Goal: Task Accomplishment & Management: Complete application form

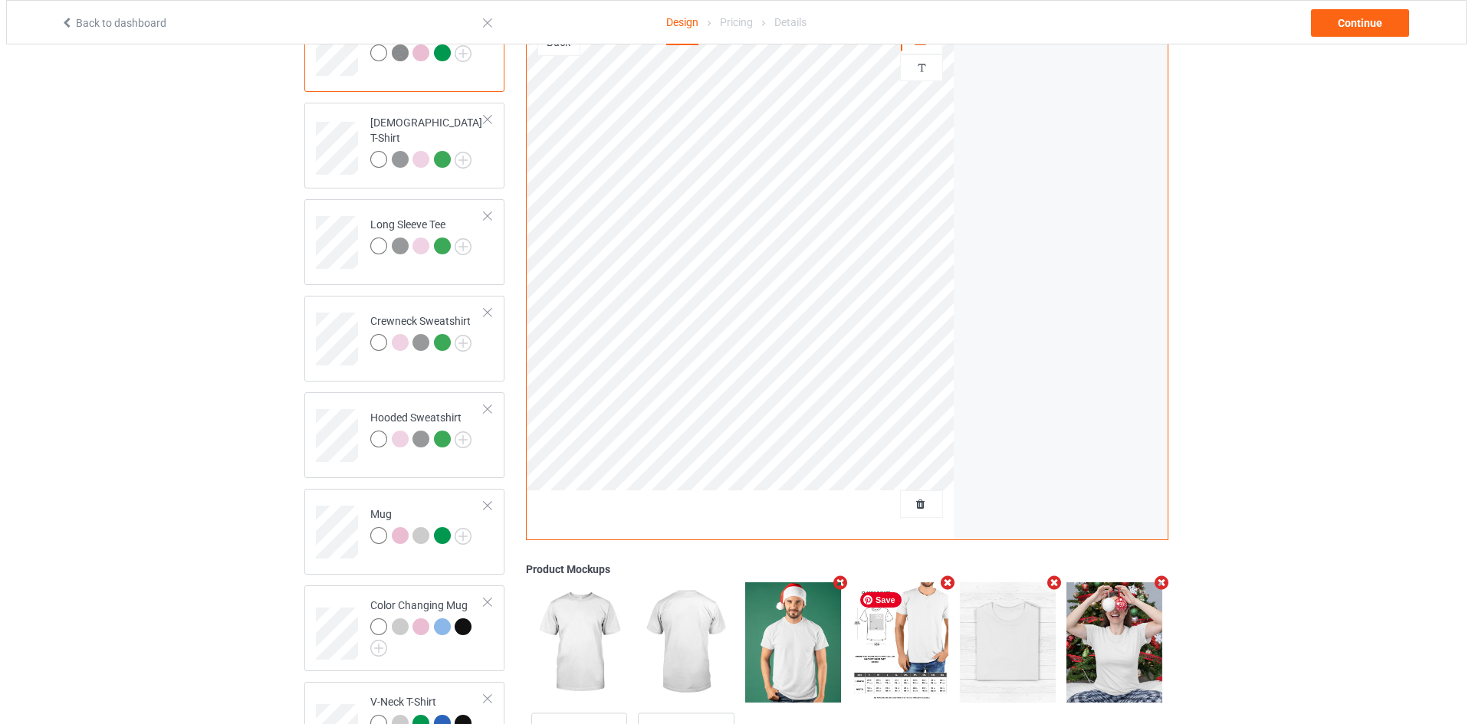
scroll to position [166, 0]
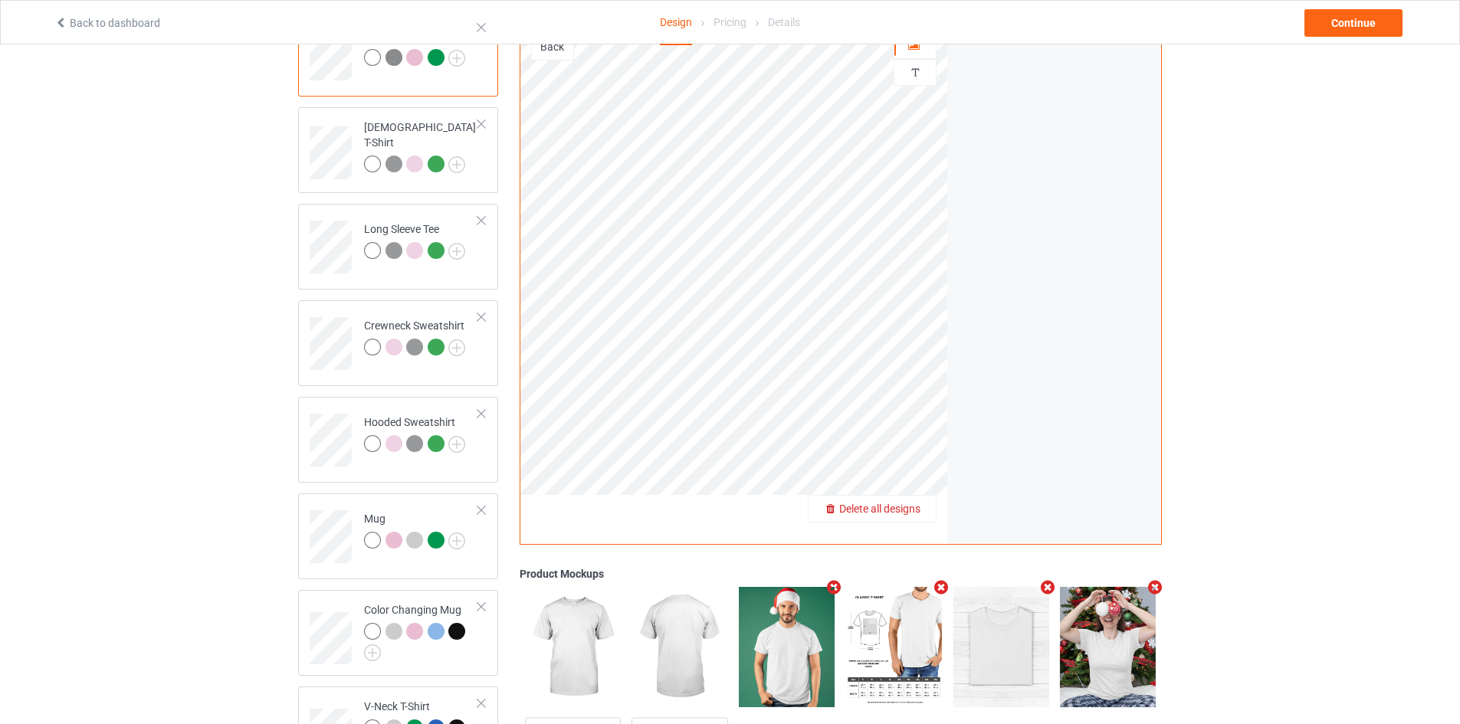
click at [914, 510] on span "Delete all designs" at bounding box center [879, 509] width 81 height 12
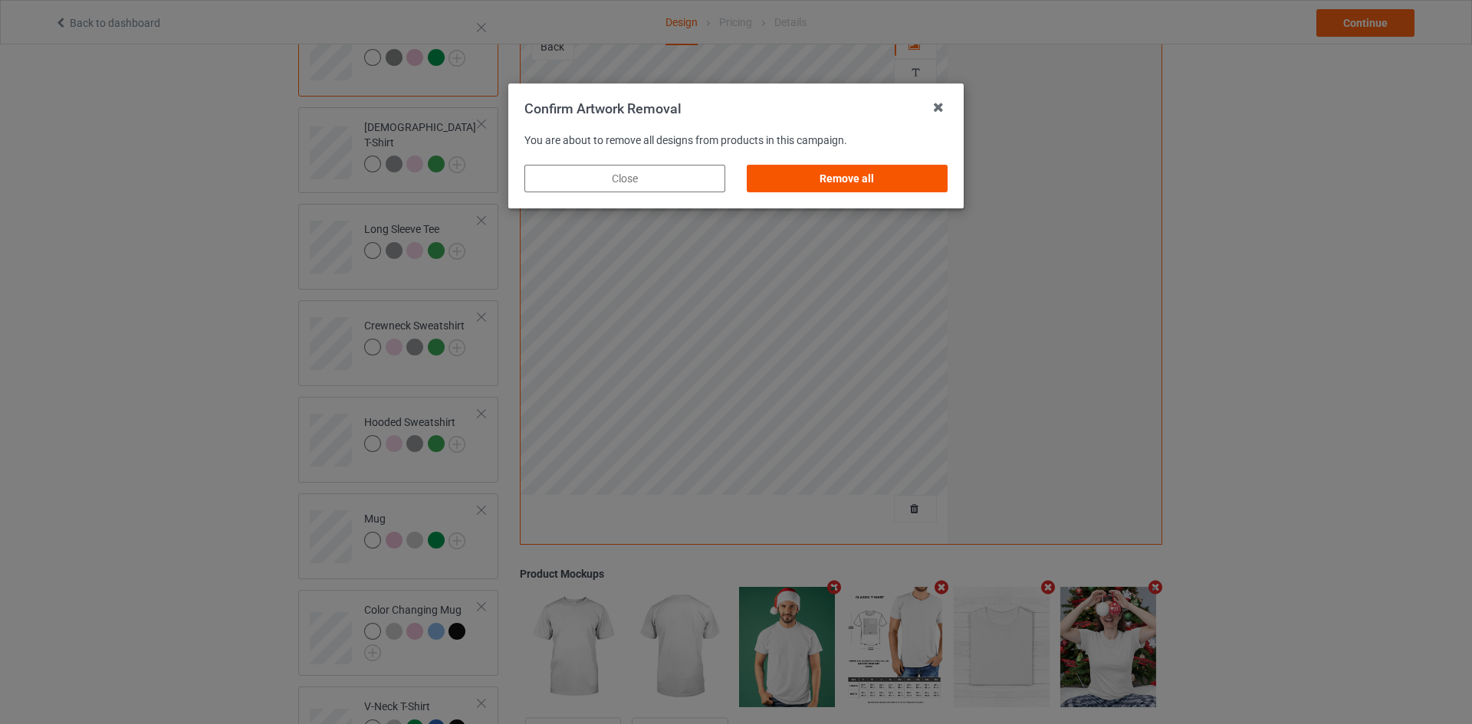
click at [890, 182] on div "Remove all" at bounding box center [847, 179] width 201 height 28
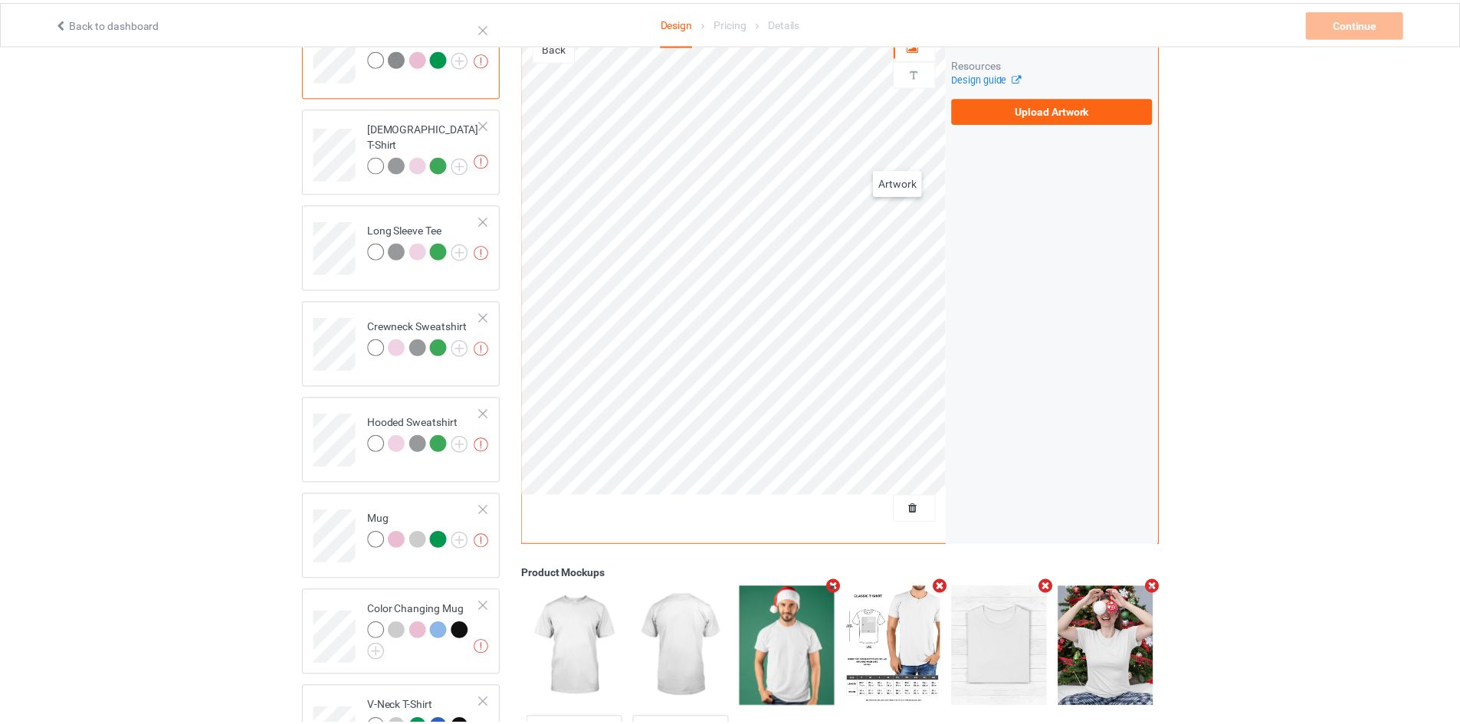
scroll to position [13, 0]
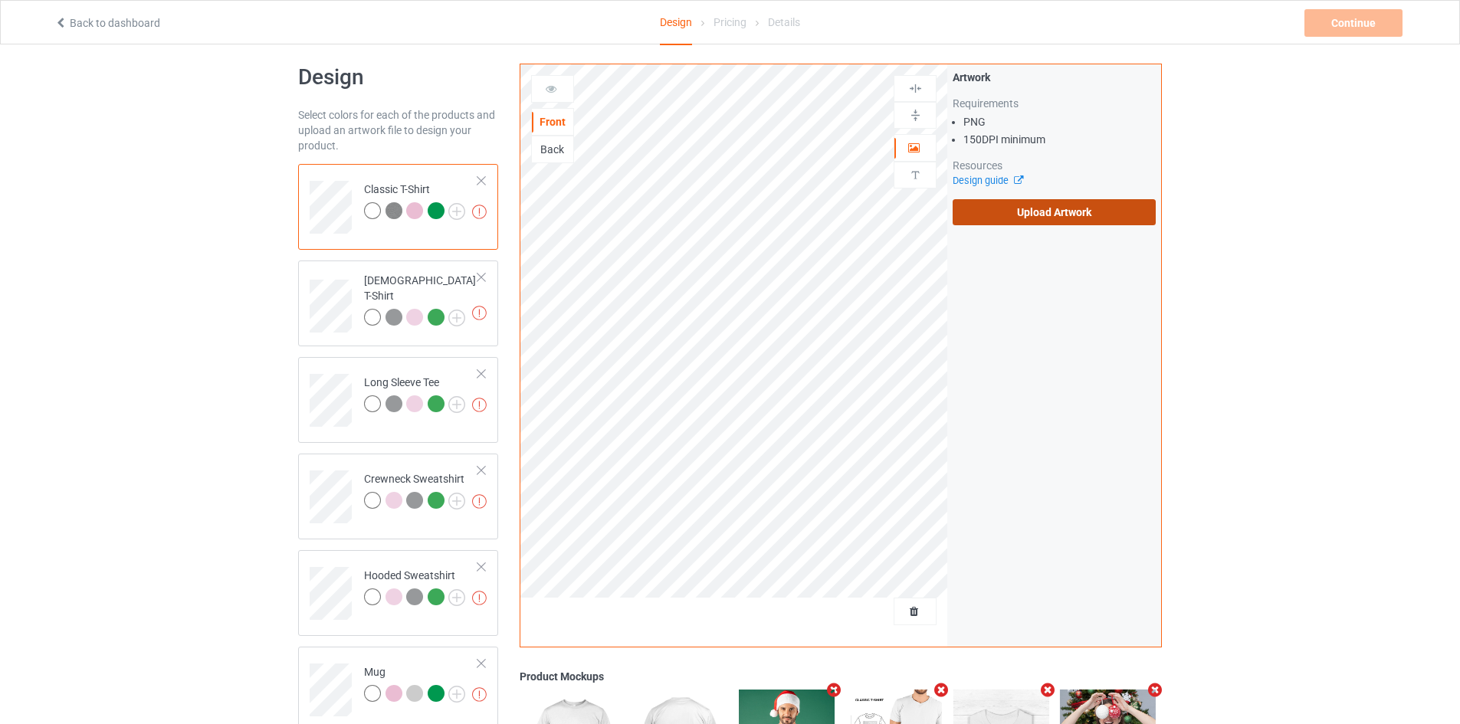
click at [1072, 204] on label "Upload Artwork" at bounding box center [1054, 212] width 203 height 26
click at [0, 0] on input "Upload Artwork" at bounding box center [0, 0] width 0 height 0
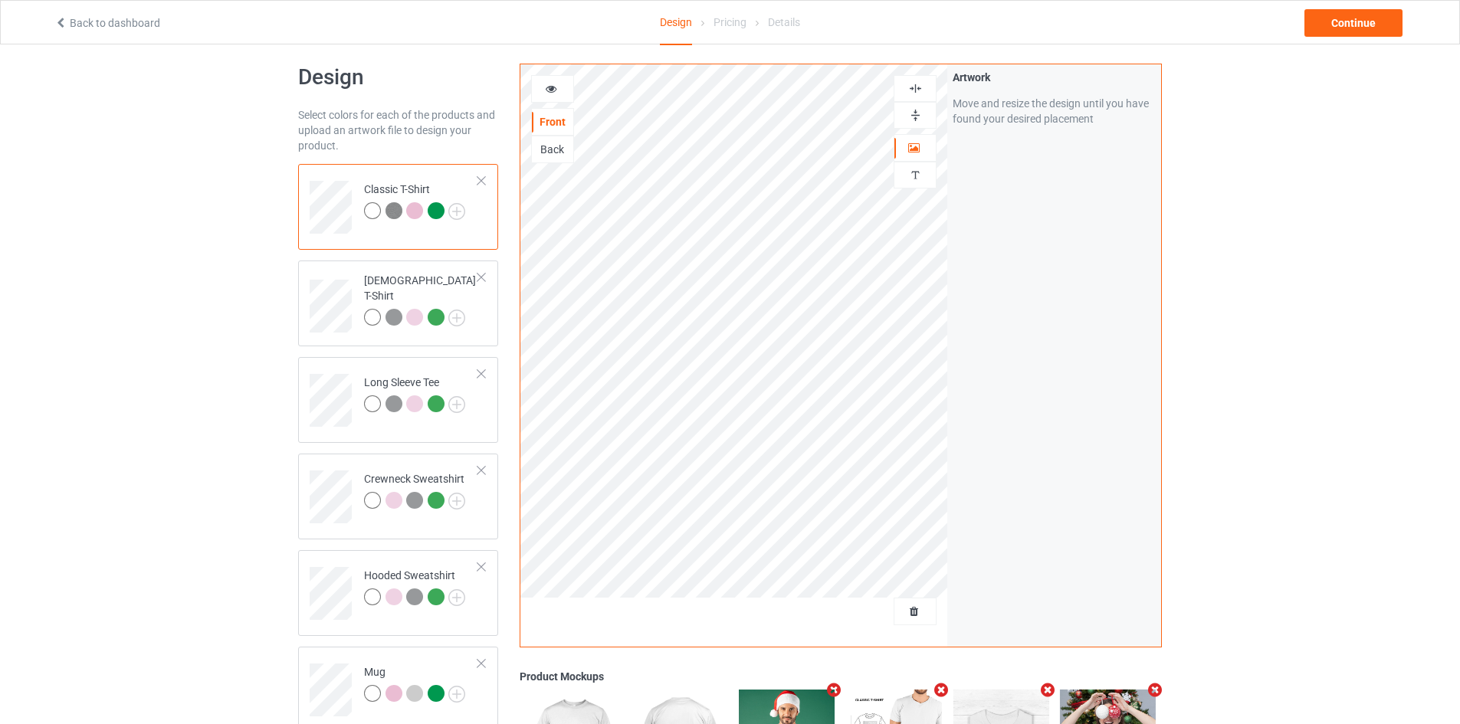
click at [914, 114] on img at bounding box center [915, 115] width 15 height 15
click at [460, 208] on img at bounding box center [456, 211] width 17 height 17
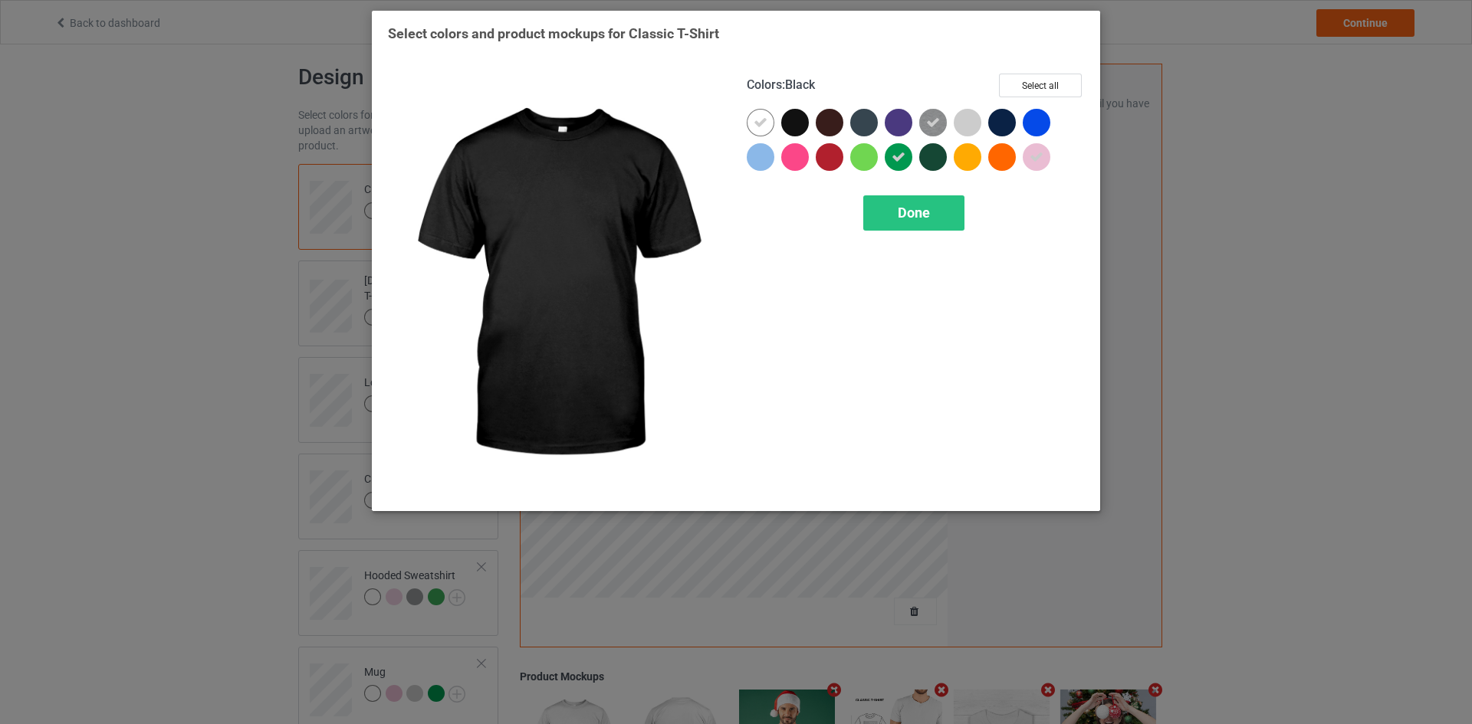
click at [786, 117] on div at bounding box center [795, 123] width 28 height 28
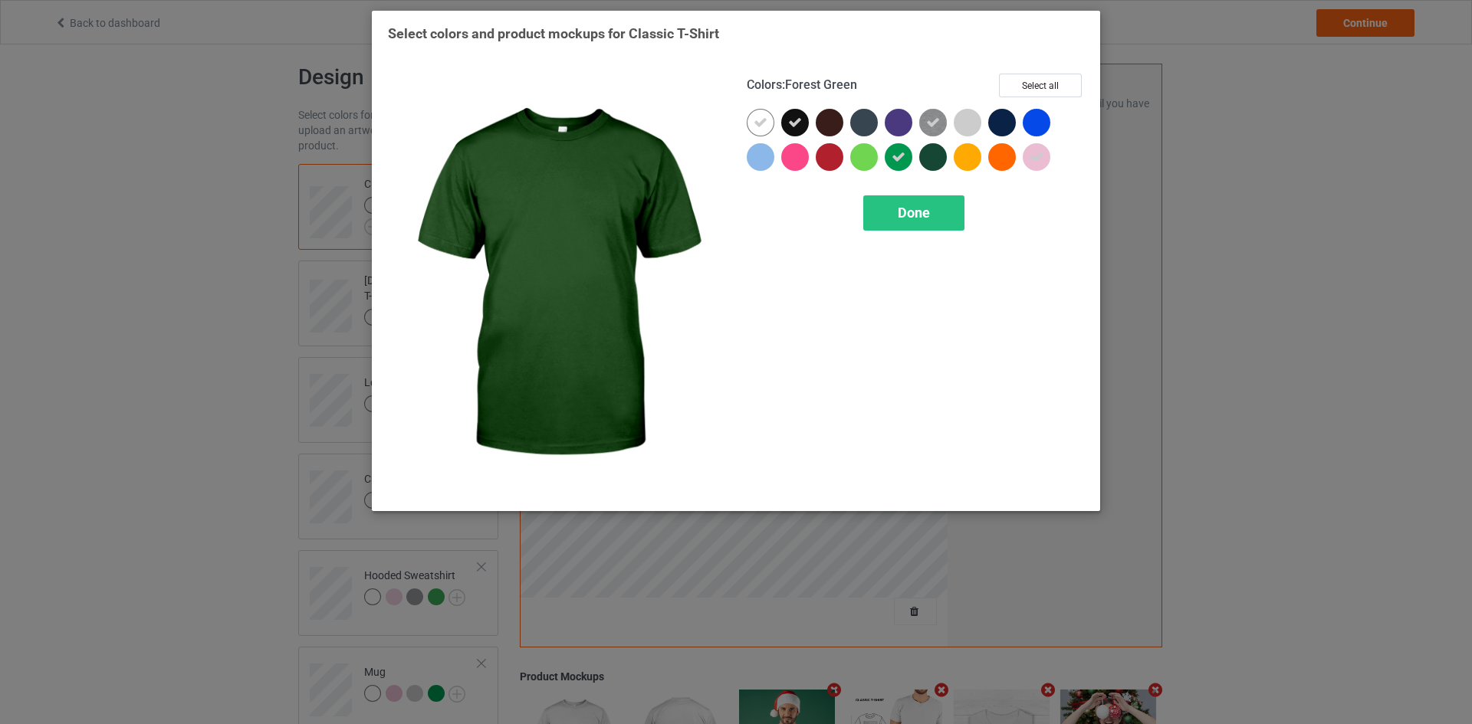
click at [930, 158] on div at bounding box center [933, 157] width 28 height 28
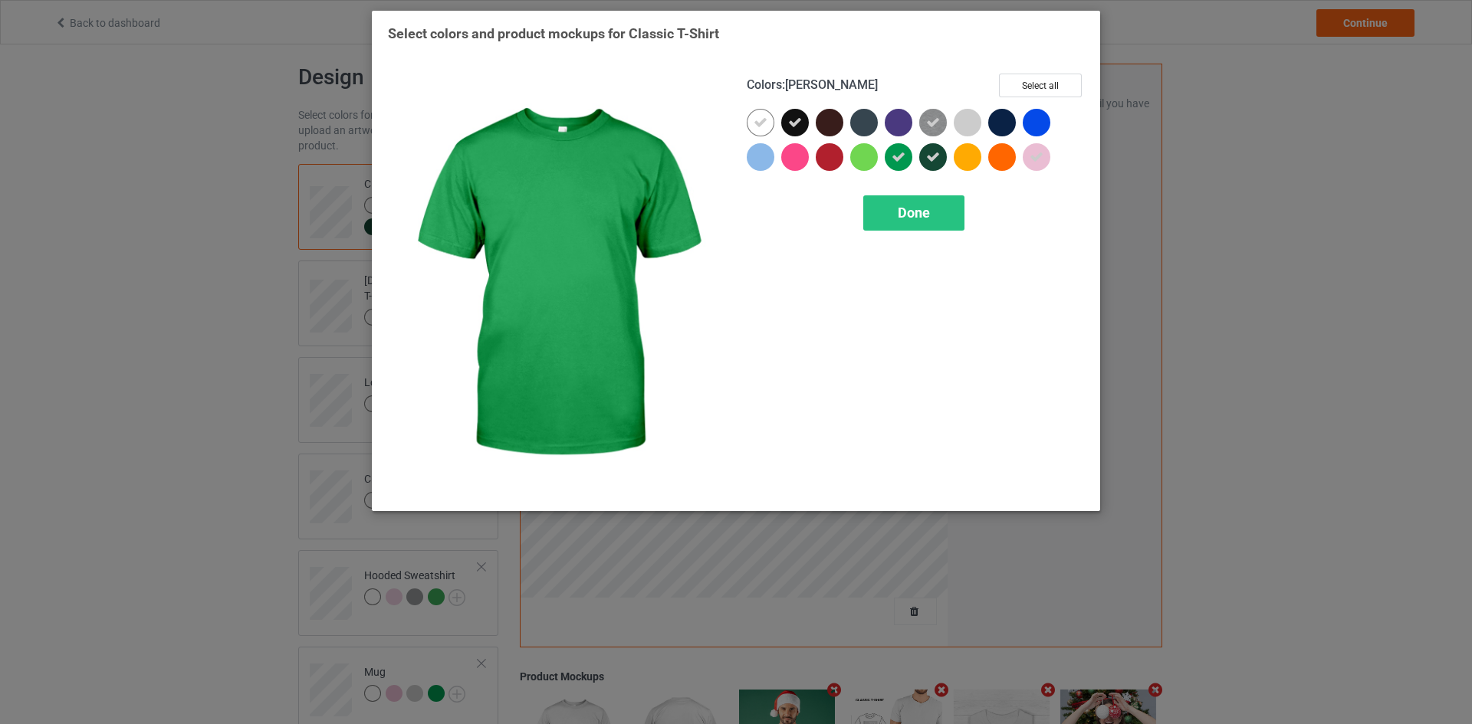
click at [899, 156] on icon at bounding box center [898, 157] width 14 height 14
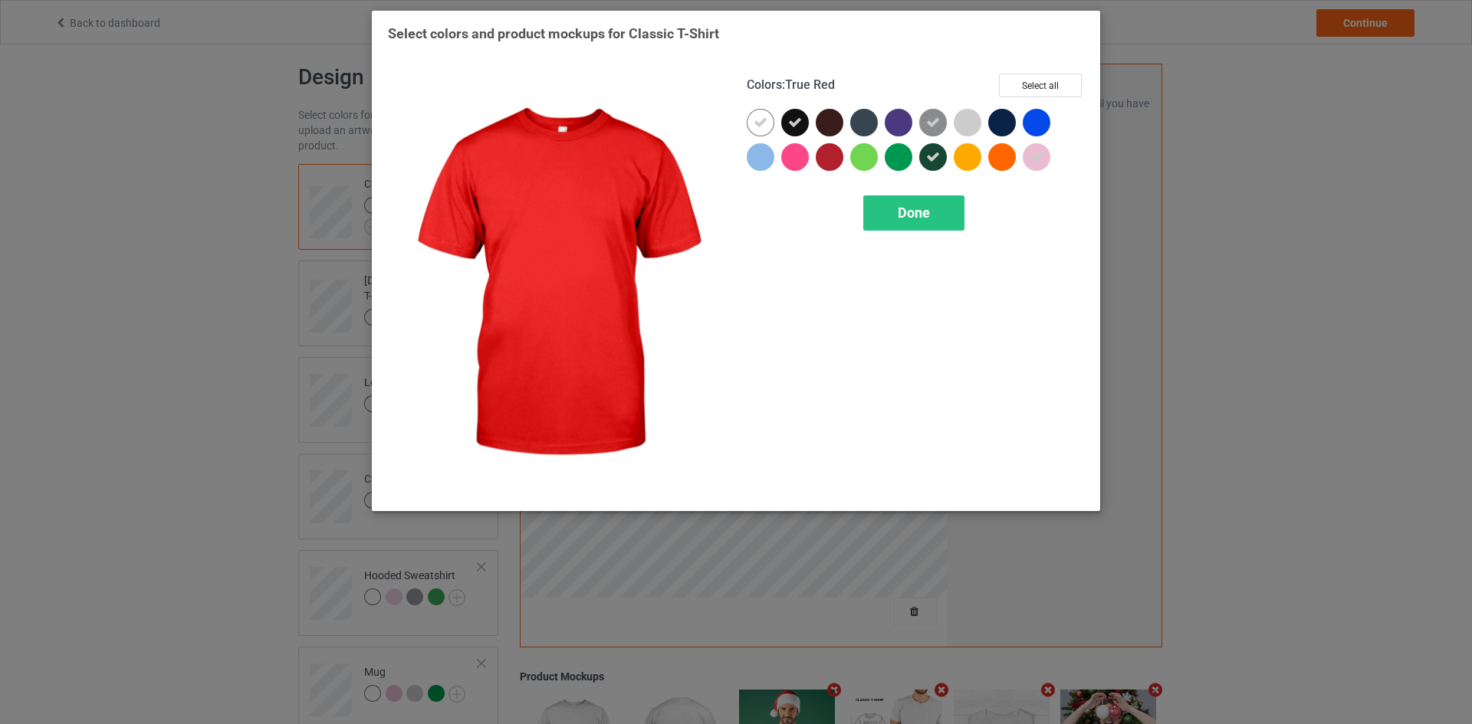
click at [823, 154] on div at bounding box center [830, 157] width 28 height 28
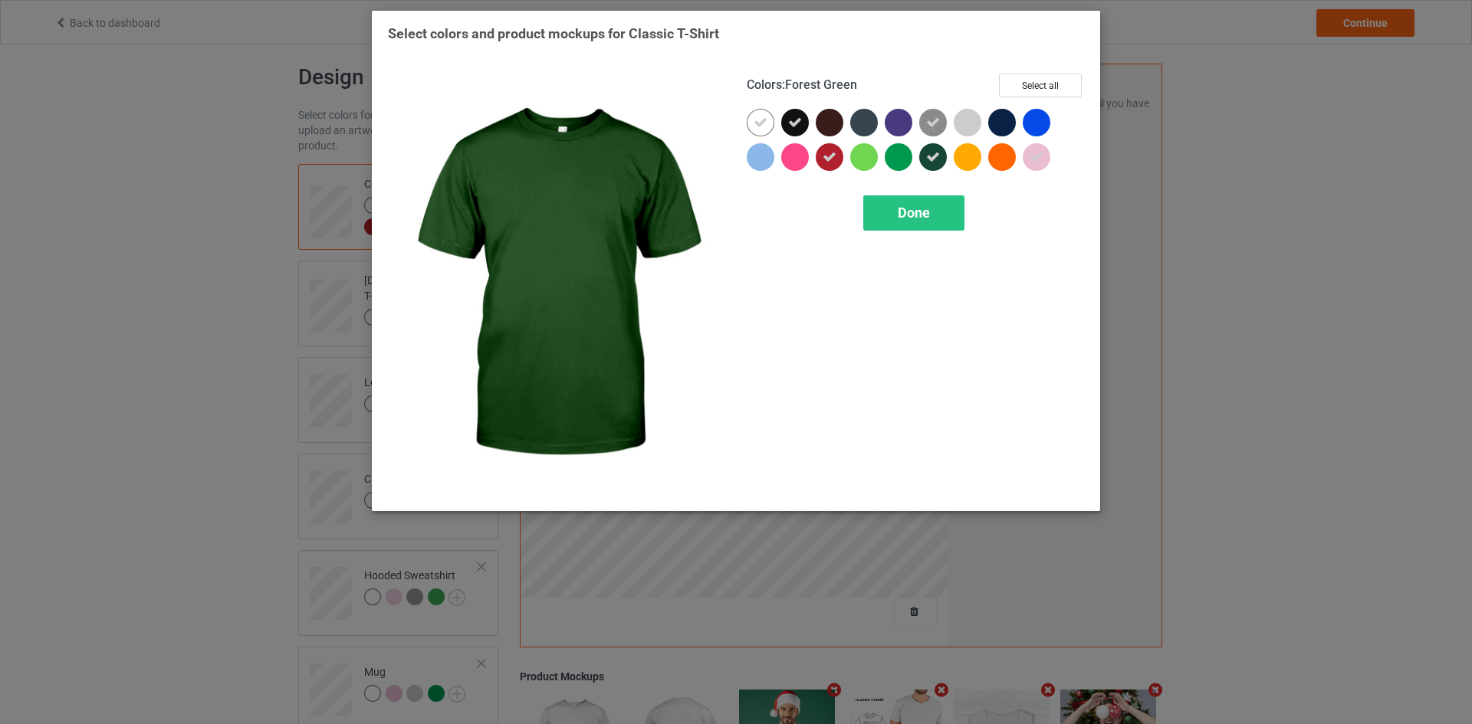
click at [760, 151] on div at bounding box center [761, 157] width 28 height 28
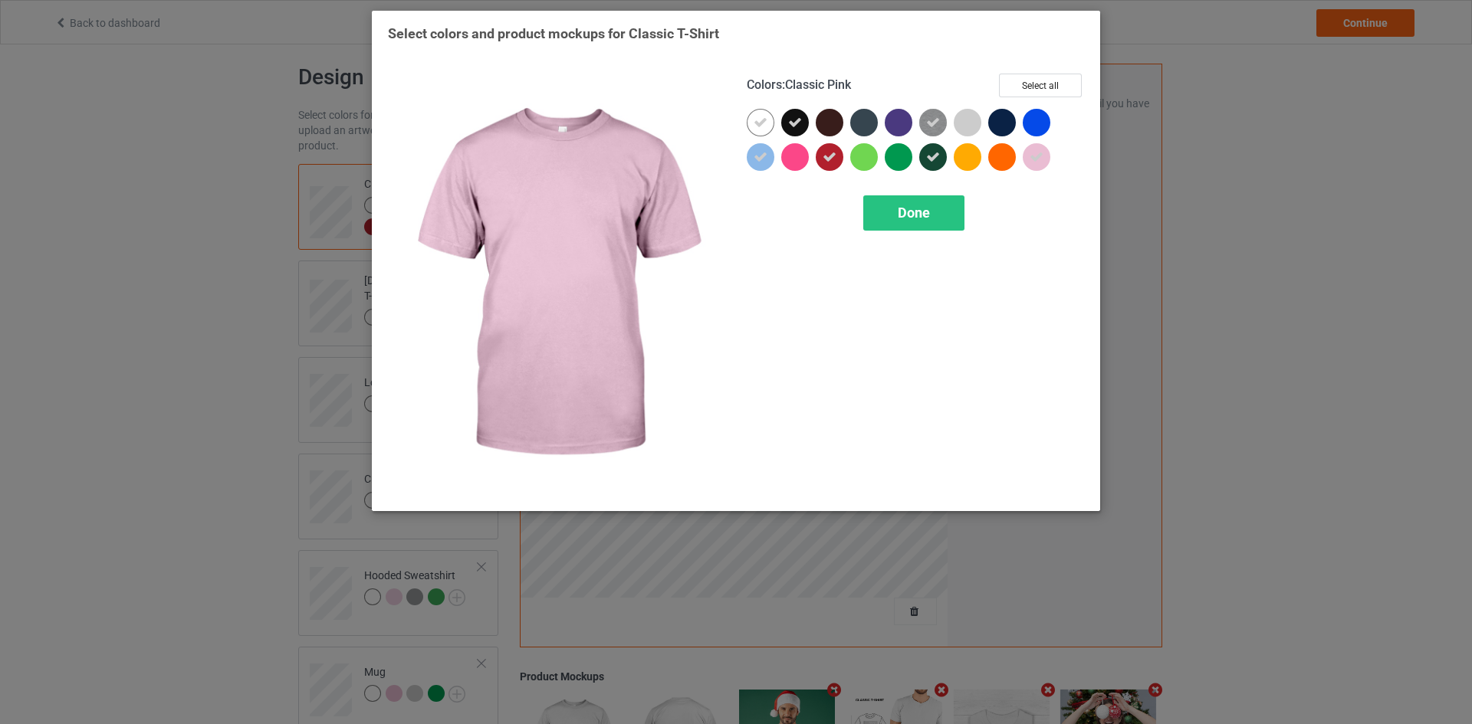
click at [1042, 153] on icon at bounding box center [1036, 157] width 14 height 14
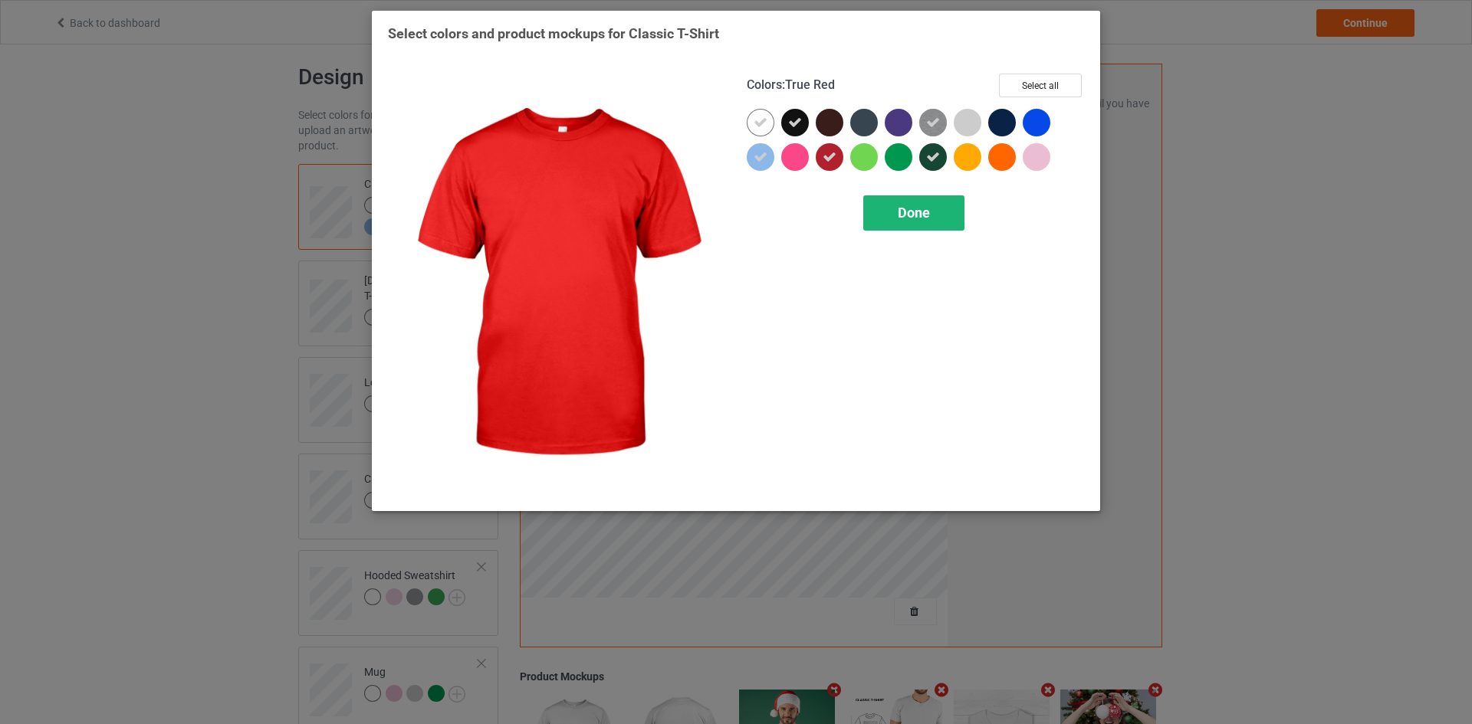
click at [888, 216] on div "Done" at bounding box center [913, 212] width 101 height 35
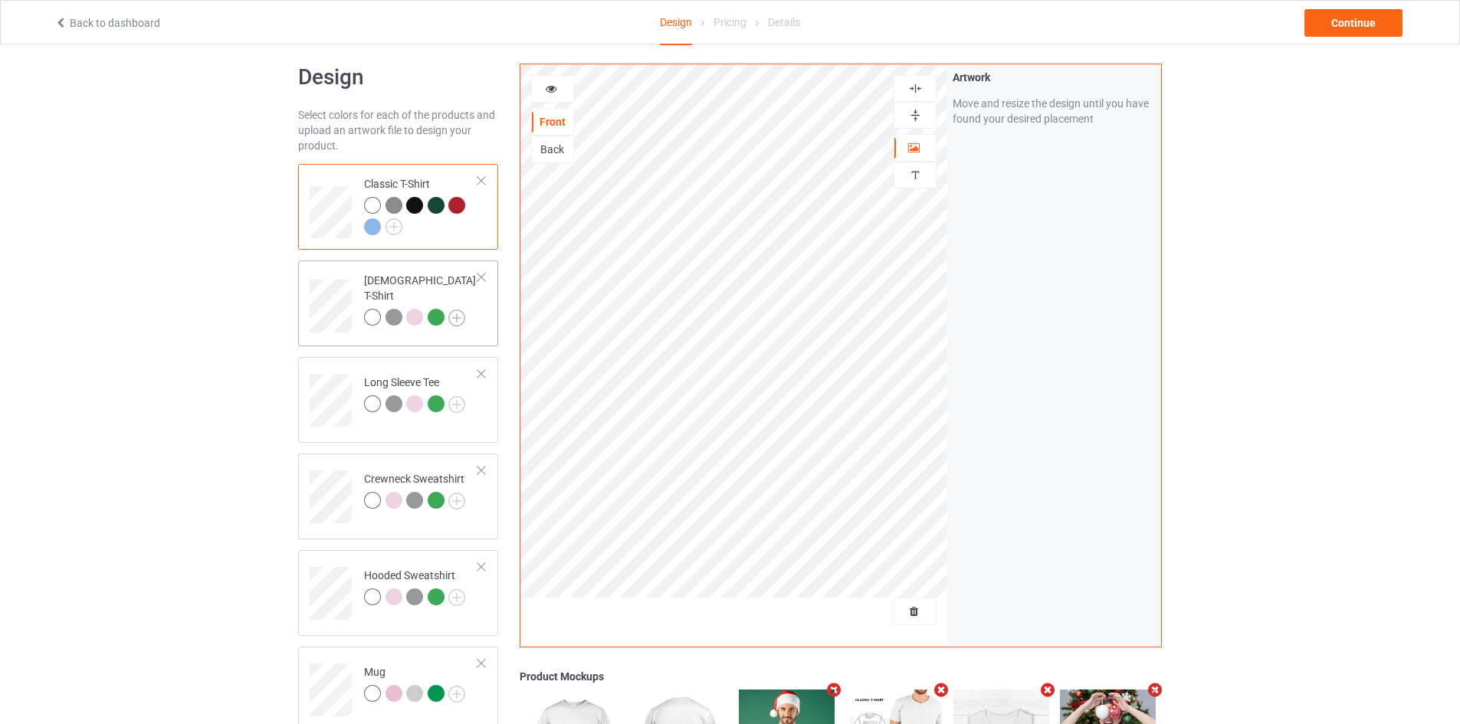
click at [458, 310] on img at bounding box center [456, 318] width 17 height 17
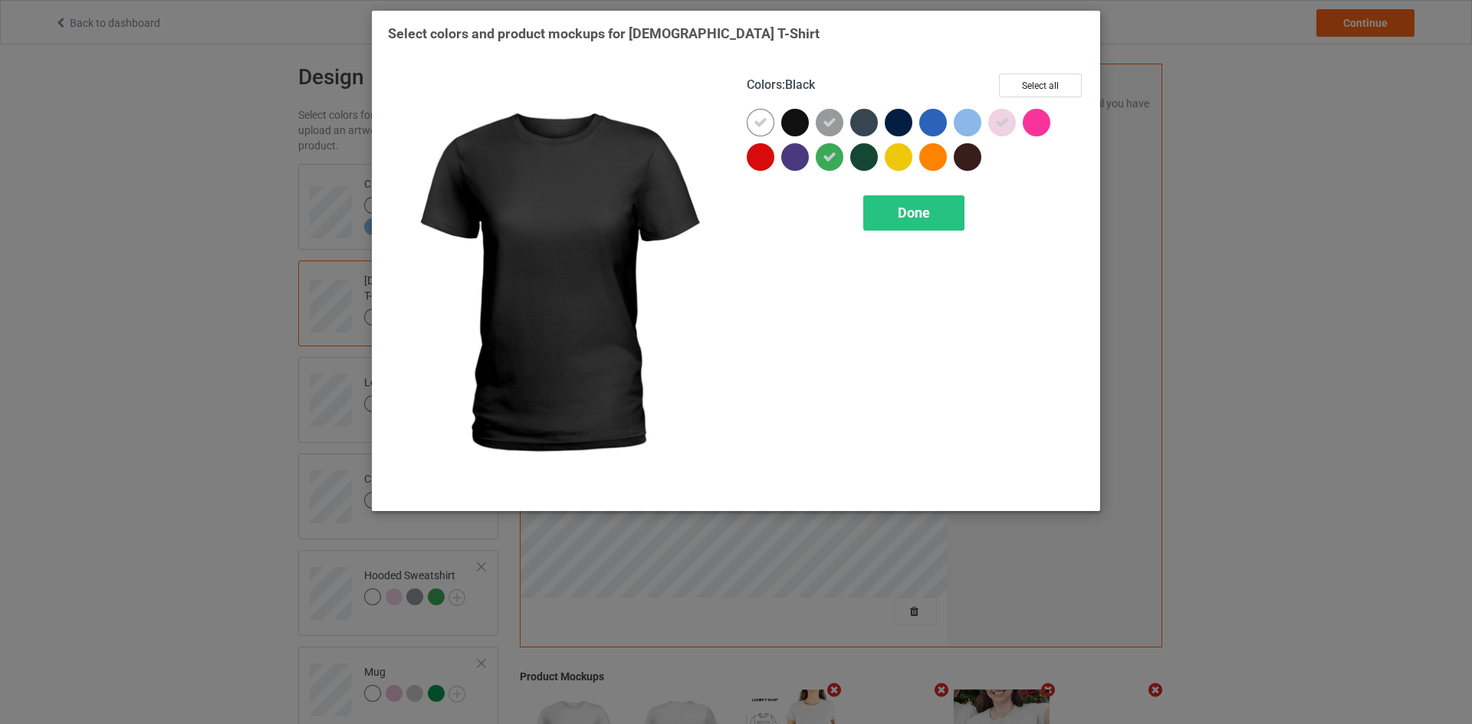
click at [800, 121] on div at bounding box center [795, 123] width 28 height 28
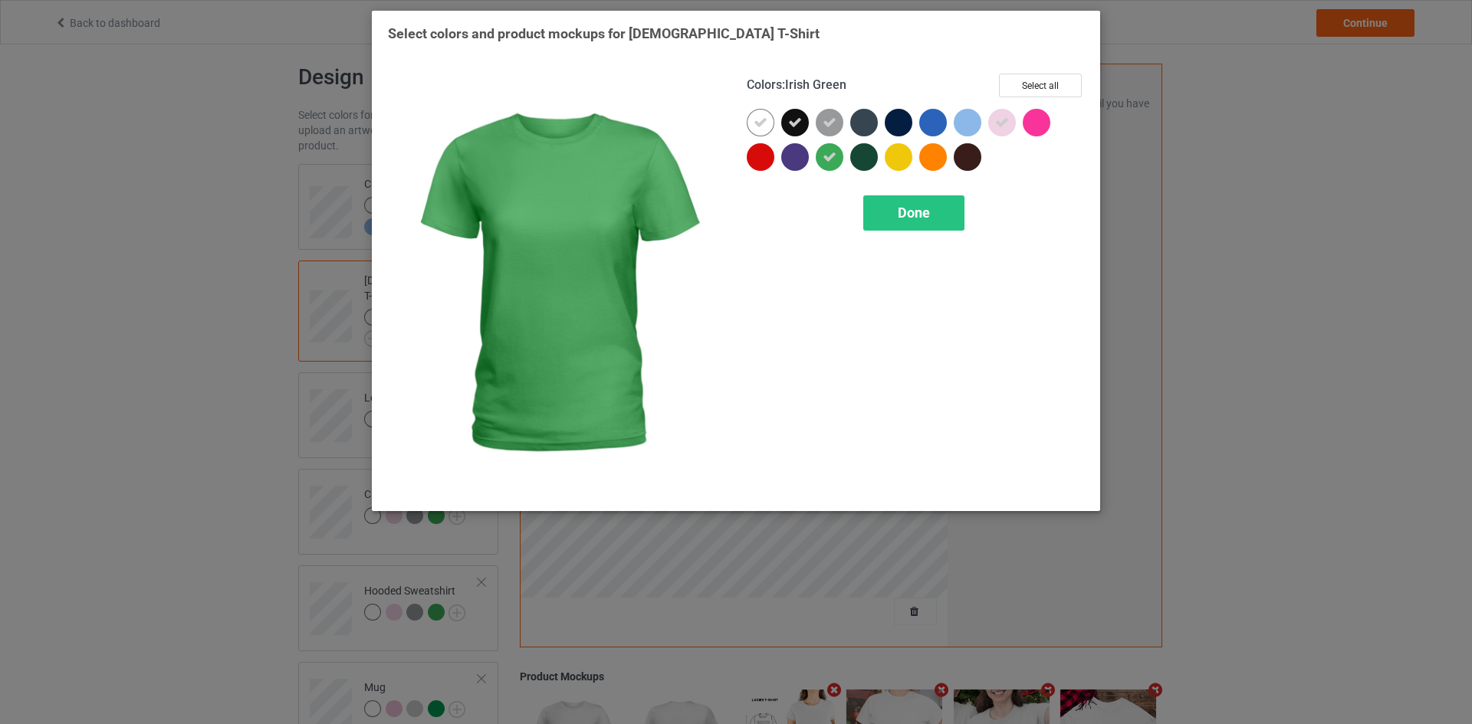
click at [832, 155] on icon at bounding box center [829, 157] width 14 height 14
click at [869, 155] on div at bounding box center [864, 157] width 28 height 28
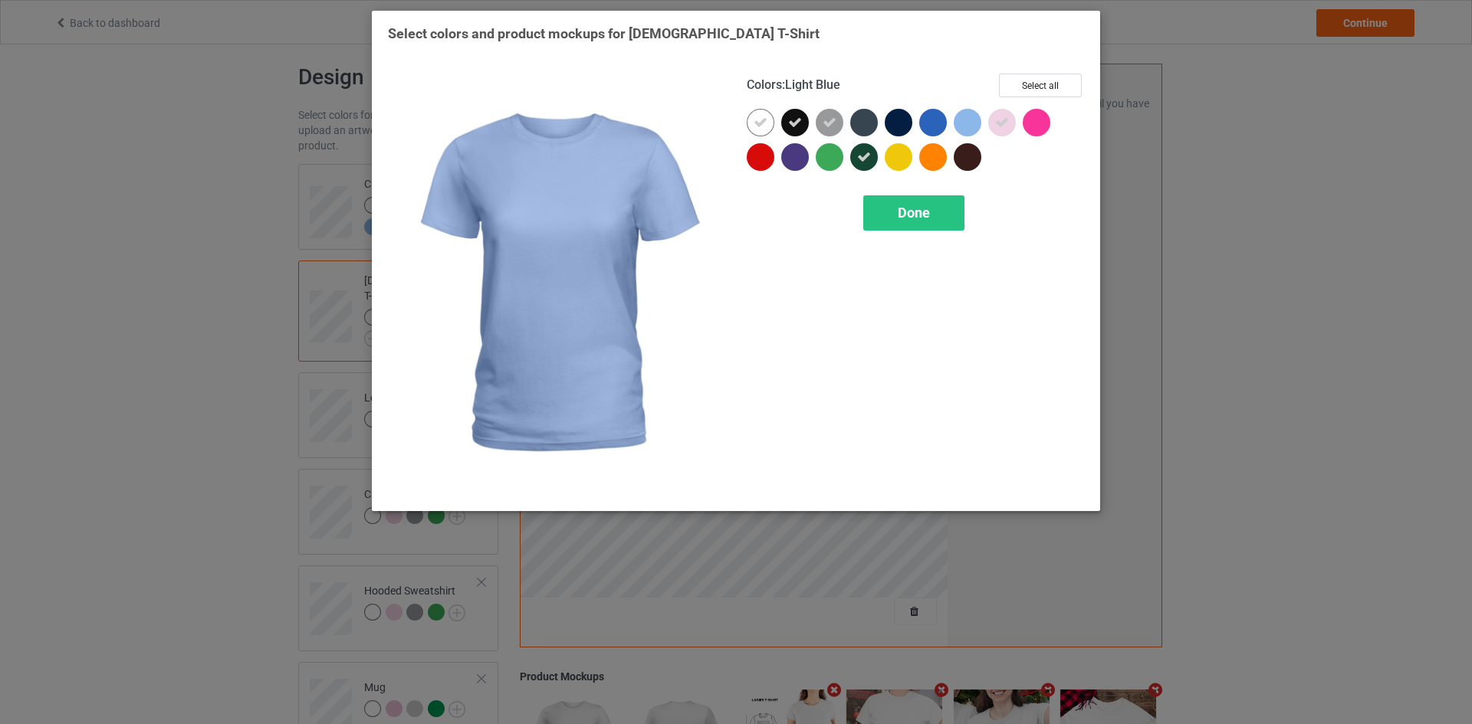
click at [961, 120] on div at bounding box center [967, 123] width 28 height 28
click at [997, 122] on icon at bounding box center [1002, 123] width 14 height 14
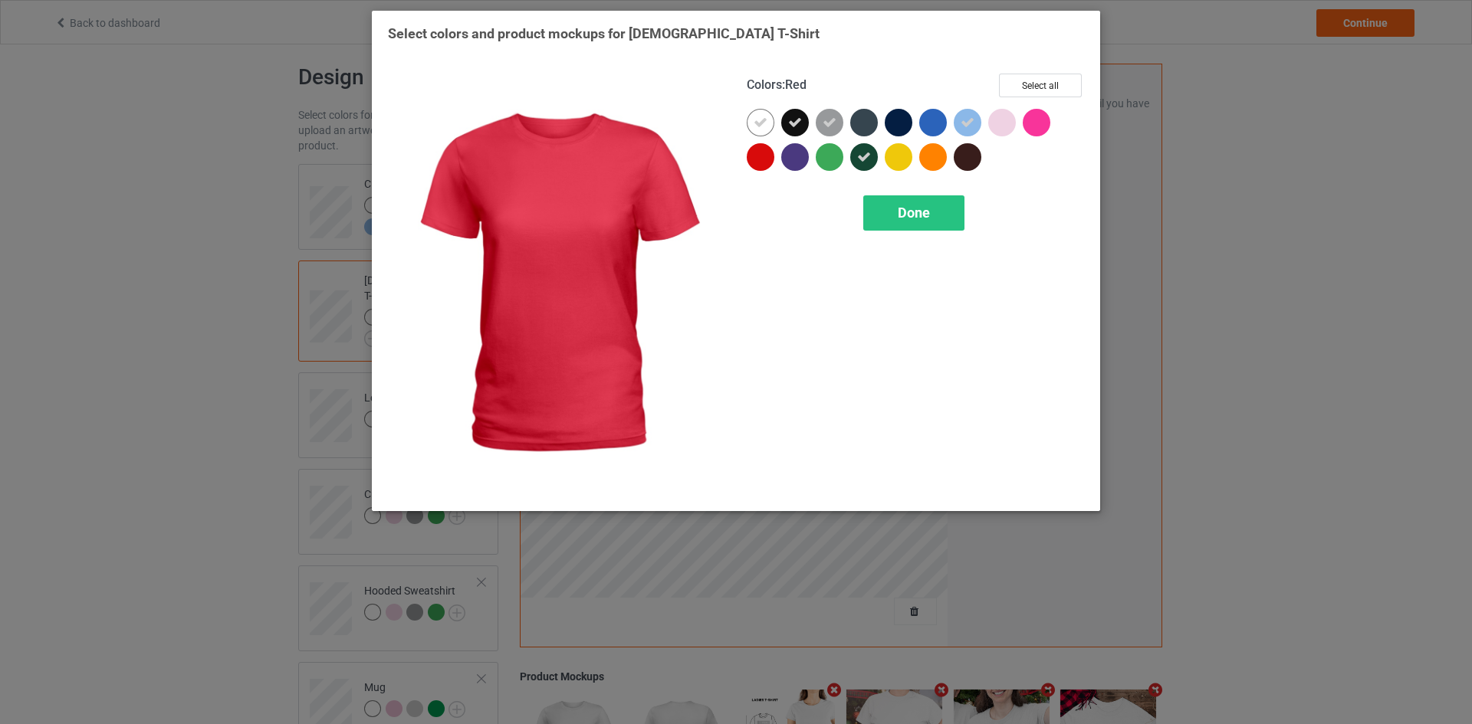
click at [766, 158] on div at bounding box center [761, 157] width 28 height 28
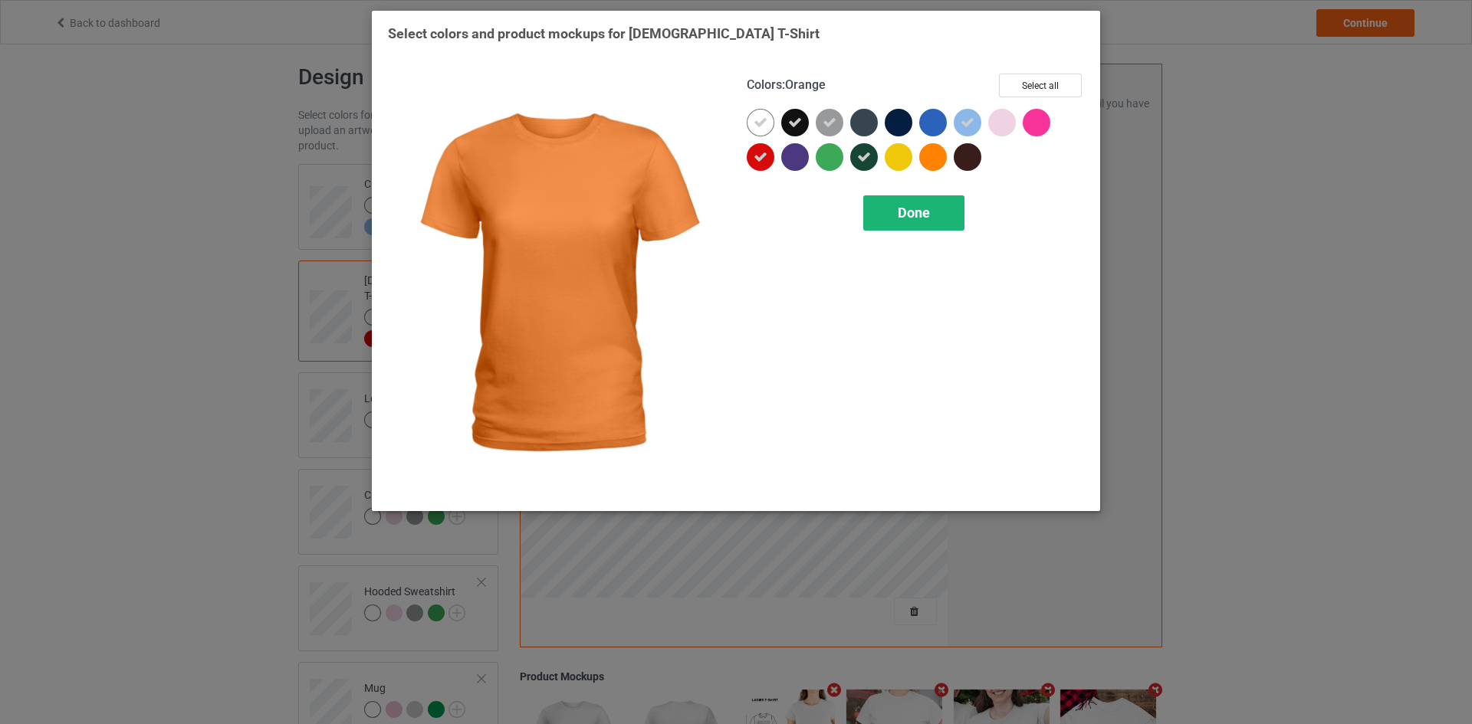
click at [915, 212] on span "Done" at bounding box center [914, 213] width 32 height 16
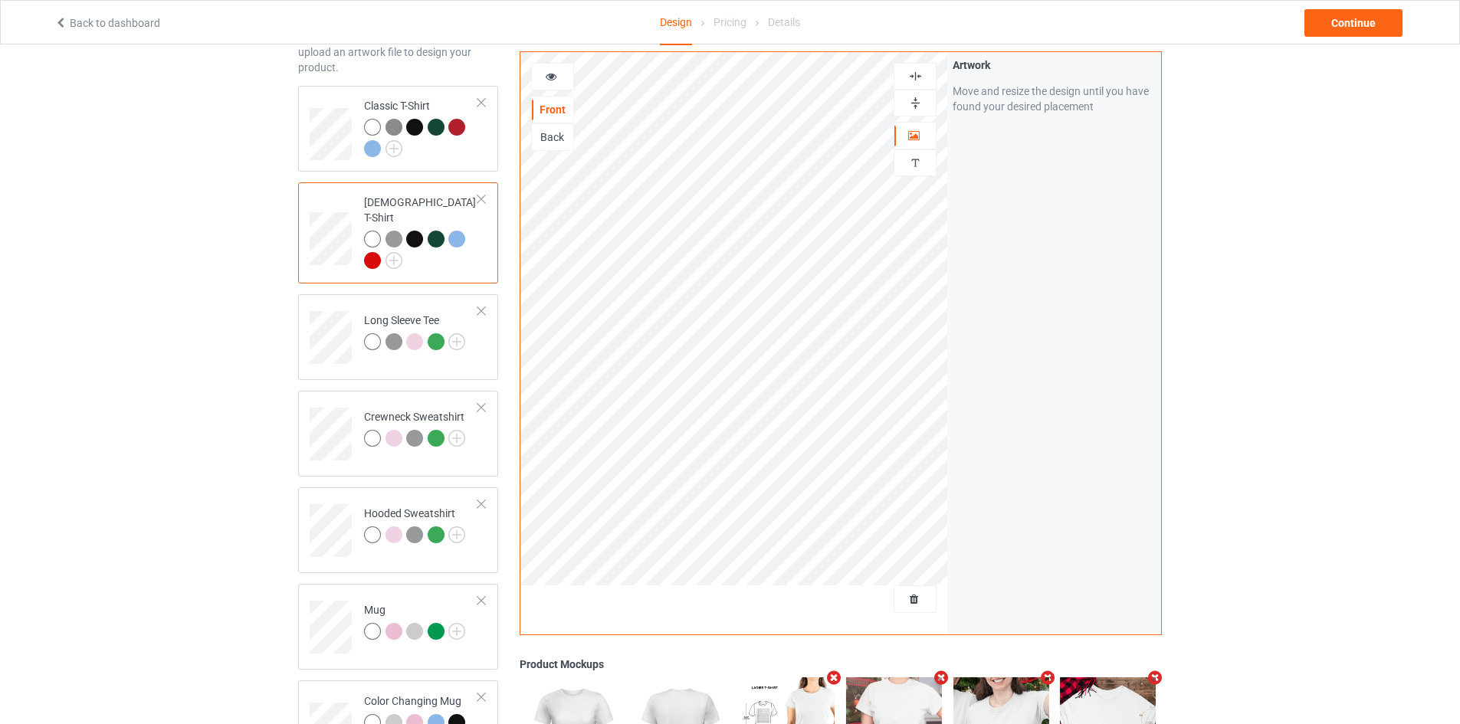
scroll to position [166, 0]
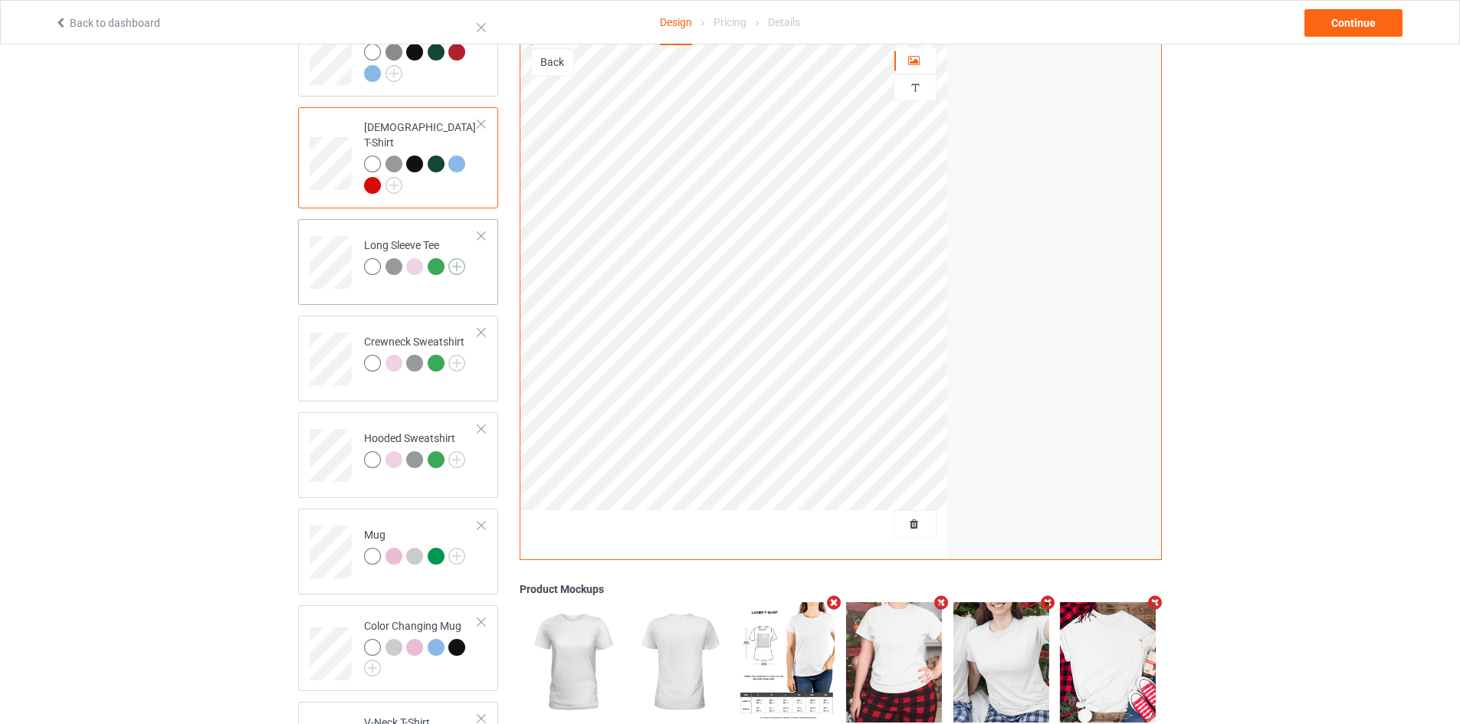
click at [463, 258] on img at bounding box center [456, 266] width 17 height 17
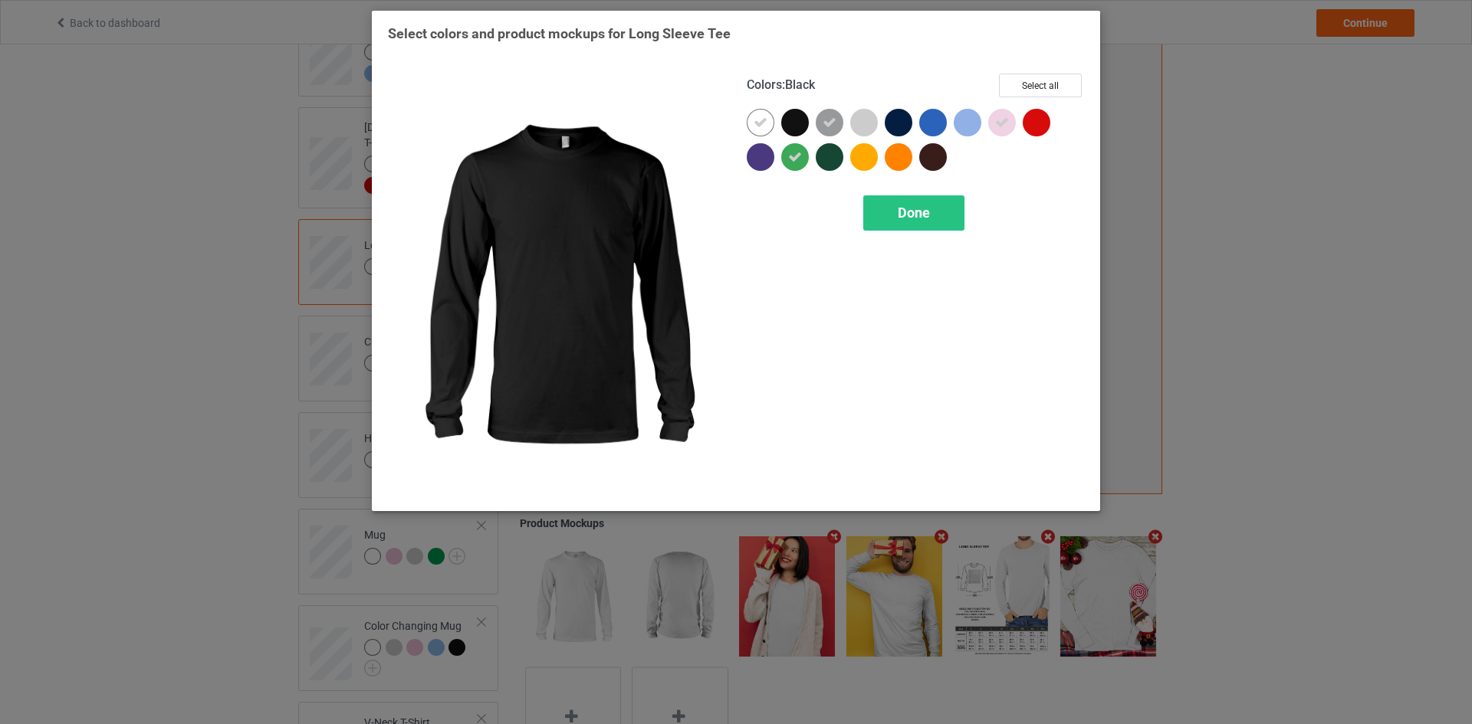
click at [806, 116] on div at bounding box center [795, 123] width 28 height 28
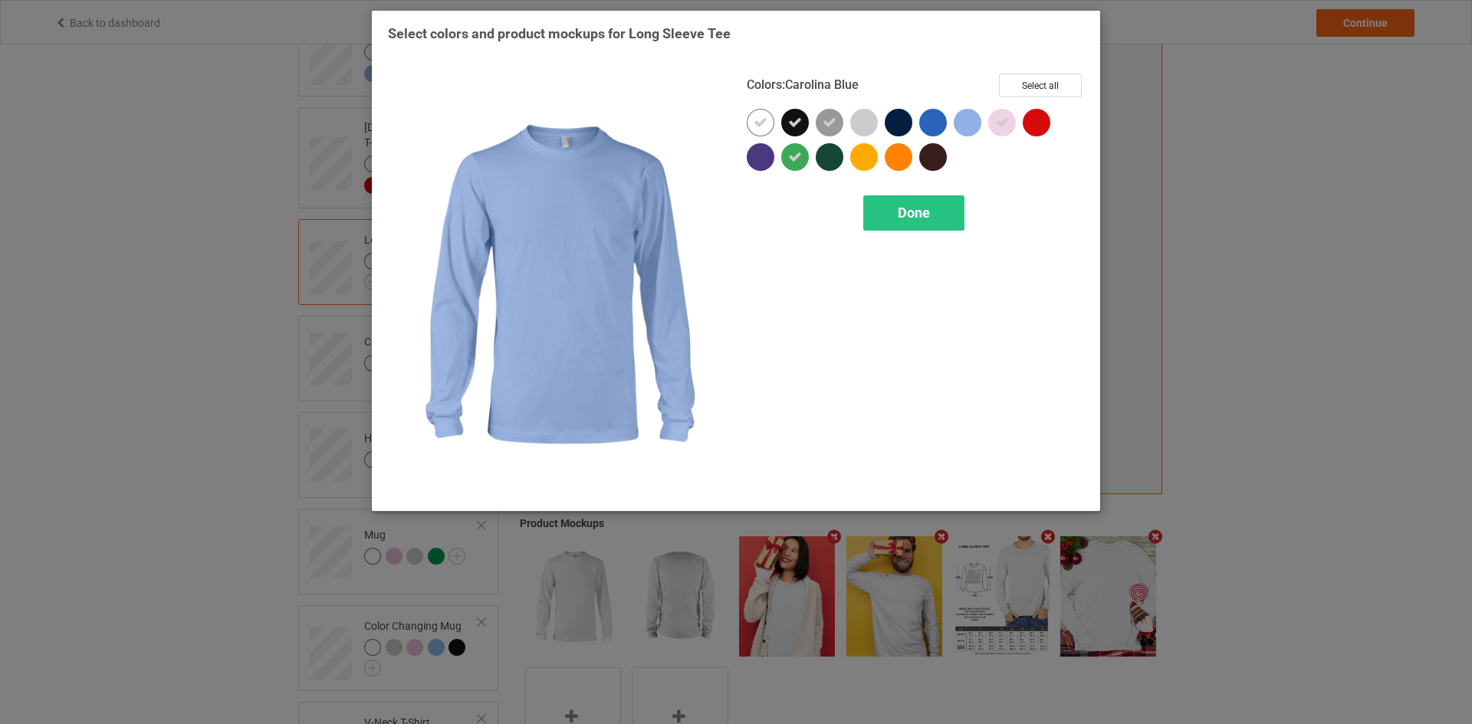
click at [975, 123] on div at bounding box center [967, 123] width 28 height 28
click at [1002, 123] on icon at bounding box center [1002, 123] width 14 height 14
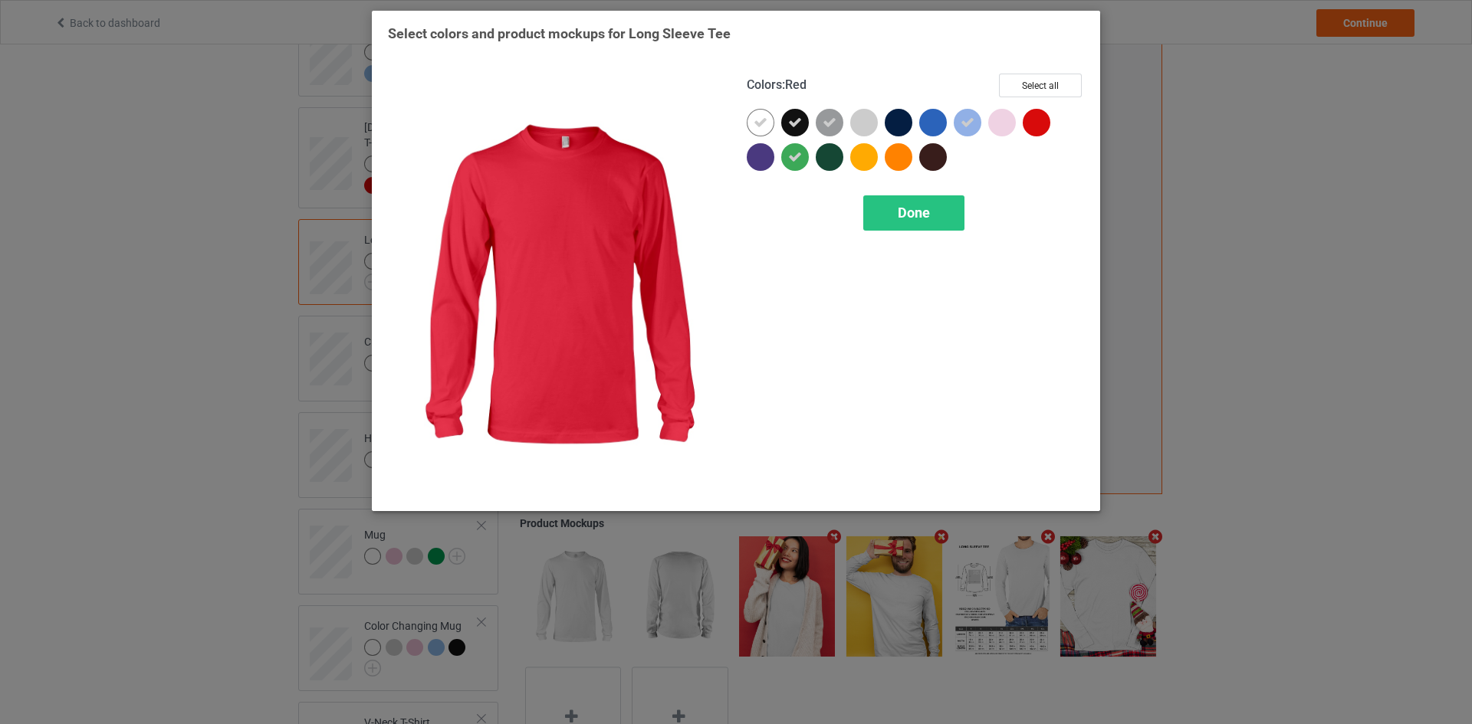
click at [1035, 124] on div at bounding box center [1036, 123] width 28 height 28
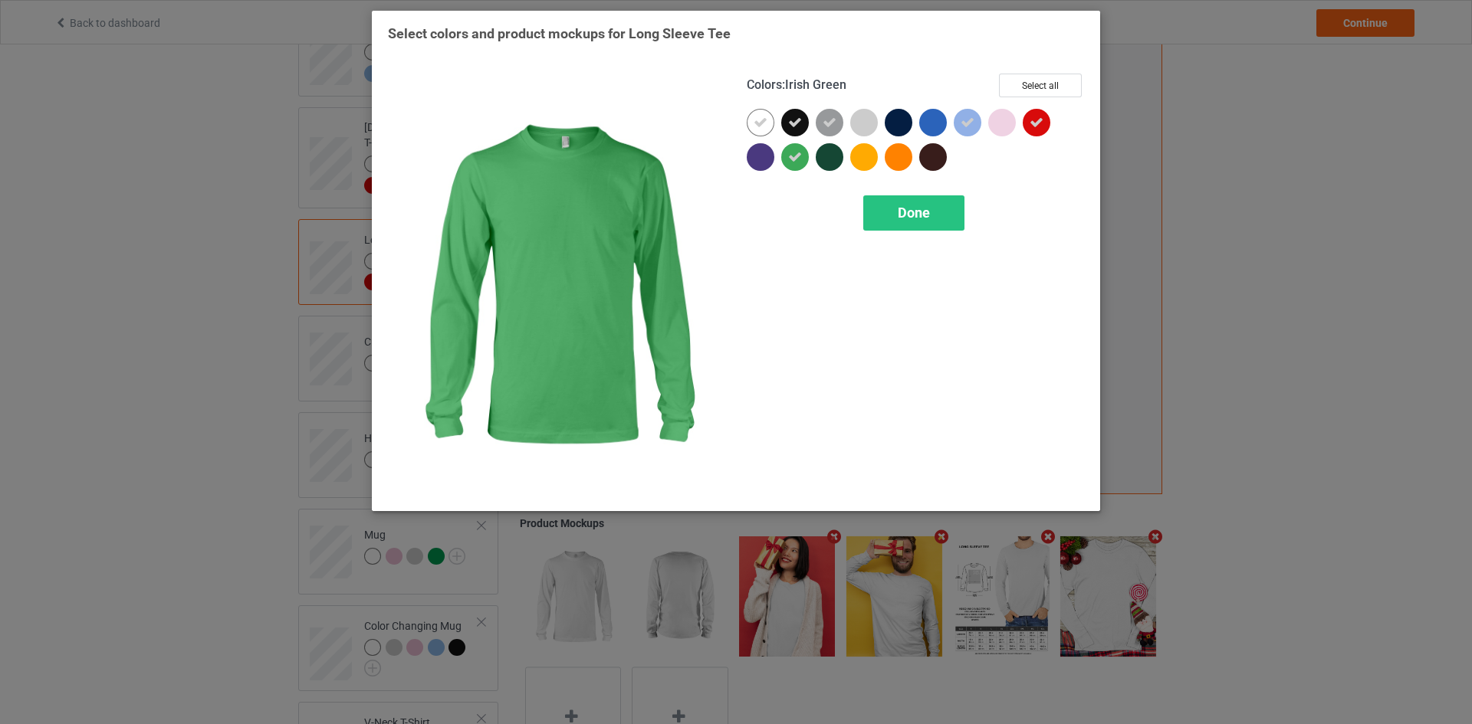
click at [788, 162] on icon at bounding box center [795, 157] width 14 height 14
click at [828, 157] on div at bounding box center [830, 157] width 28 height 28
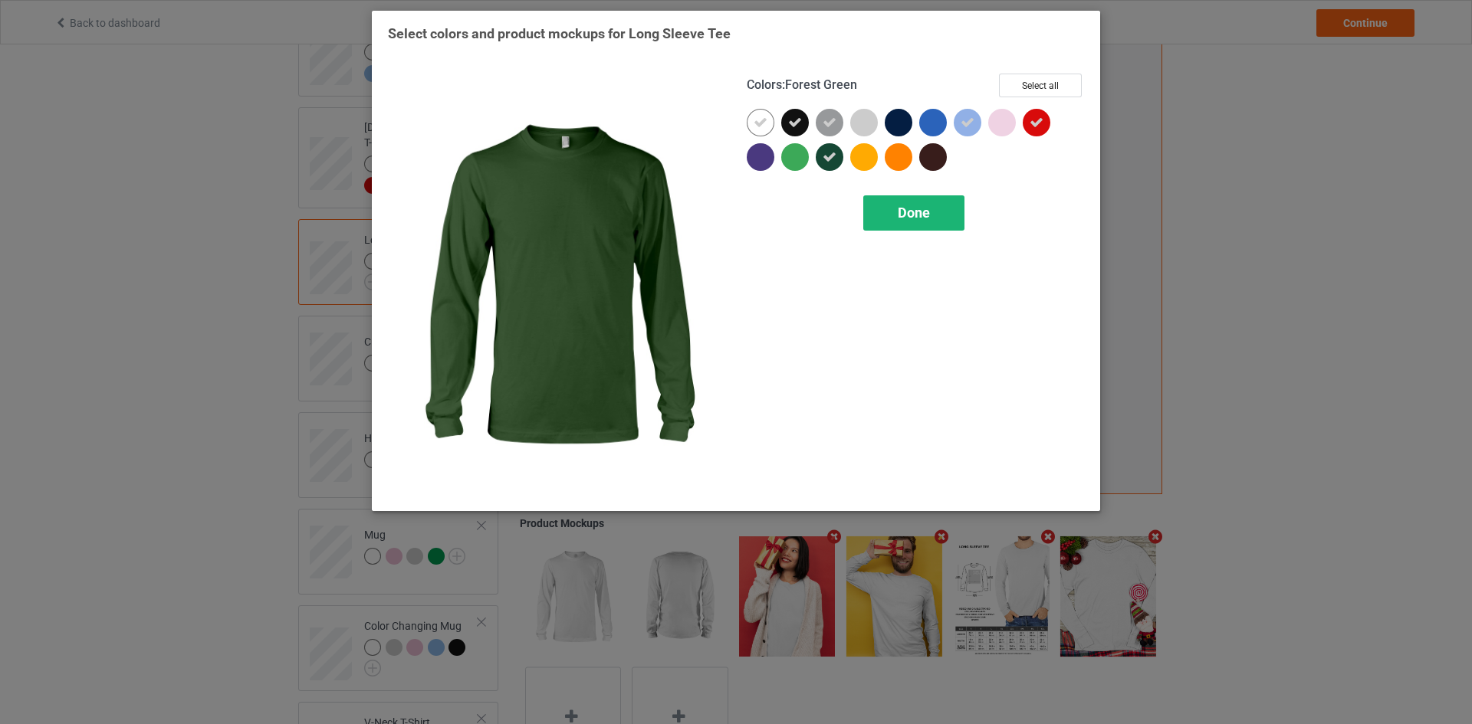
click at [896, 207] on div "Done" at bounding box center [913, 212] width 101 height 35
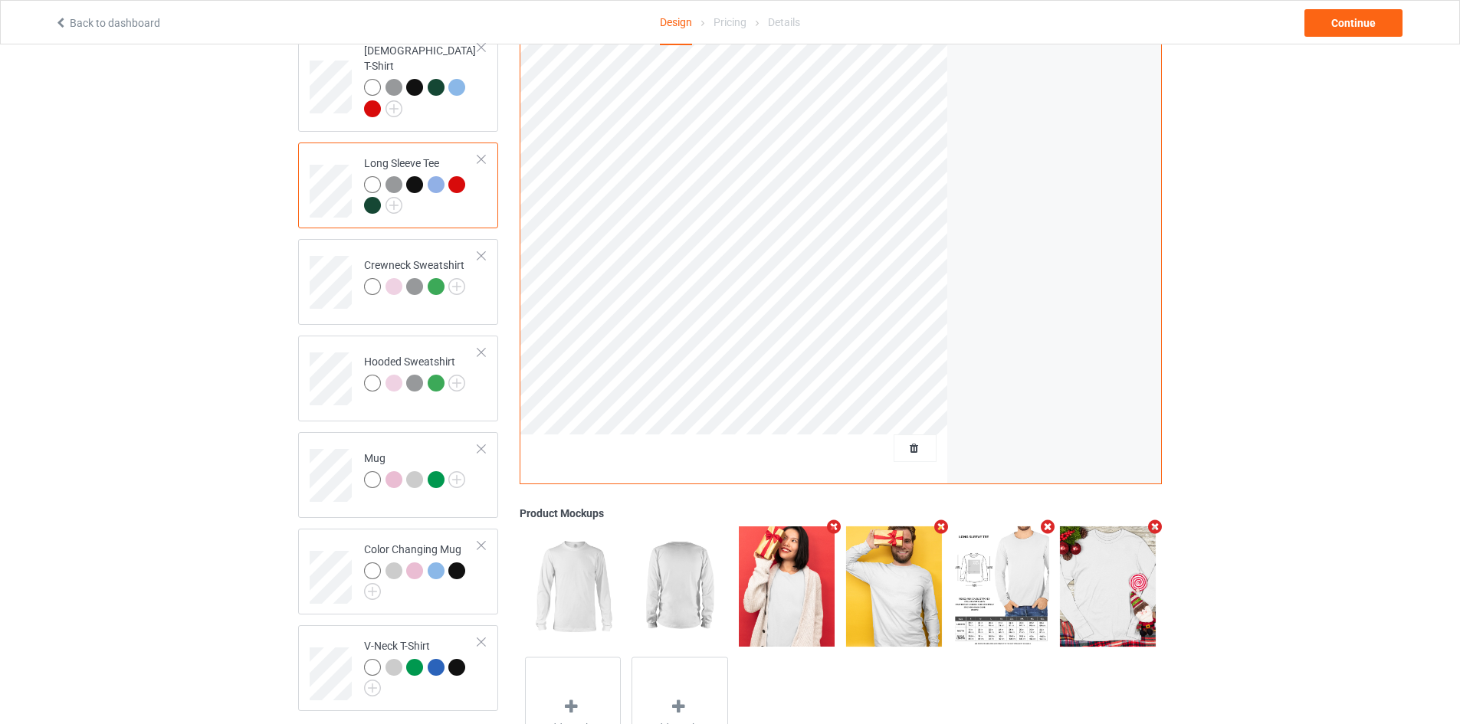
scroll to position [320, 0]
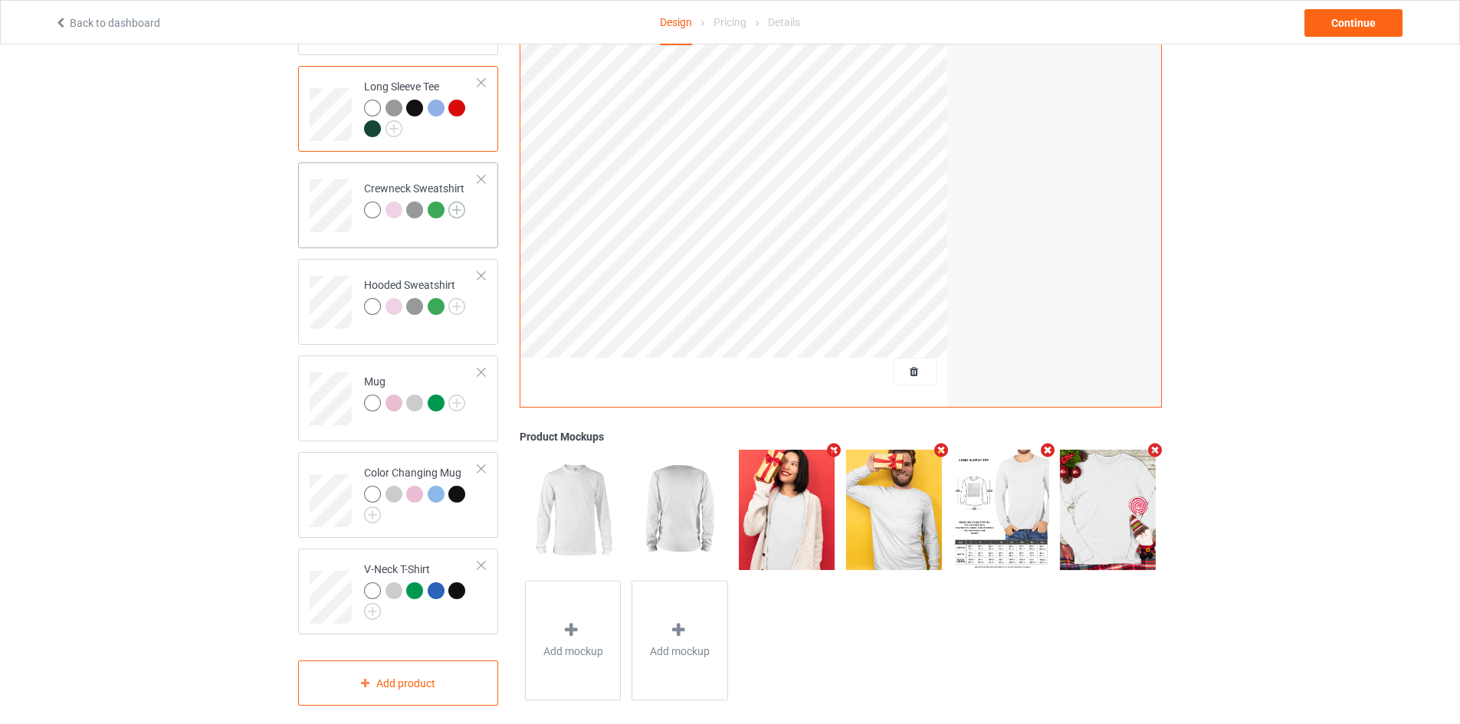
click at [460, 202] on img at bounding box center [456, 210] width 17 height 17
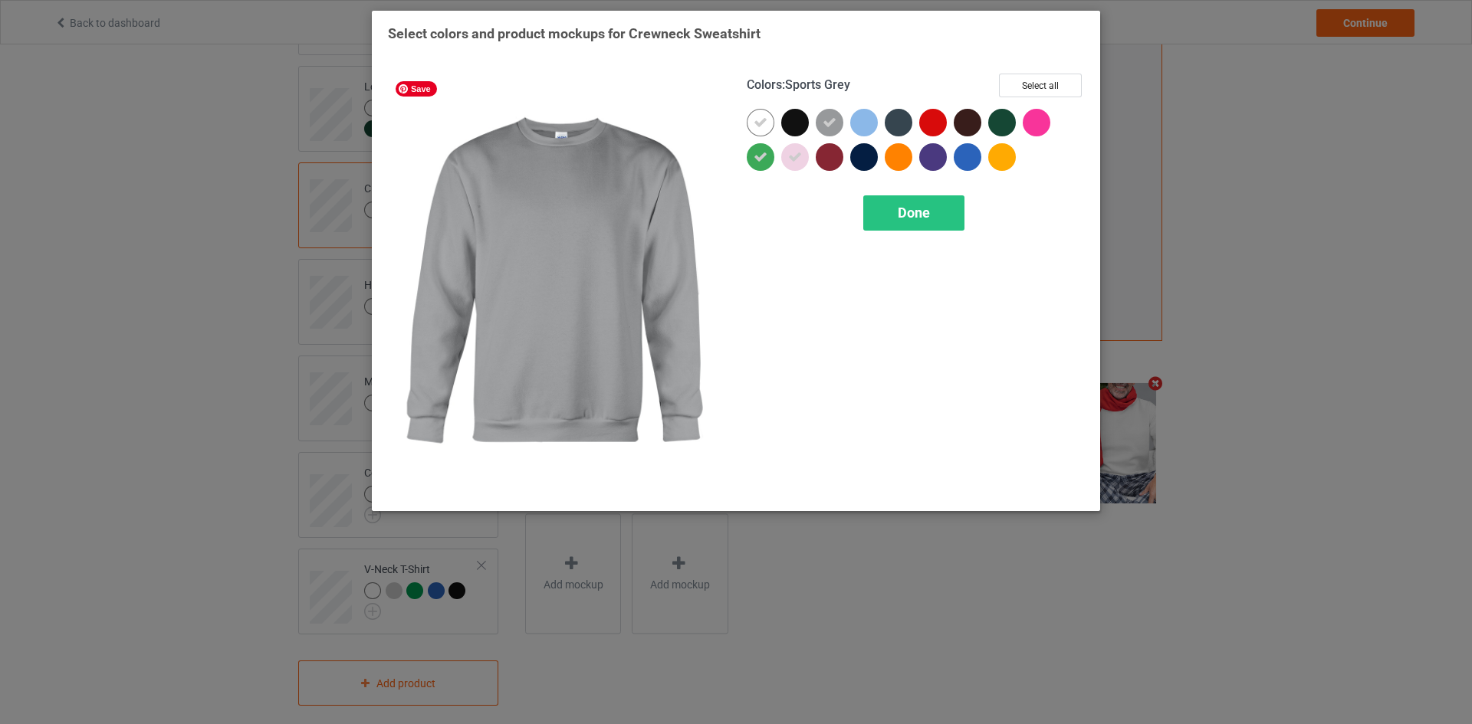
click at [796, 123] on div at bounding box center [795, 123] width 28 height 28
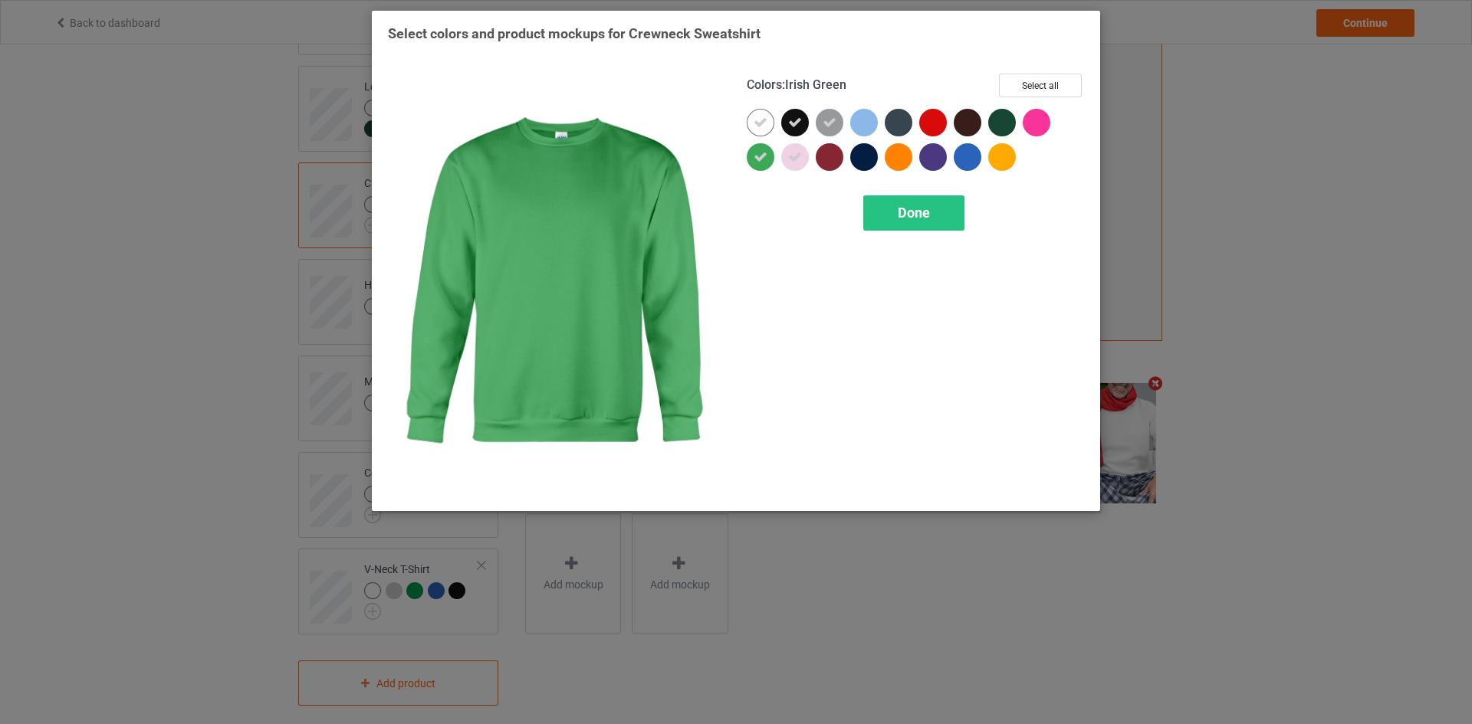
click at [761, 156] on icon at bounding box center [760, 157] width 14 height 14
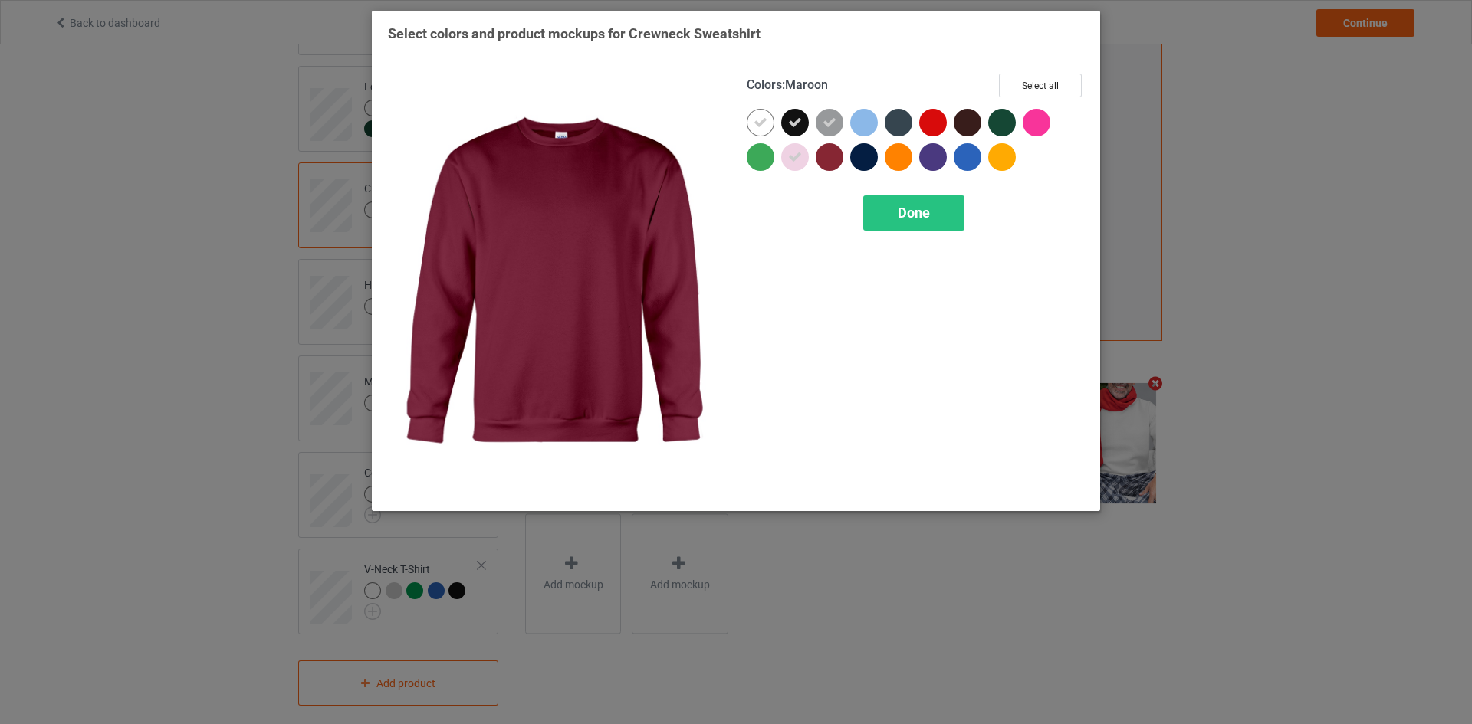
click at [824, 157] on div at bounding box center [830, 157] width 28 height 28
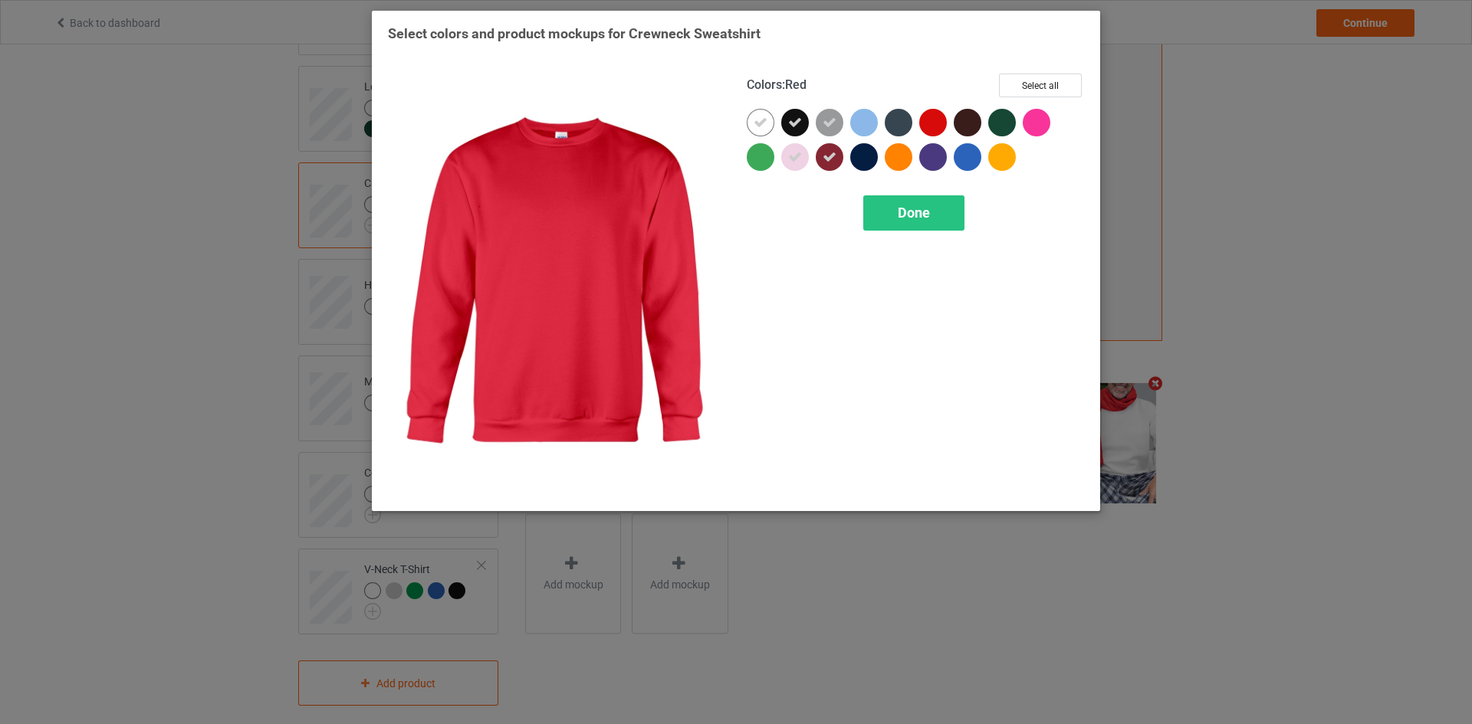
click at [928, 120] on div at bounding box center [933, 123] width 28 height 28
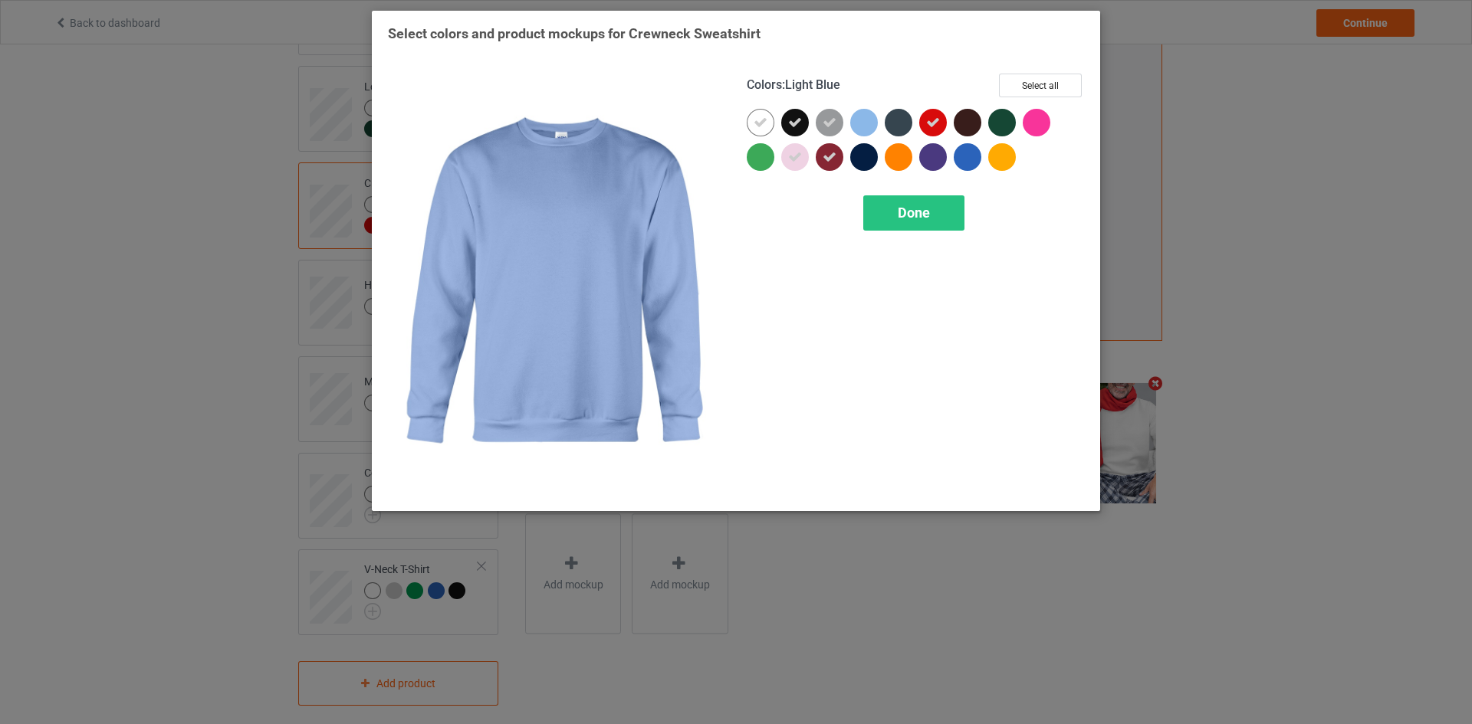
click at [861, 119] on div at bounding box center [864, 123] width 28 height 28
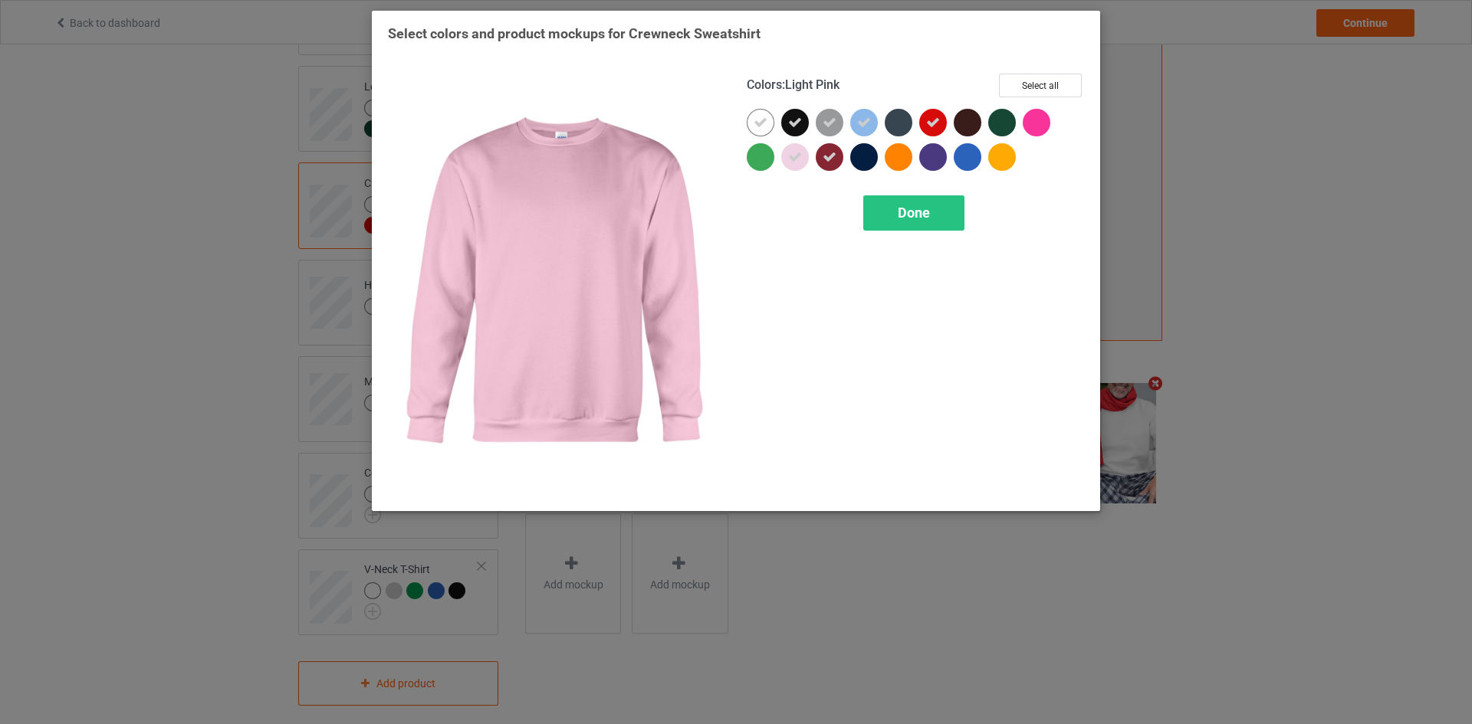
click at [795, 159] on icon at bounding box center [795, 157] width 14 height 14
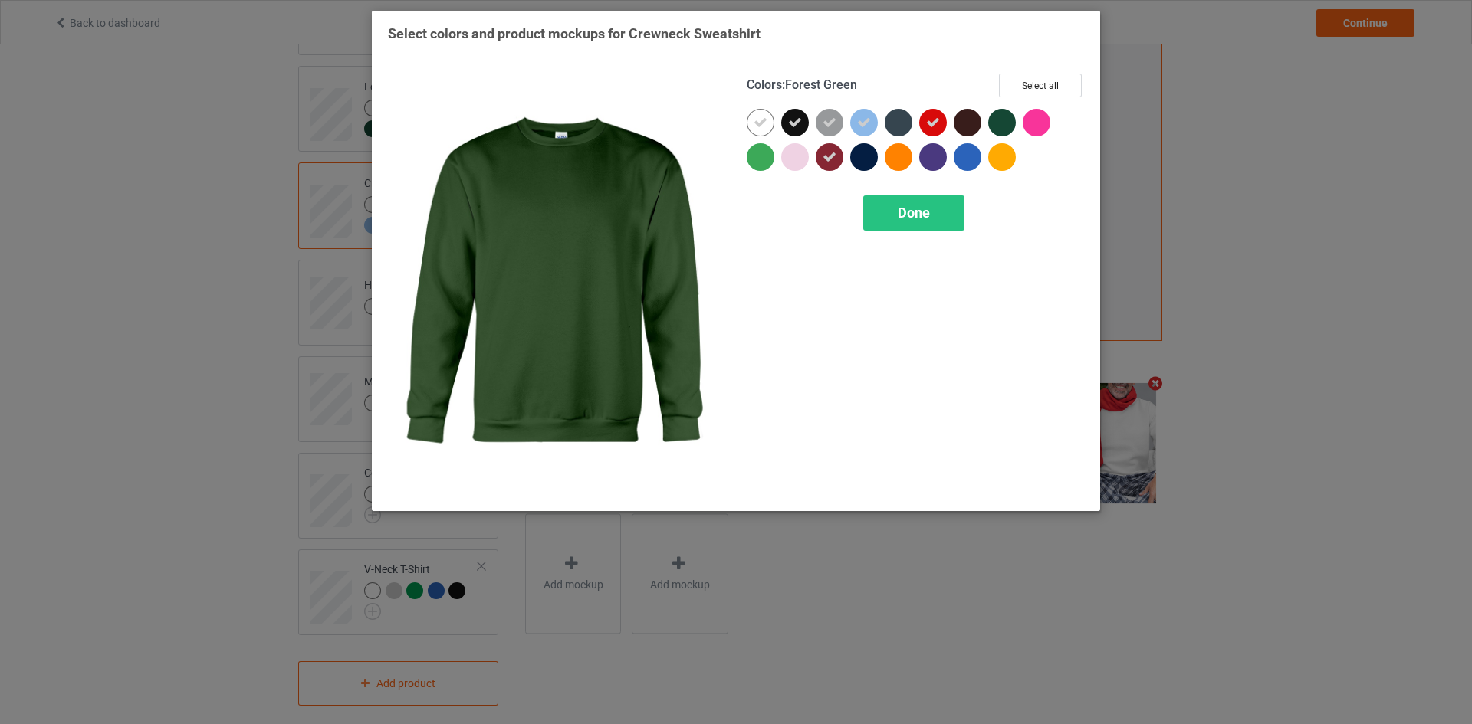
click at [1013, 120] on div at bounding box center [1002, 123] width 28 height 28
click at [922, 218] on span "Done" at bounding box center [914, 213] width 32 height 16
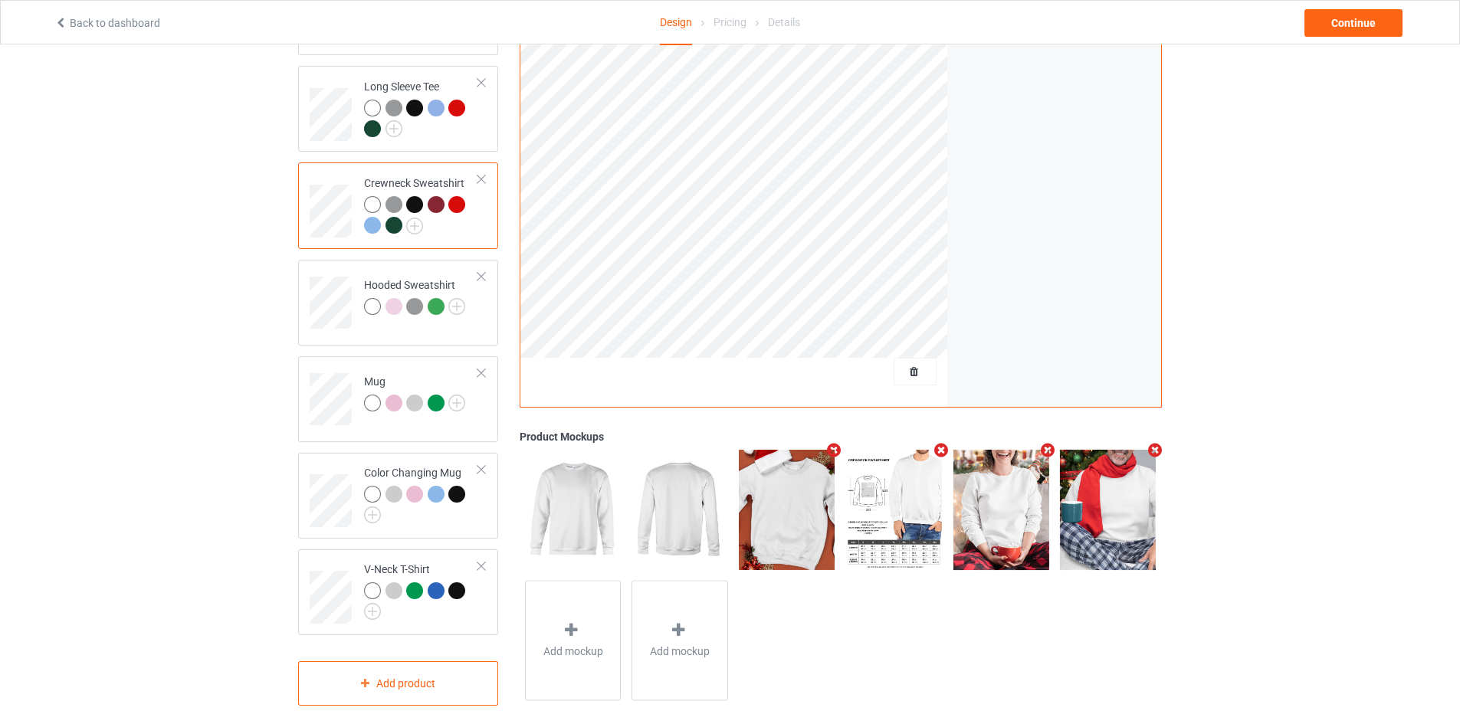
scroll to position [323, 0]
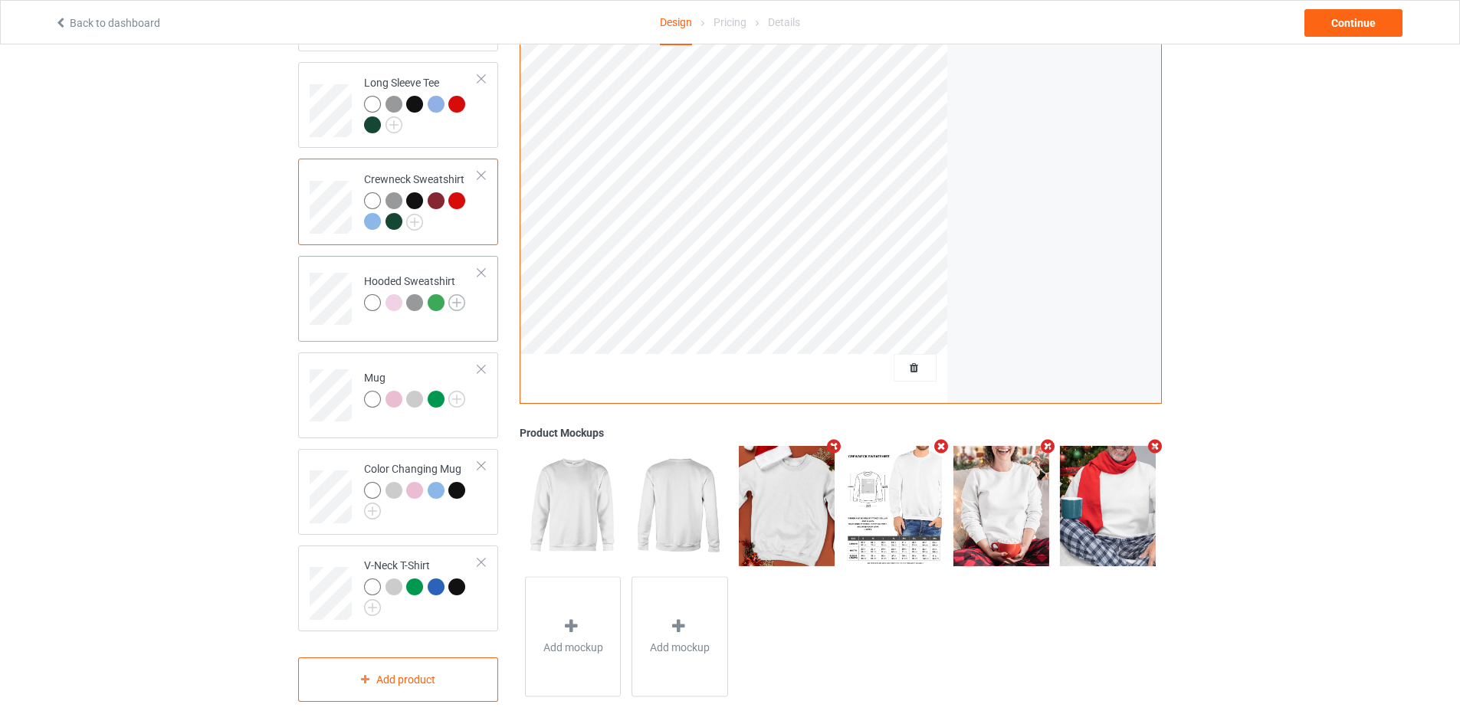
click at [460, 294] on img at bounding box center [456, 302] width 17 height 17
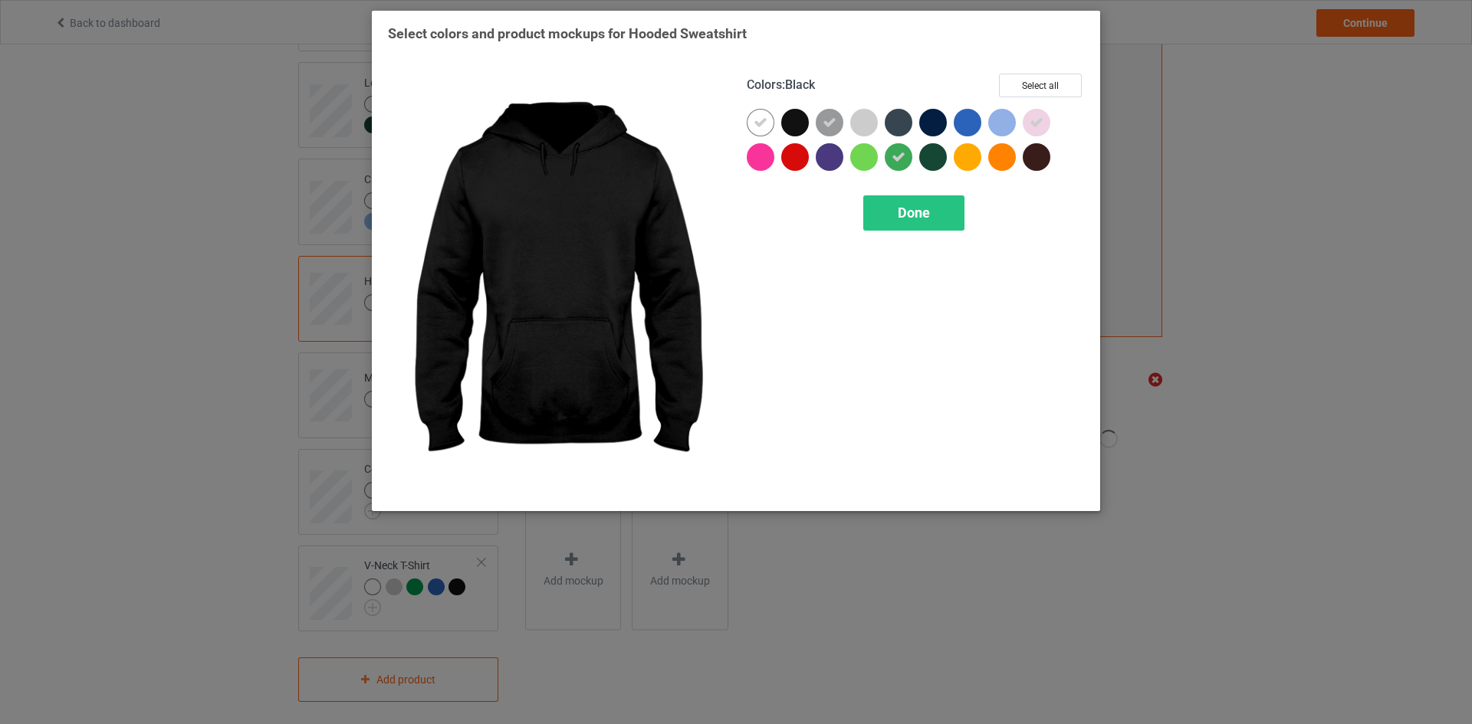
click at [793, 124] on div at bounding box center [795, 123] width 28 height 28
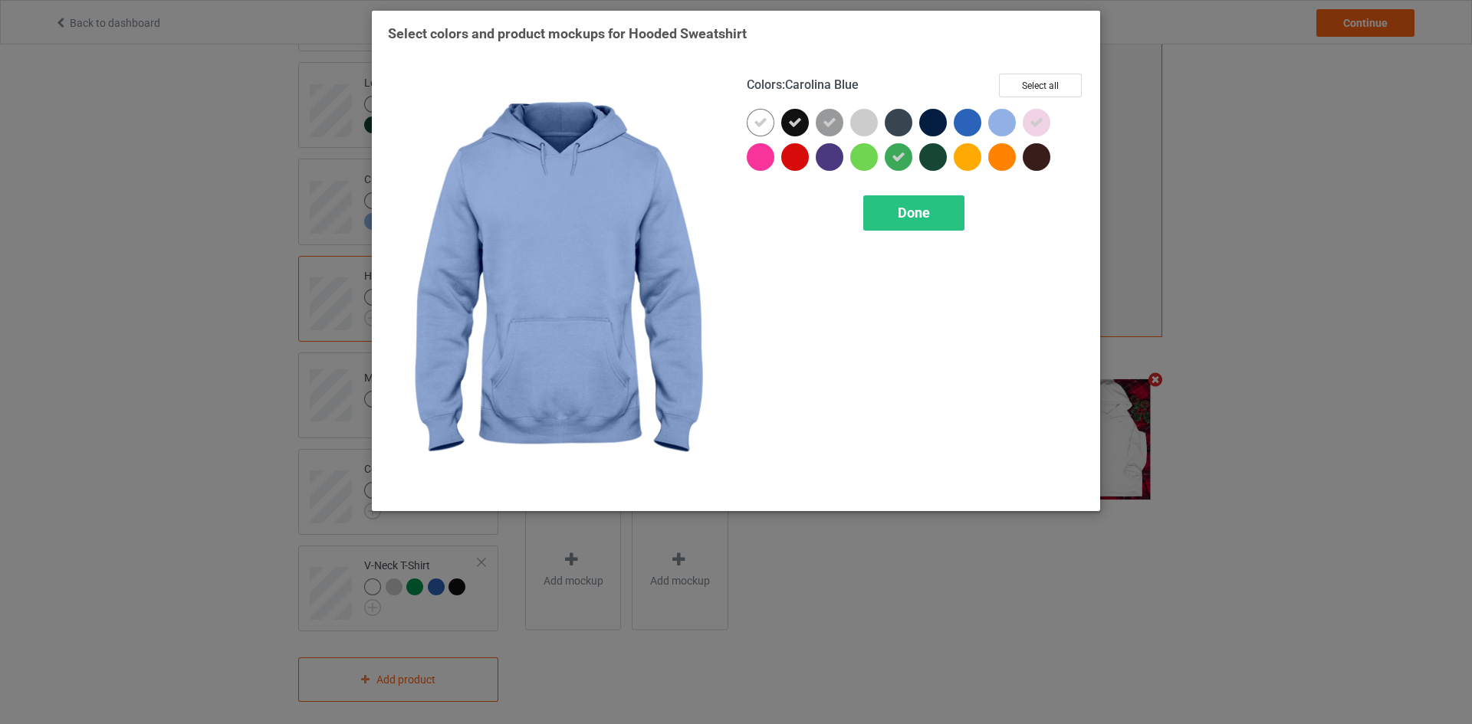
click at [996, 124] on div at bounding box center [1002, 123] width 28 height 28
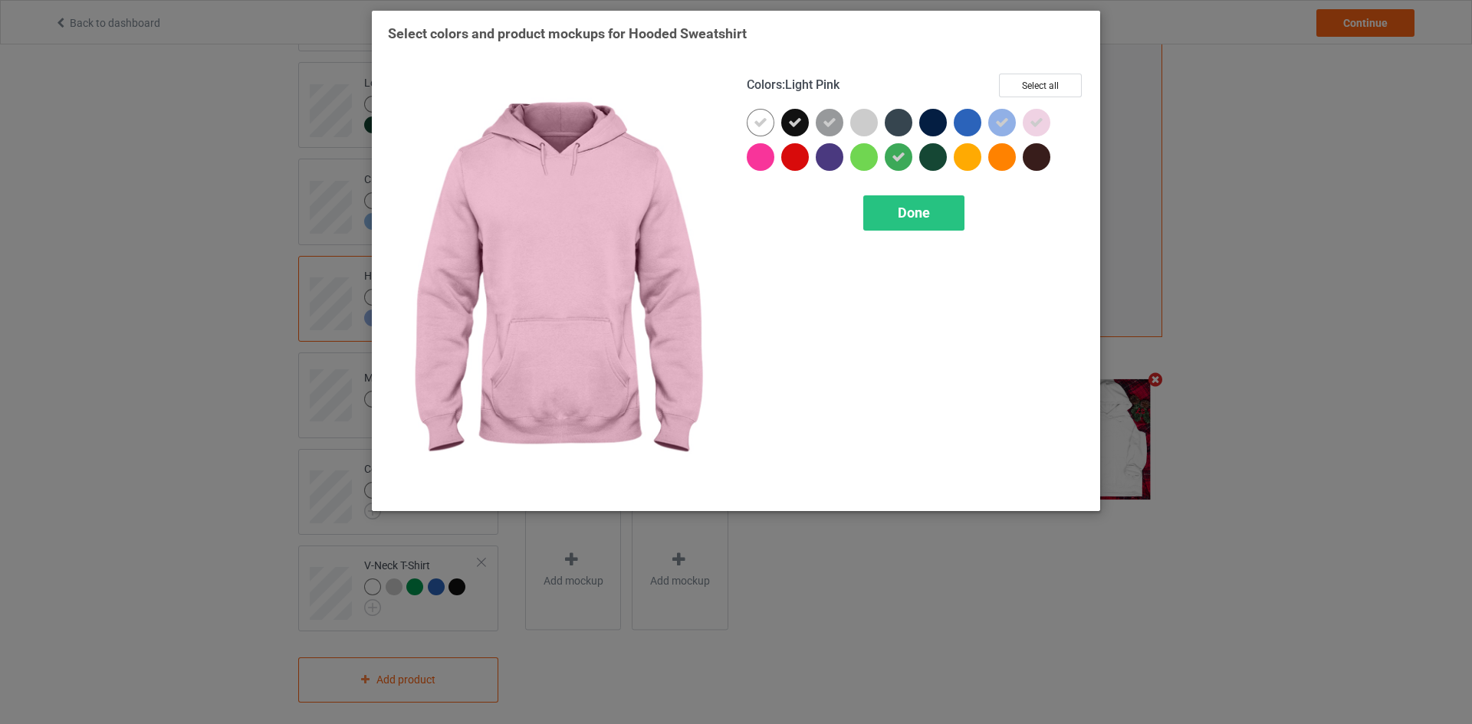
click at [1045, 126] on div at bounding box center [1036, 123] width 28 height 28
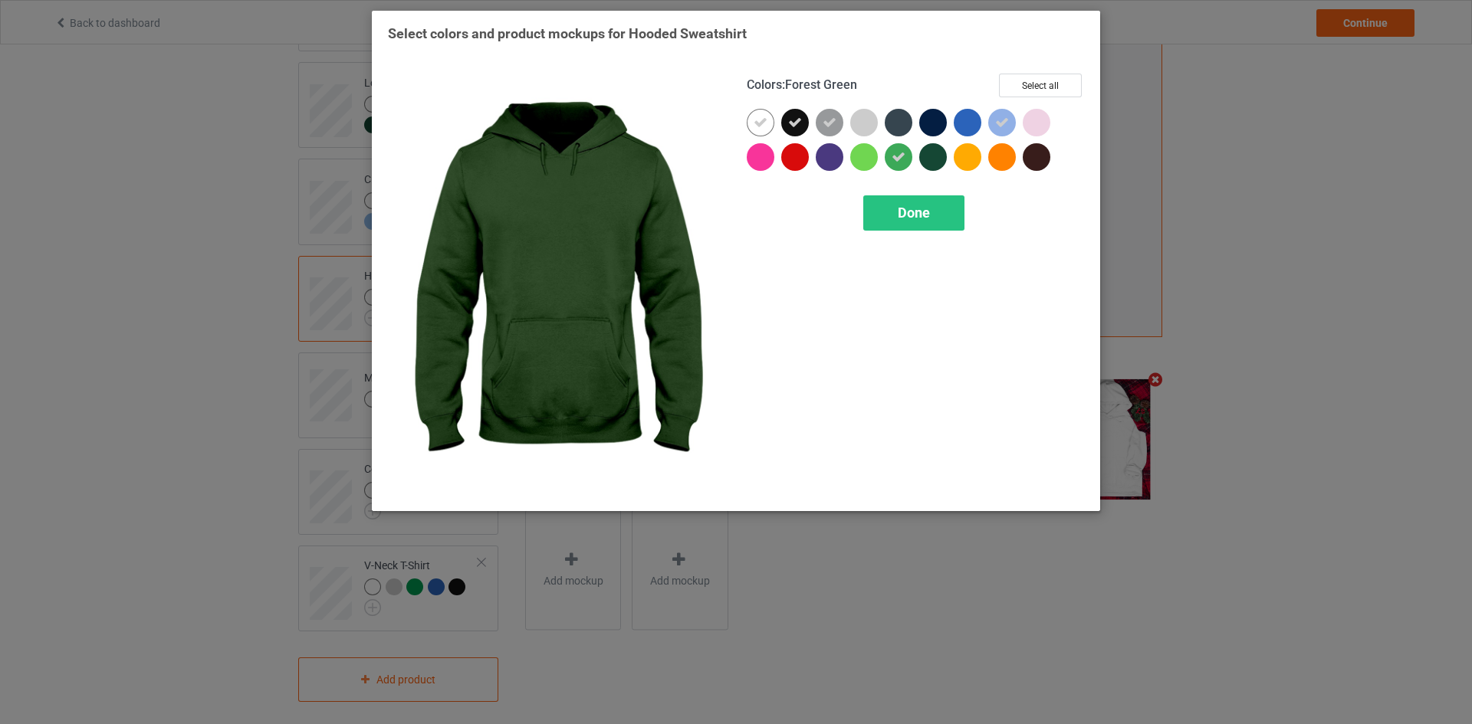
click at [930, 155] on div at bounding box center [933, 157] width 28 height 28
click at [892, 157] on icon at bounding box center [898, 157] width 14 height 14
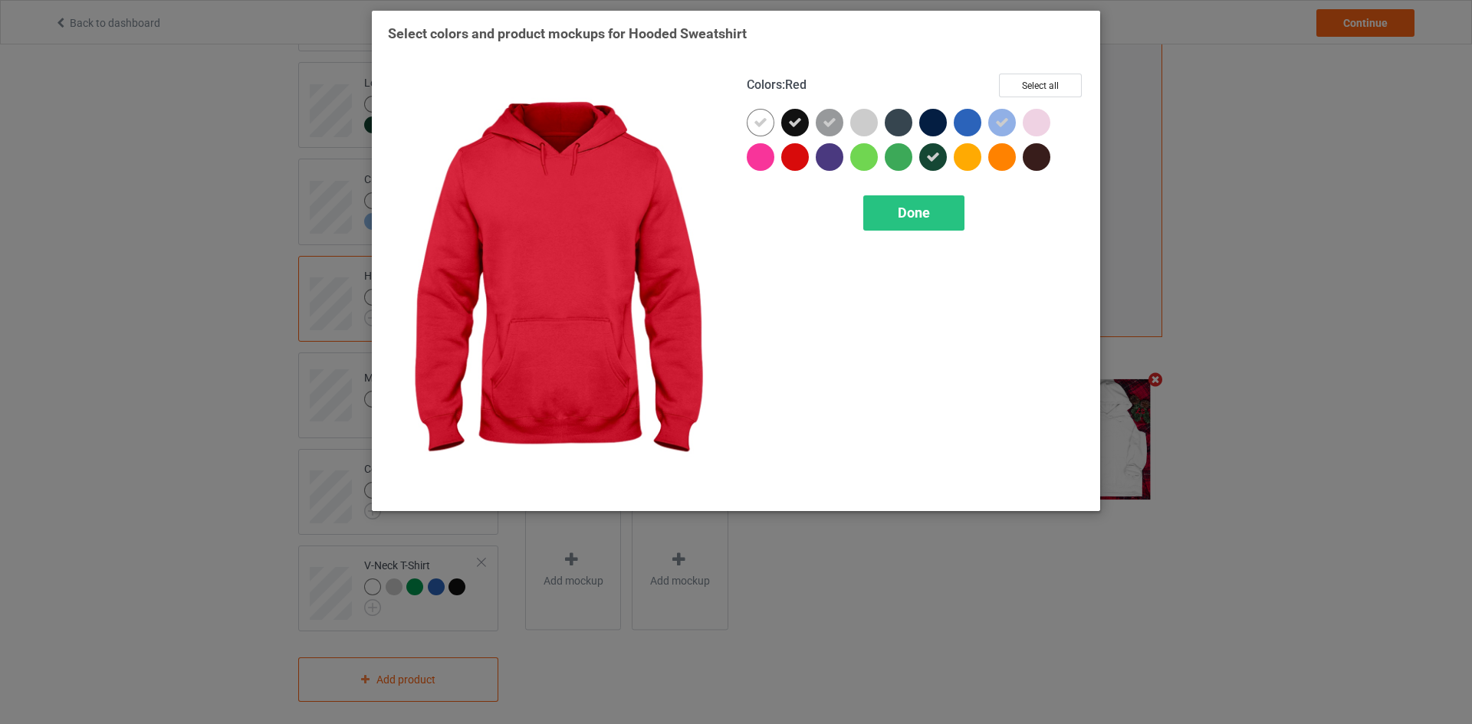
click at [800, 153] on div at bounding box center [795, 157] width 28 height 28
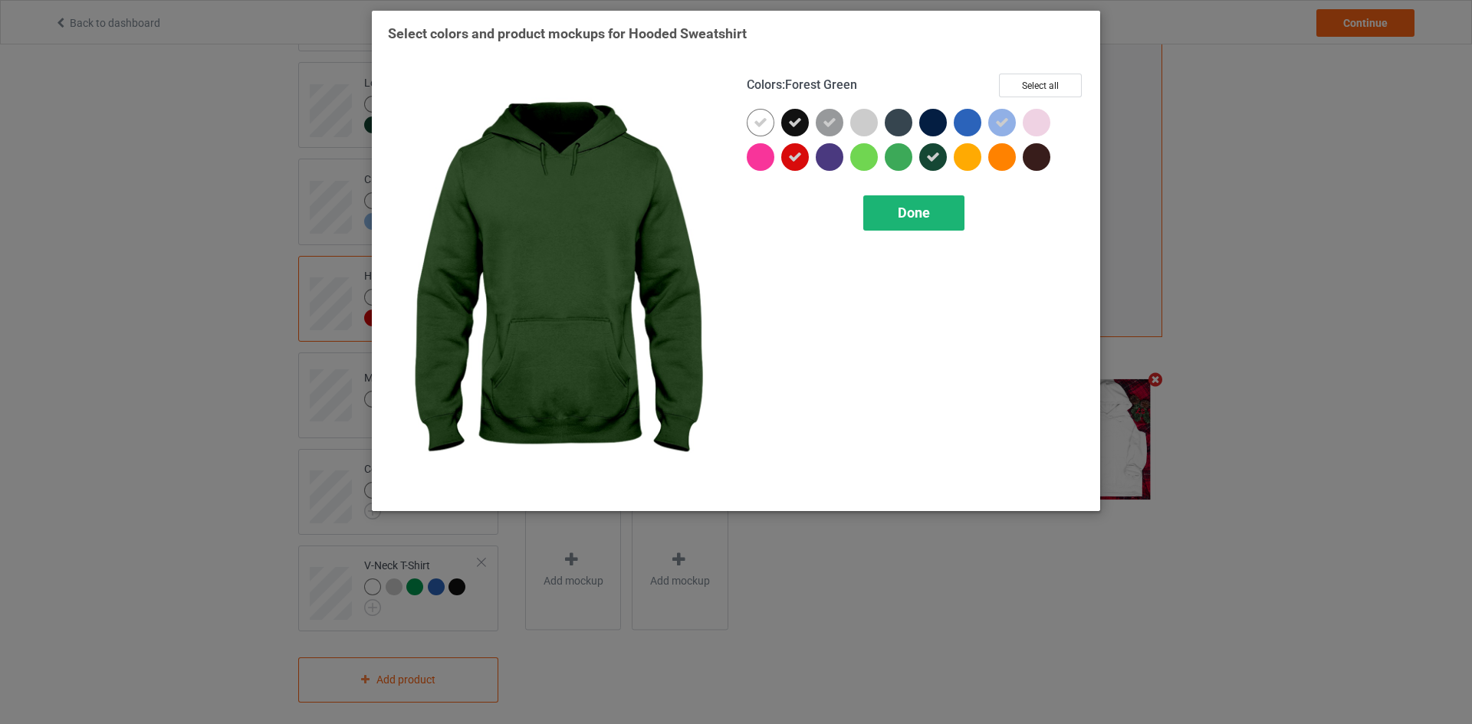
click at [904, 212] on span "Done" at bounding box center [914, 213] width 32 height 16
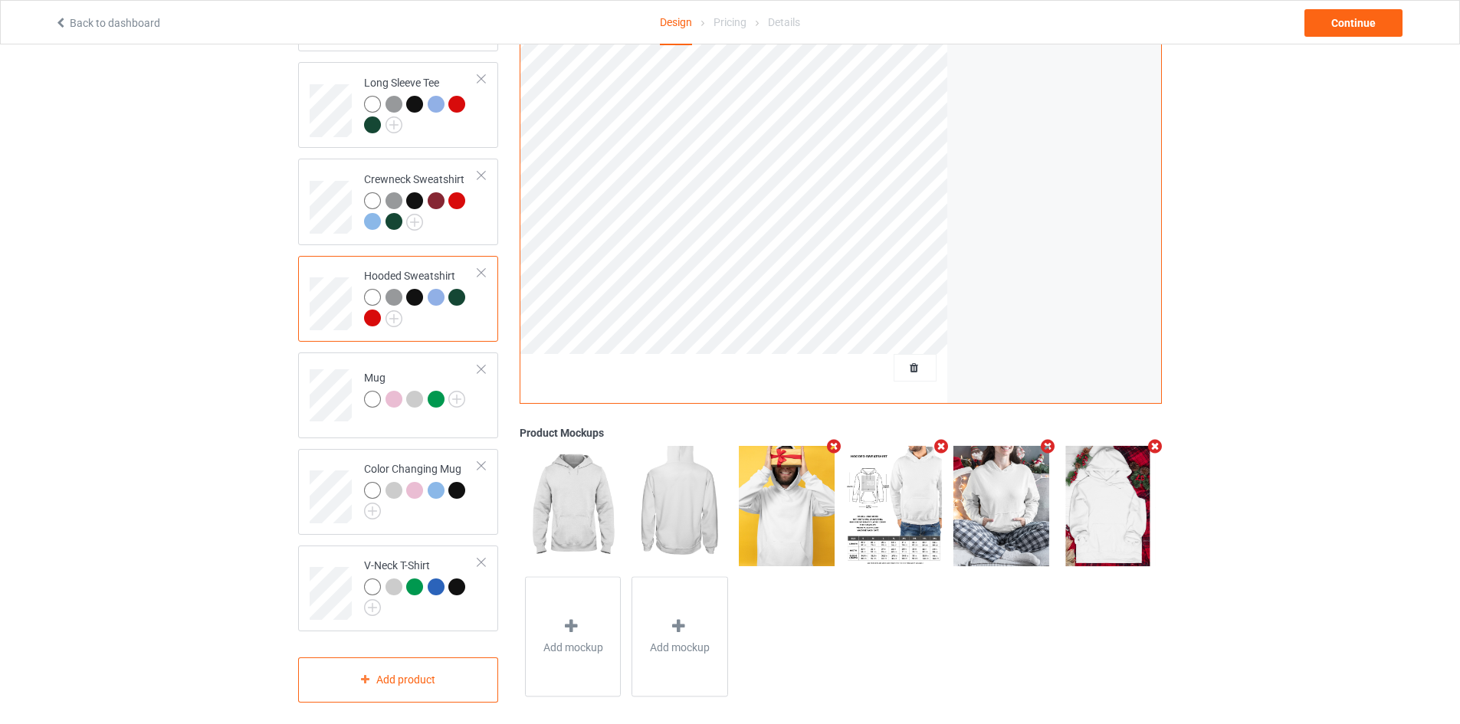
scroll to position [324, 0]
click at [460, 390] on img at bounding box center [456, 398] width 17 height 17
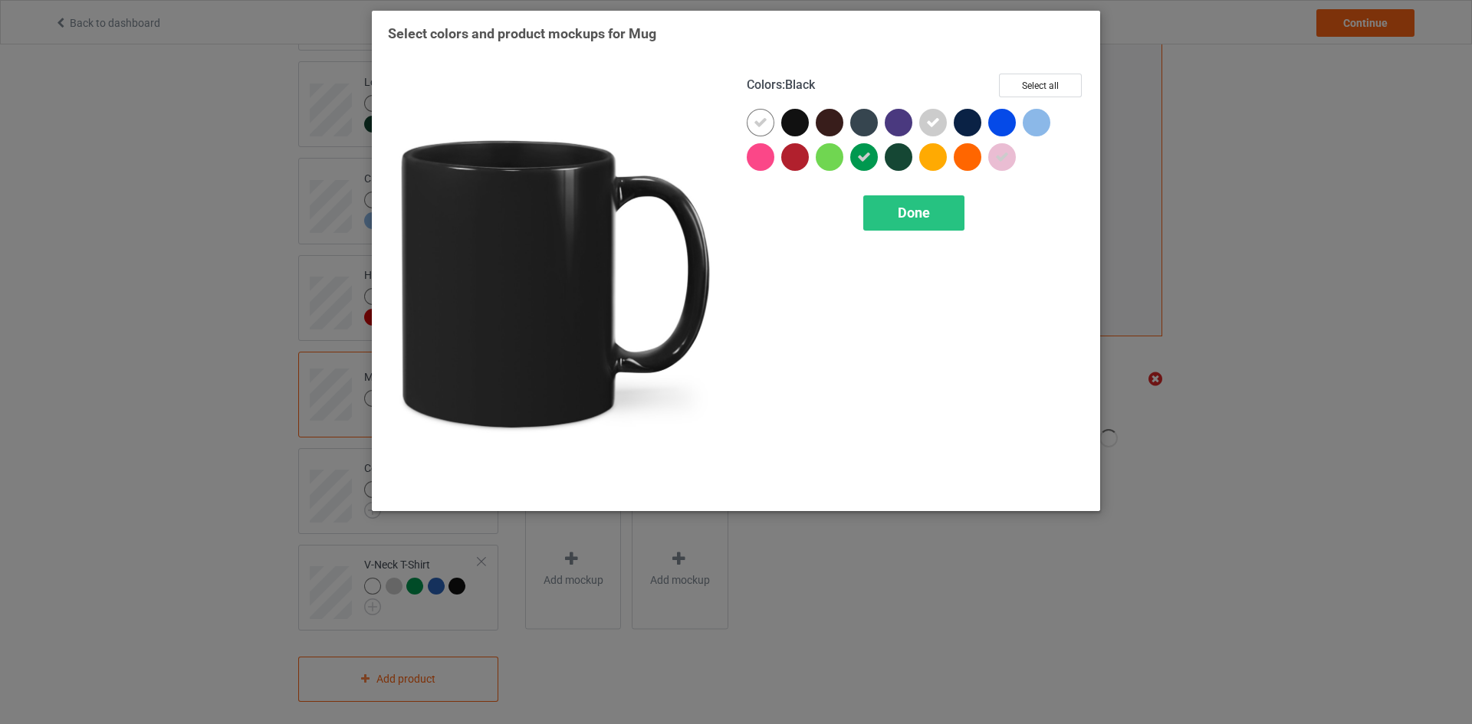
click at [802, 122] on div at bounding box center [795, 123] width 28 height 28
click at [799, 152] on div at bounding box center [795, 157] width 28 height 28
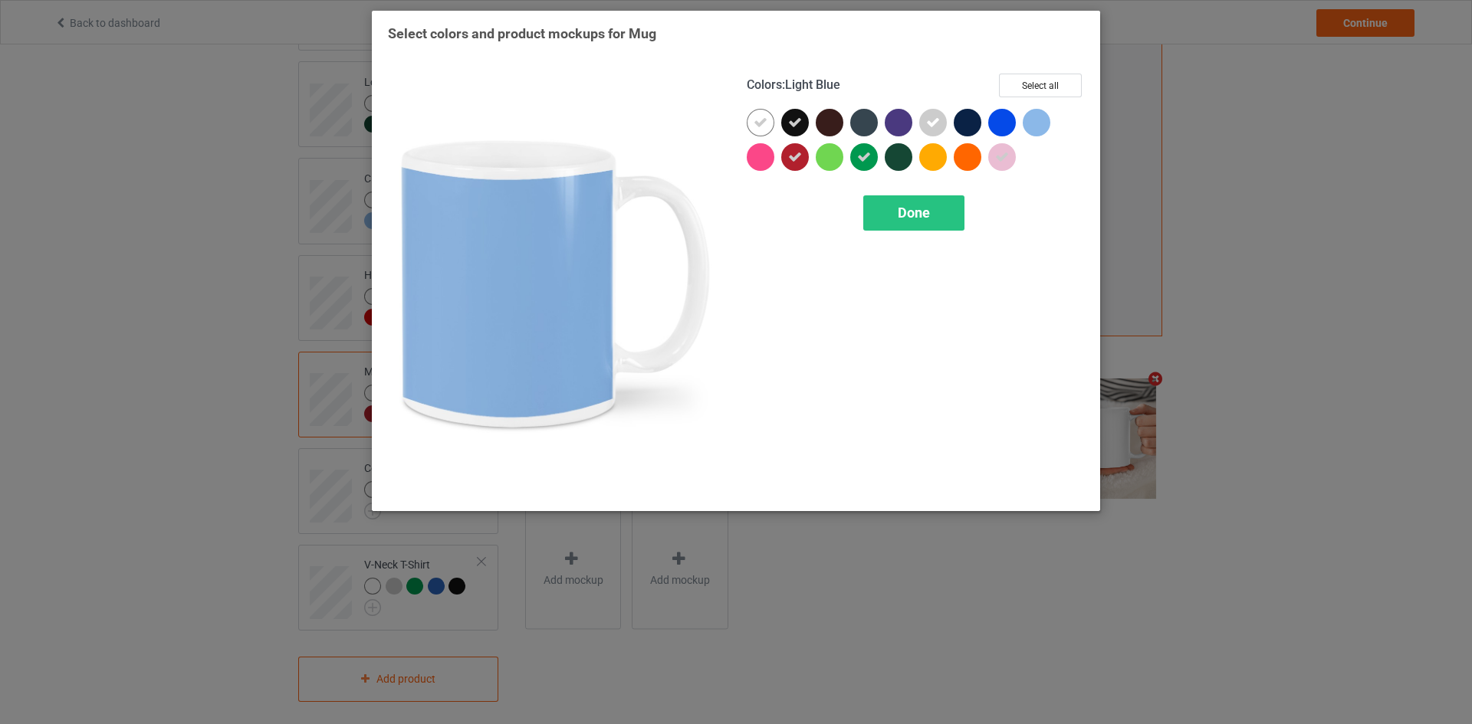
click at [1034, 124] on div at bounding box center [1036, 123] width 28 height 28
click at [1003, 154] on icon at bounding box center [1002, 157] width 14 height 14
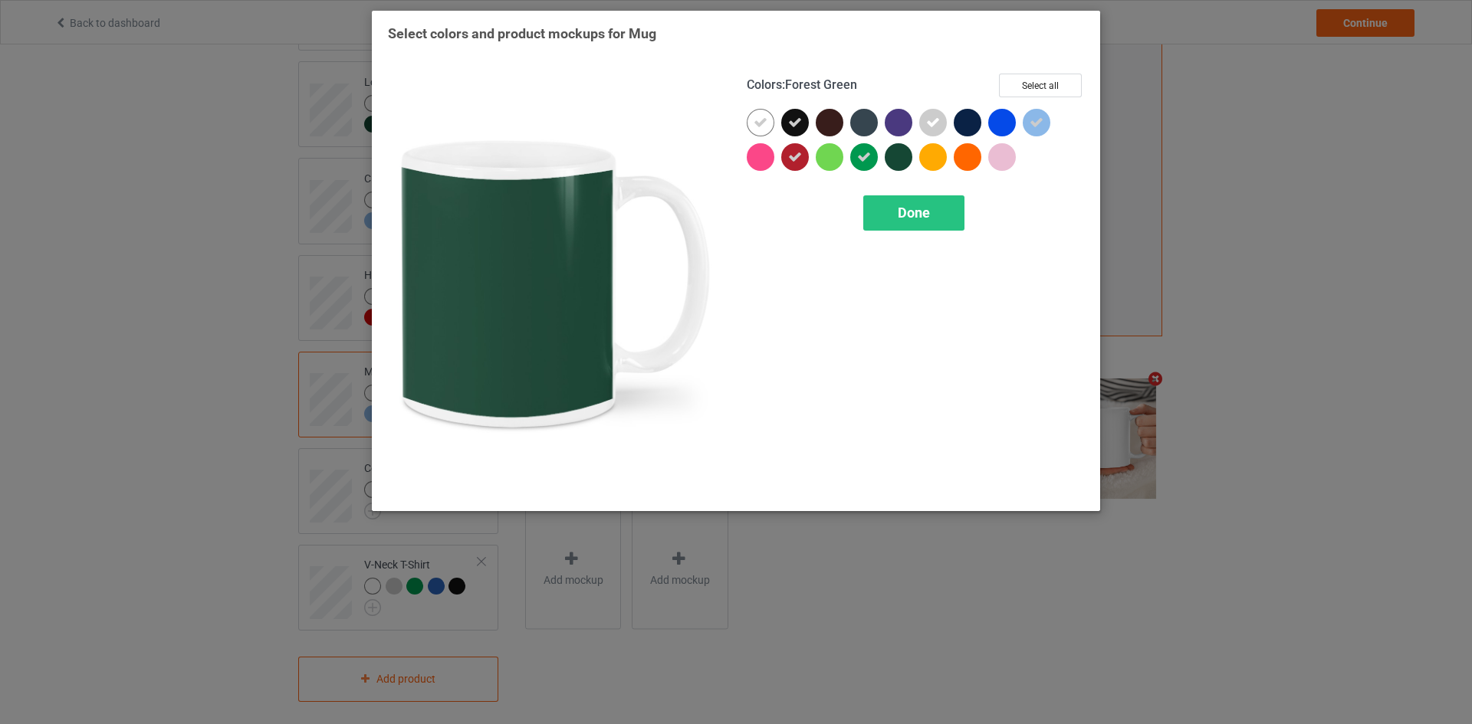
click at [900, 149] on div at bounding box center [899, 157] width 28 height 28
click at [855, 150] on div at bounding box center [864, 157] width 28 height 28
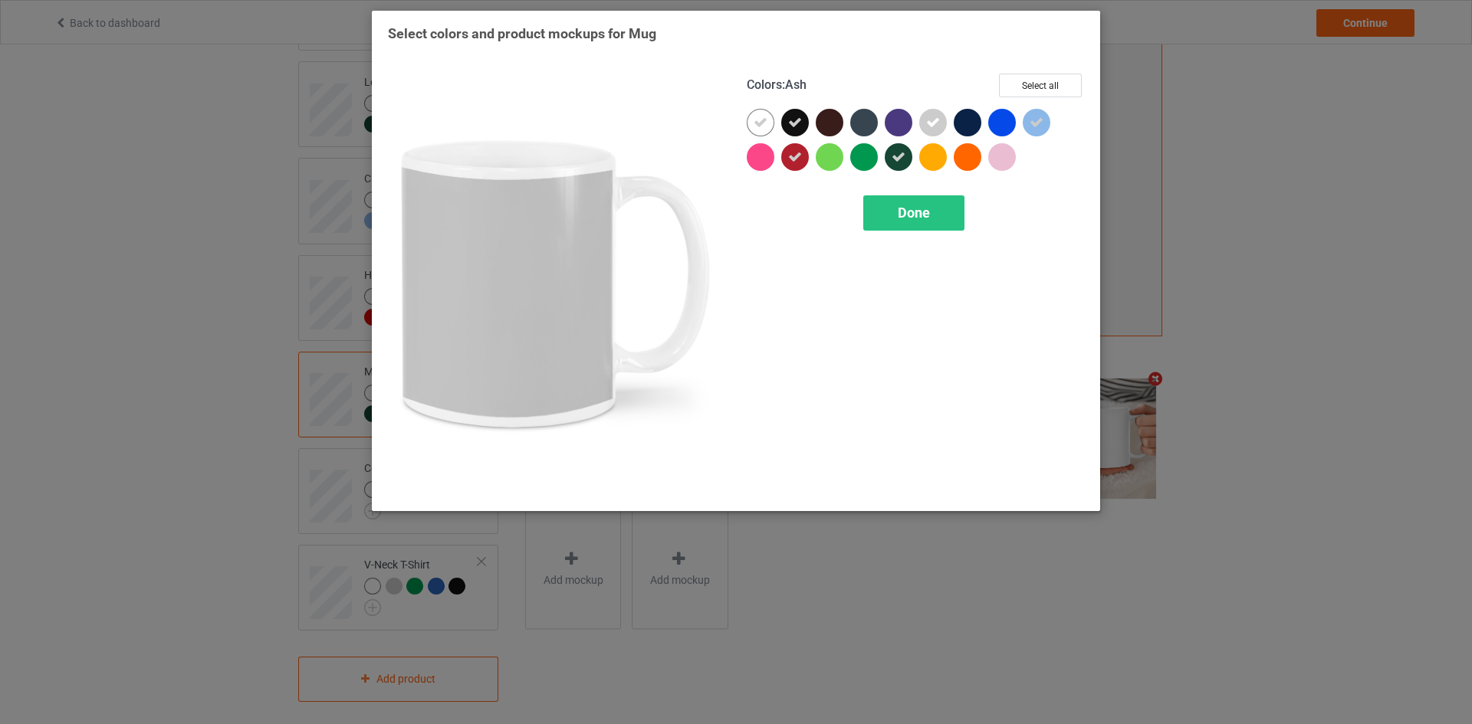
click at [928, 126] on icon at bounding box center [933, 123] width 14 height 14
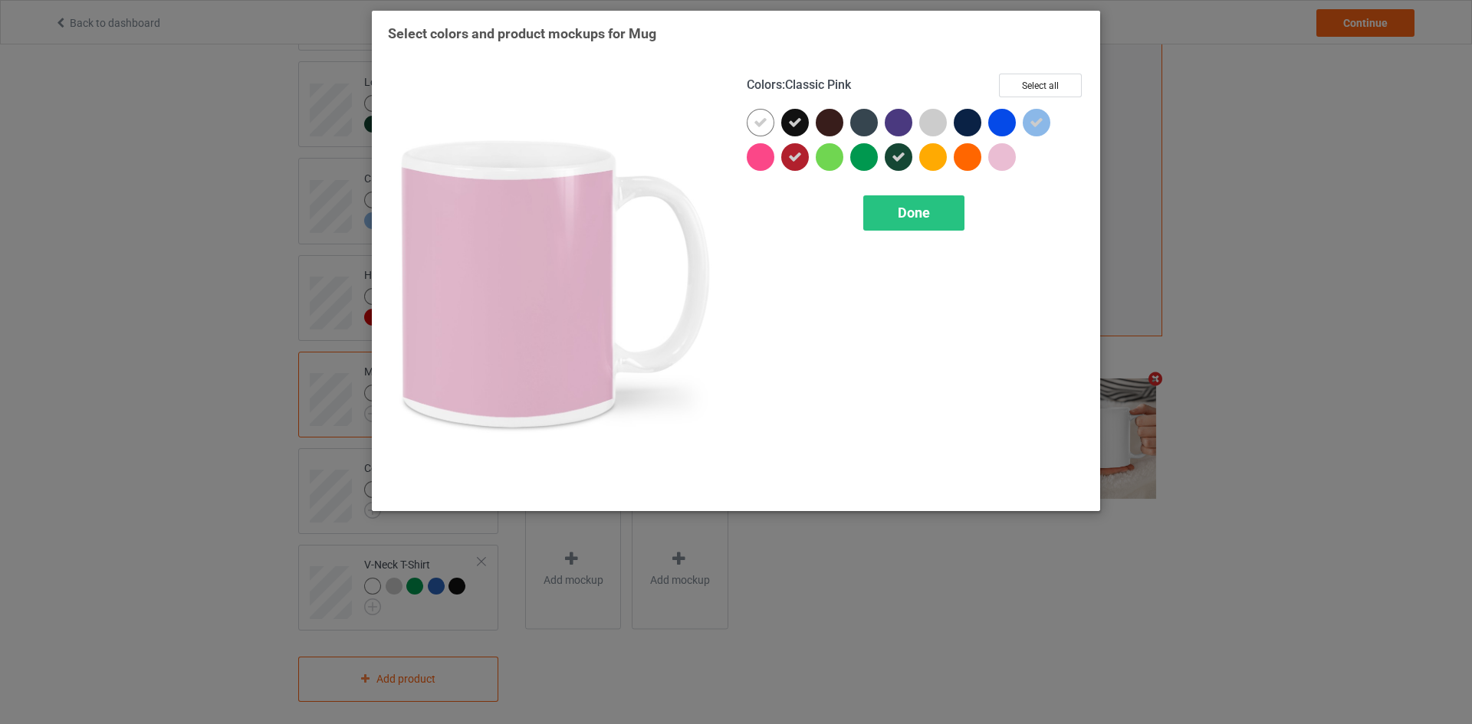
click at [995, 153] on div at bounding box center [1002, 157] width 28 height 28
click at [931, 219] on div "Done" at bounding box center [913, 212] width 101 height 35
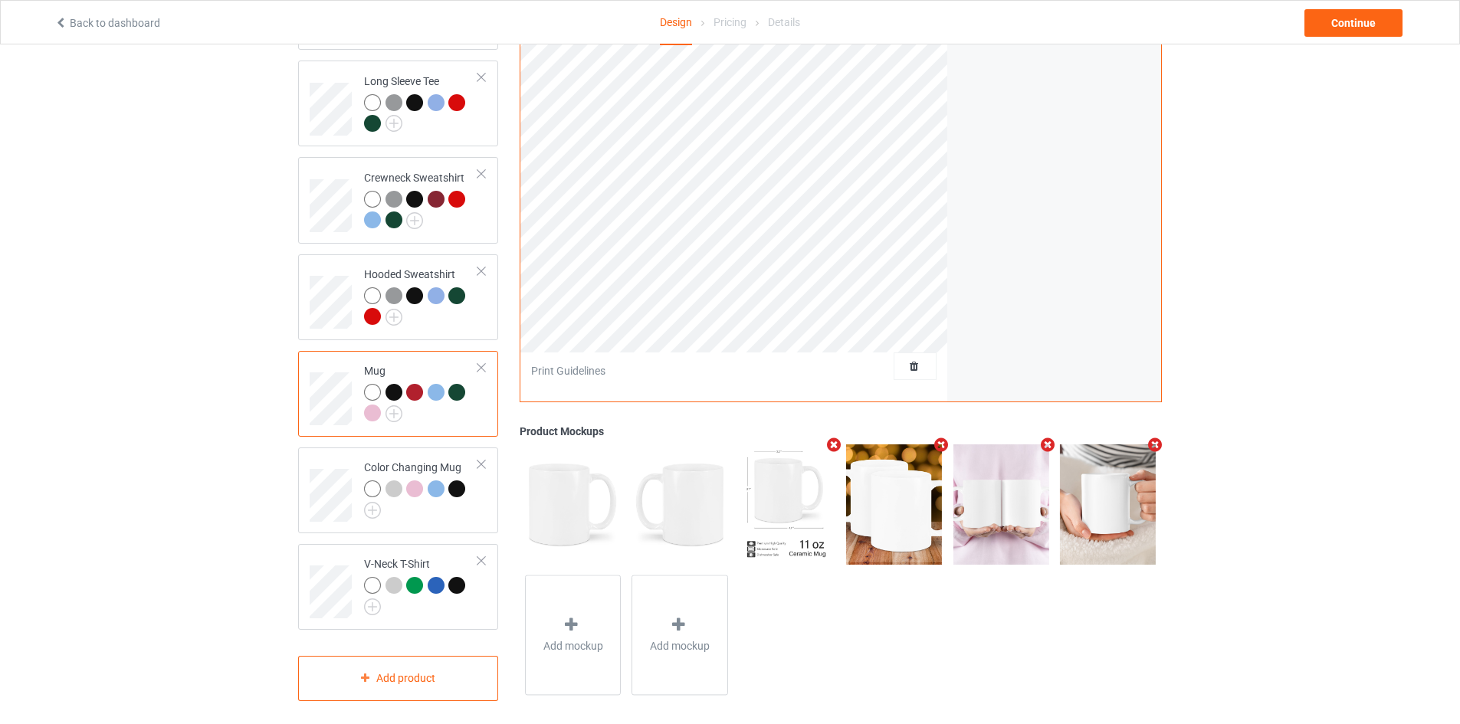
scroll to position [18, 0]
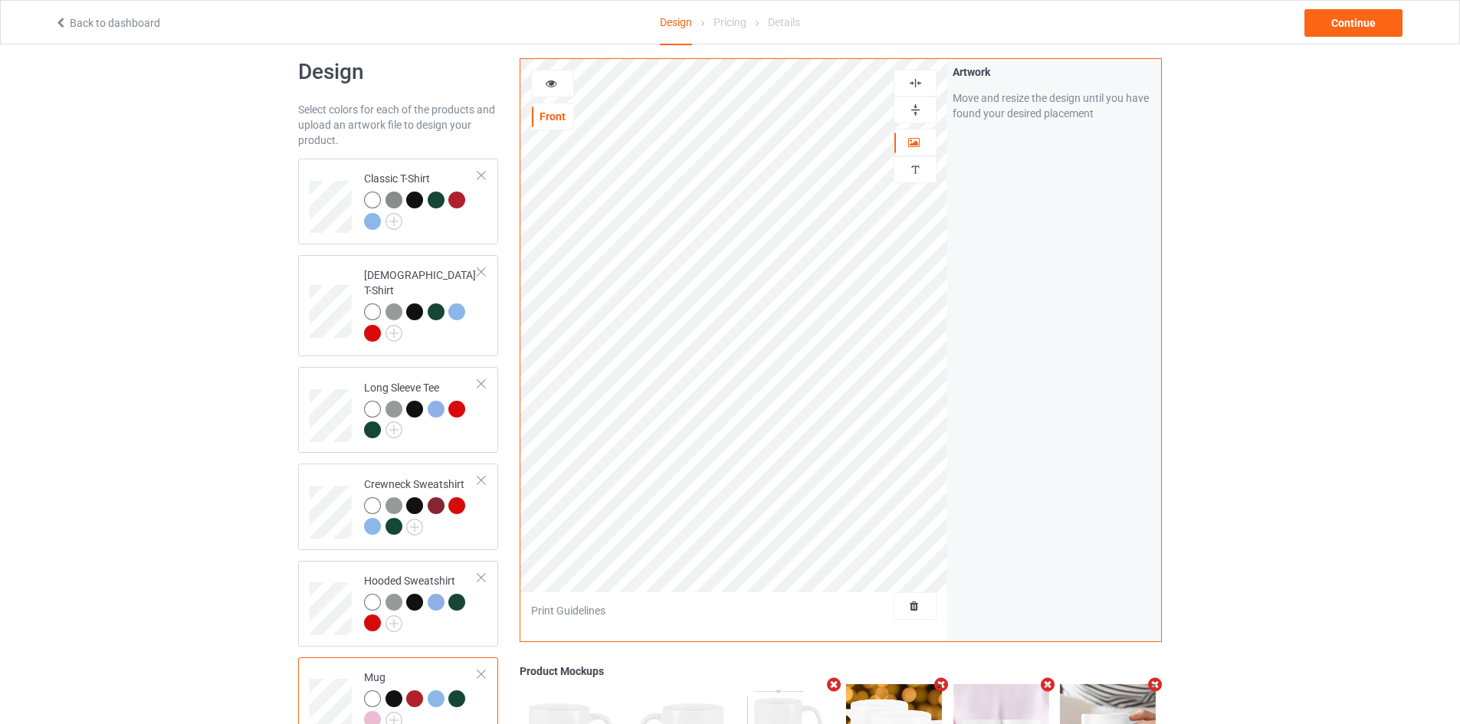
click at [915, 117] on img at bounding box center [915, 110] width 15 height 15
click at [565, 90] on div at bounding box center [552, 83] width 41 height 15
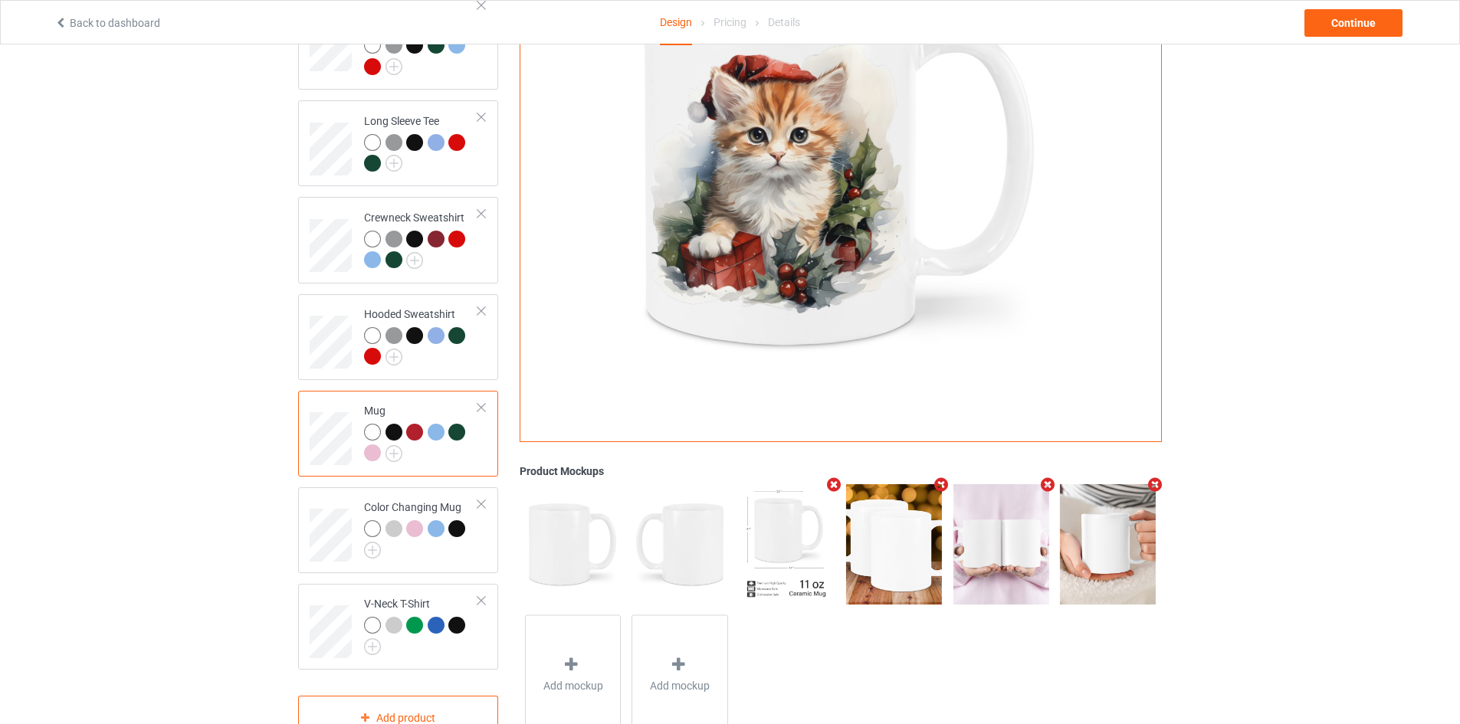
scroll to position [325, 0]
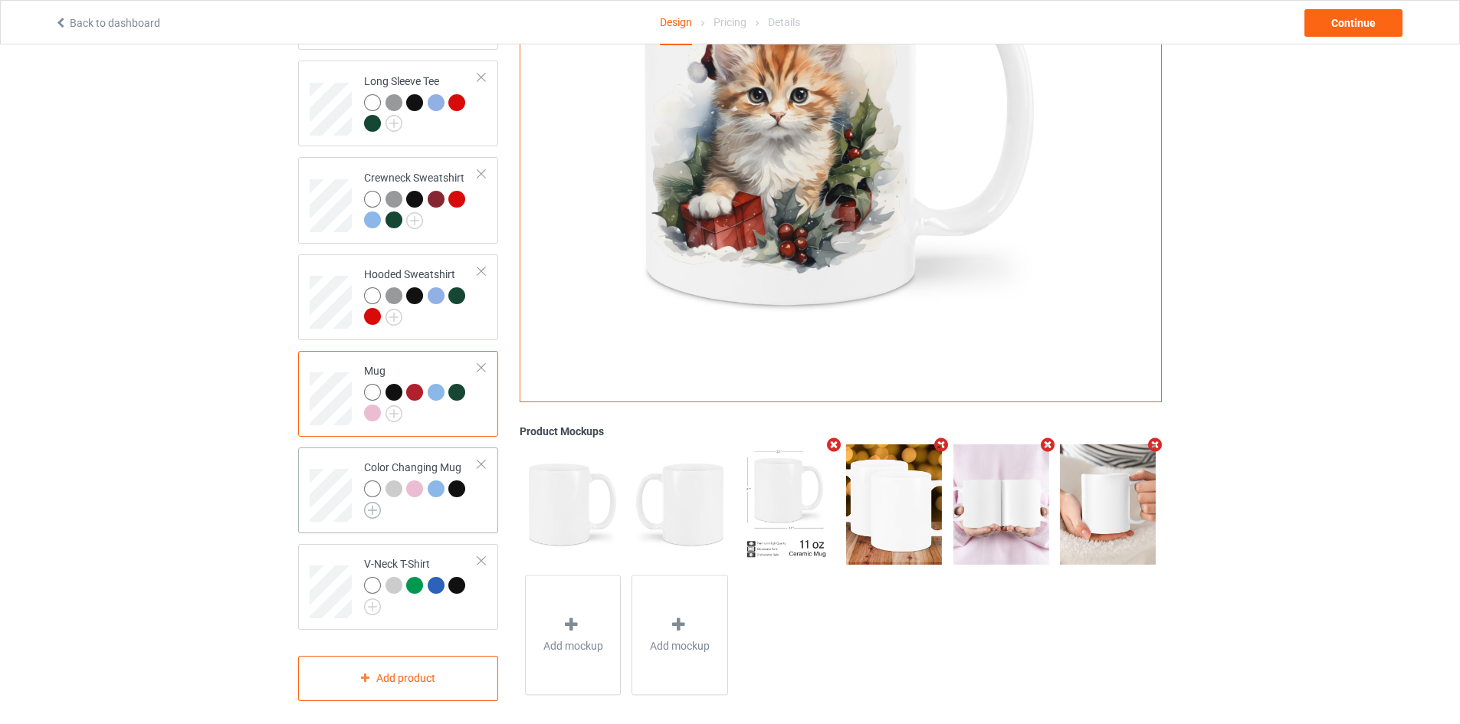
click at [378, 503] on img at bounding box center [372, 510] width 17 height 17
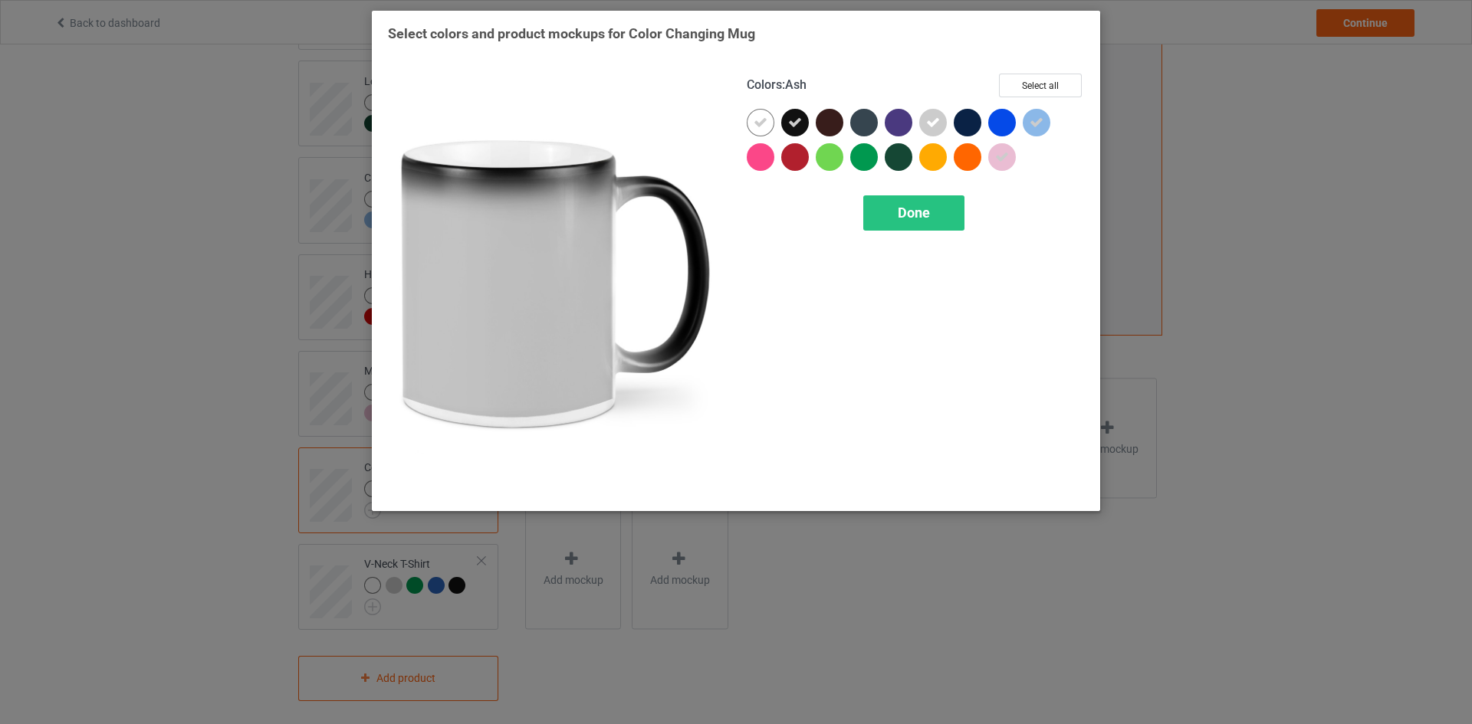
click at [942, 126] on div at bounding box center [933, 123] width 28 height 28
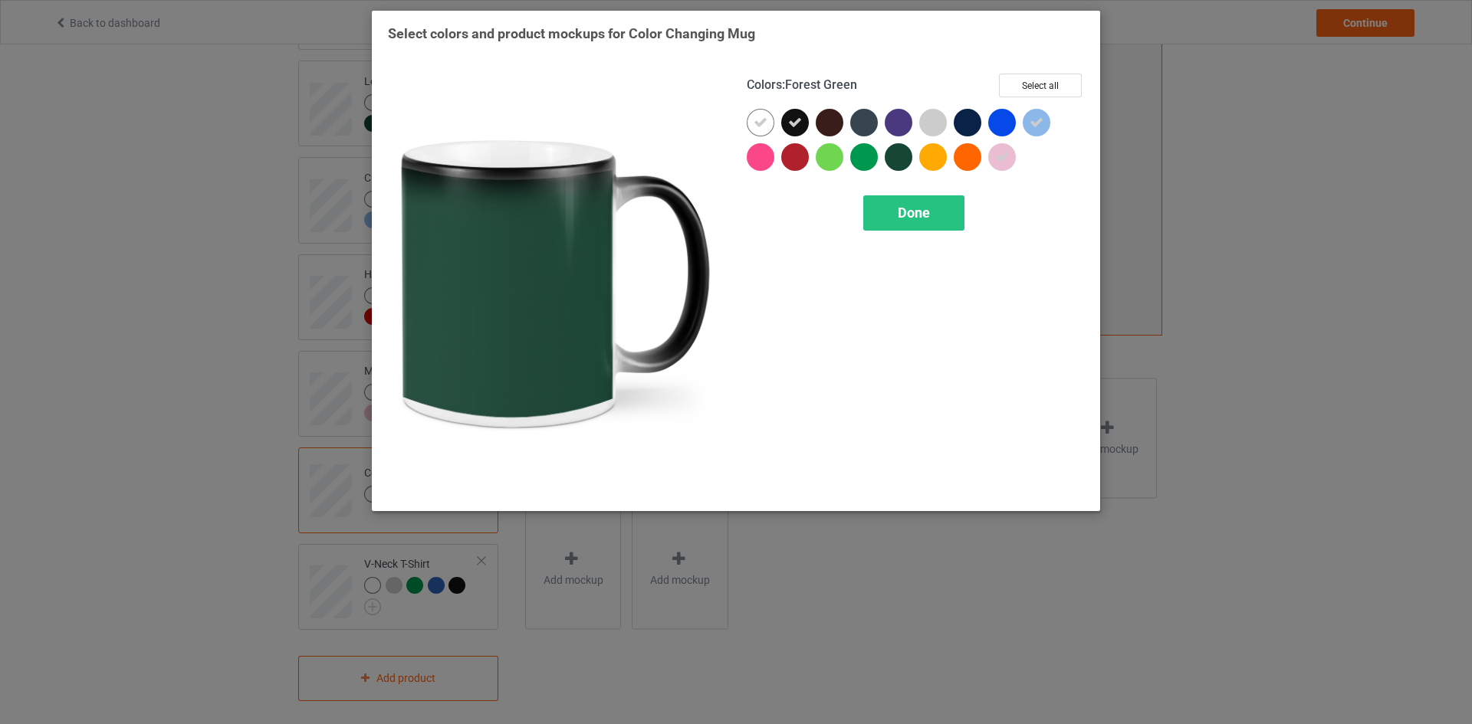
click at [905, 156] on div at bounding box center [899, 157] width 28 height 28
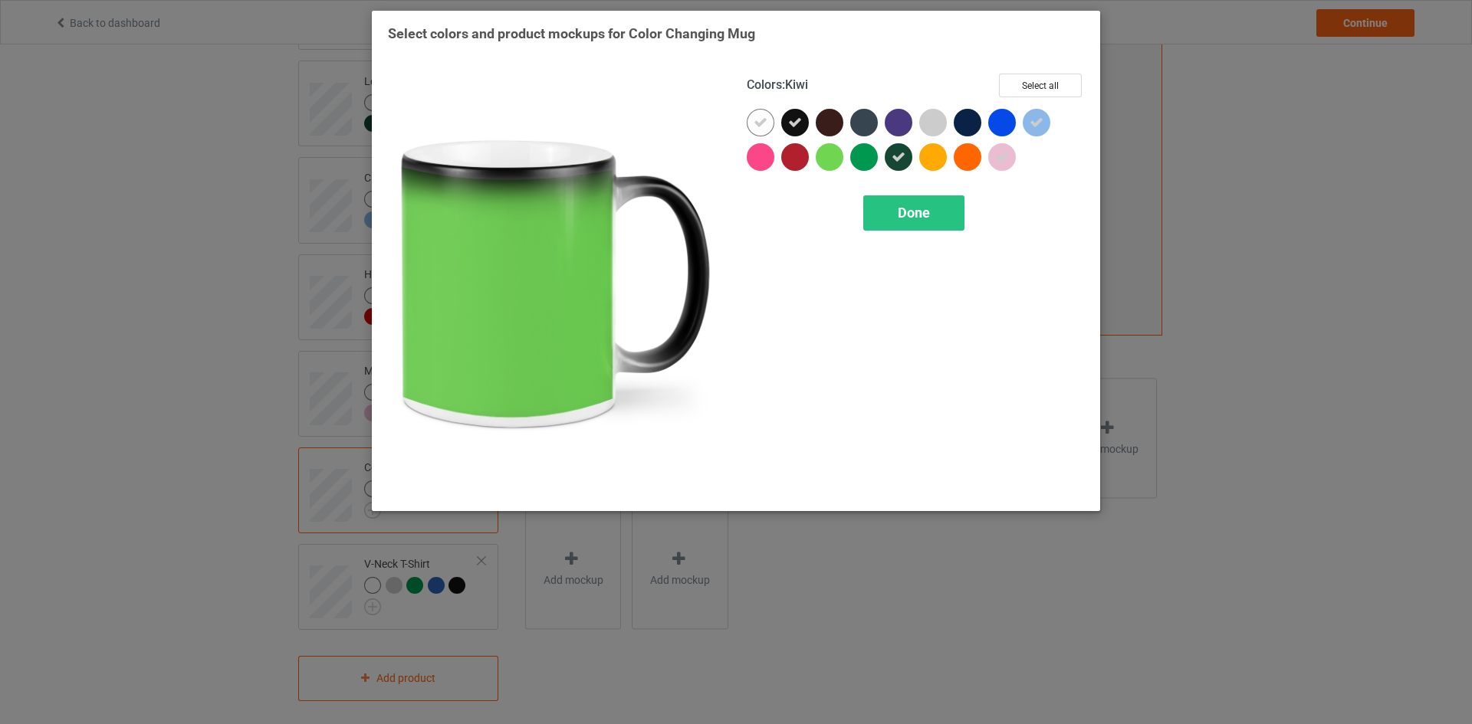
click at [794, 157] on div at bounding box center [795, 157] width 28 height 28
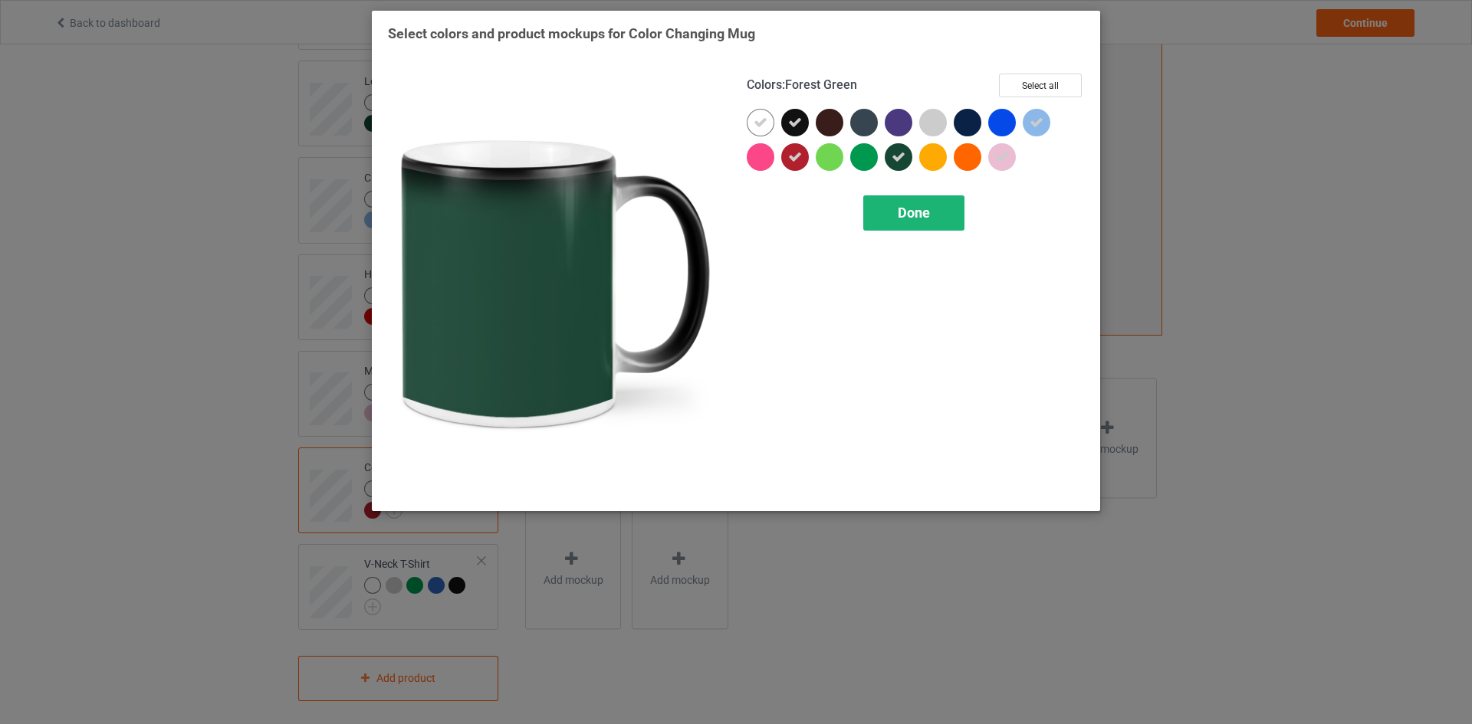
click at [921, 212] on span "Done" at bounding box center [914, 213] width 32 height 16
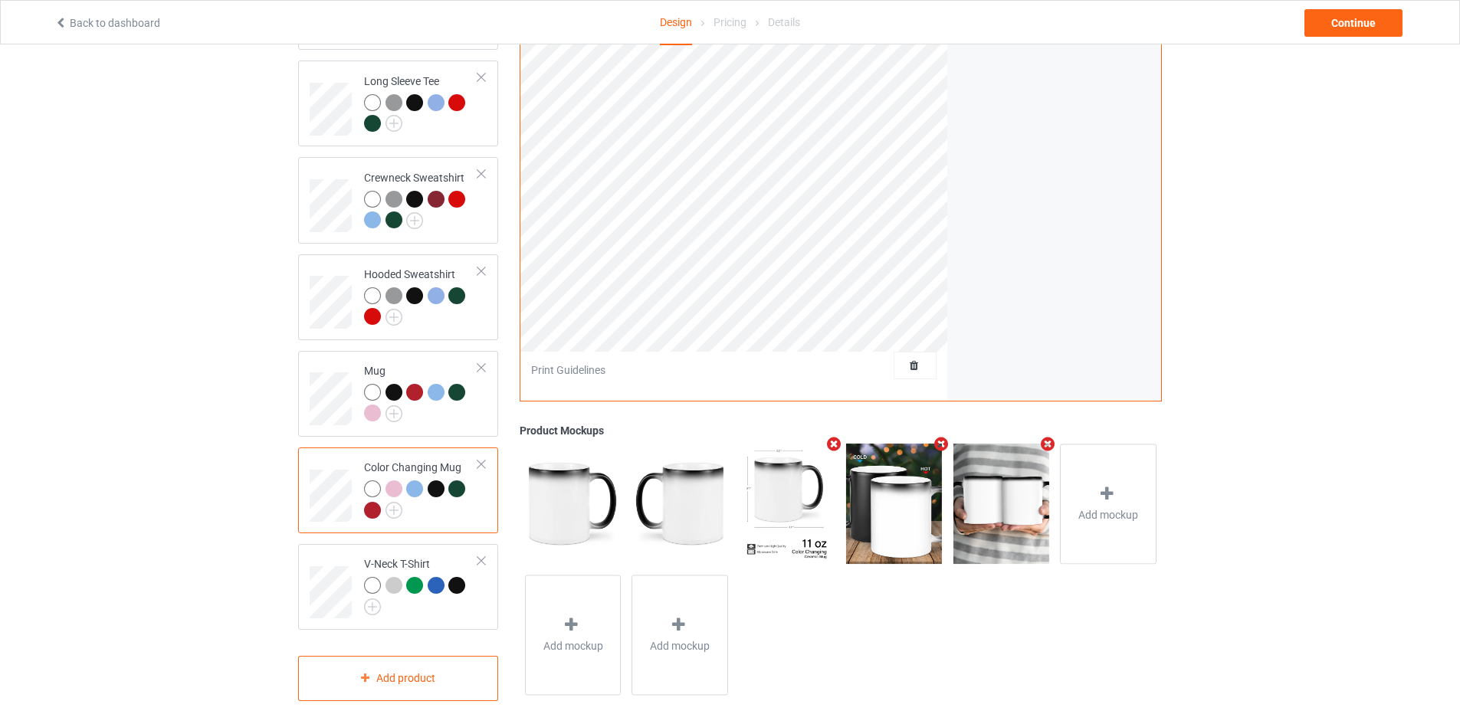
scroll to position [326, 0]
click at [376, 598] on img at bounding box center [372, 606] width 17 height 17
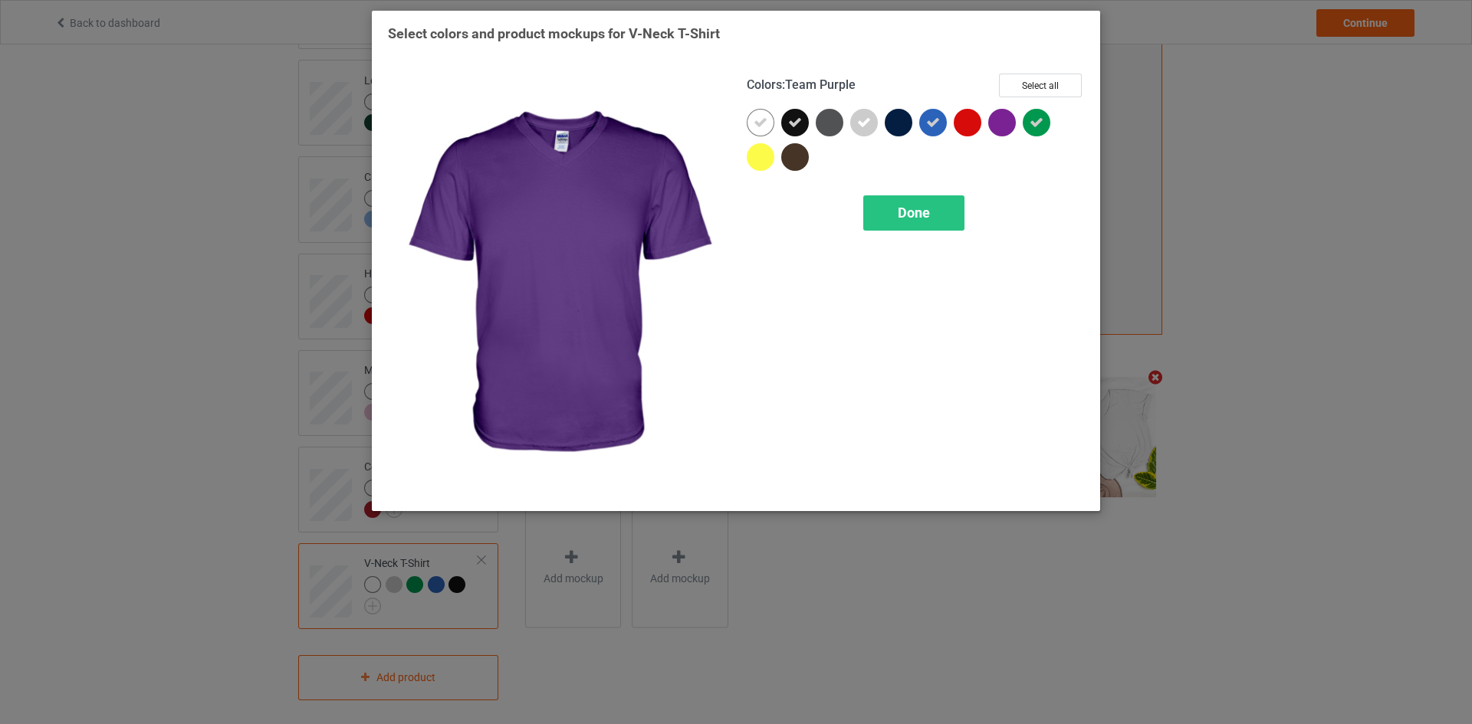
click at [999, 119] on div at bounding box center [1002, 123] width 28 height 28
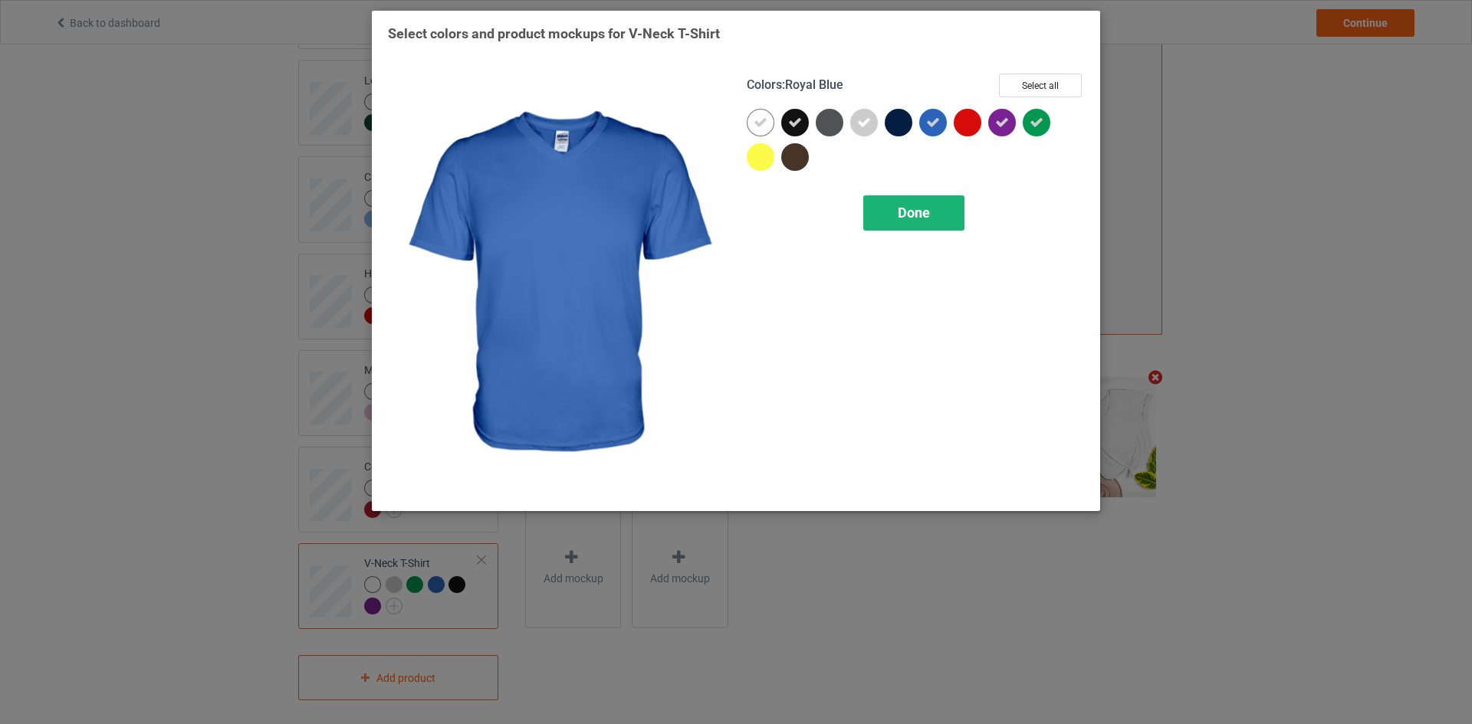
click at [906, 212] on span "Done" at bounding box center [914, 213] width 32 height 16
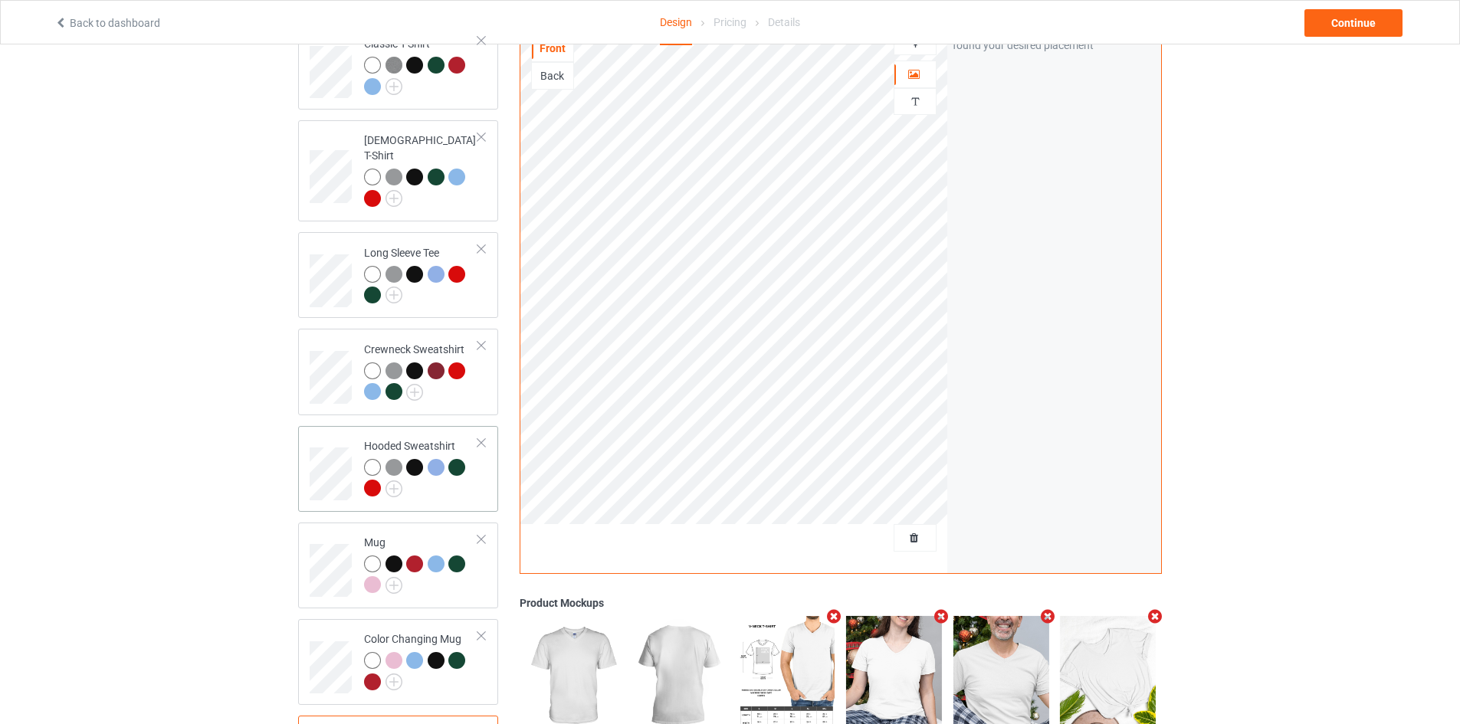
scroll to position [96, 0]
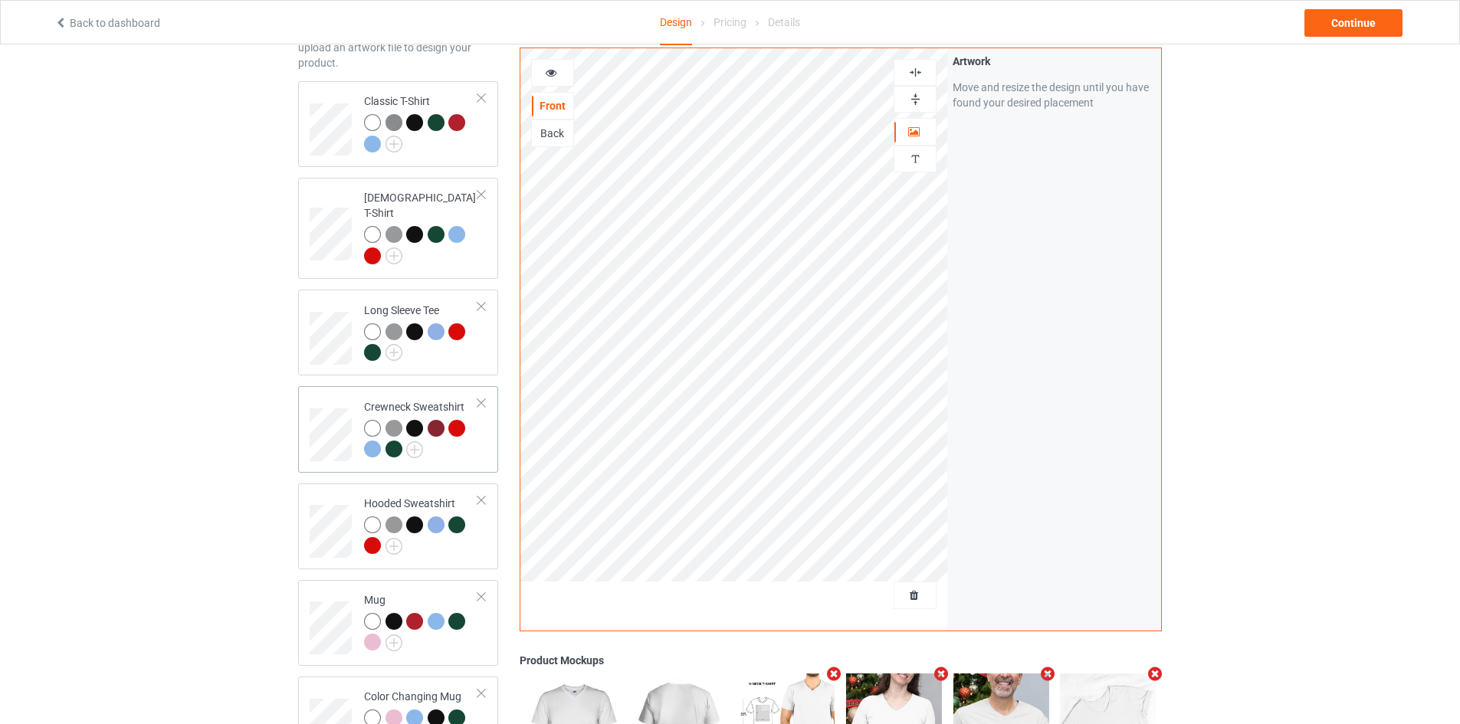
click at [478, 436] on td "Crewneck Sweatshirt" at bounding box center [421, 429] width 131 height 74
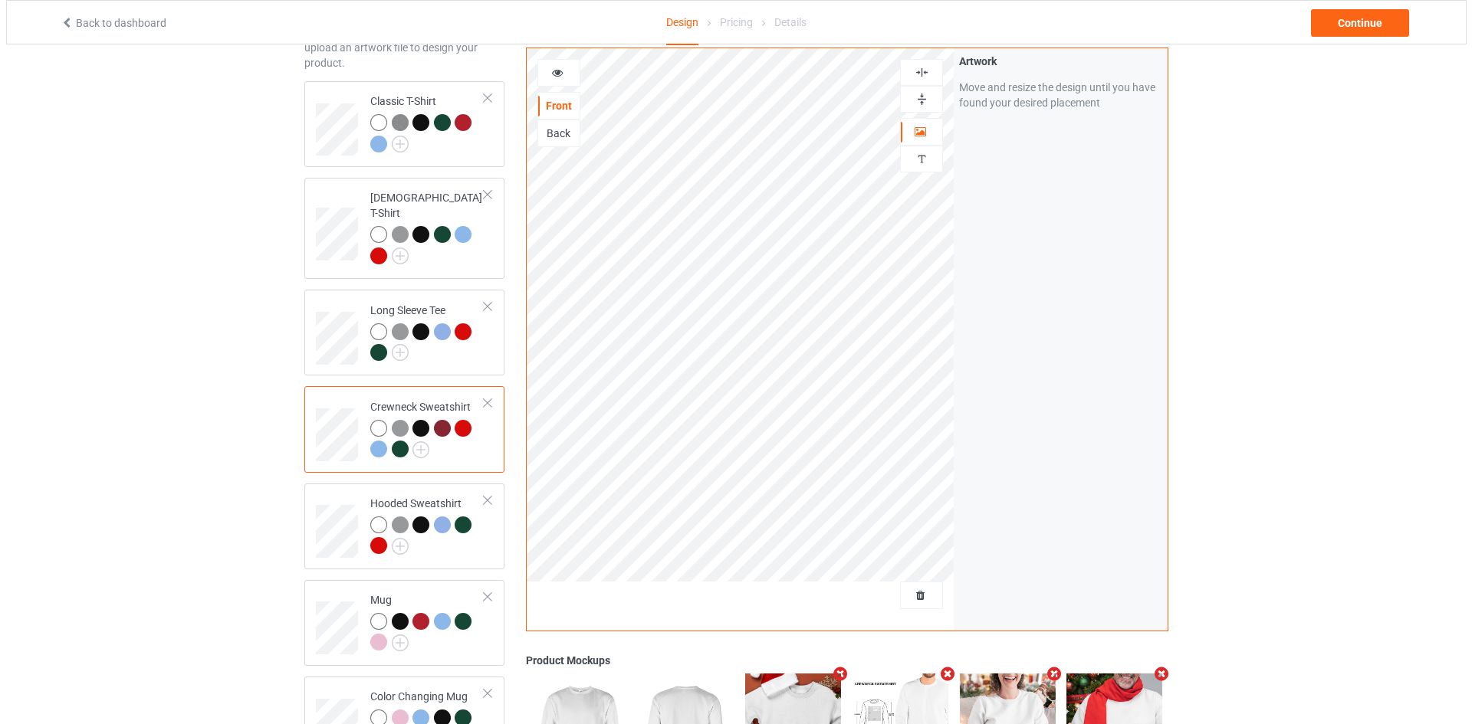
scroll to position [326, 0]
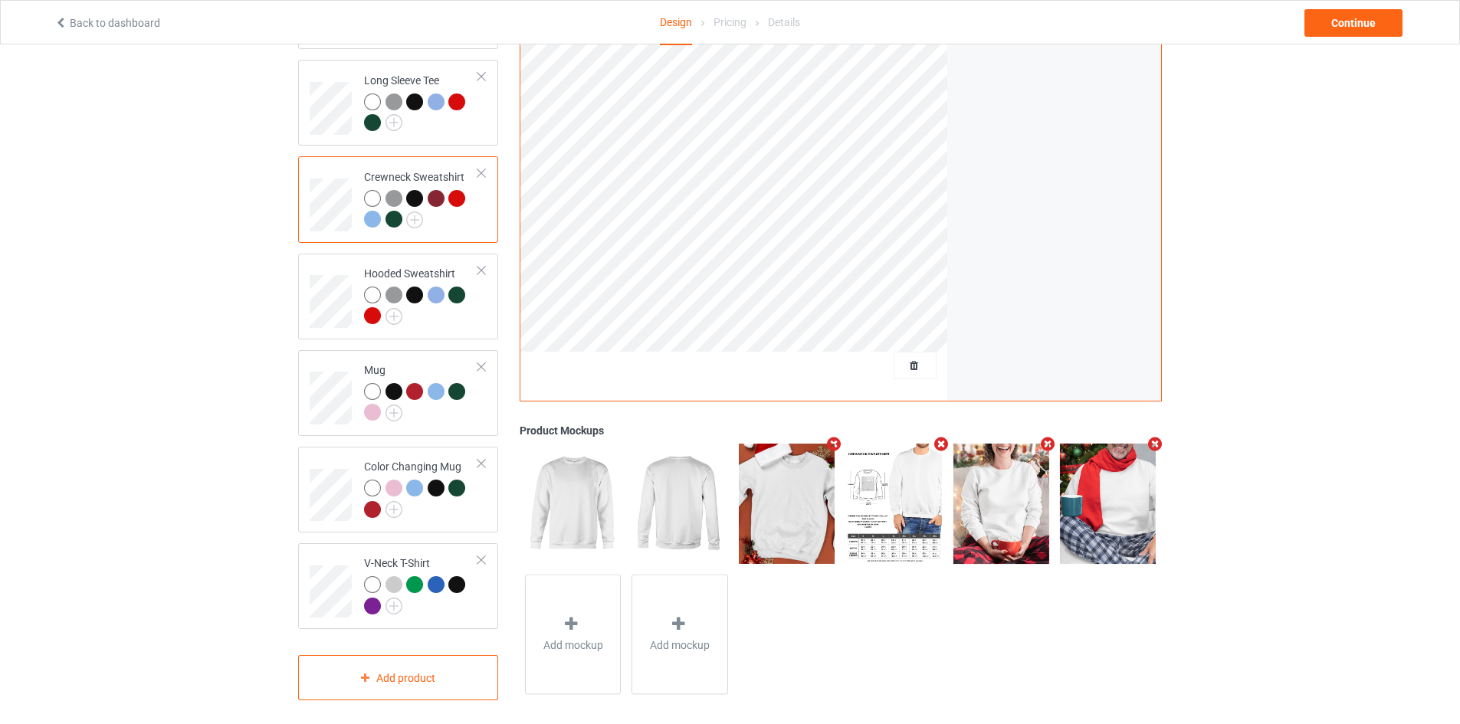
click at [1158, 438] on icon "Remove mockup" at bounding box center [1155, 445] width 19 height 16
click at [1068, 473] on div "Add mockup" at bounding box center [1108, 504] width 97 height 120
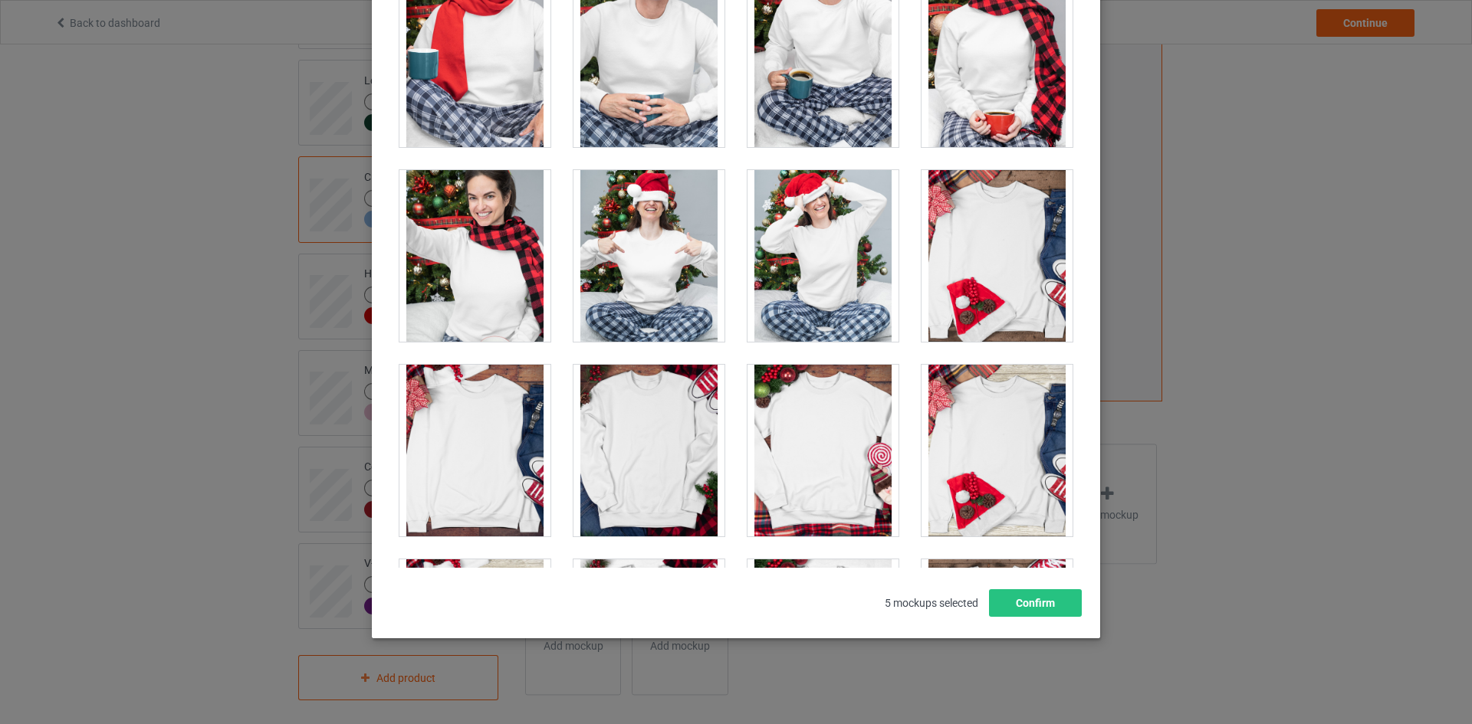
scroll to position [6253, 0]
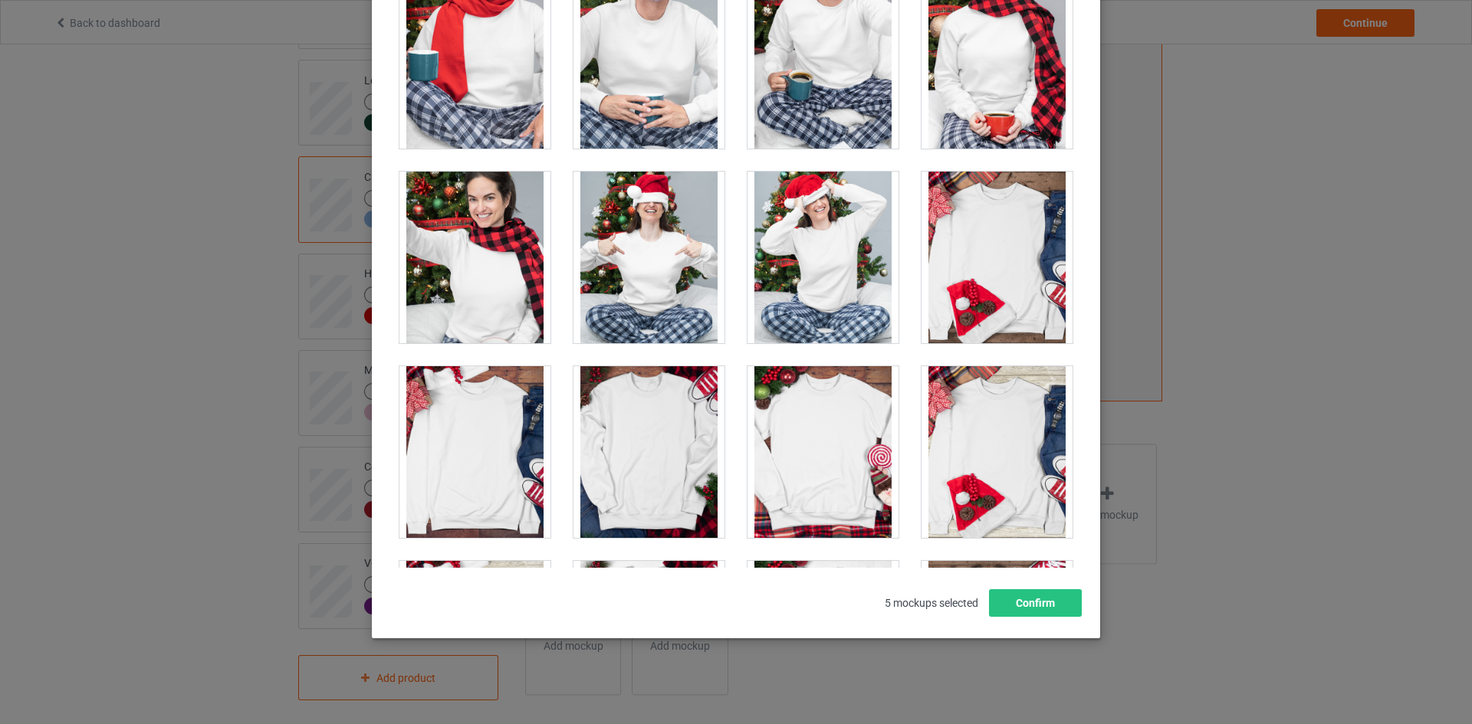
click at [790, 436] on div at bounding box center [822, 452] width 151 height 172
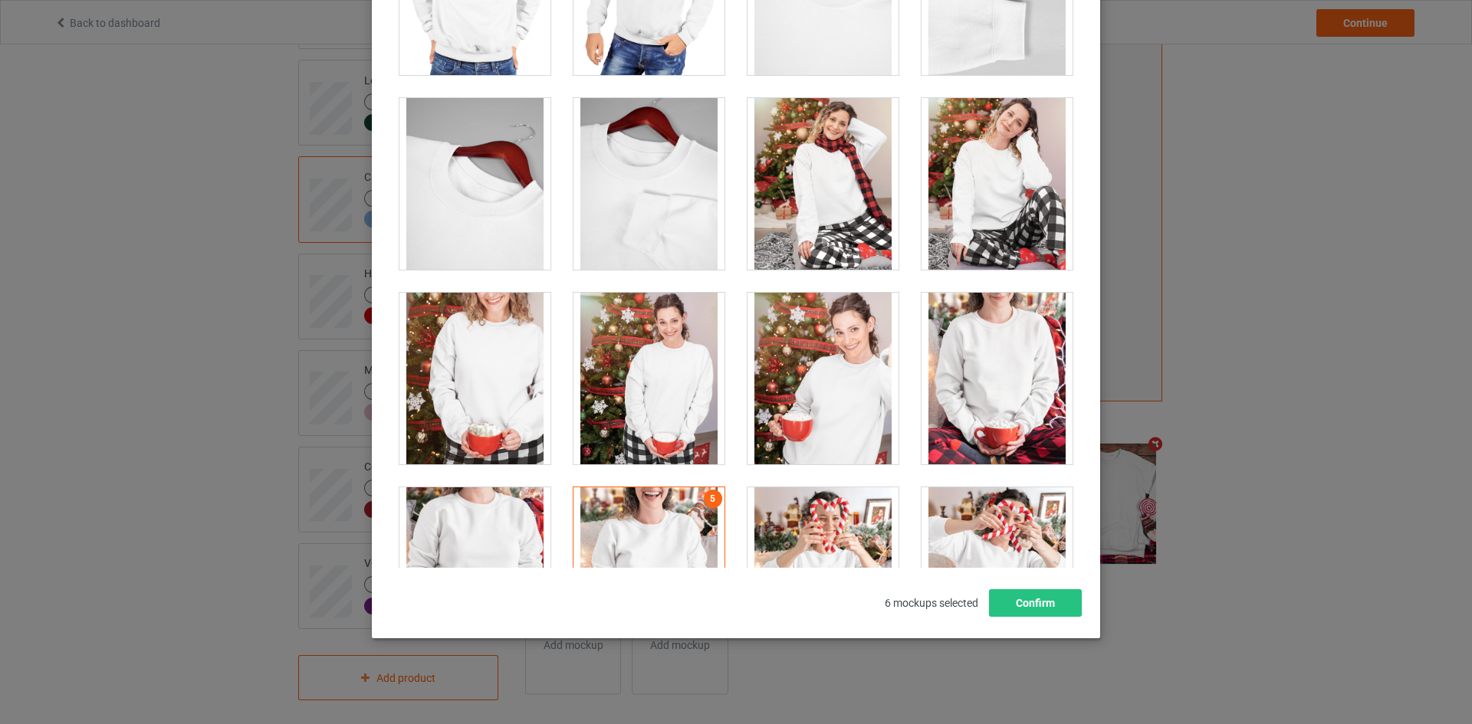
scroll to position [5486, 0]
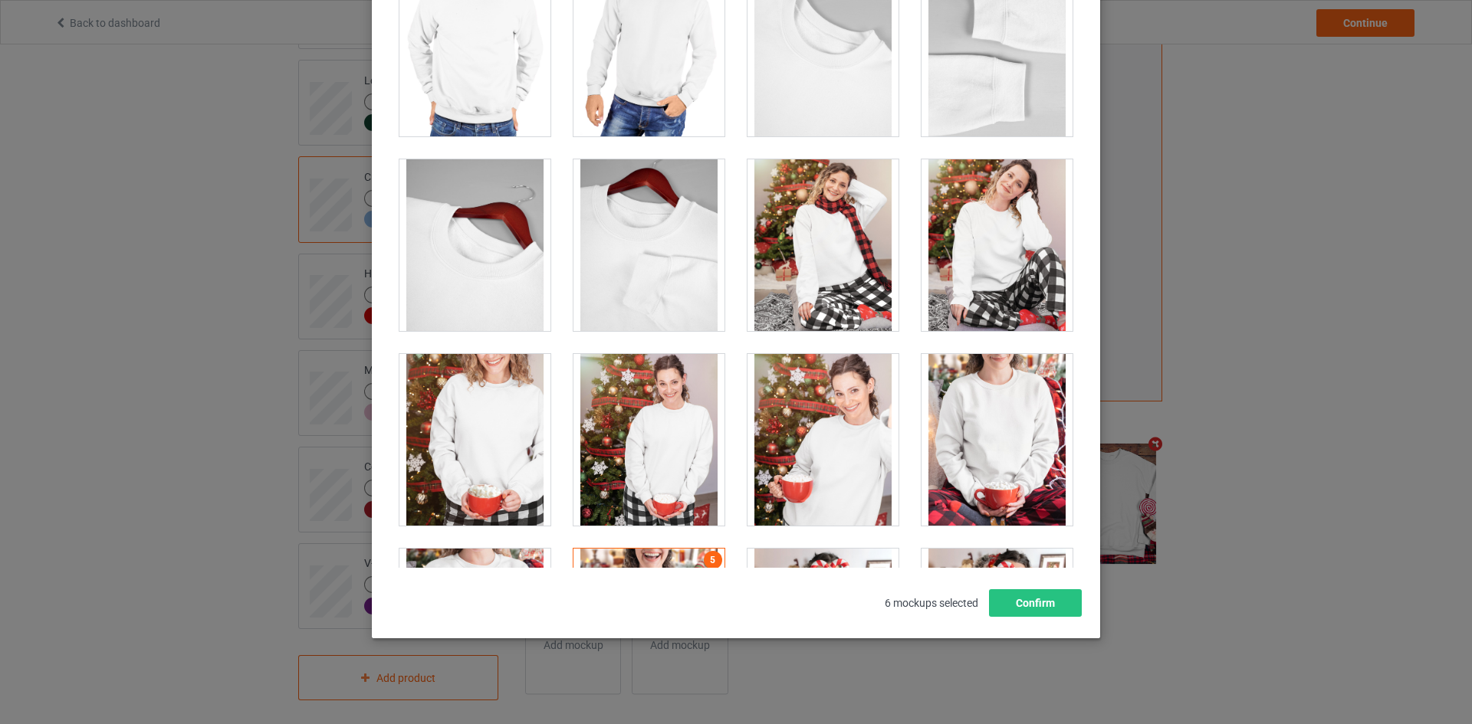
click at [818, 457] on div at bounding box center [822, 440] width 151 height 172
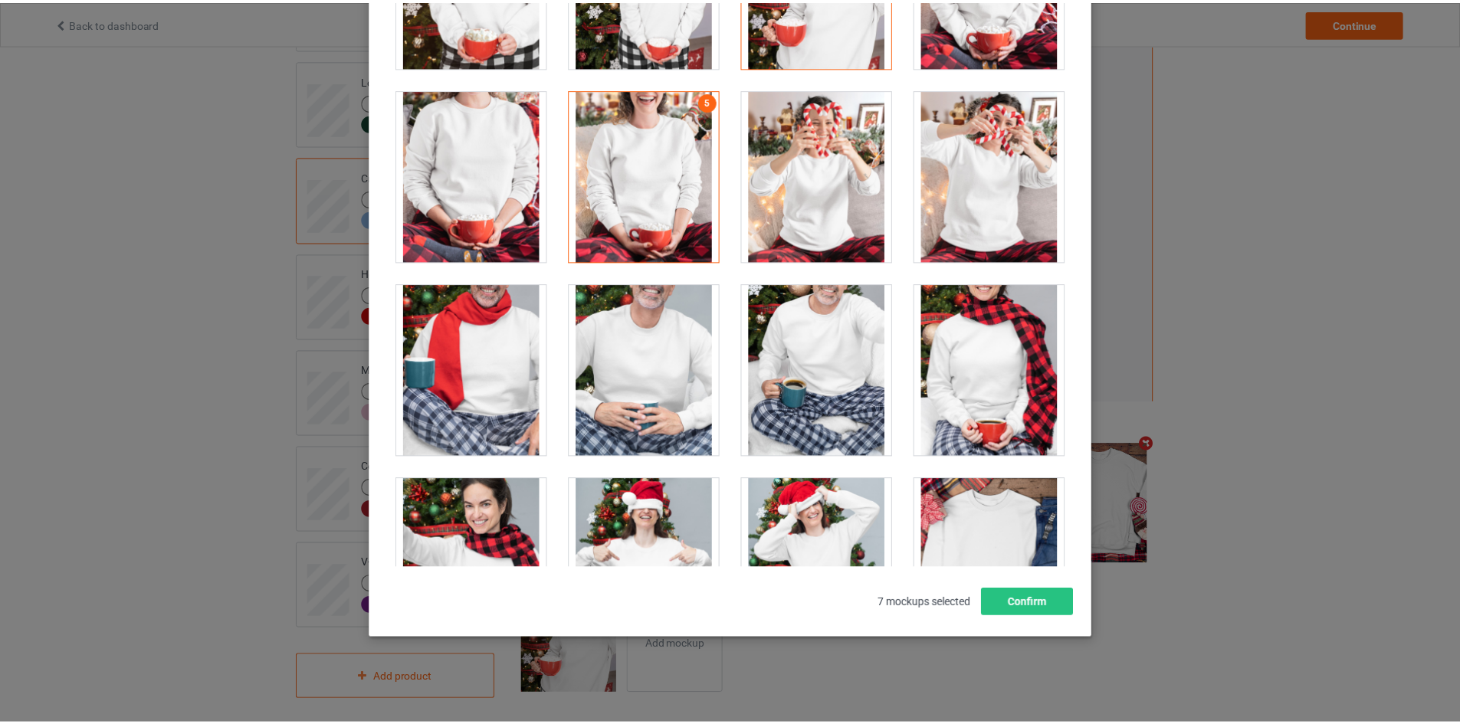
scroll to position [5946, 0]
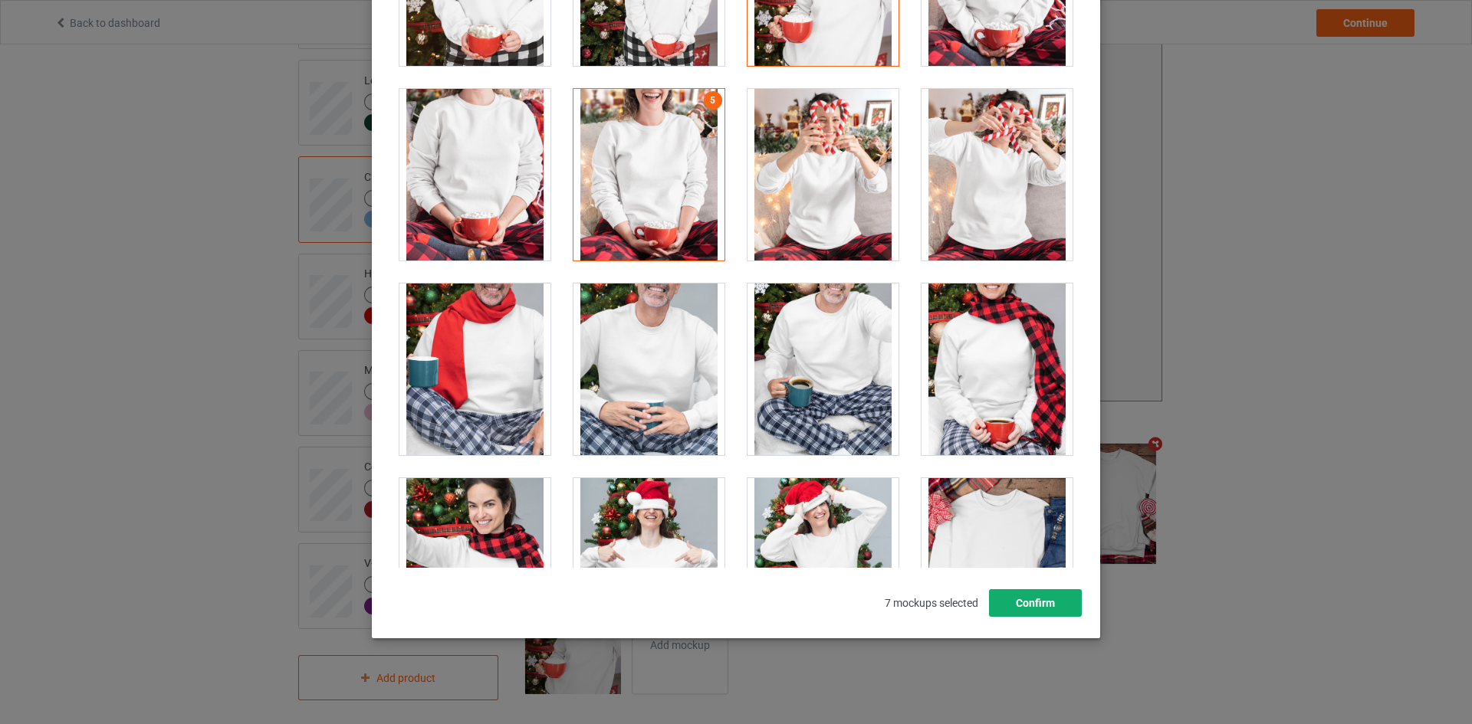
click at [1027, 611] on button "Confirm" at bounding box center [1035, 603] width 93 height 28
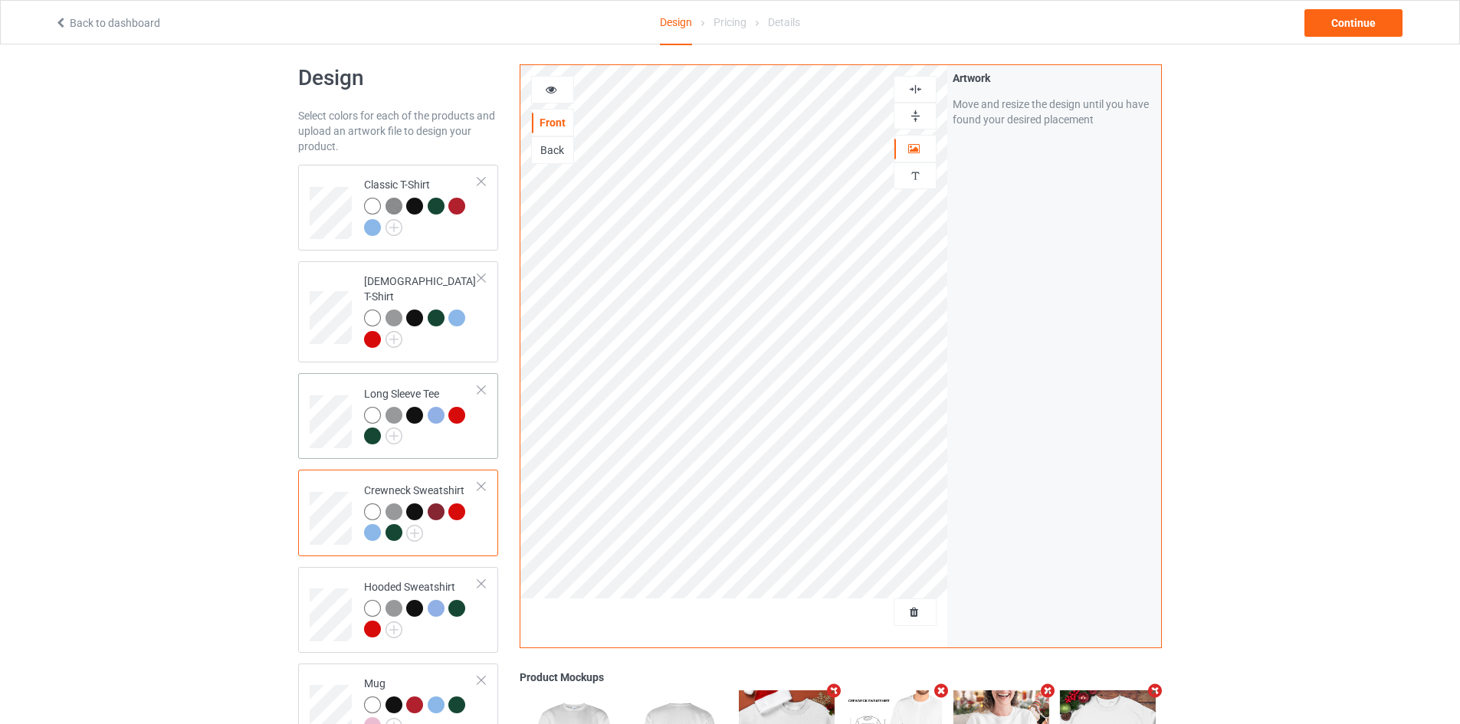
scroll to position [0, 0]
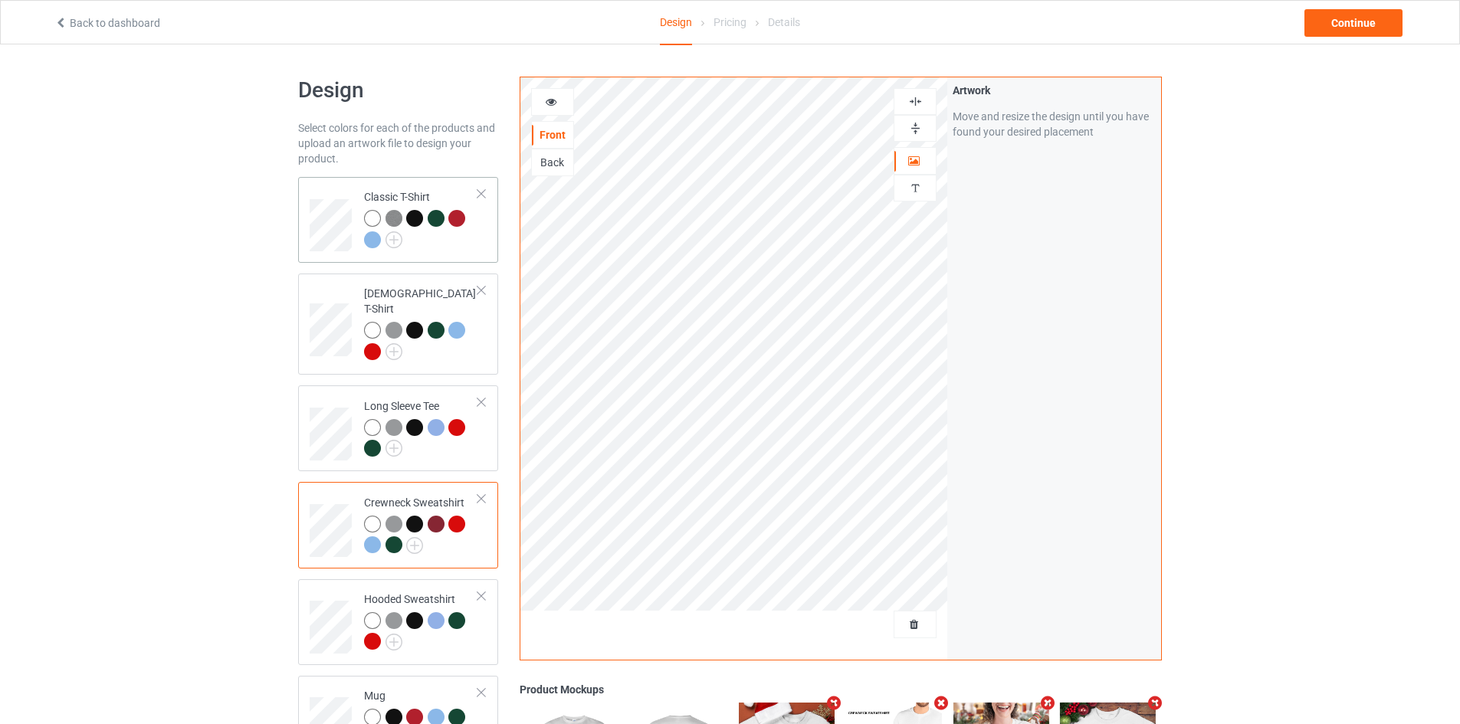
click at [441, 211] on div at bounding box center [438, 220] width 21 height 21
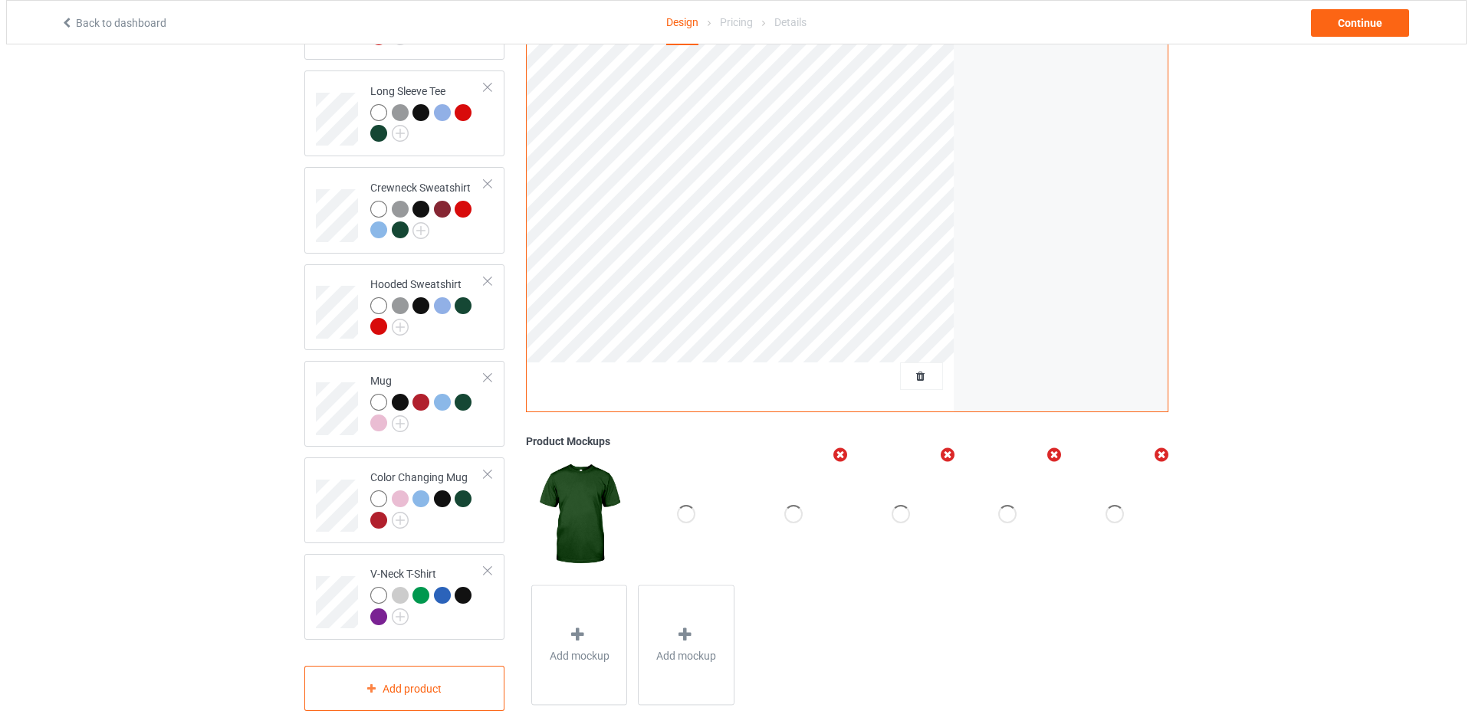
scroll to position [326, 0]
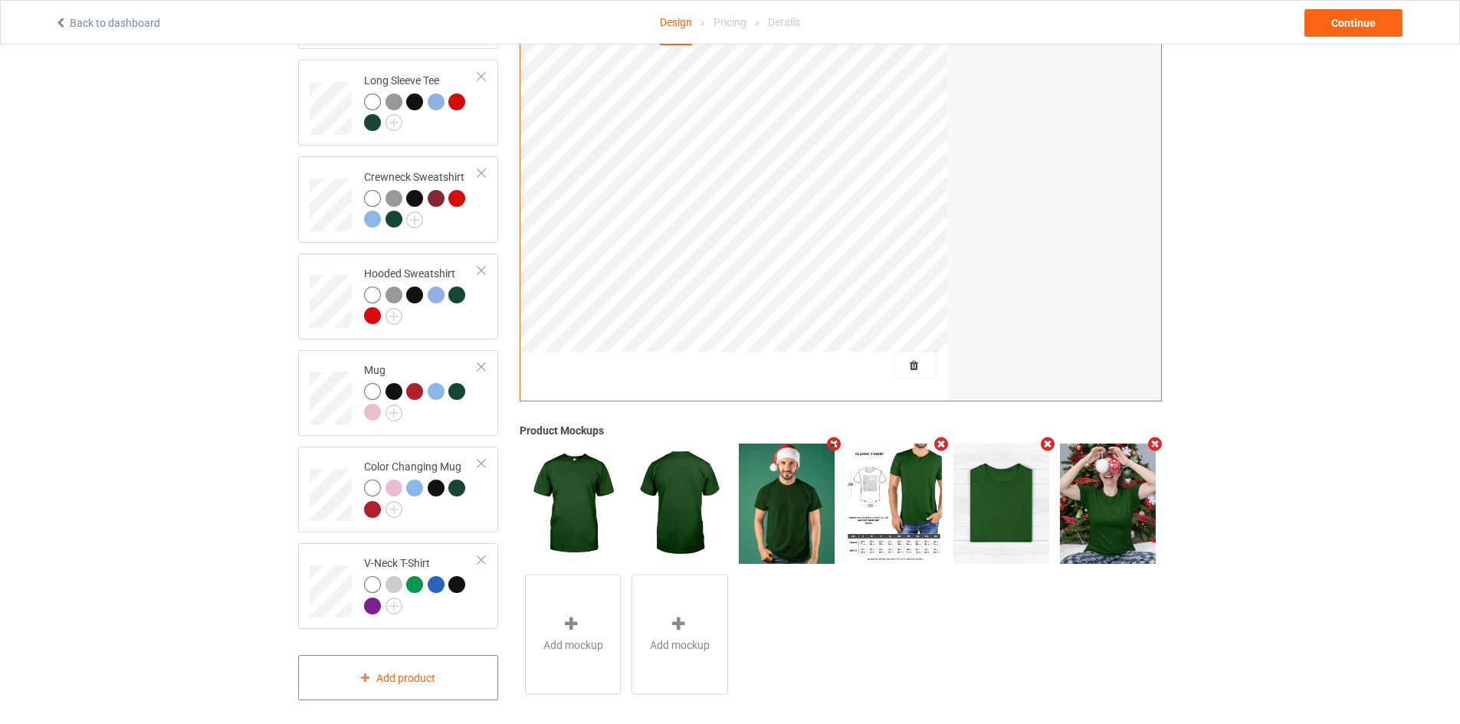
click at [1159, 438] on icon "Remove mockup" at bounding box center [1155, 445] width 19 height 16
click at [1141, 471] on div "Add mockup" at bounding box center [1108, 504] width 97 height 120
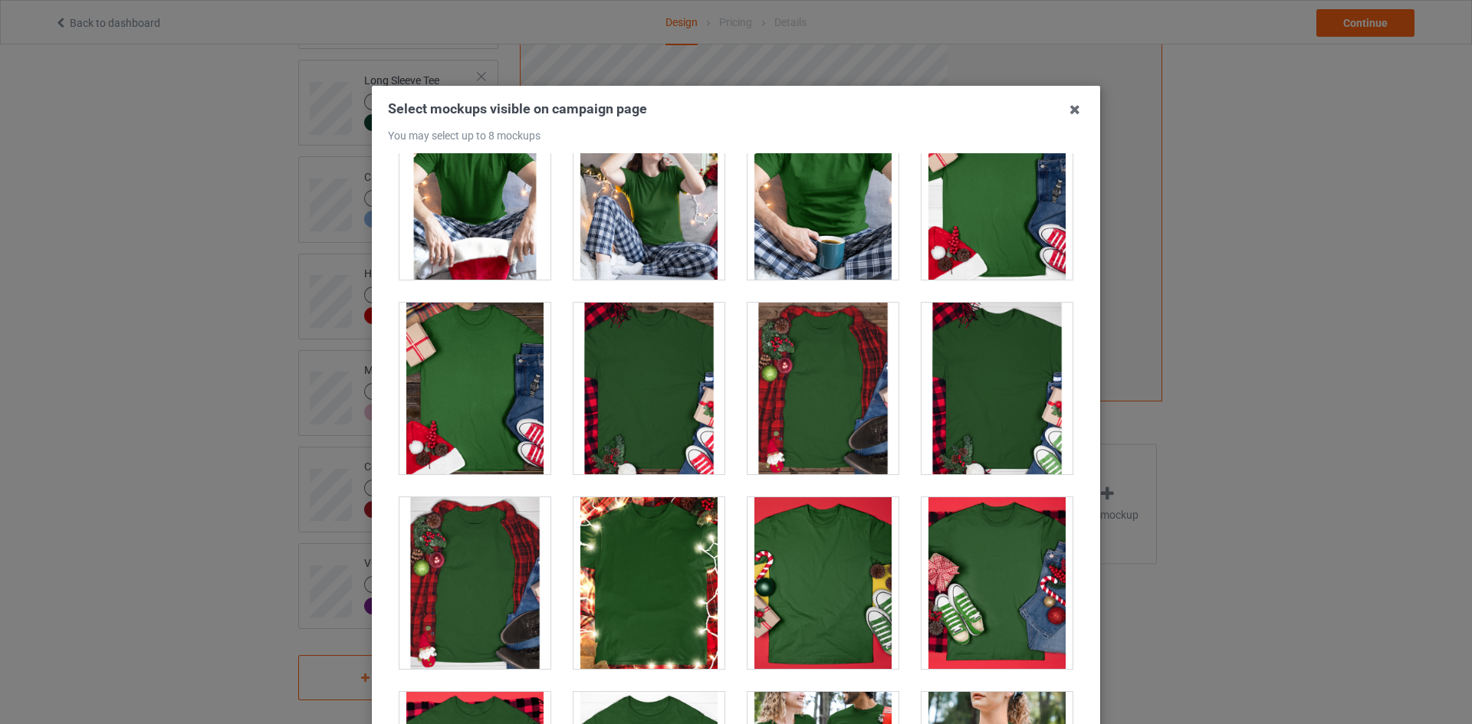
scroll to position [16412, 0]
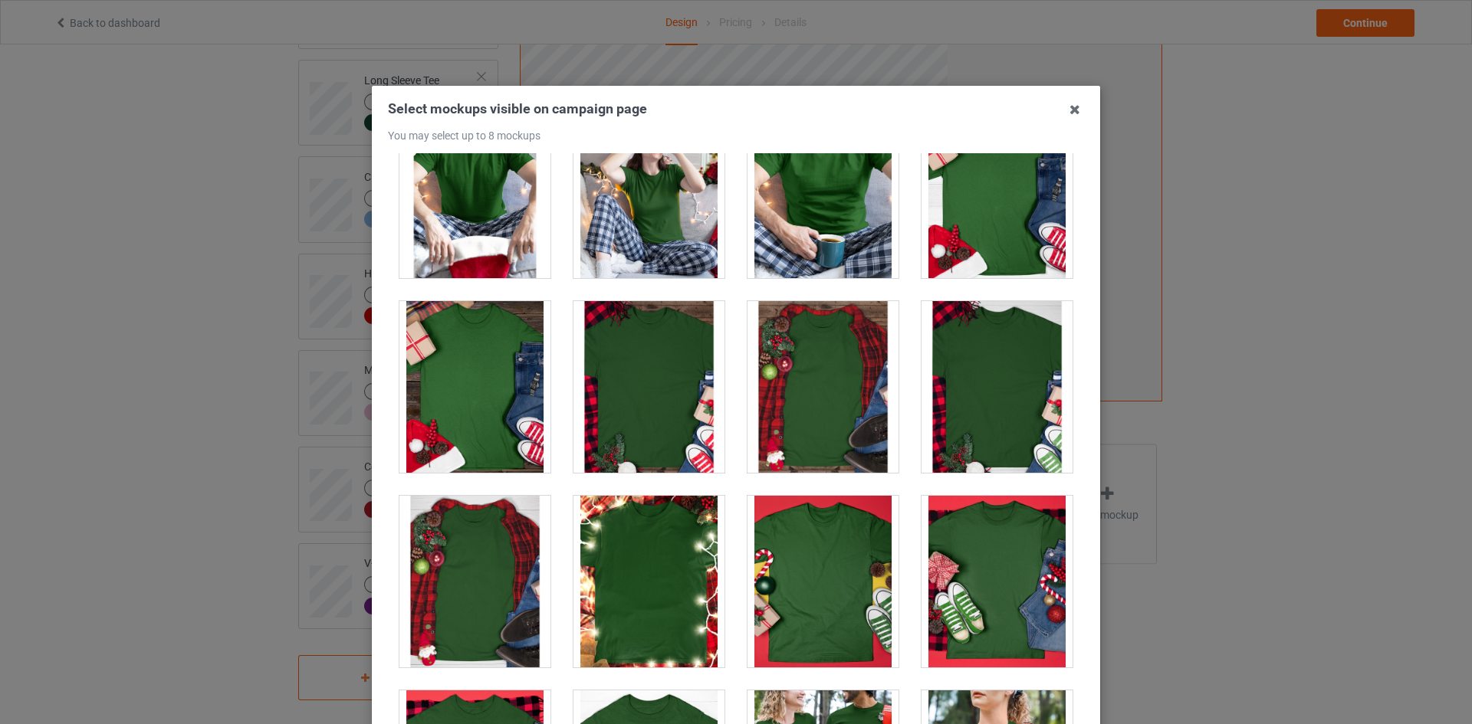
click at [696, 557] on div at bounding box center [648, 582] width 151 height 172
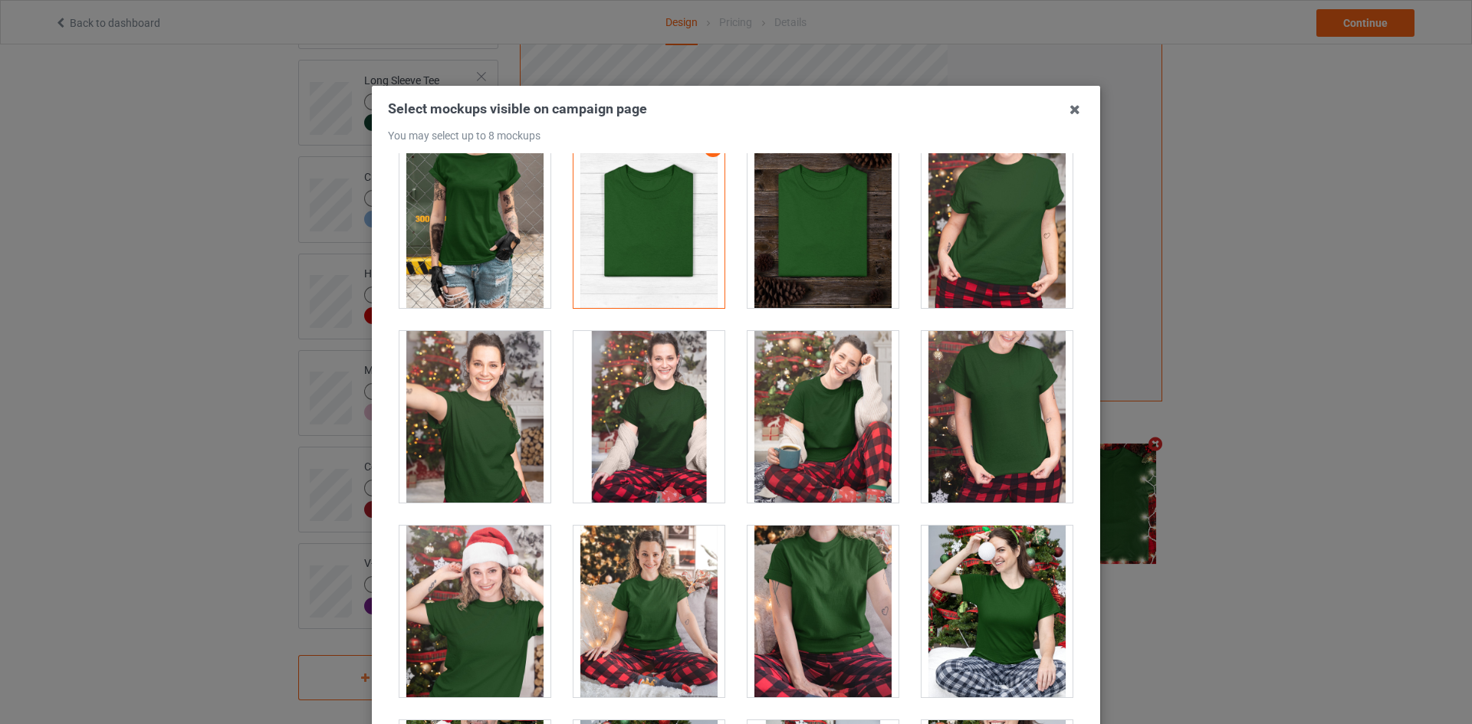
scroll to position [15569, 0]
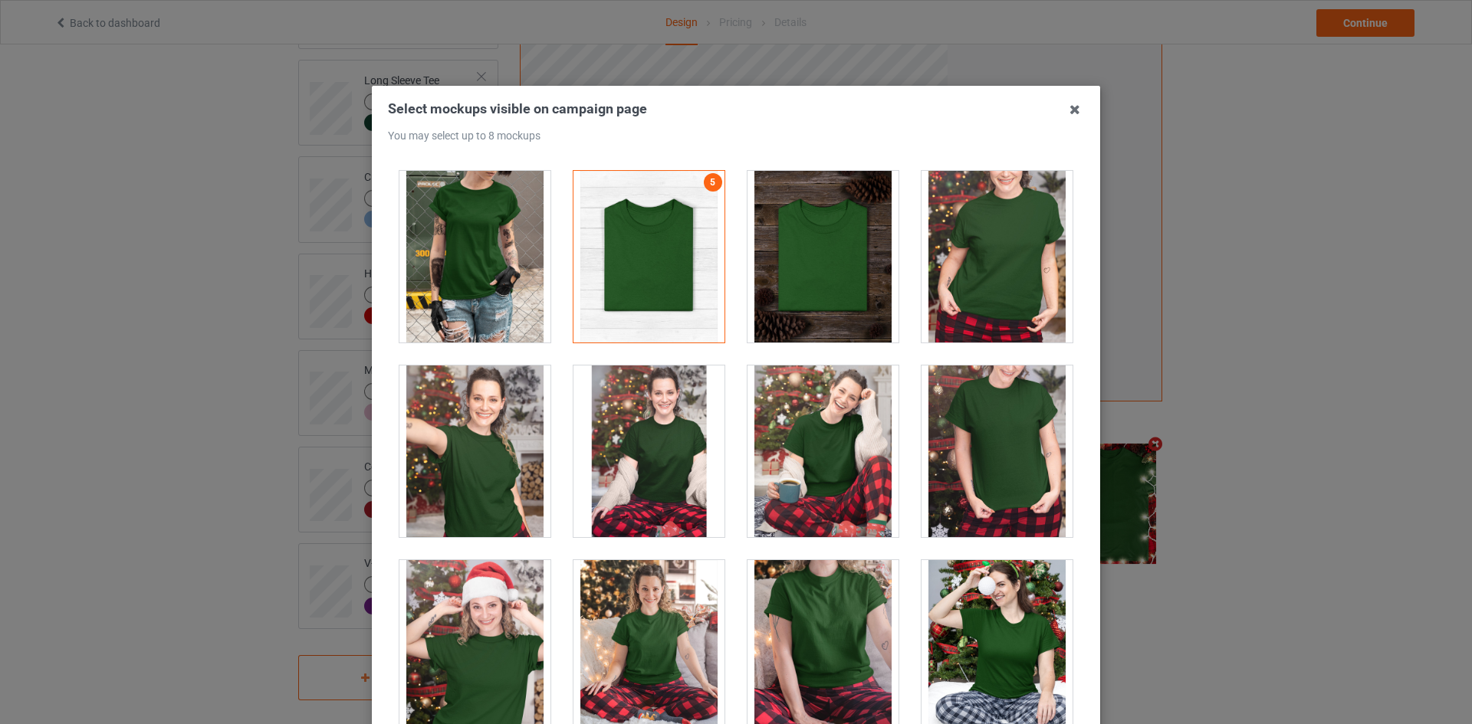
click at [1012, 288] on div at bounding box center [996, 257] width 151 height 172
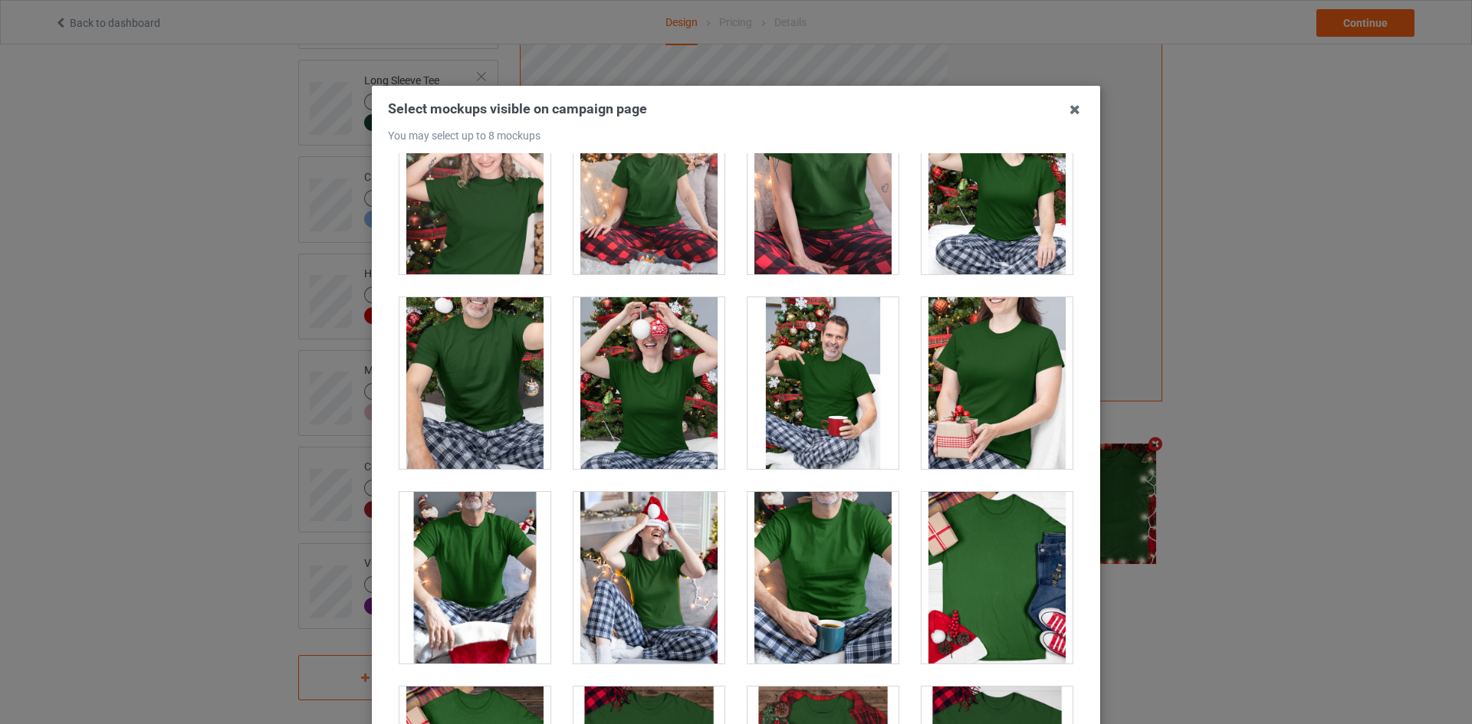
scroll to position [16028, 0]
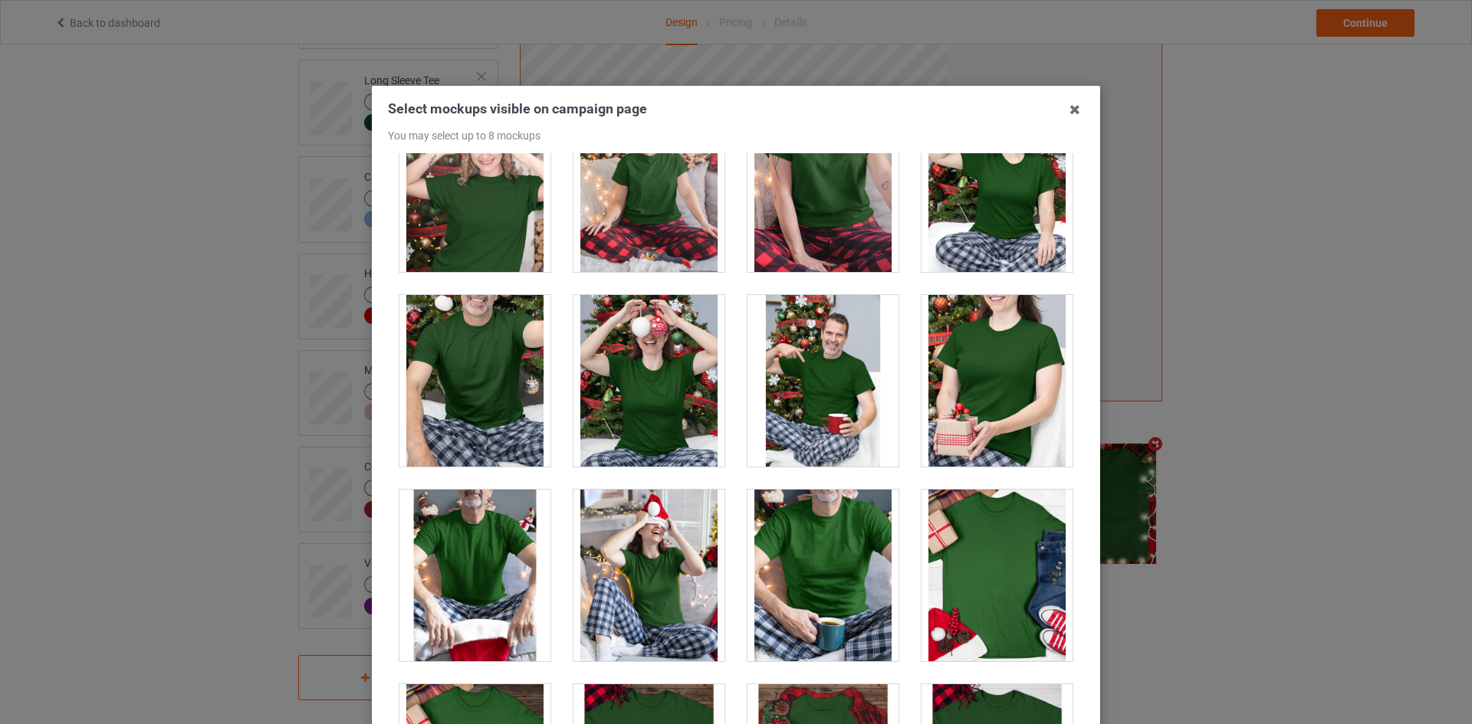
click at [679, 392] on div at bounding box center [648, 381] width 151 height 172
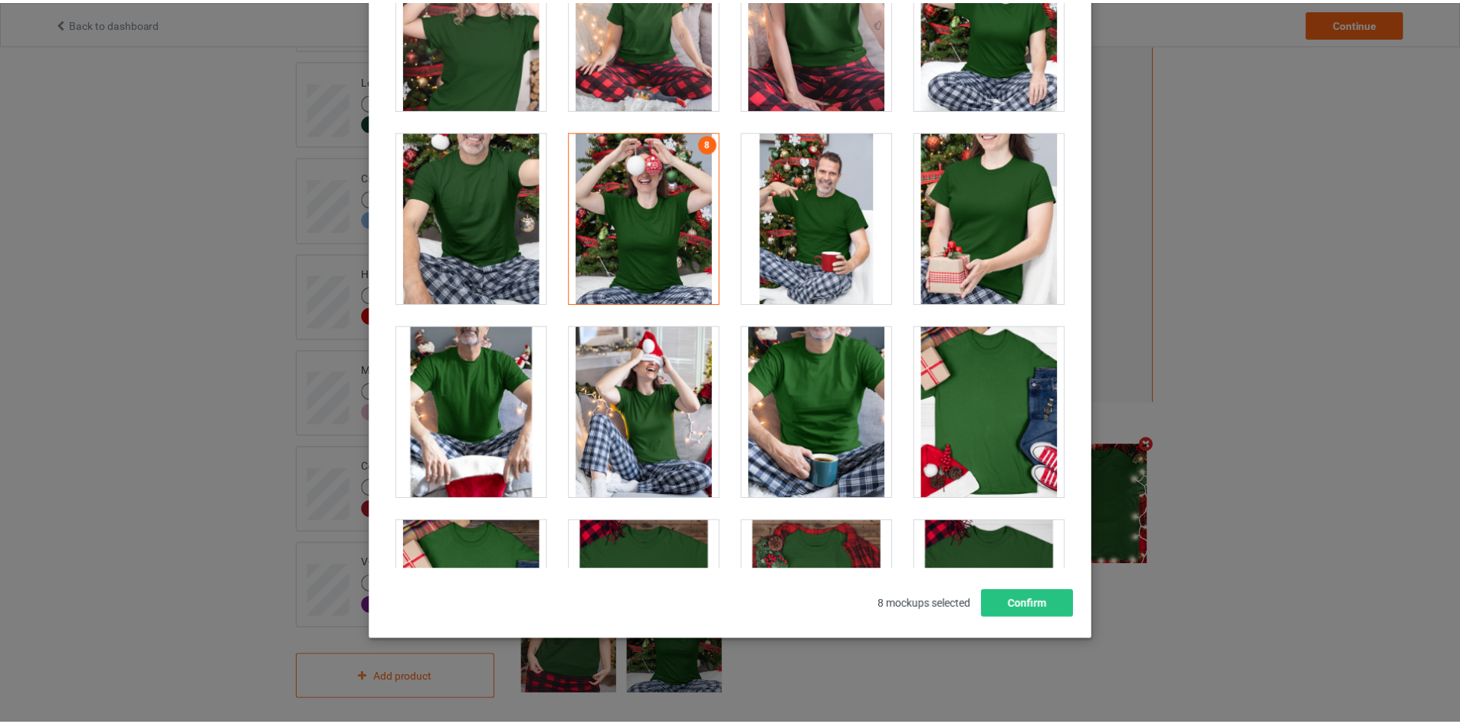
scroll to position [165, 0]
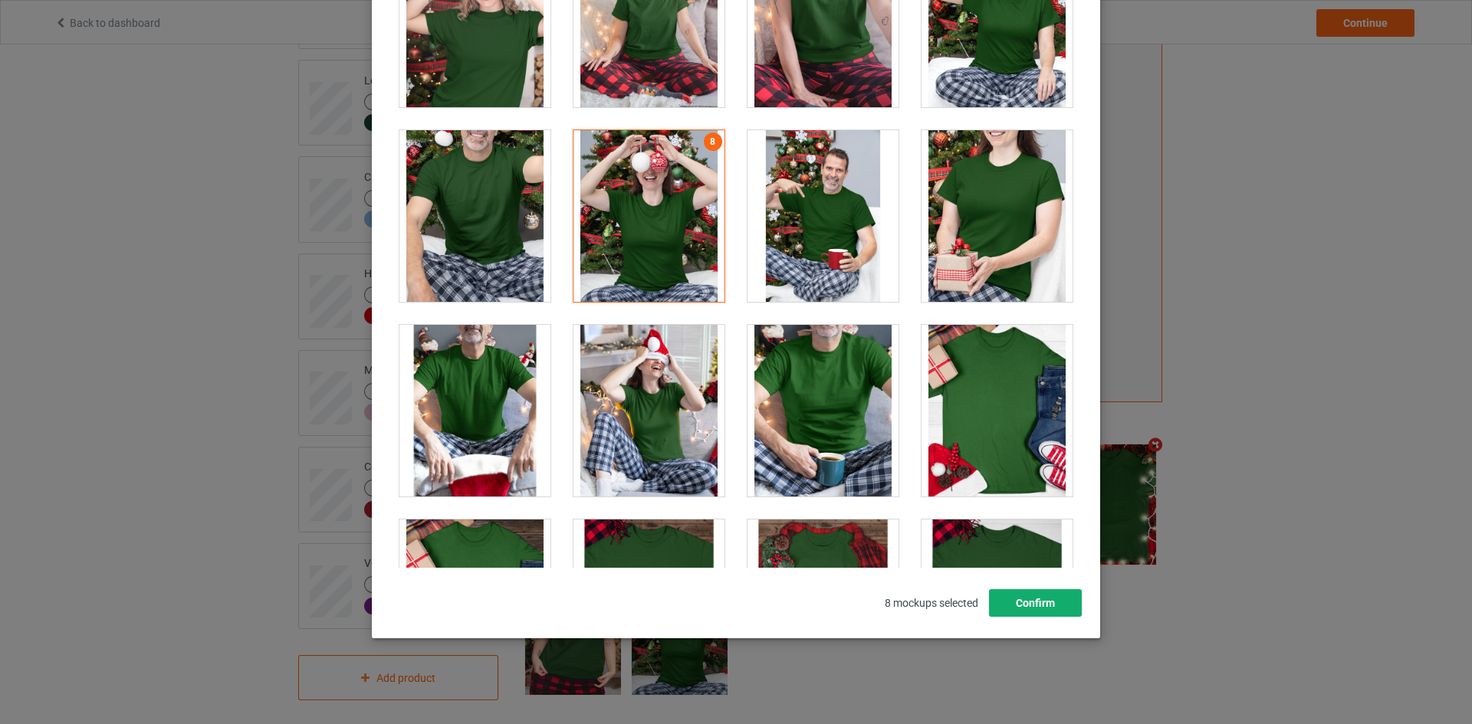
click at [998, 592] on button "Confirm" at bounding box center [1035, 603] width 93 height 28
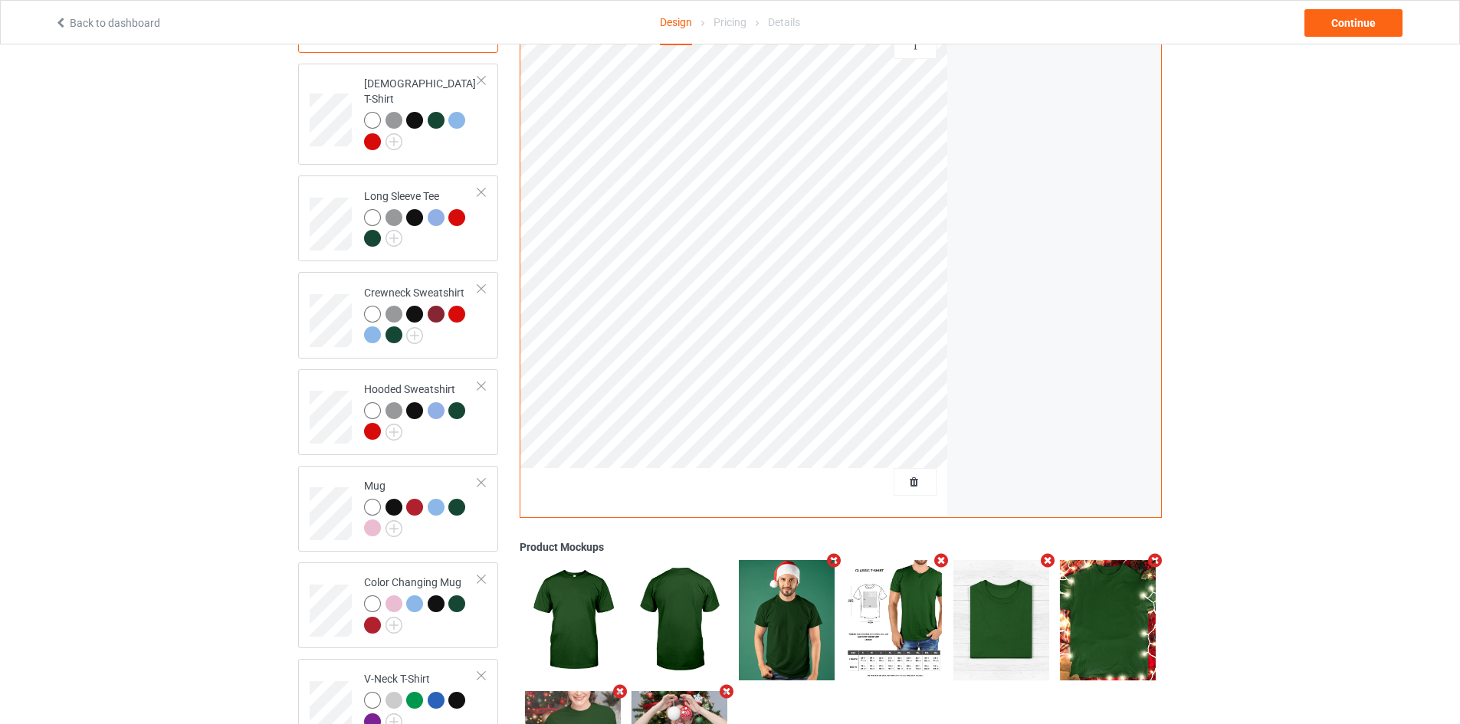
scroll to position [0, 0]
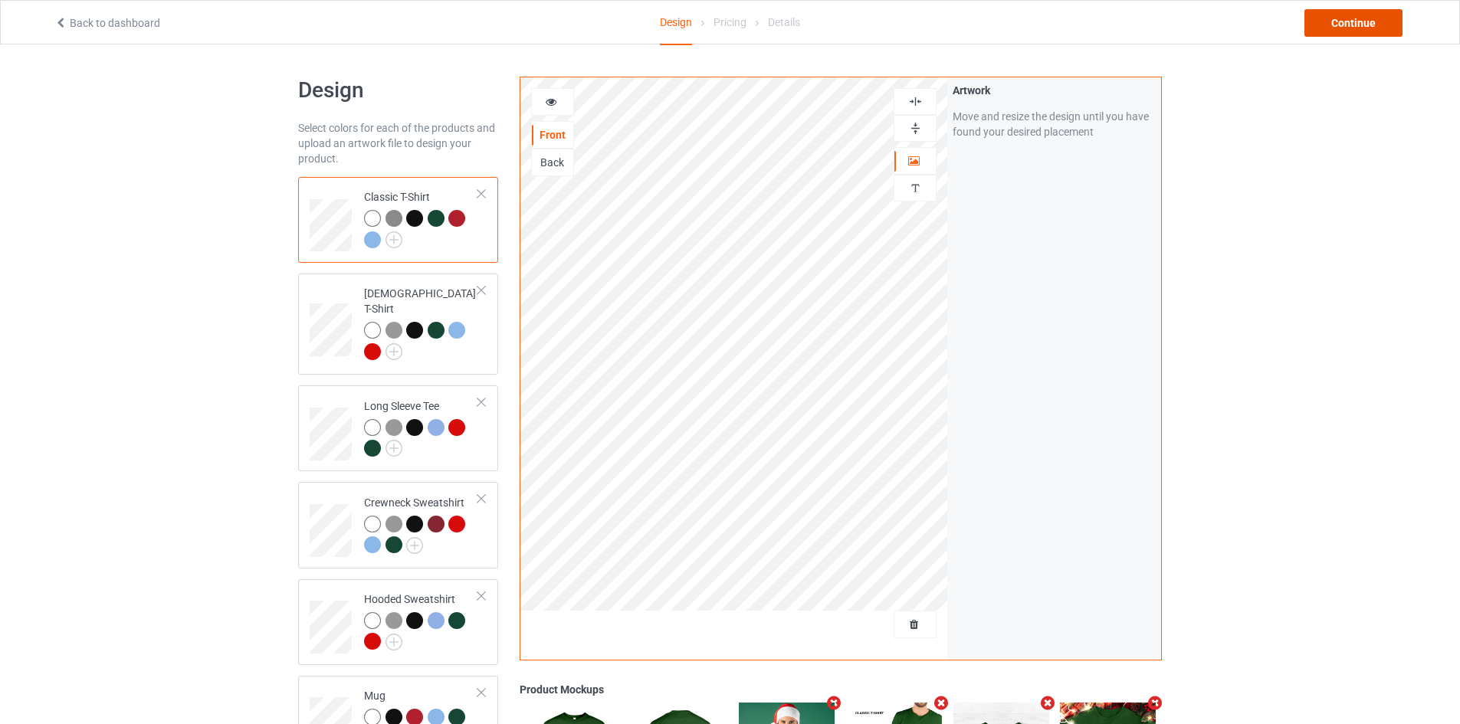
click at [1354, 27] on div "Continue" at bounding box center [1354, 23] width 98 height 28
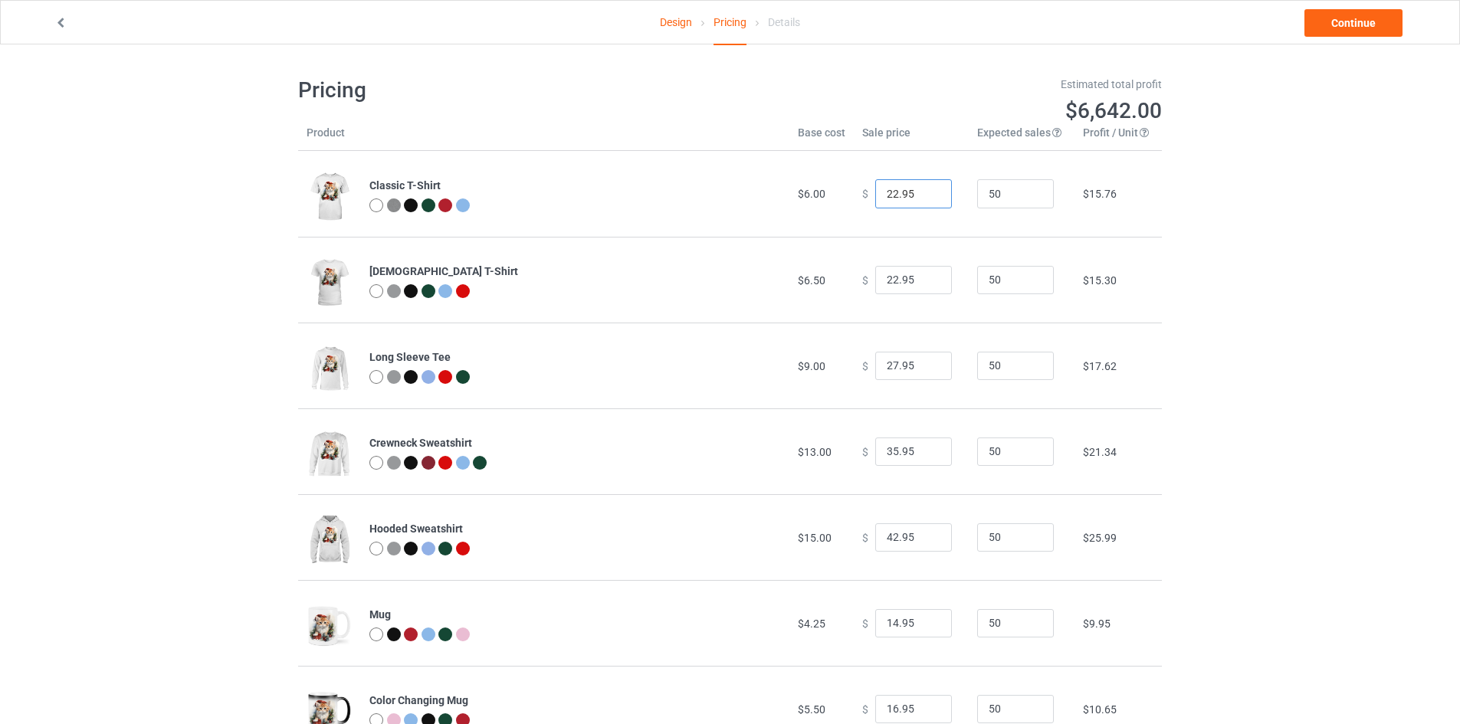
drag, startPoint x: 889, startPoint y: 194, endPoint x: 842, endPoint y: 191, distance: 47.6
click at [843, 192] on tr "Classic T-Shirt $6.00 $ 22.95 50 $15.76" at bounding box center [730, 194] width 864 height 86
type input "19.95"
drag, startPoint x: 888, startPoint y: 280, endPoint x: 863, endPoint y: 278, distance: 24.6
click at [863, 278] on div "$ 22.95" at bounding box center [911, 280] width 98 height 29
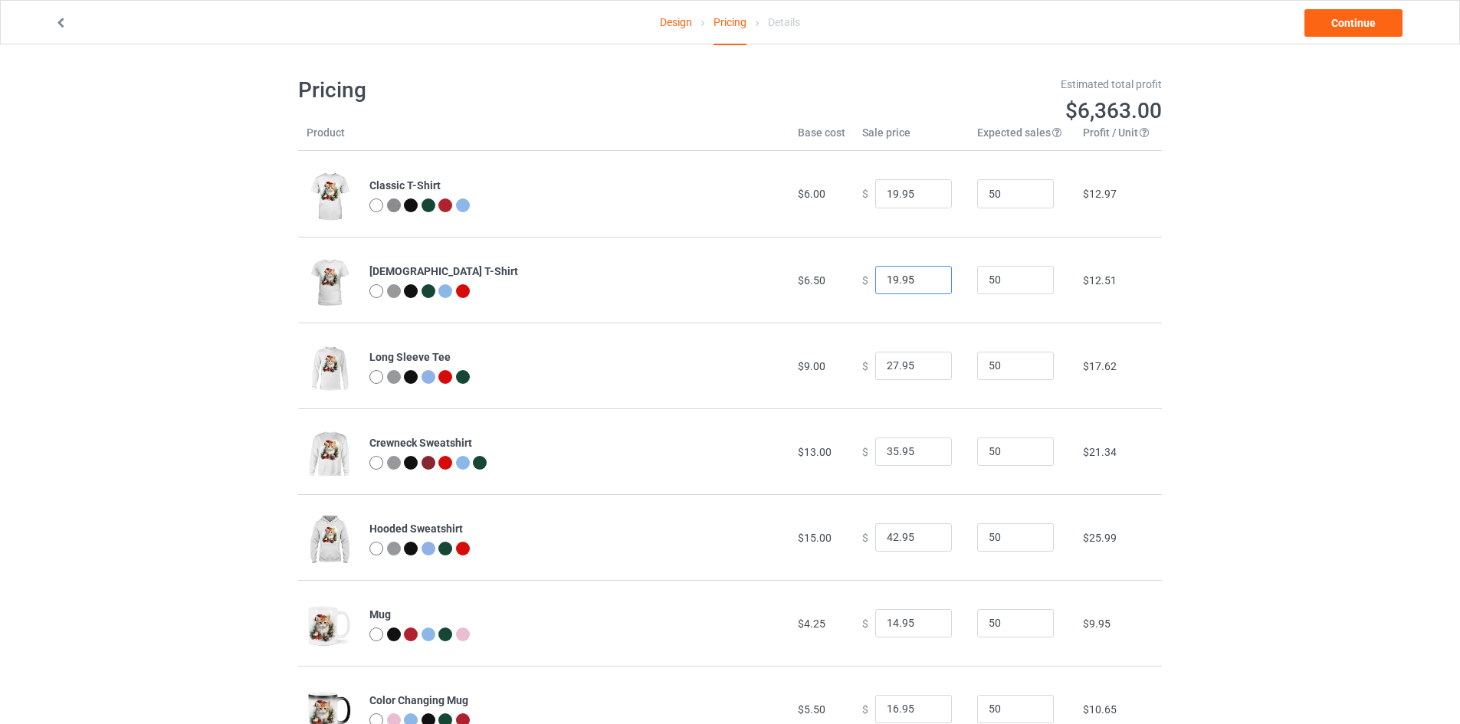
type input "19.95"
click at [927, 371] on input "26.95" at bounding box center [913, 366] width 77 height 29
click at [927, 371] on input "25.95" at bounding box center [913, 366] width 77 height 29
click at [927, 371] on input "24.95" at bounding box center [913, 366] width 77 height 29
click at [927, 371] on input "23.95" at bounding box center [913, 366] width 77 height 29
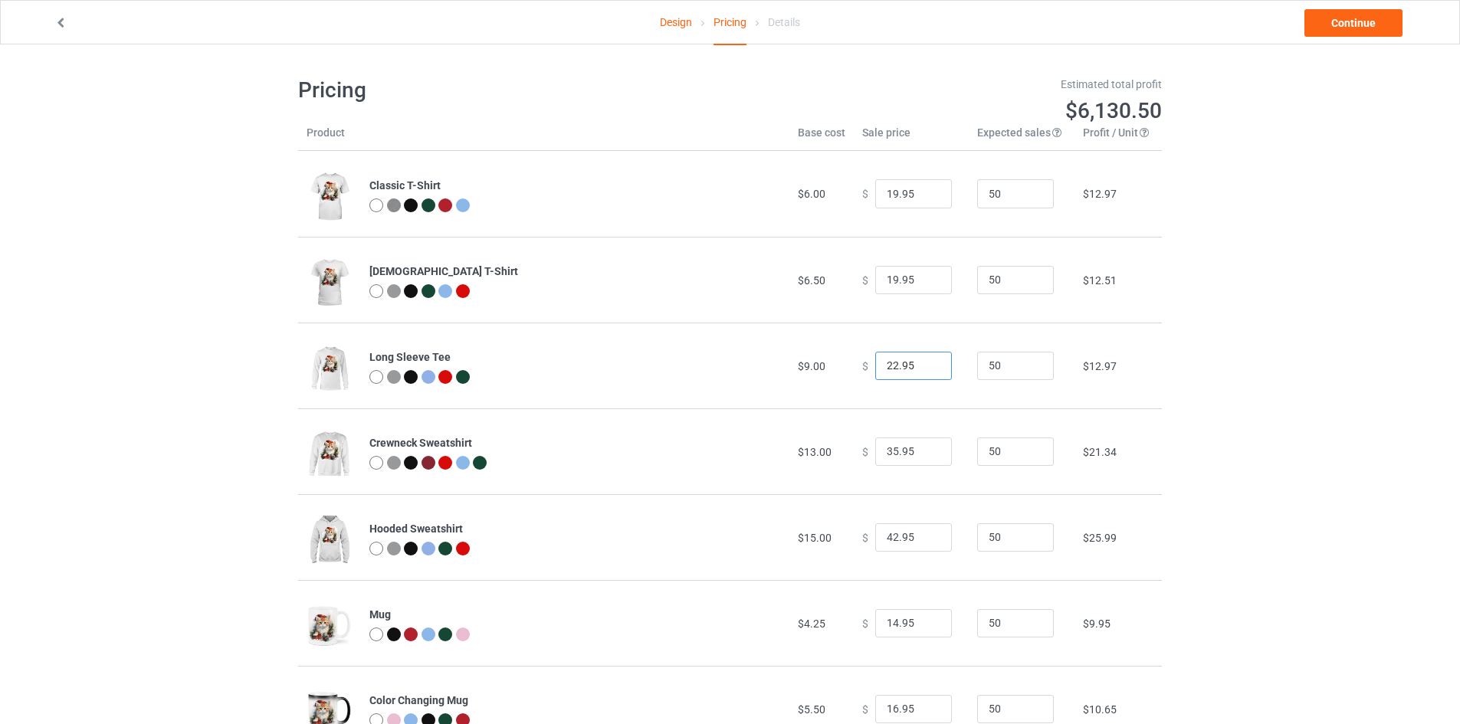
type input "22.95"
click at [927, 371] on input "22.95" at bounding box center [913, 366] width 77 height 29
click at [927, 455] on input "34.95" at bounding box center [913, 452] width 77 height 29
click at [927, 455] on input "33.95" at bounding box center [913, 452] width 77 height 29
click at [927, 455] on input "32.95" at bounding box center [913, 452] width 77 height 29
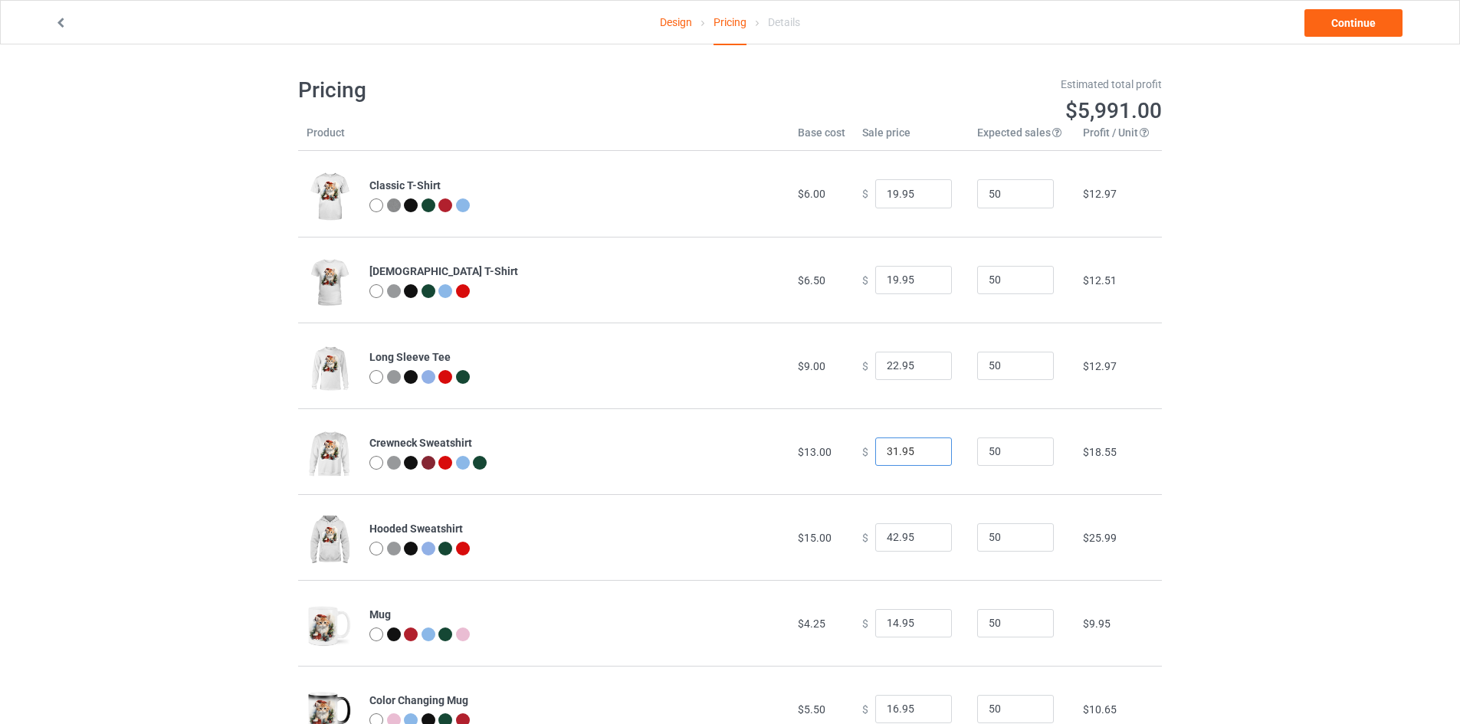
click at [927, 455] on input "31.95" at bounding box center [913, 452] width 77 height 29
click at [927, 455] on input "30.95" at bounding box center [913, 452] width 77 height 29
click at [925, 455] on input "29.95" at bounding box center [913, 452] width 77 height 29
click at [927, 455] on input "28.95" at bounding box center [913, 452] width 77 height 29
click at [927, 455] on input "27.95" at bounding box center [913, 452] width 77 height 29
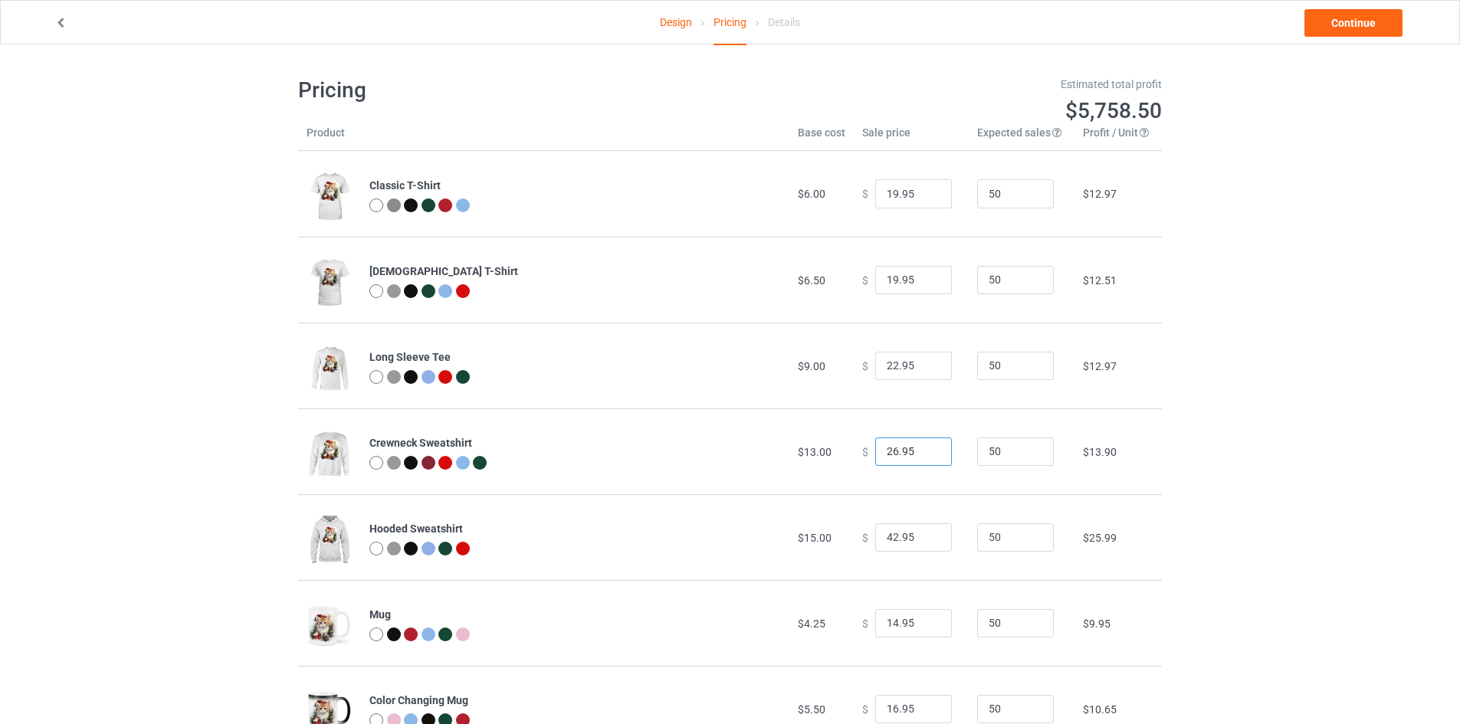
click at [927, 455] on input "26.95" at bounding box center [913, 452] width 77 height 29
type input "25.95"
click at [927, 455] on input "25.95" at bounding box center [913, 452] width 77 height 29
click at [924, 543] on input "41.95" at bounding box center [913, 538] width 77 height 29
click at [924, 543] on input "40.95" at bounding box center [913, 538] width 77 height 29
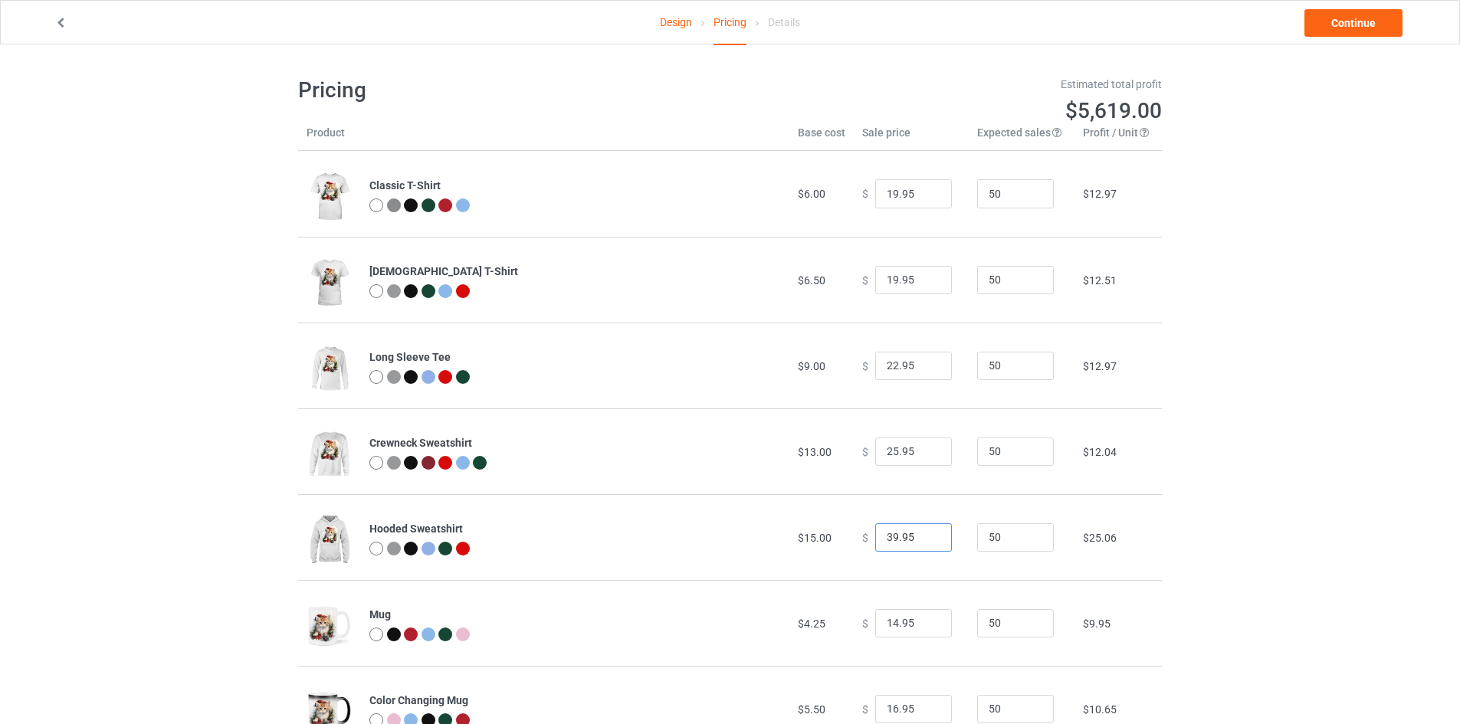
click at [924, 543] on input "39.95" at bounding box center [913, 538] width 77 height 29
click at [924, 543] on input "38.95" at bounding box center [913, 538] width 77 height 29
click at [924, 543] on input "37.95" at bounding box center [913, 538] width 77 height 29
click at [924, 543] on input "36.95" at bounding box center [913, 538] width 77 height 29
click at [924, 543] on input "35.95" at bounding box center [913, 538] width 77 height 29
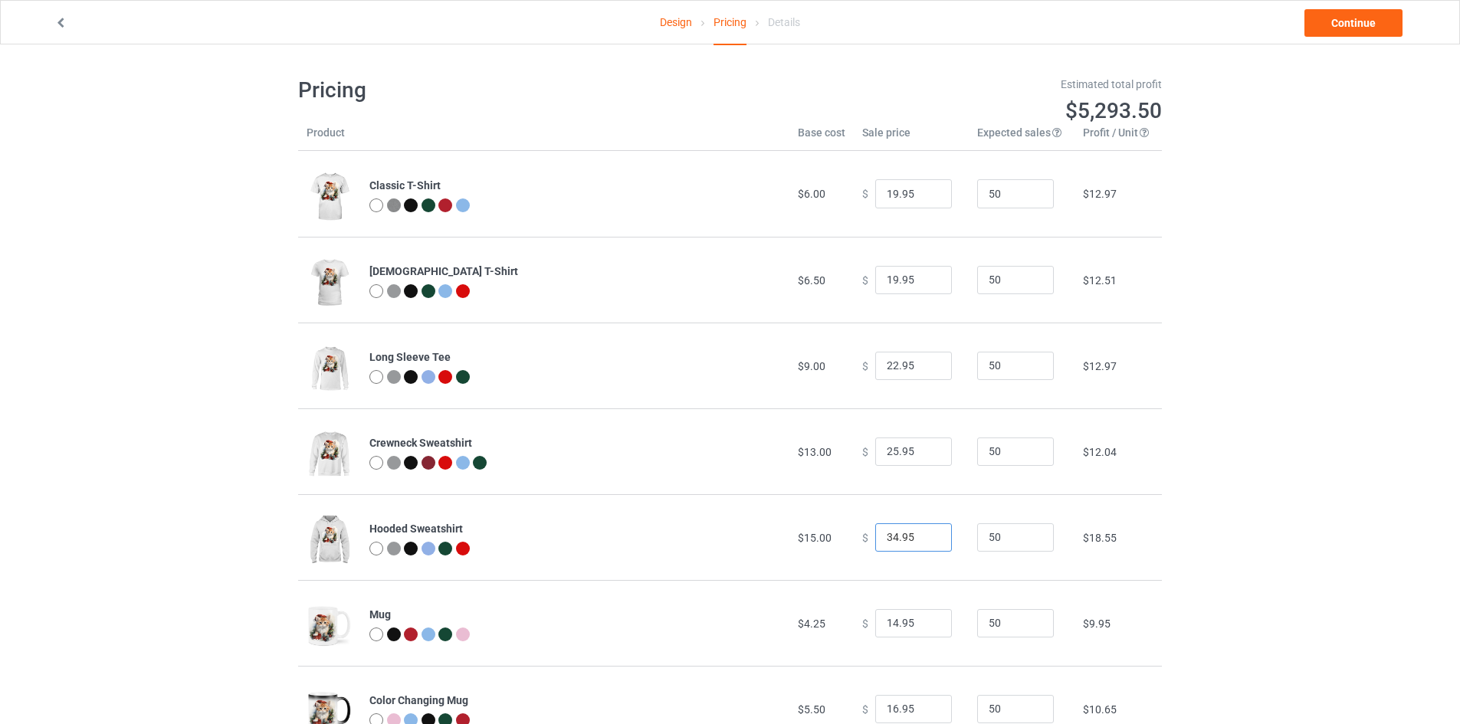
click at [924, 543] on input "34.95" at bounding box center [913, 538] width 77 height 29
click at [924, 543] on input "33.95" at bounding box center [913, 538] width 77 height 29
click at [924, 543] on input "32.95" at bounding box center [913, 538] width 77 height 29
click at [924, 543] on input "31.95" at bounding box center [913, 538] width 77 height 29
click at [924, 543] on input "30.95" at bounding box center [913, 538] width 77 height 29
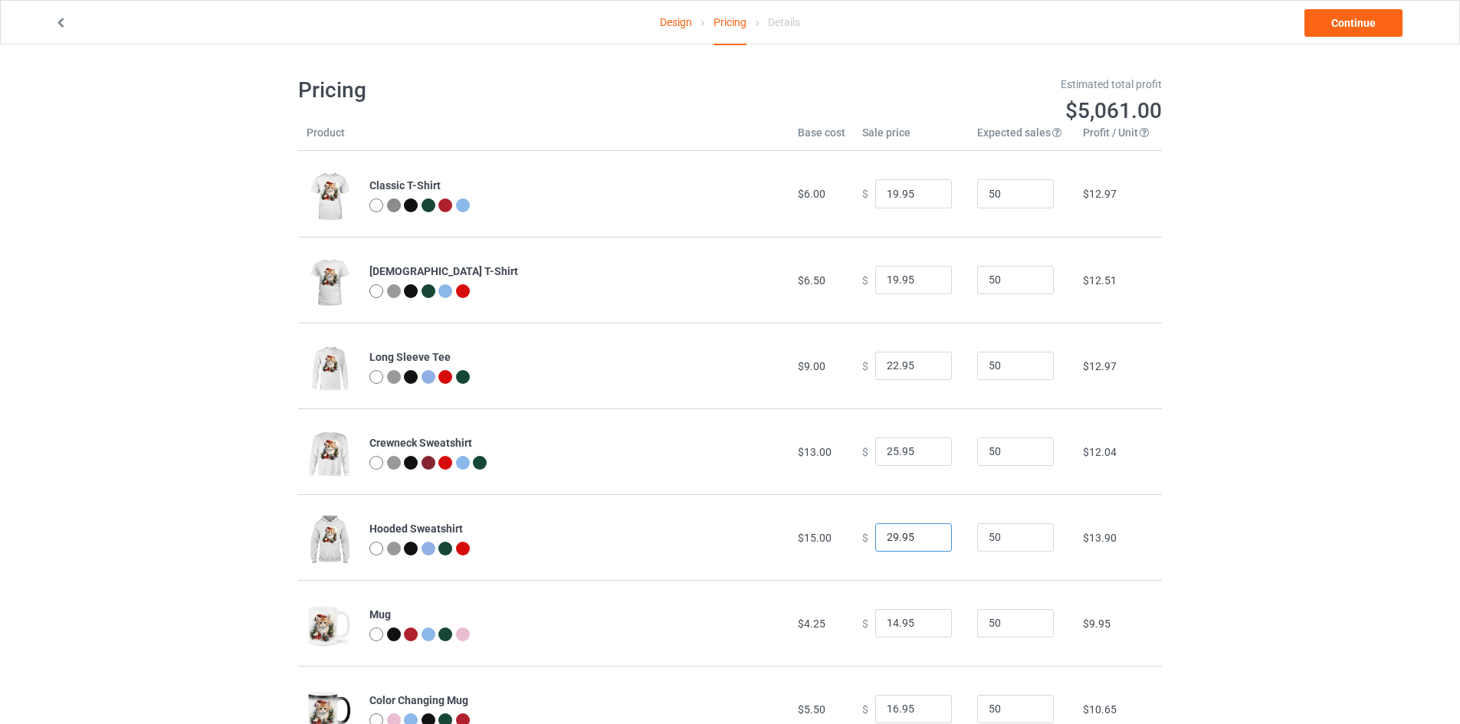
click at [924, 543] on input "29.95" at bounding box center [913, 538] width 77 height 29
click at [924, 543] on input "28.95" at bounding box center [913, 538] width 77 height 29
type input "29.95"
click at [924, 533] on input "29.95" at bounding box center [913, 538] width 77 height 29
click at [946, 504] on td "$ 29.95" at bounding box center [911, 537] width 115 height 86
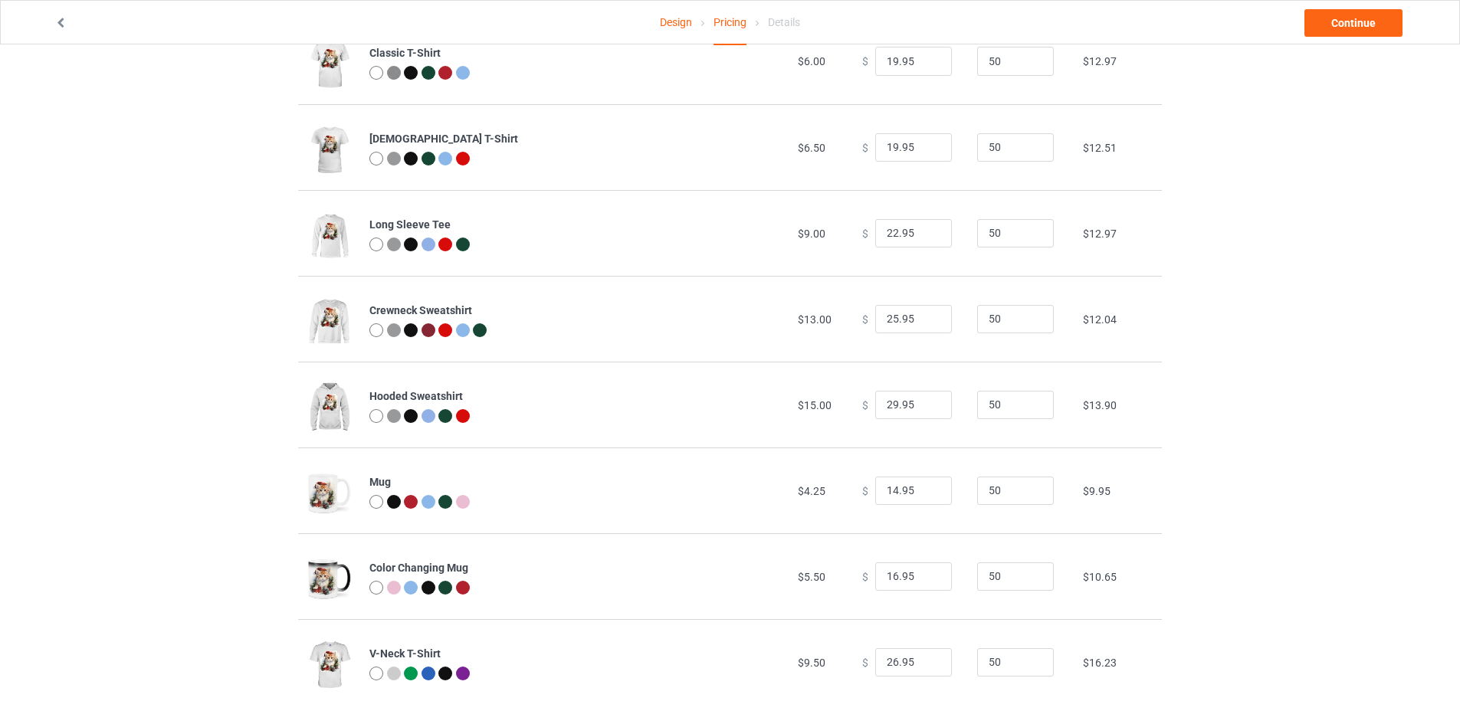
scroll to position [146, 0]
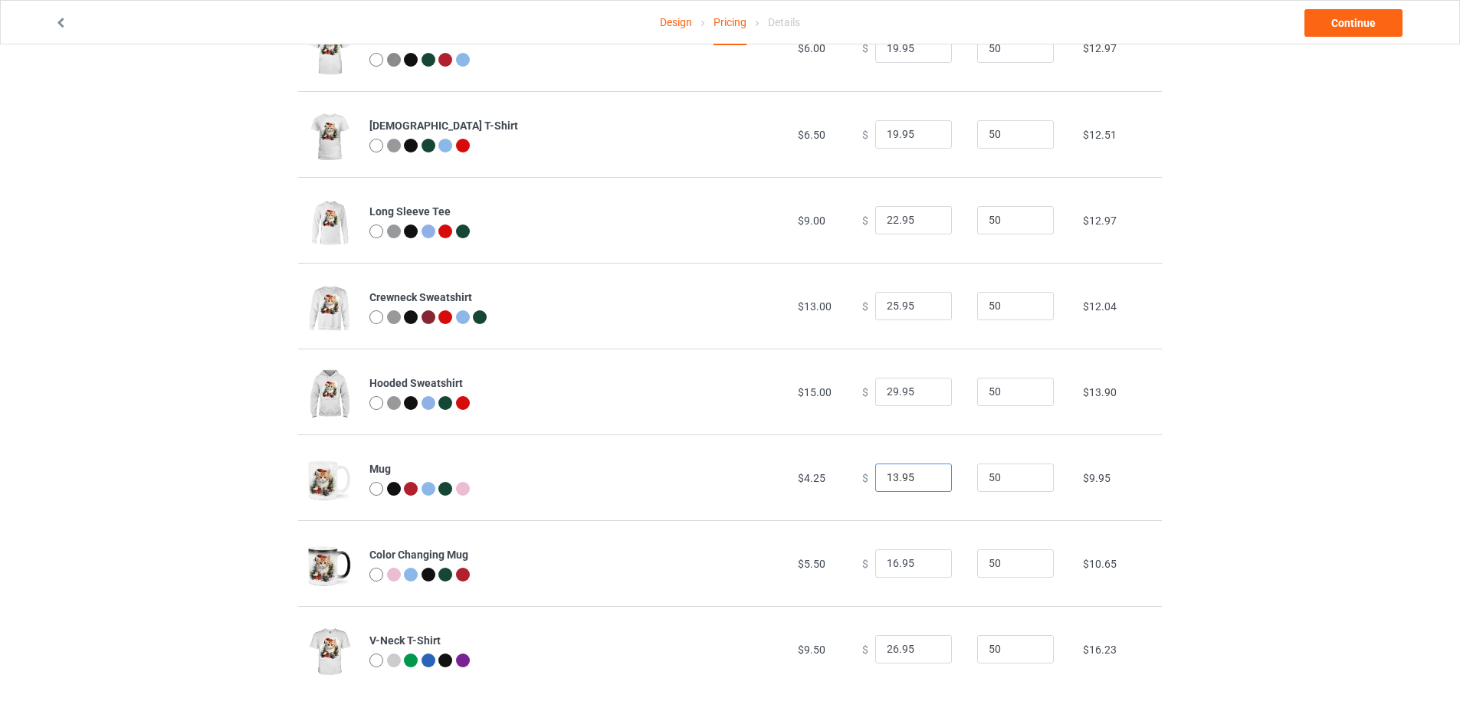
click at [926, 481] on input "13.95" at bounding box center [913, 478] width 77 height 29
type input "12.95"
click at [926, 481] on input "12.95" at bounding box center [913, 478] width 77 height 29
click at [925, 566] on input "15.95" at bounding box center [913, 564] width 77 height 29
click at [925, 566] on input "14.95" at bounding box center [913, 564] width 77 height 29
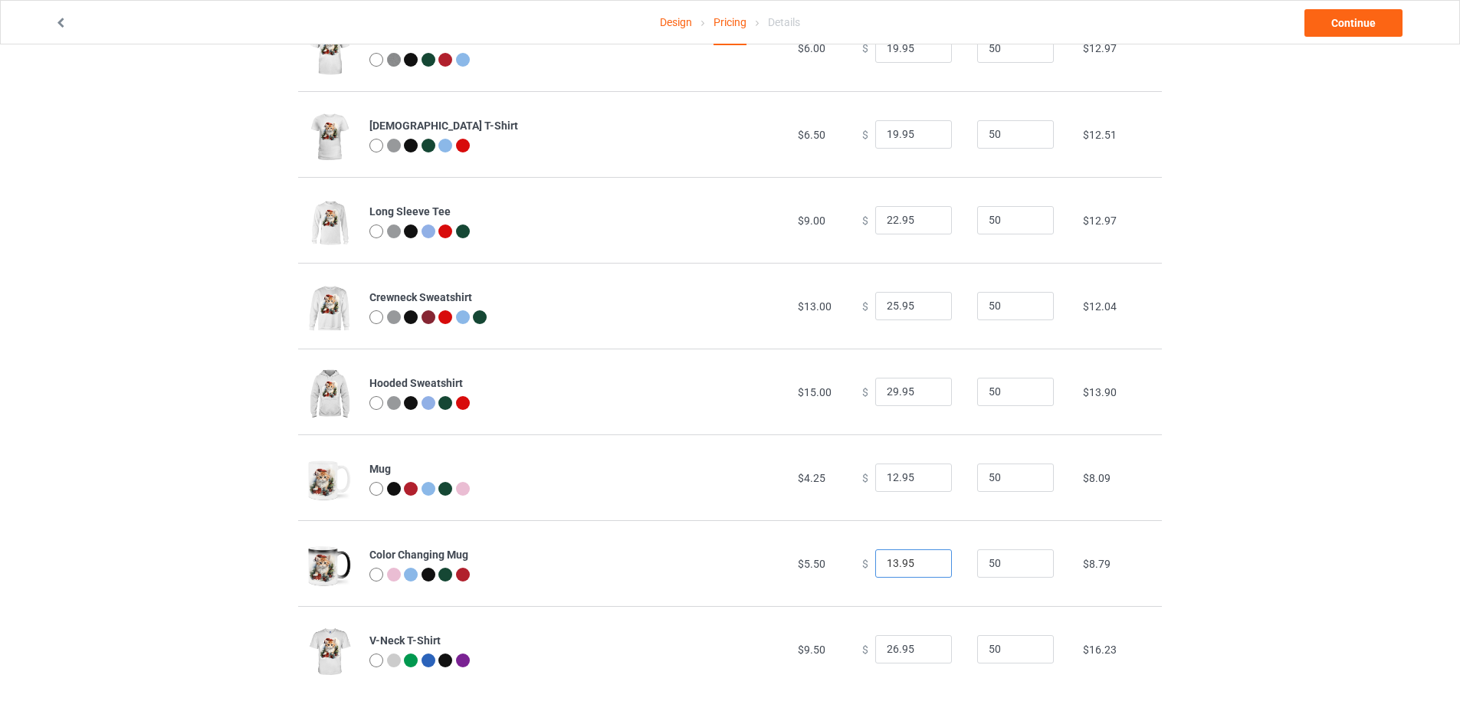
type input "13.95"
click at [925, 566] on input "13.95" at bounding box center [913, 564] width 77 height 29
click at [925, 657] on input "26.95" at bounding box center [913, 649] width 77 height 29
click at [925, 652] on input "25.95" at bounding box center [913, 649] width 77 height 29
click at [925, 652] on input "24.95" at bounding box center [913, 649] width 77 height 29
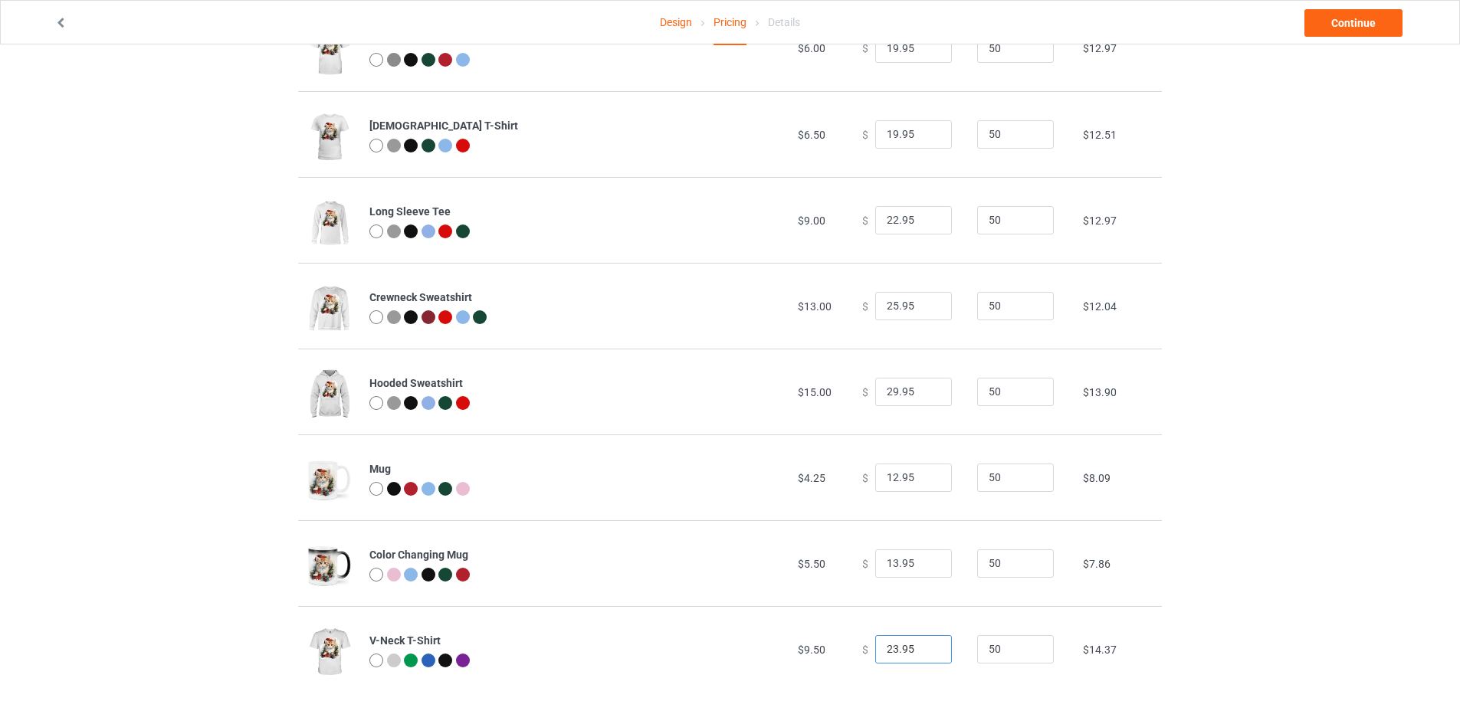
click at [925, 652] on input "23.95" at bounding box center [913, 649] width 77 height 29
click at [925, 652] on input "22.95" at bounding box center [913, 649] width 77 height 29
click at [925, 652] on input "21.95" at bounding box center [913, 649] width 77 height 29
type input "20.95"
click at [925, 652] on input "20.95" at bounding box center [913, 649] width 77 height 29
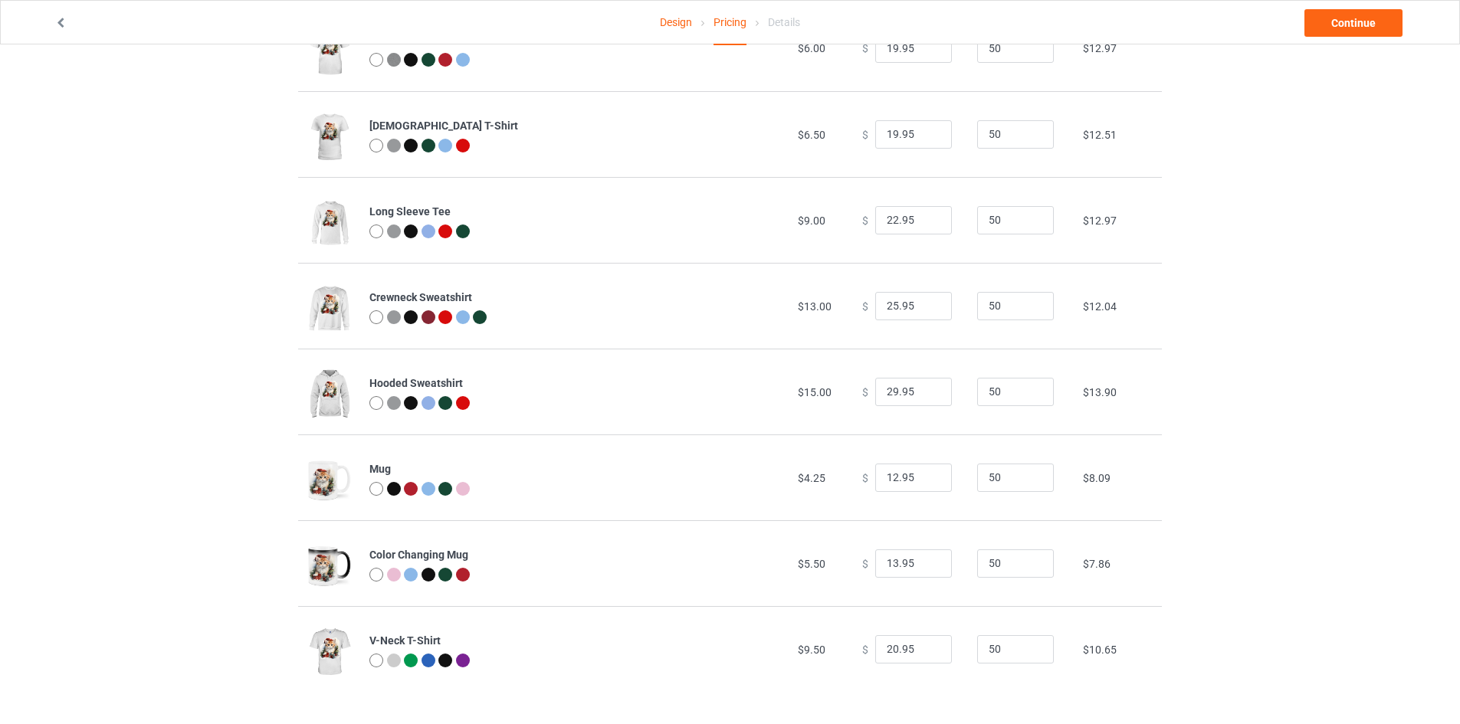
click at [1321, 353] on div "Design Pricing Details Continue Pricing Estimated total profit $4,549.50 Produc…" at bounding box center [730, 311] width 1460 height 825
click at [1341, 19] on link "Continue" at bounding box center [1354, 23] width 98 height 28
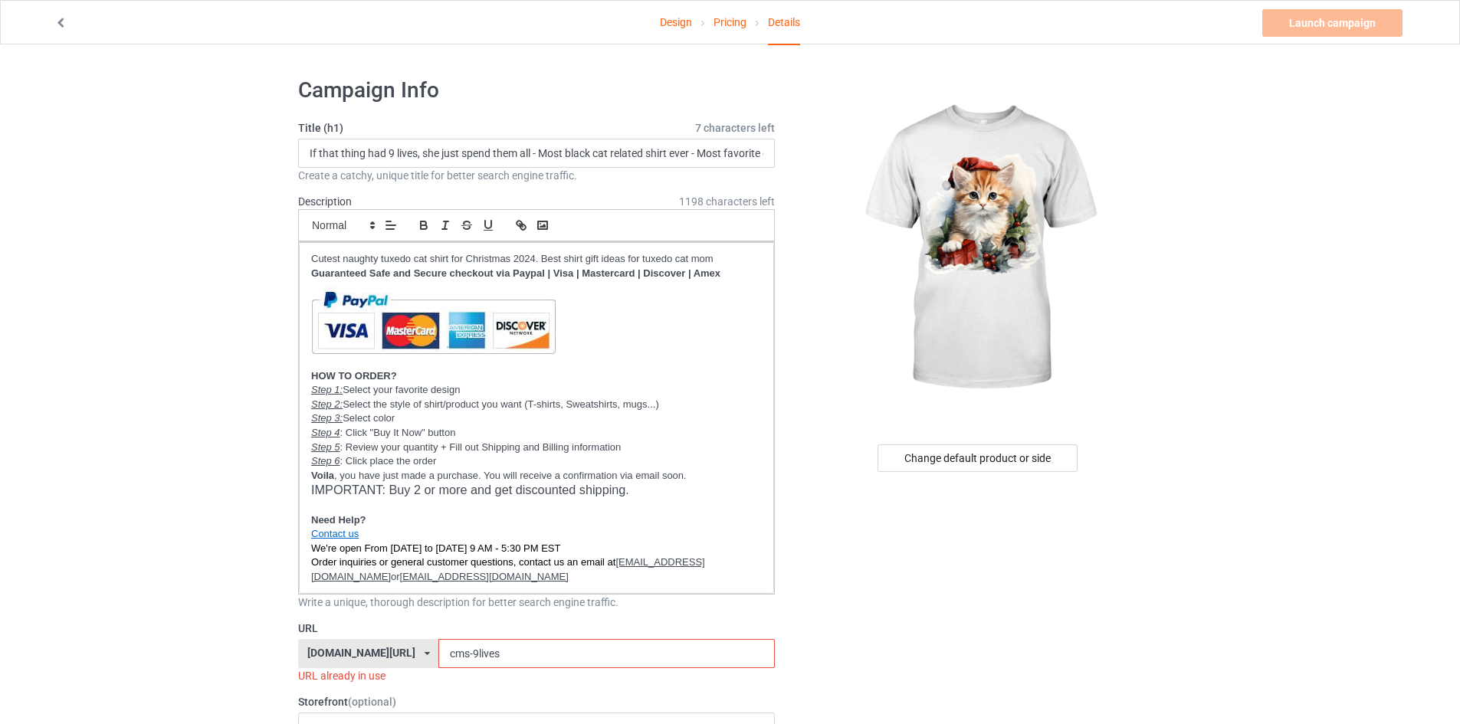
click at [806, 169] on div at bounding box center [979, 249] width 366 height 345
click at [968, 456] on div "Change default product or side" at bounding box center [978, 459] width 200 height 28
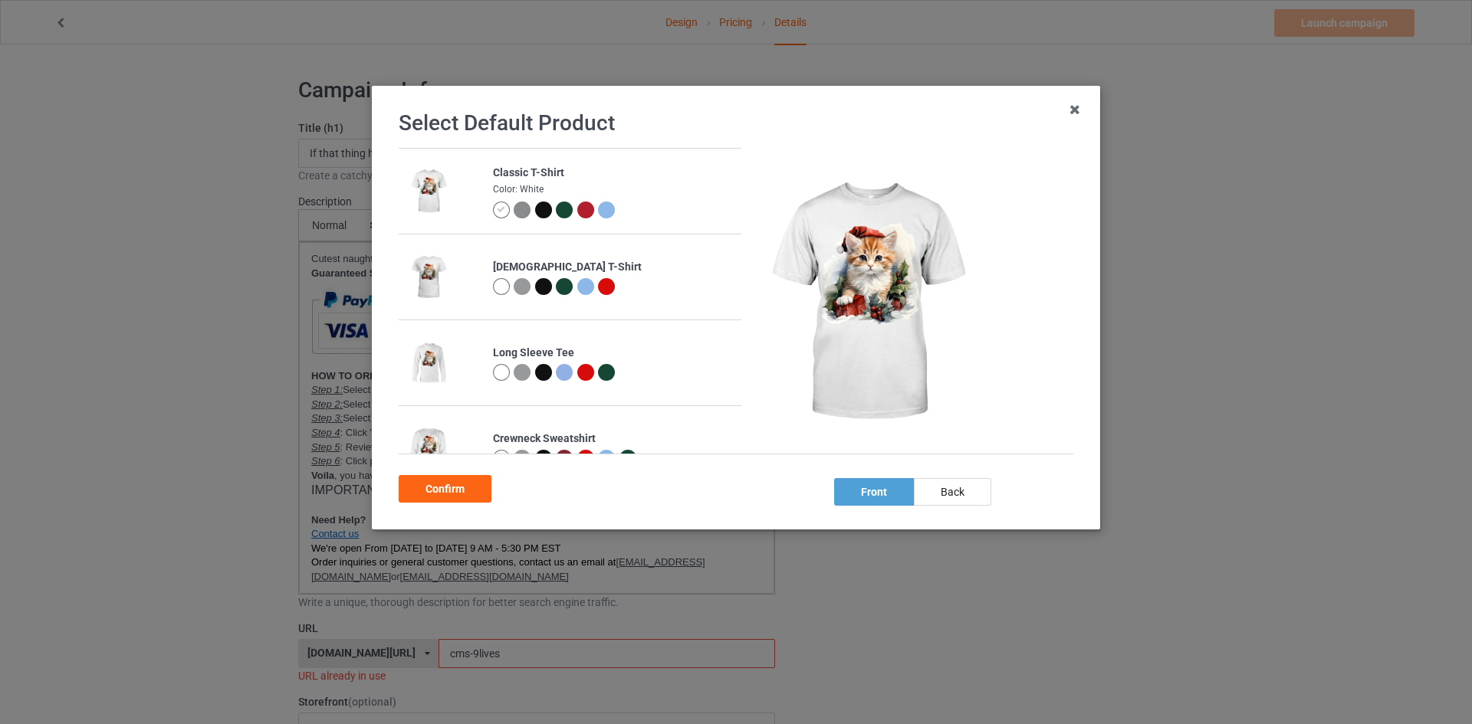
click at [537, 215] on div at bounding box center [543, 210] width 17 height 17
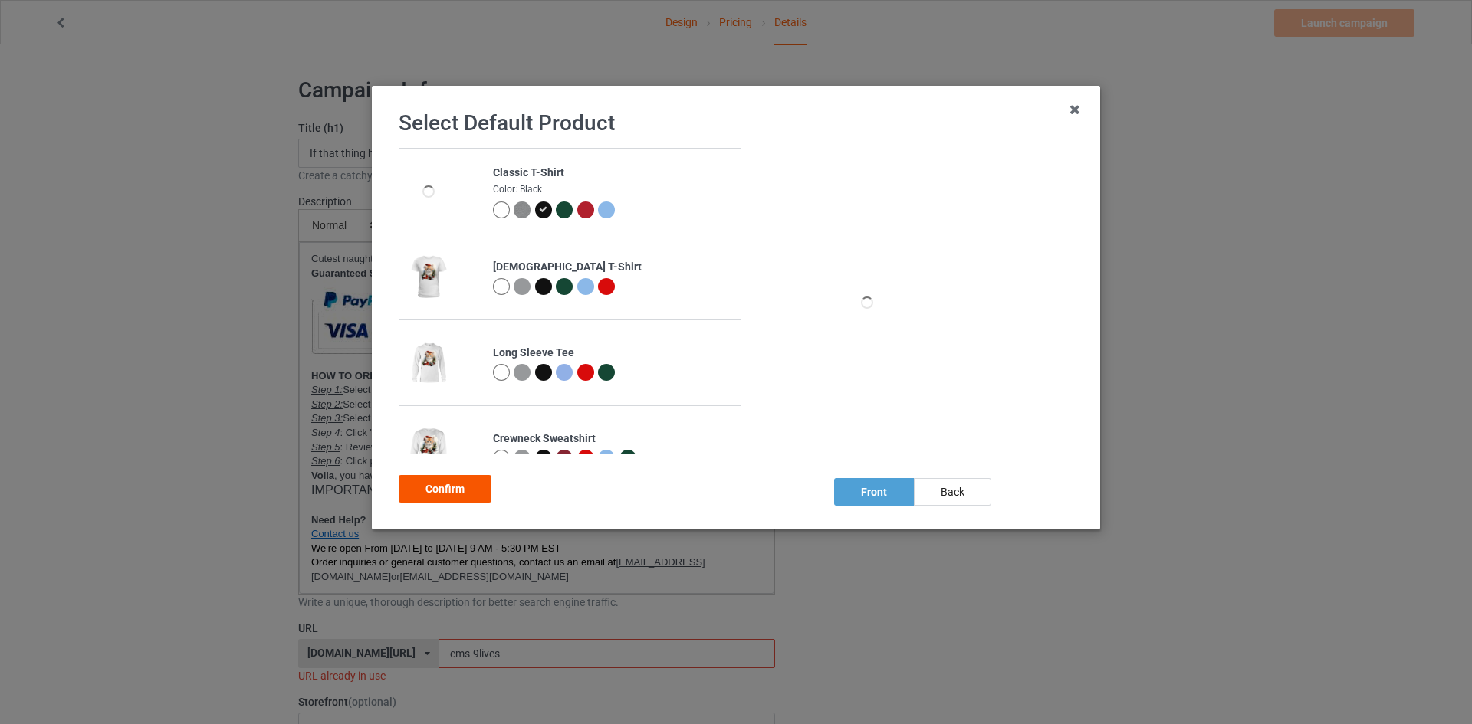
click at [452, 487] on div "Confirm" at bounding box center [445, 489] width 93 height 28
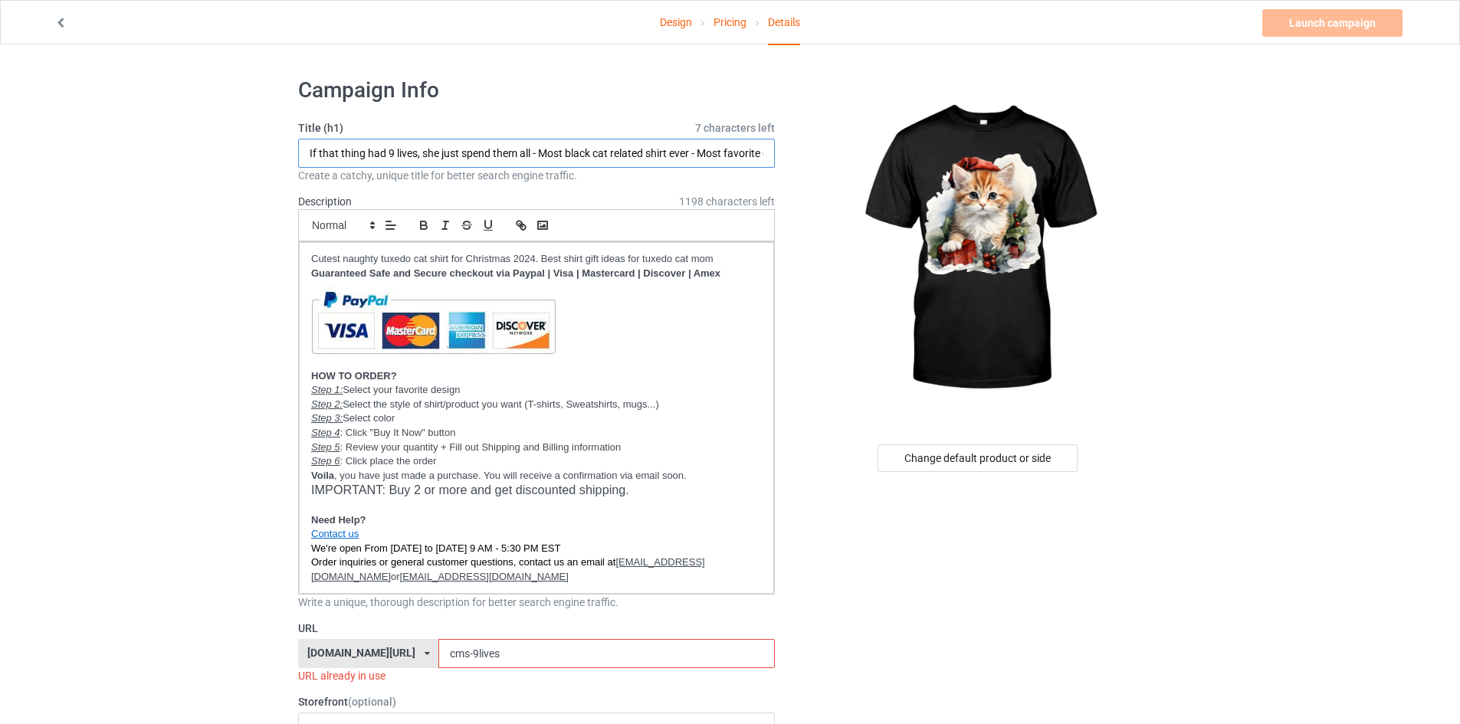
drag, startPoint x: 534, startPoint y: 153, endPoint x: 142, endPoint y: 117, distance: 394.2
click at [346, 156] on input "Cute litlle orange - Most black cat related shirt ever - Most favorite gift dor…" at bounding box center [536, 153] width 477 height 29
click at [390, 153] on input "Cute litlle orange - Most black cat related shirt ever - Most favorite gift dor…" at bounding box center [536, 153] width 477 height 29
click at [389, 153] on input "Cute litlle orange - Most black cat related shirt ever - Most favorite gift dor…" at bounding box center [536, 153] width 477 height 29
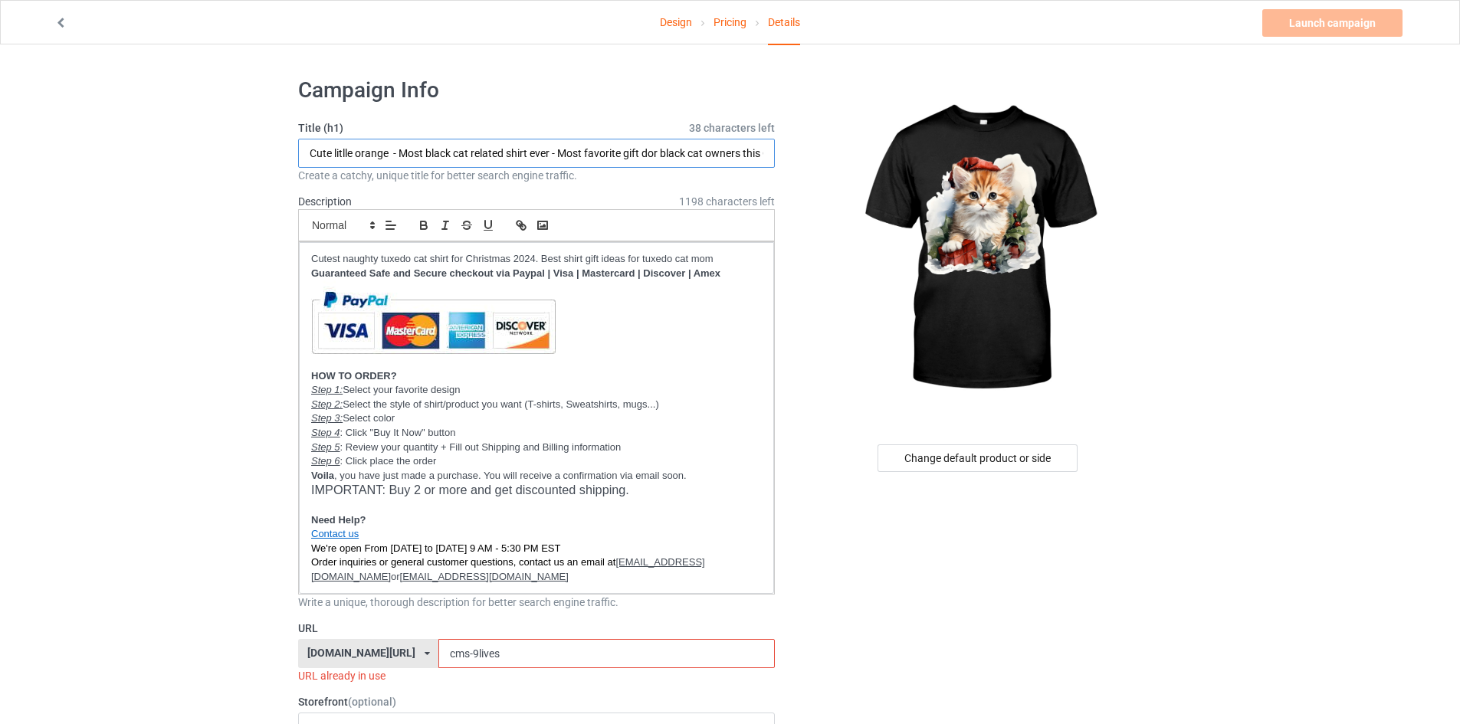
click at [343, 156] on input "Cute litlle orange - Most black cat related shirt ever - Most favorite gift dor…" at bounding box center [536, 153] width 477 height 29
click at [395, 153] on input "Cute little orange - Most black cat related shirt ever - Most favorite gift dor…" at bounding box center [536, 153] width 477 height 29
drag, startPoint x: 517, startPoint y: 159, endPoint x: 835, endPoint y: 159, distance: 318.9
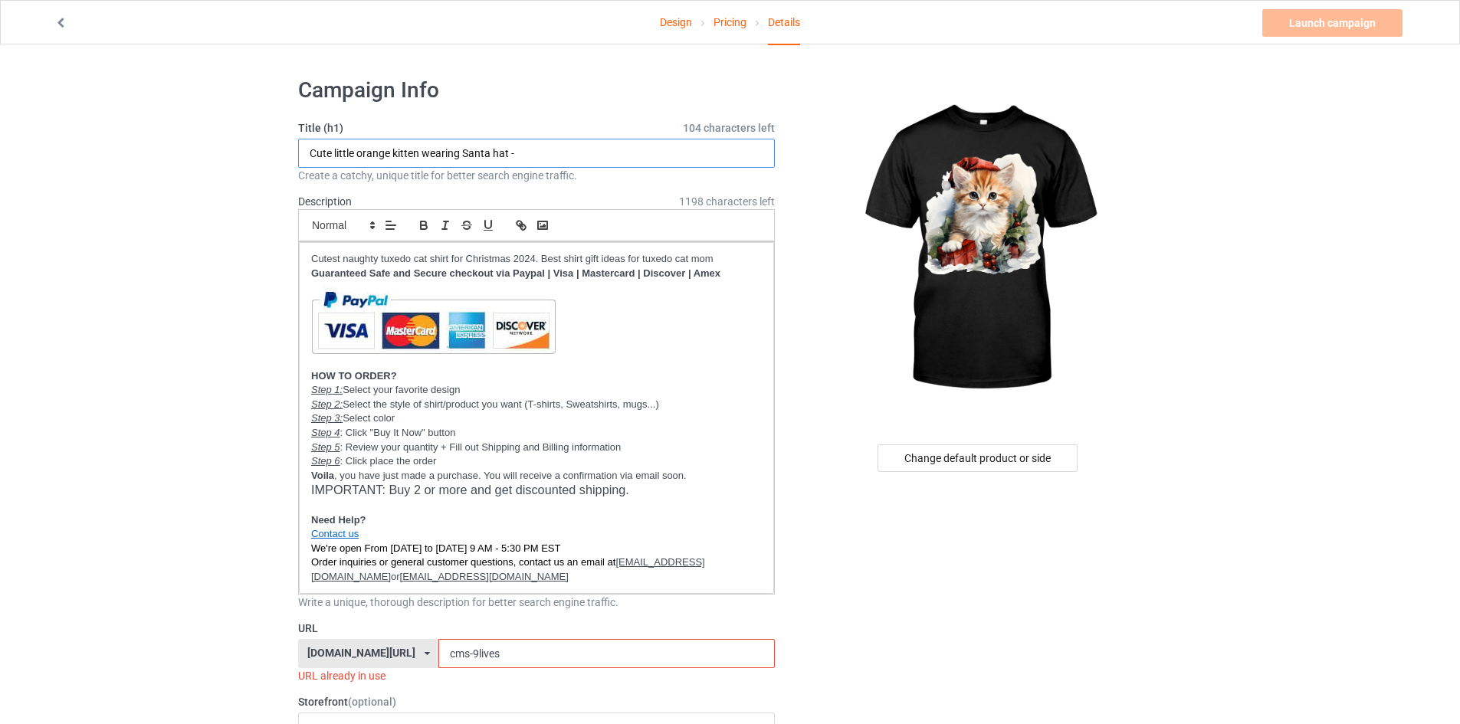
scroll to position [0, 0]
drag, startPoint x: 519, startPoint y: 149, endPoint x: 842, endPoint y: 155, distance: 323.5
type input "Cute little orange kitten wearing Santa hat - Adorable Christmas outfit for ora…"
drag, startPoint x: 307, startPoint y: 257, endPoint x: 534, endPoint y: 256, distance: 227.6
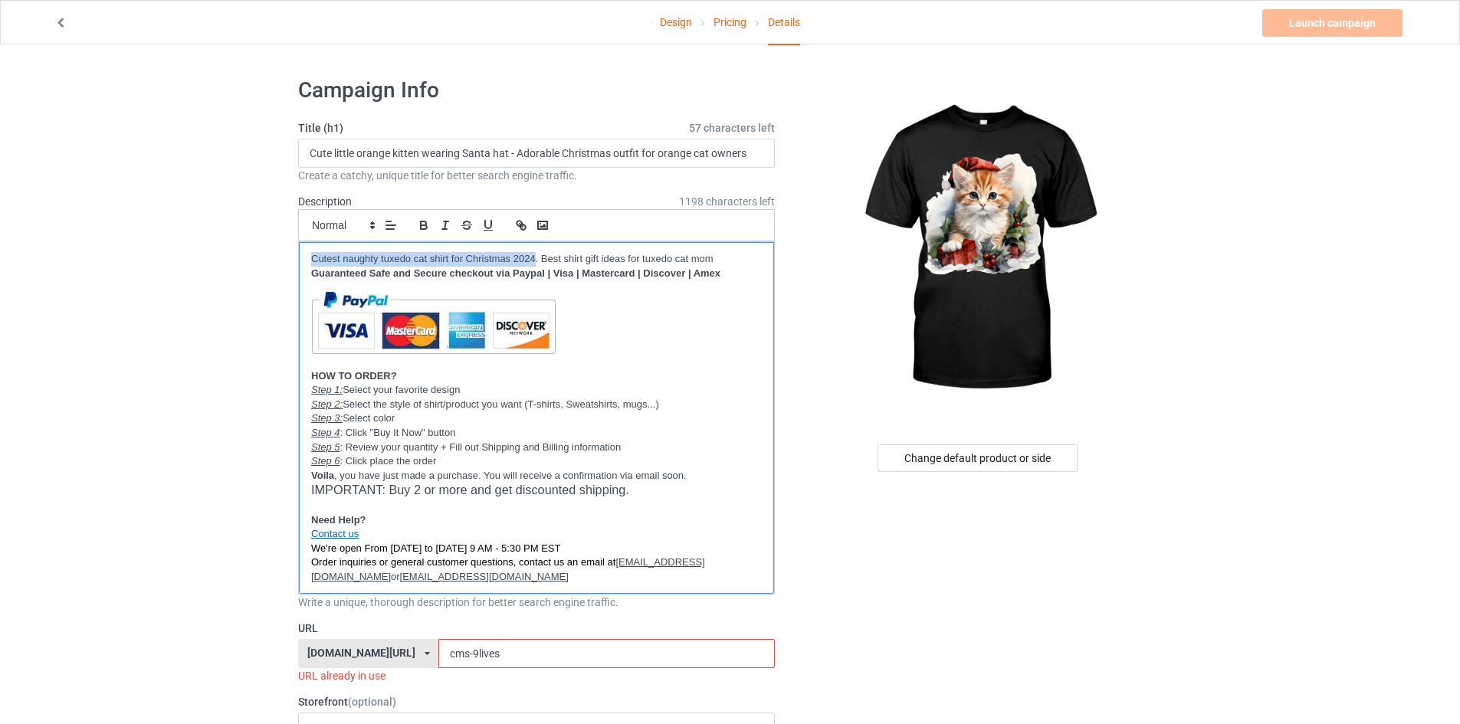
click at [534, 256] on div "Cutest naughty tuxedo cat shirt for Christmas 2024. Best shirt gift ideas for t…" at bounding box center [536, 418] width 475 height 352
click at [586, 260] on p "Adorable Christmas outfit for orange cat owners. Best shirt gift ideas for tuxe…" at bounding box center [536, 259] width 451 height 15
click at [661, 258] on p "Adorable Christmas outfit for orange cat owners. Best shirt gift ideas for tuxe…" at bounding box center [536, 259] width 451 height 15
click at [560, 255] on p "Adorable Christmas outfit for orange cat owners. Best shirt gift ideas for tuxe…" at bounding box center [536, 259] width 451 height 15
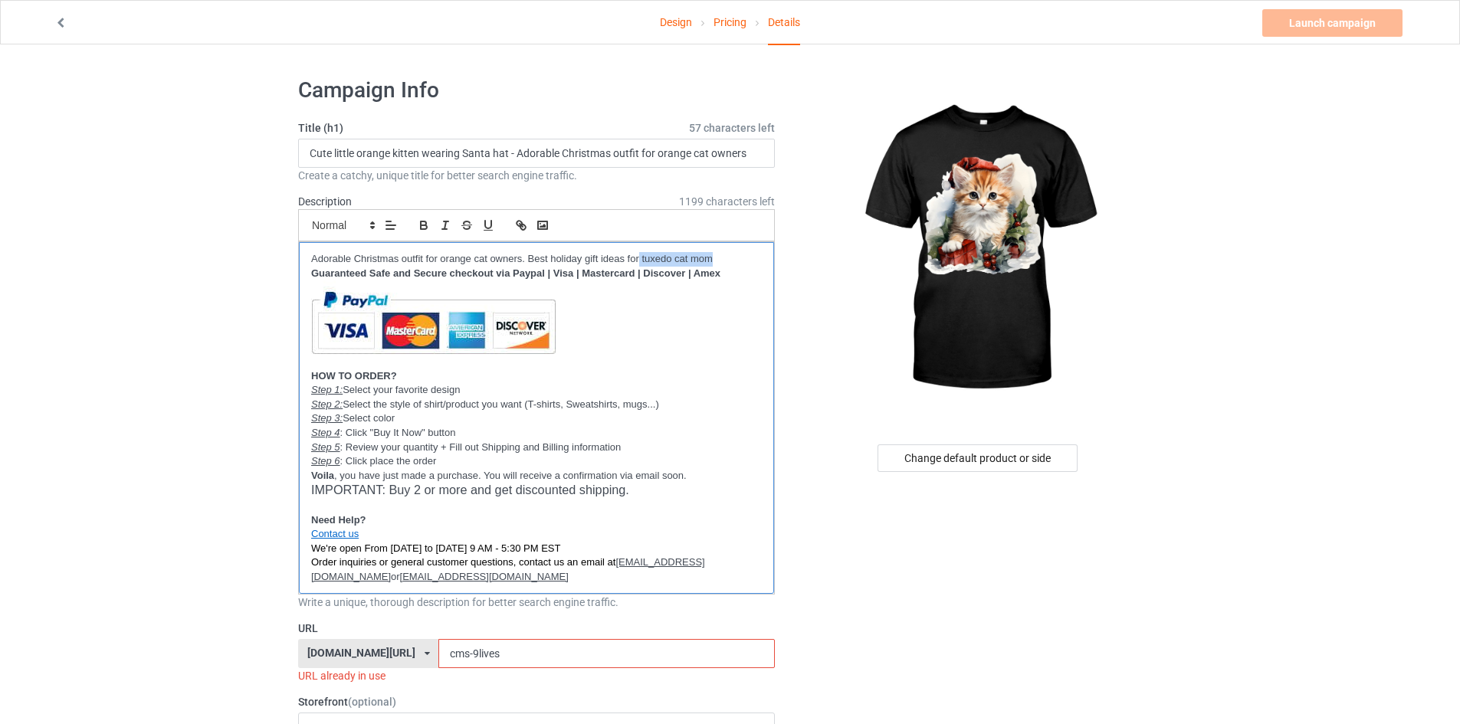
drag, startPoint x: 639, startPoint y: 258, endPoint x: 795, endPoint y: 253, distance: 155.7
drag, startPoint x: 517, startPoint y: 654, endPoint x: 462, endPoint y: 655, distance: 54.4
click at [462, 655] on input "cms-9lives" at bounding box center [606, 653] width 336 height 29
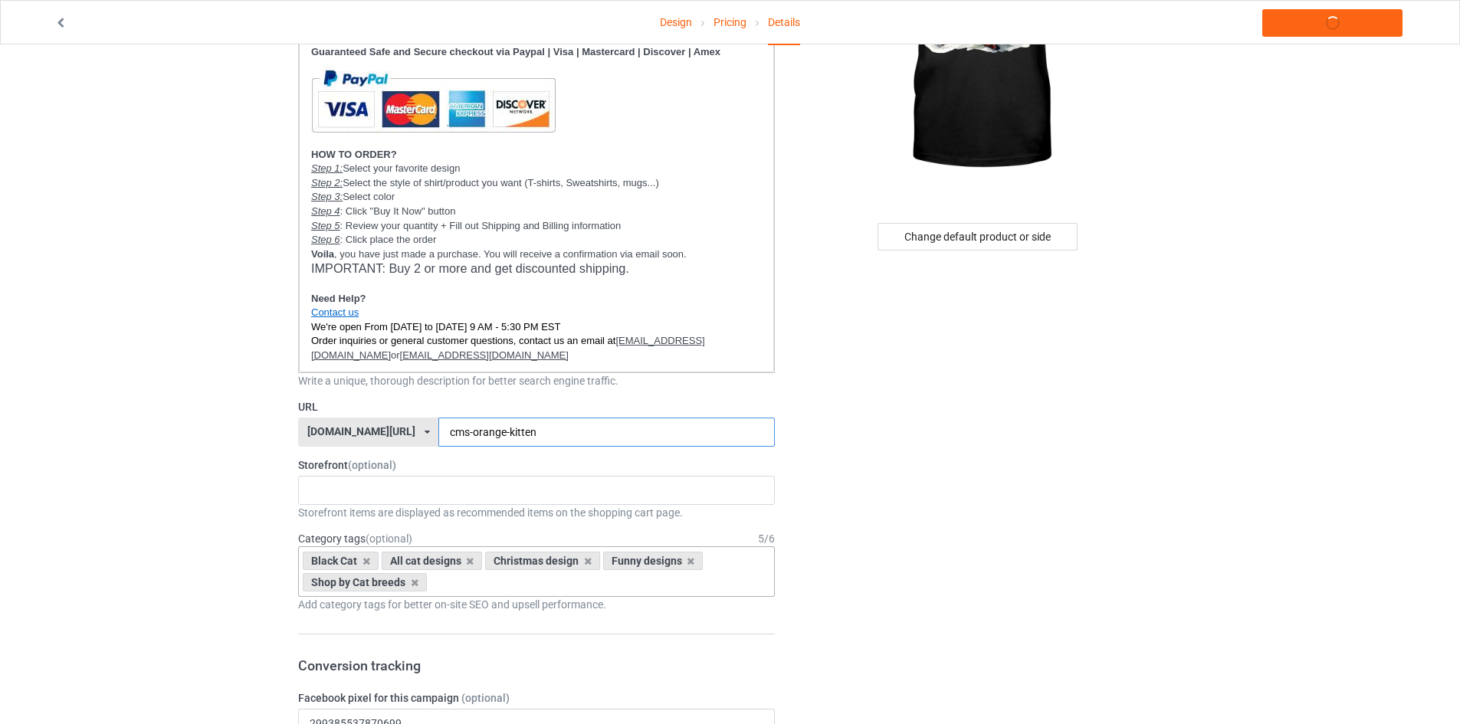
scroll to position [230, 0]
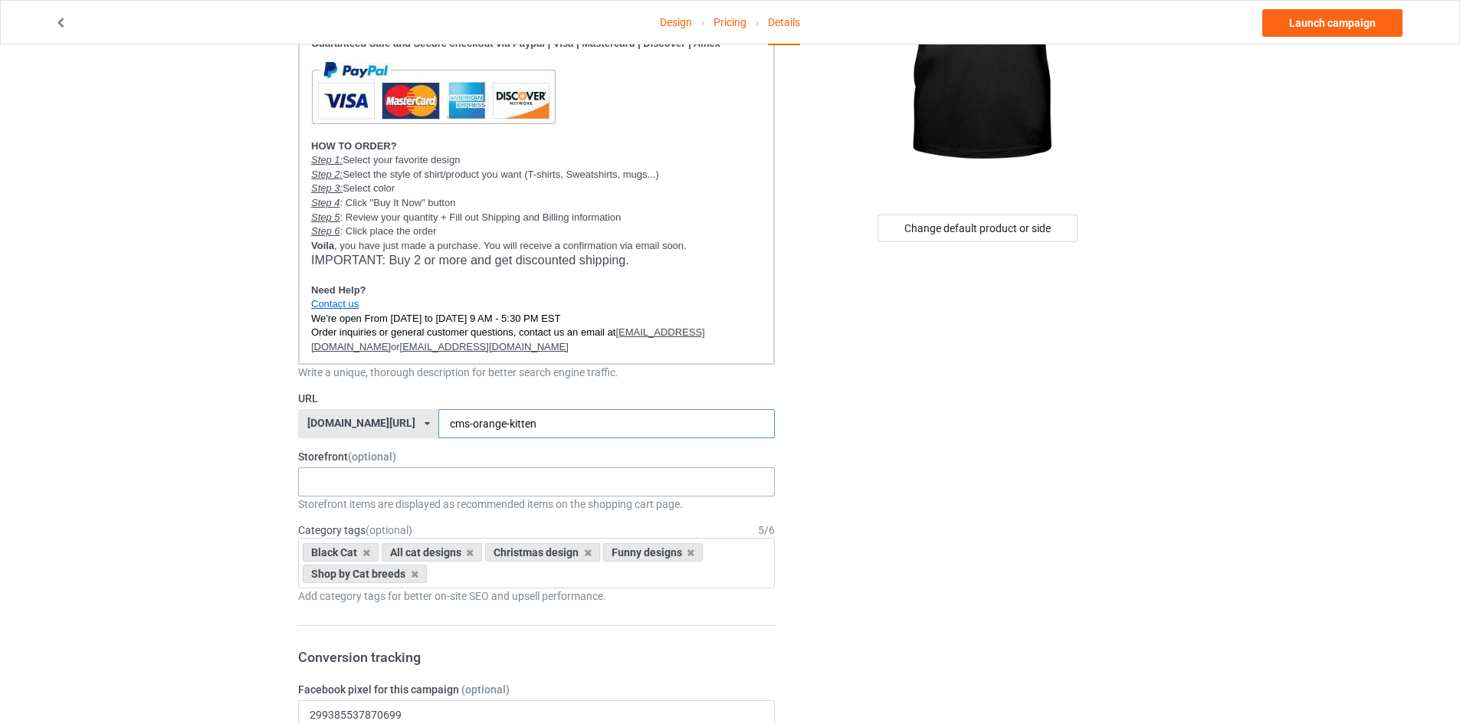
type input "cms-orange-kitten"
click at [457, 484] on div "Tuxedo cat collection Dog designs Birthday gifts Cat - Programmer Cat - Teacher…" at bounding box center [536, 482] width 477 height 29
type input "new"
click at [407, 518] on div "New arrivals" at bounding box center [536, 510] width 475 height 28
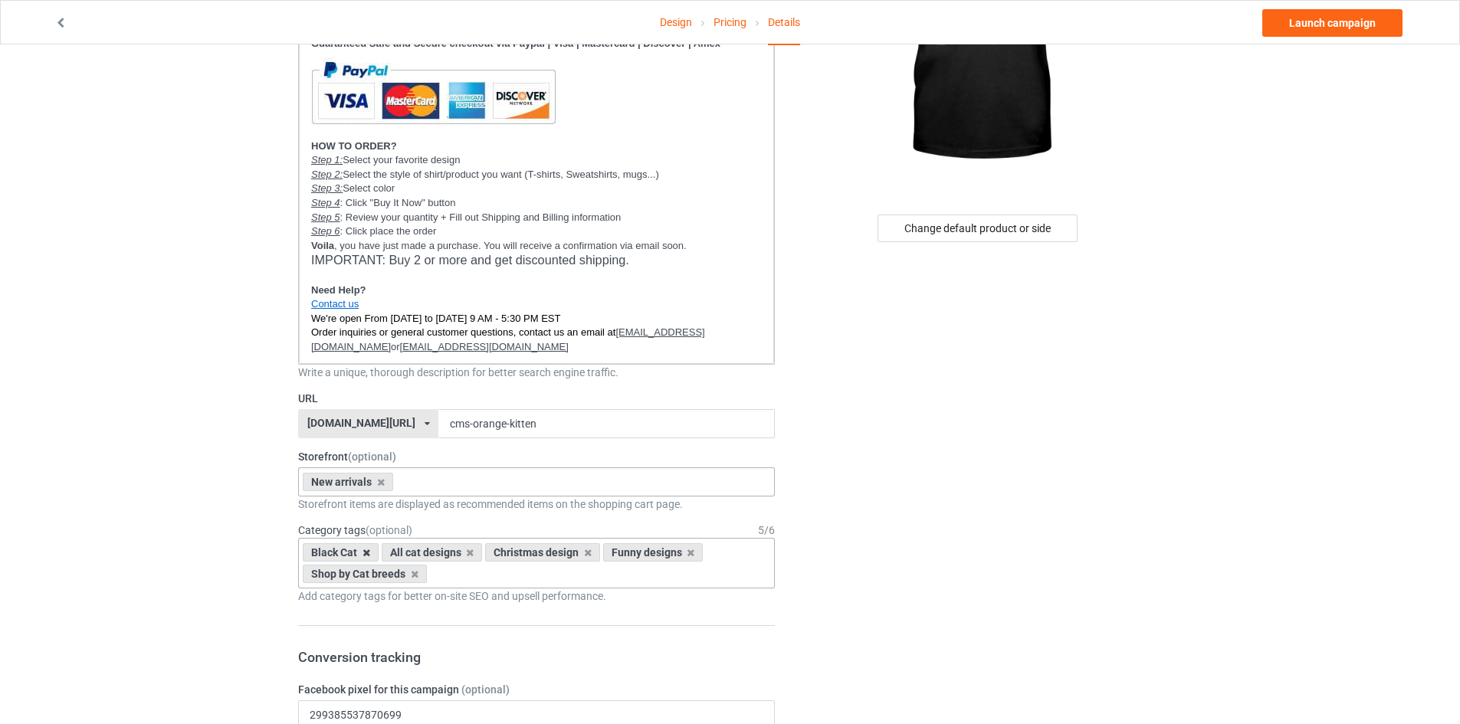
click at [365, 551] on icon at bounding box center [367, 553] width 8 height 10
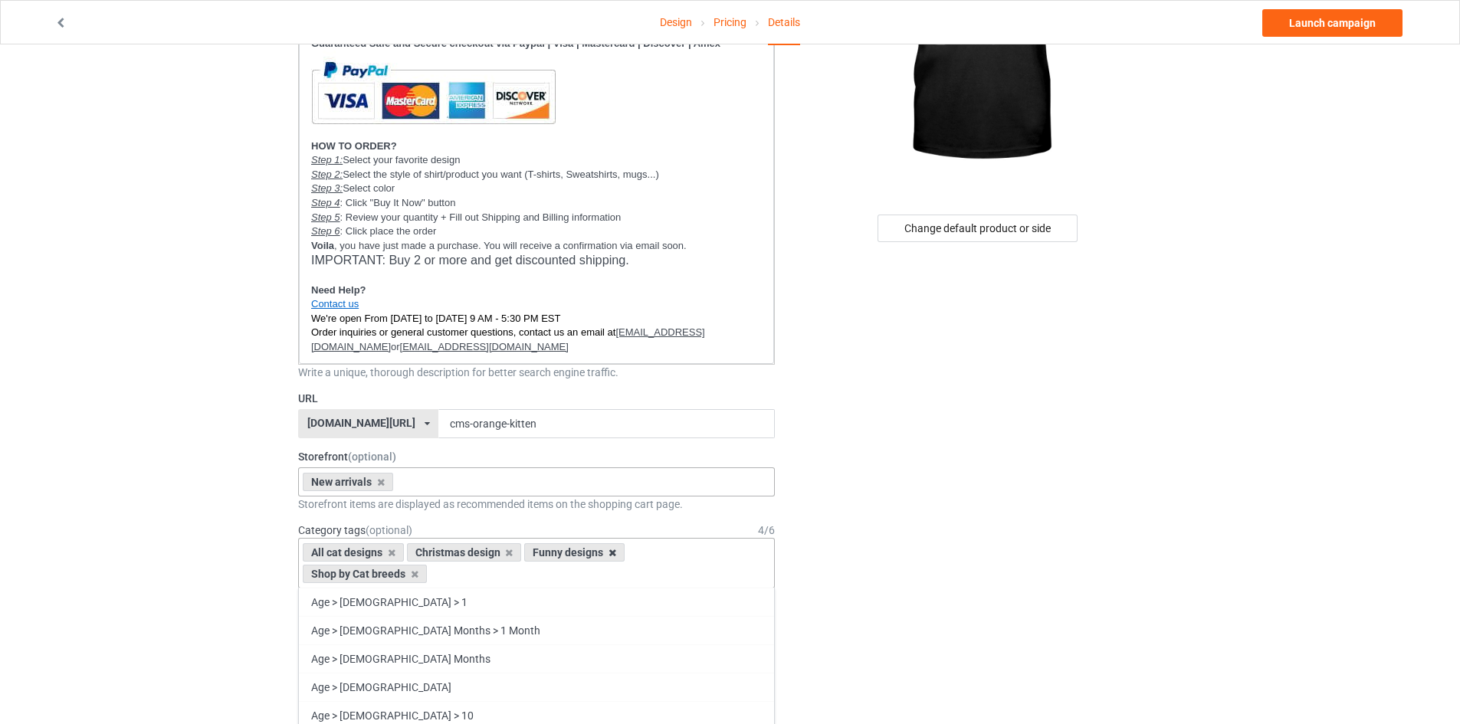
click at [614, 553] on icon at bounding box center [613, 553] width 8 height 10
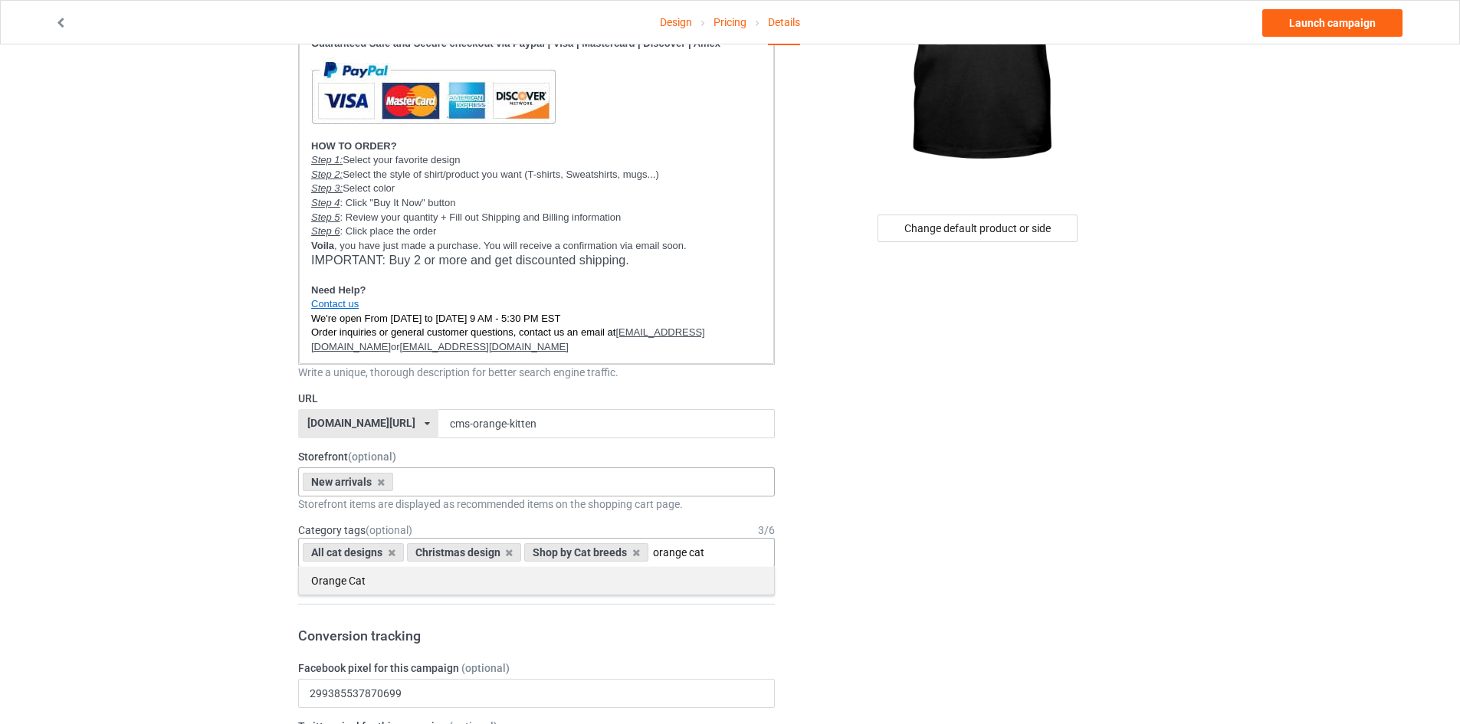
type input "orange cat"
click at [593, 588] on div "Orange Cat" at bounding box center [536, 580] width 475 height 28
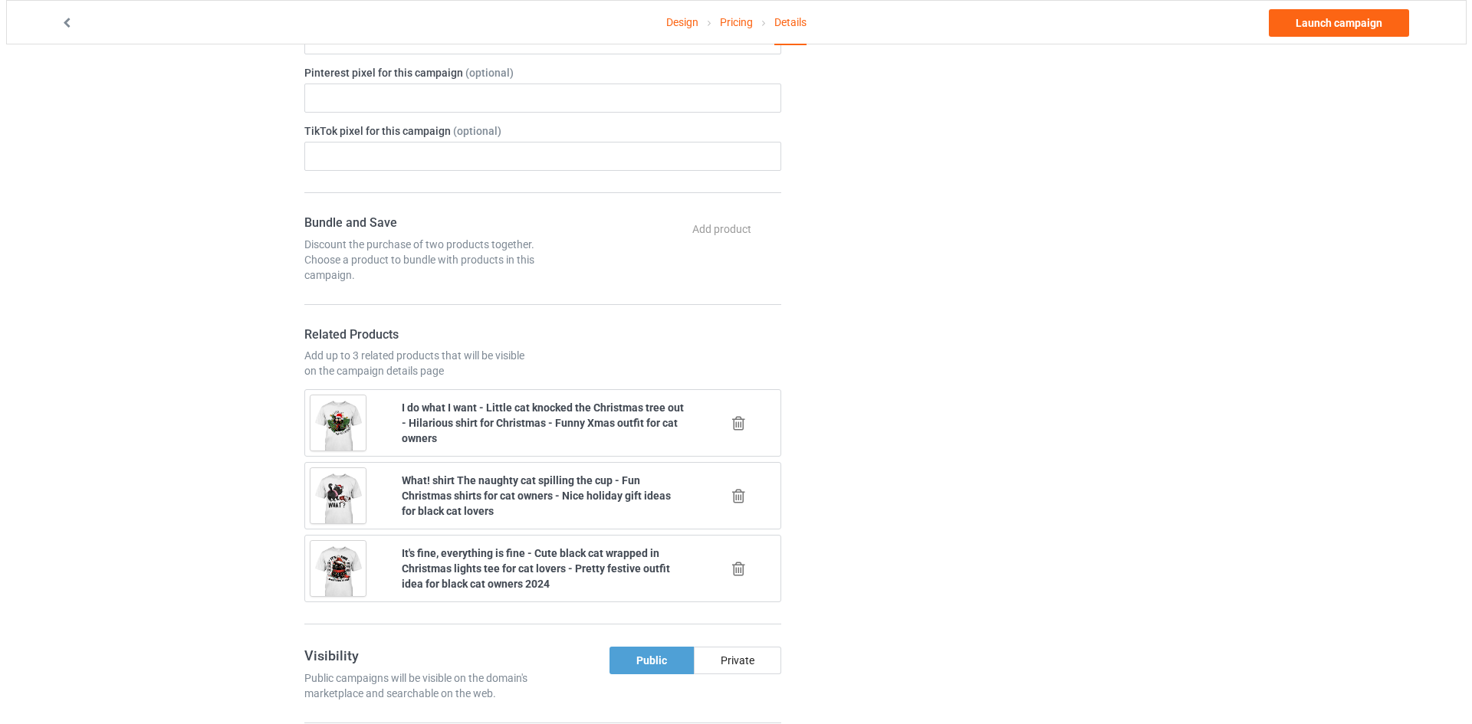
scroll to position [996, 0]
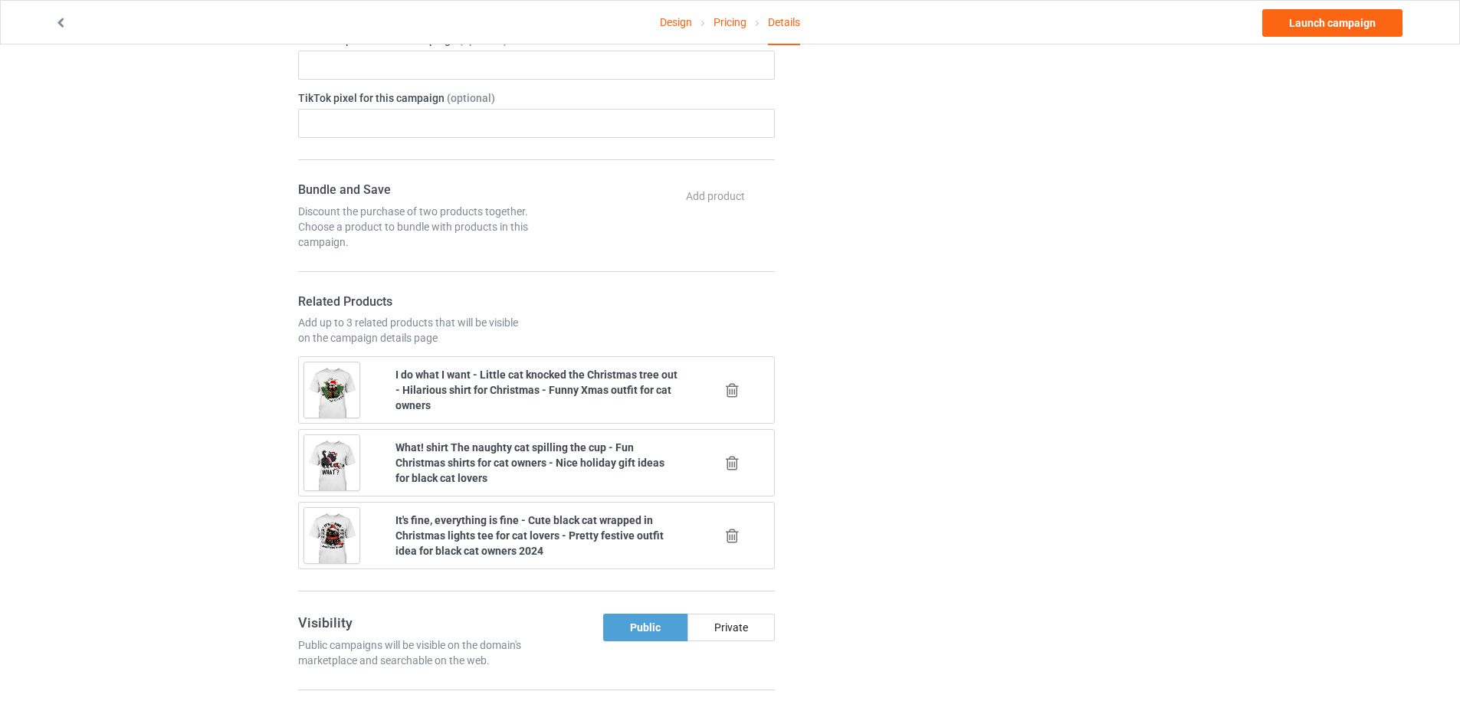
click at [732, 387] on icon at bounding box center [732, 390] width 19 height 16
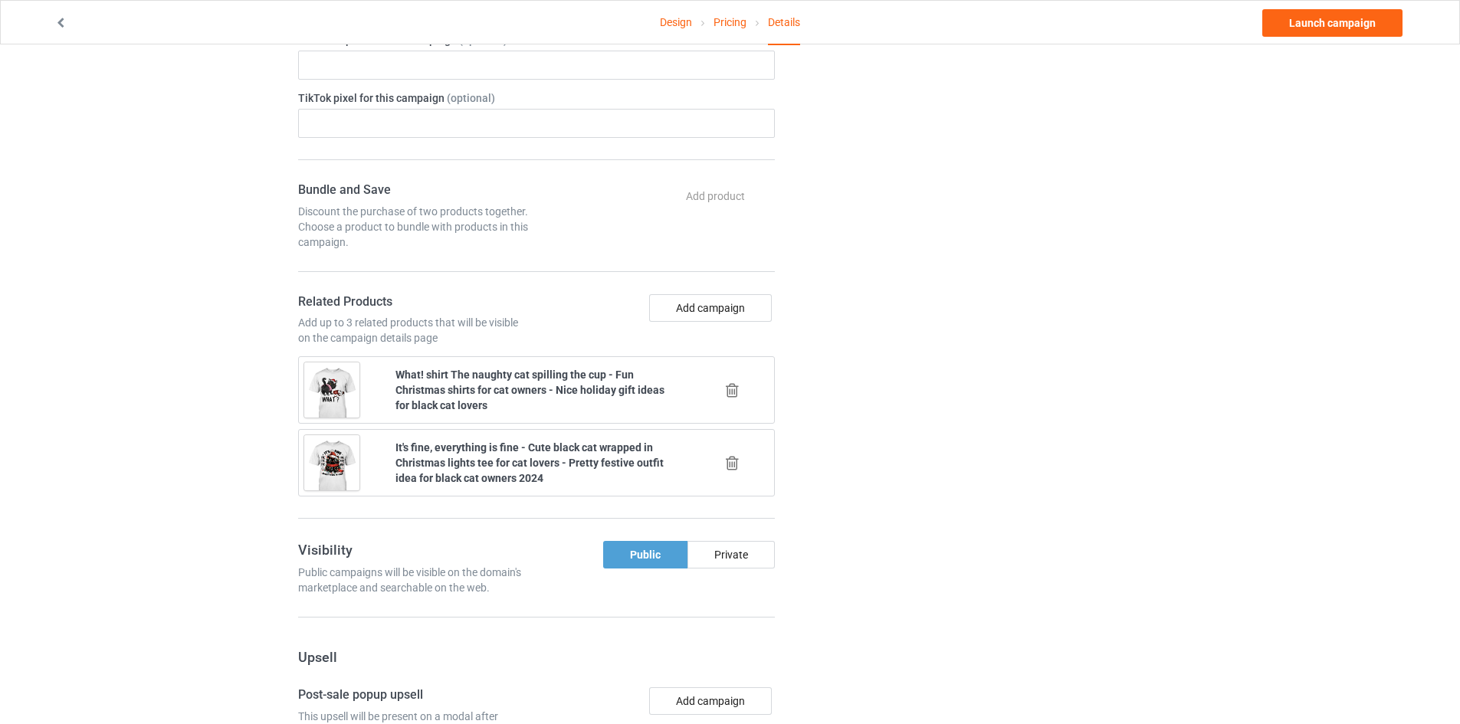
click at [732, 387] on icon at bounding box center [732, 390] width 19 height 16
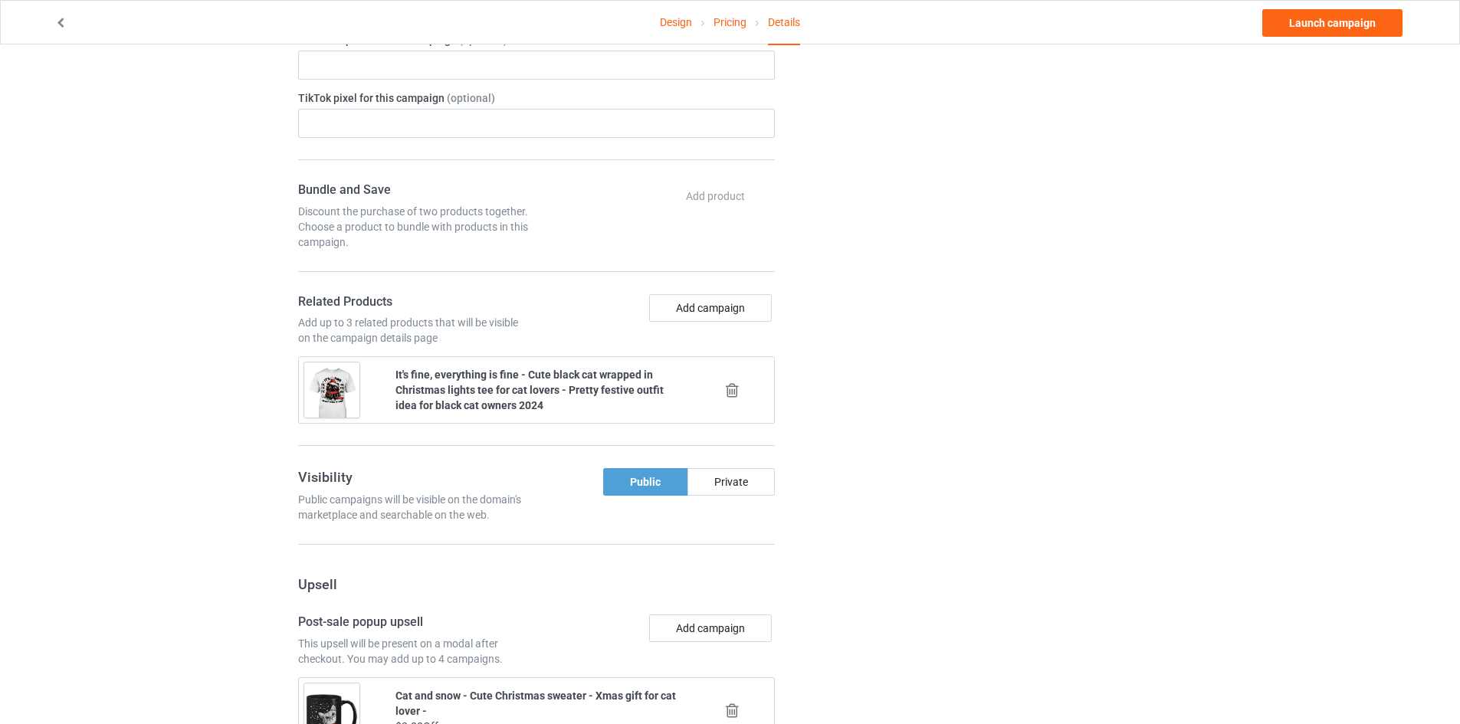
click at [732, 387] on icon at bounding box center [732, 390] width 19 height 16
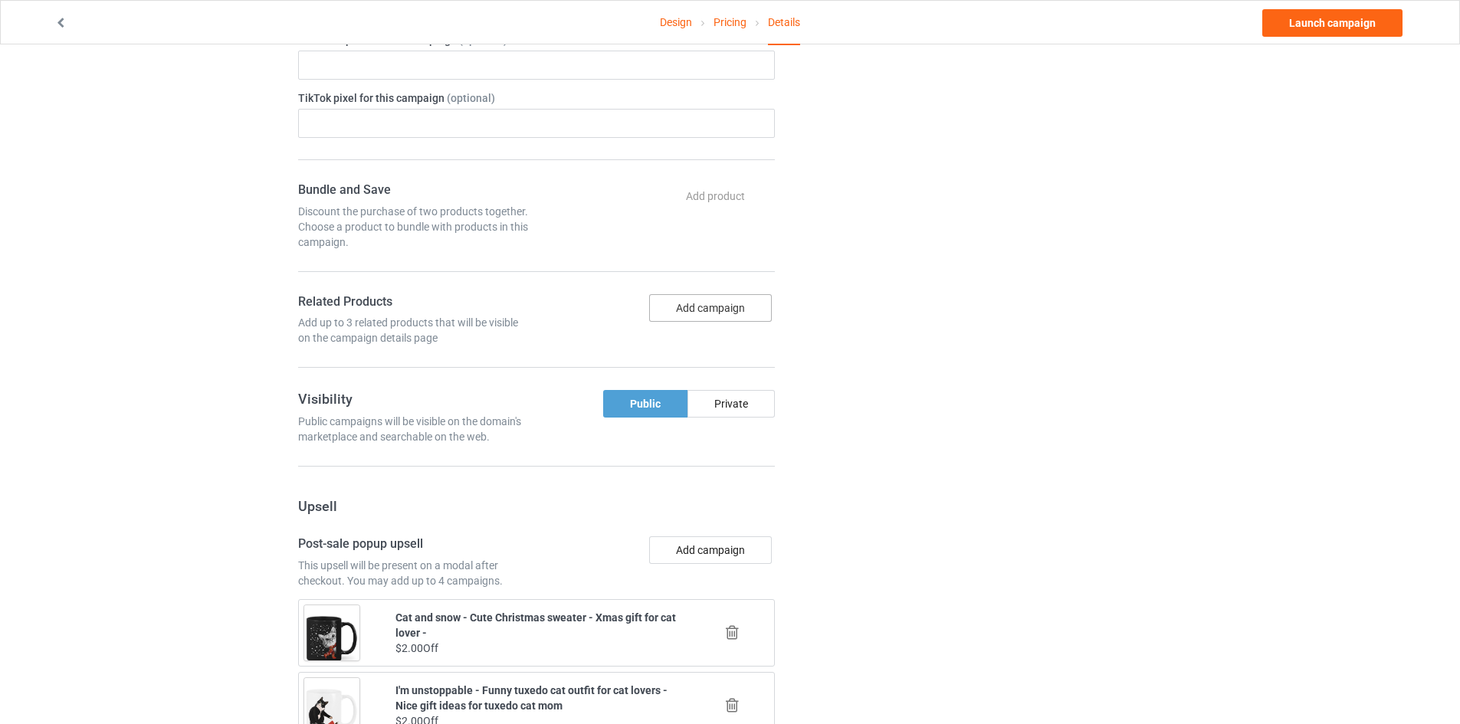
click at [734, 318] on button "Add campaign" at bounding box center [710, 308] width 123 height 28
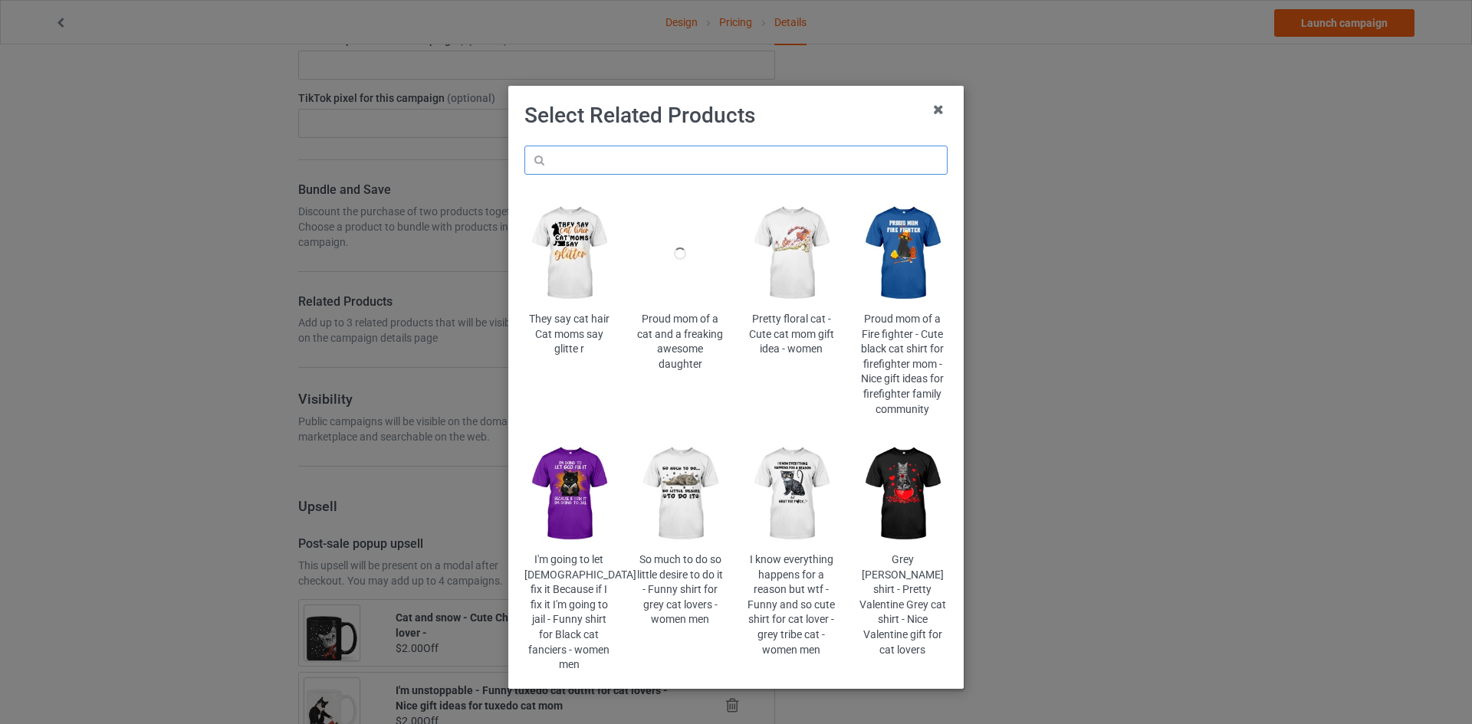
click at [766, 162] on input "text" at bounding box center [735, 160] width 423 height 29
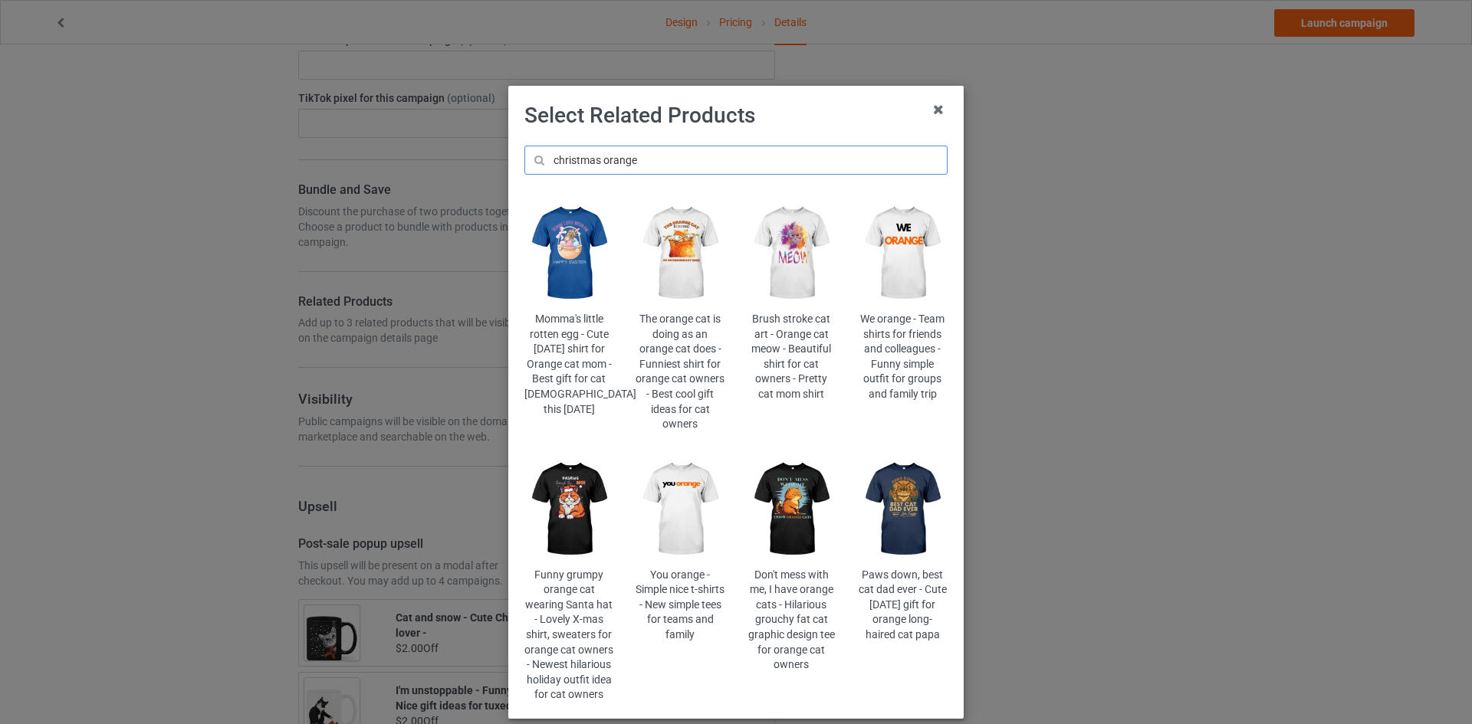
click at [613, 151] on input "christmas orange" at bounding box center [735, 160] width 423 height 29
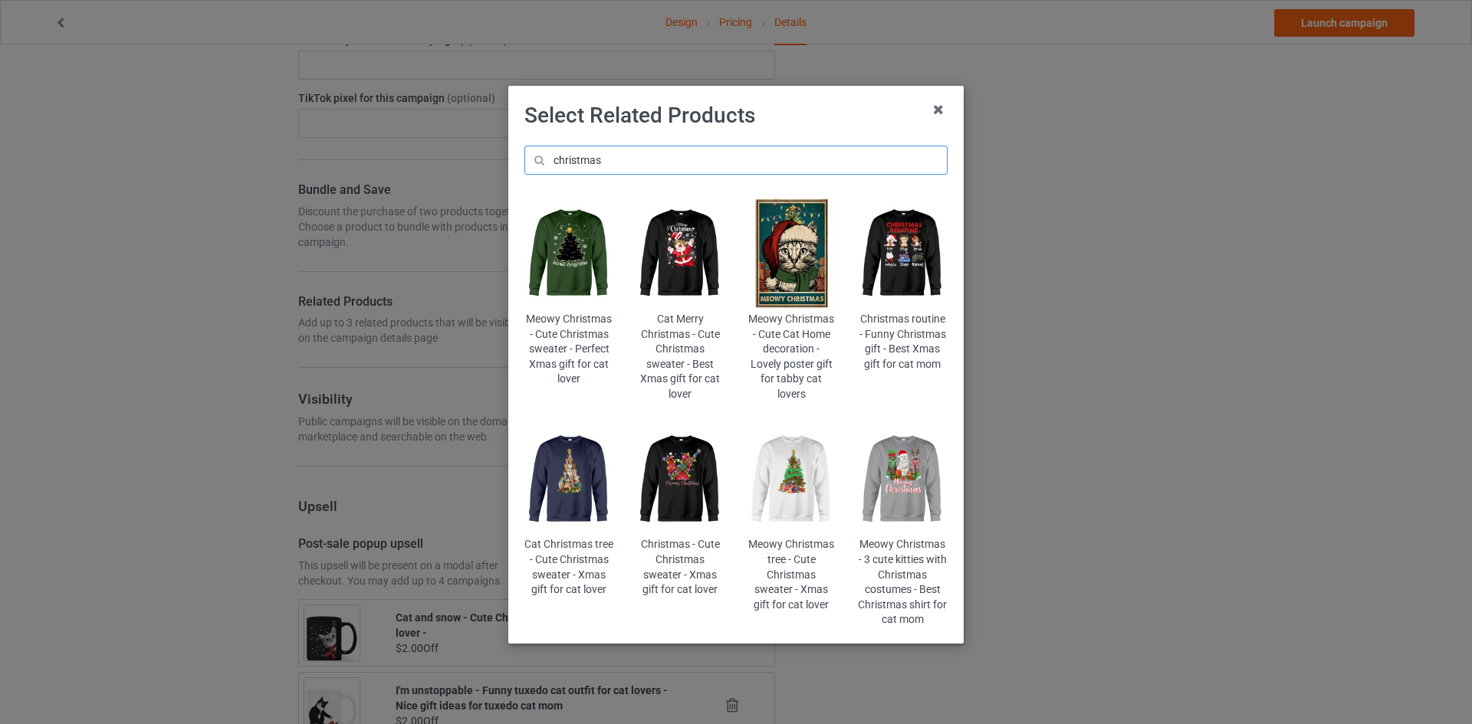
drag, startPoint x: 617, startPoint y: 159, endPoint x: 459, endPoint y: 166, distance: 158.0
click at [457, 166] on div "Select Related Products christmas Meowy Christmas - Cute Christmas sweater - Pe…" at bounding box center [736, 362] width 1472 height 724
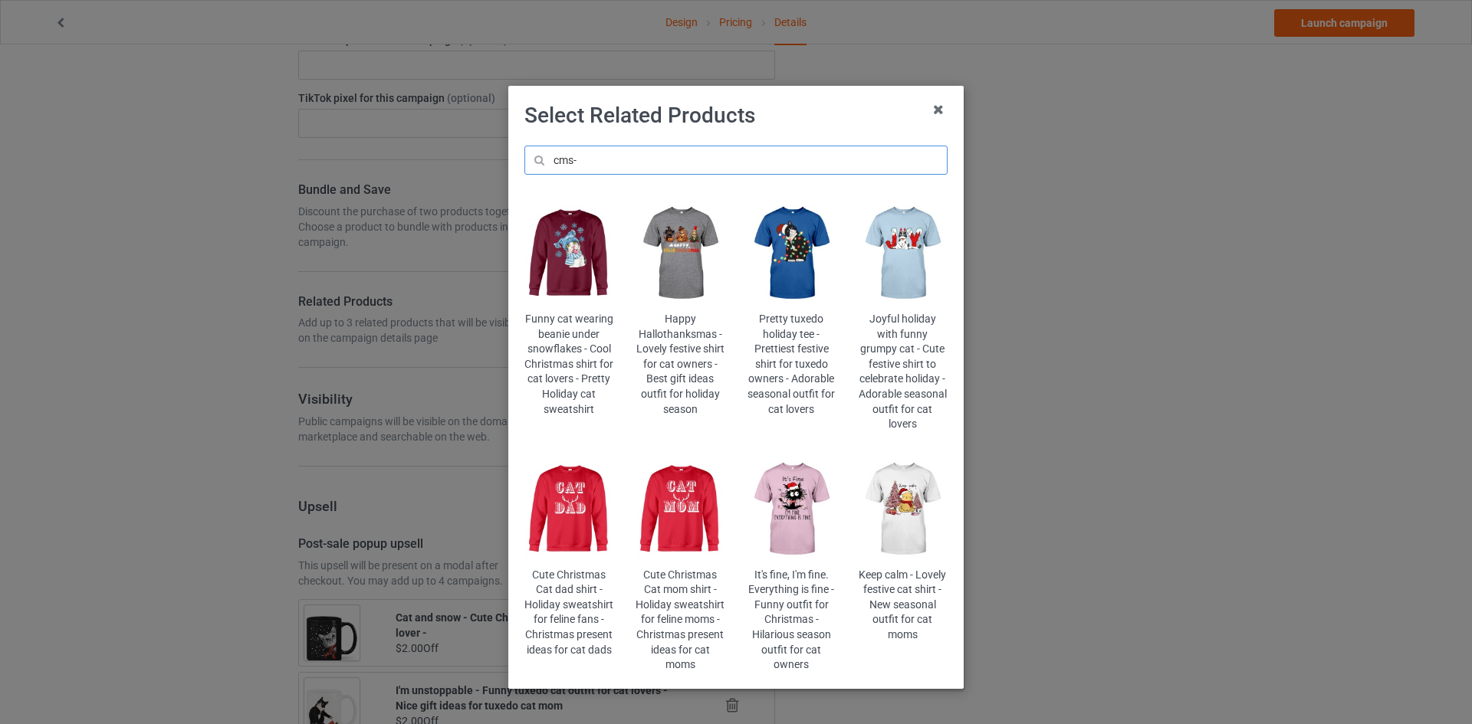
drag, startPoint x: 594, startPoint y: 154, endPoint x: 533, endPoint y: 157, distance: 61.4
click at [533, 157] on input "cms-" at bounding box center [735, 160] width 423 height 29
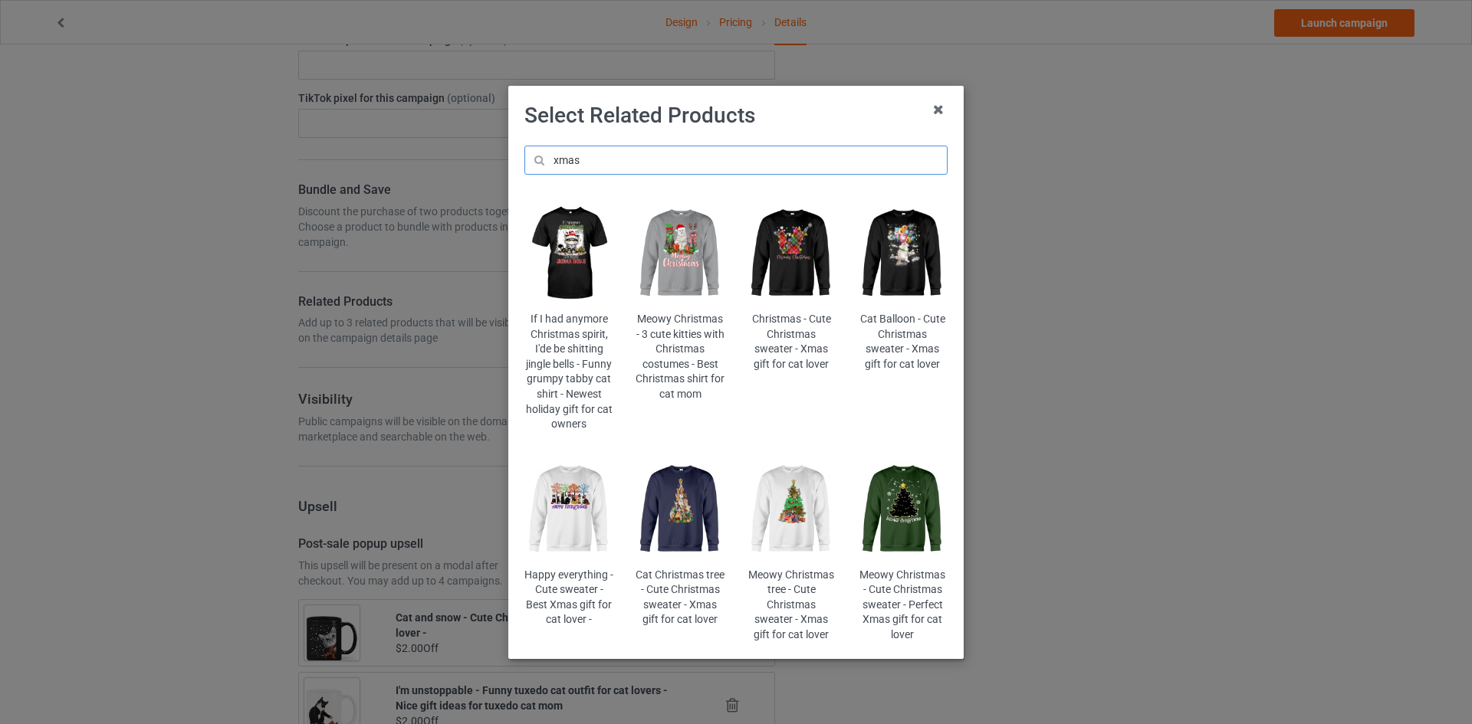
drag, startPoint x: 602, startPoint y: 160, endPoint x: 477, endPoint y: 164, distance: 125.0
click at [477, 164] on div "Select Related Products xmas If I had anymore Christmas spirit, I'de be shittin…" at bounding box center [736, 362] width 1472 height 724
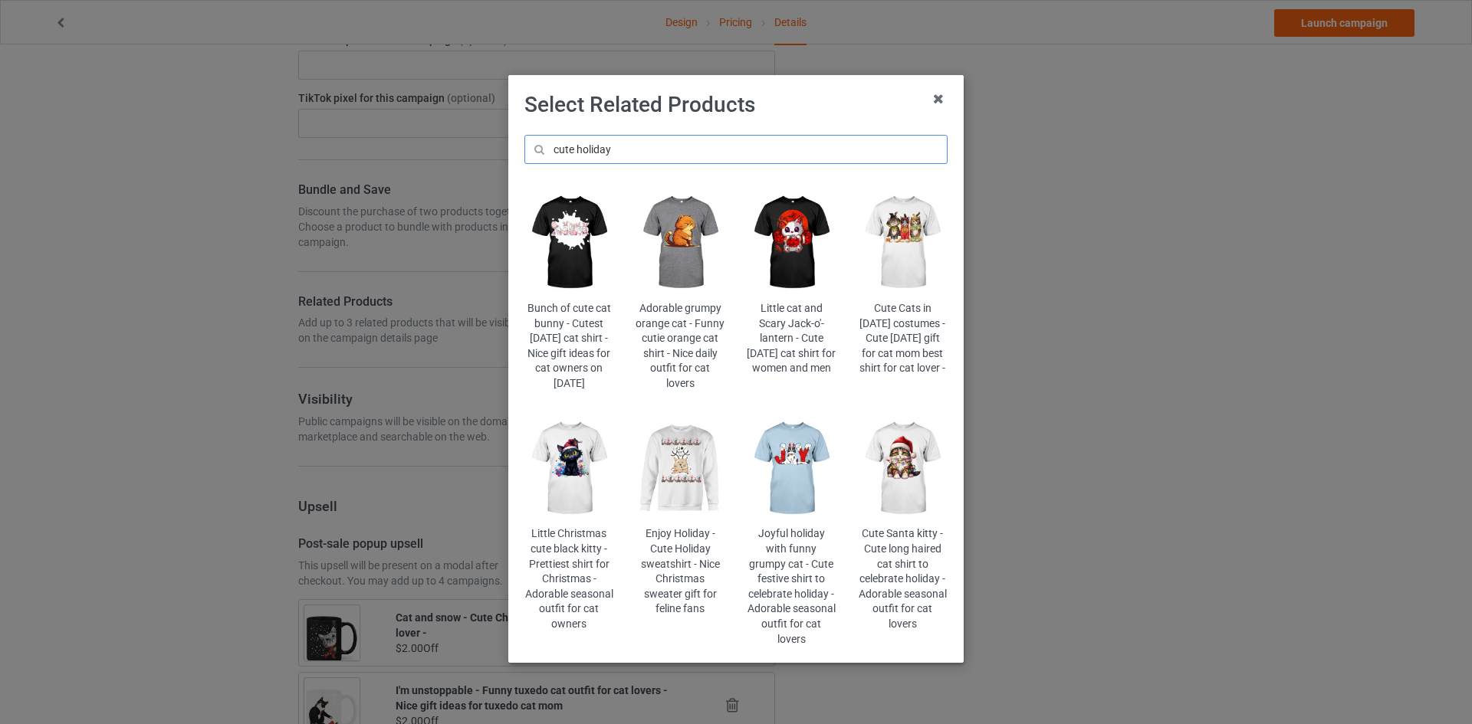
scroll to position [21, 0]
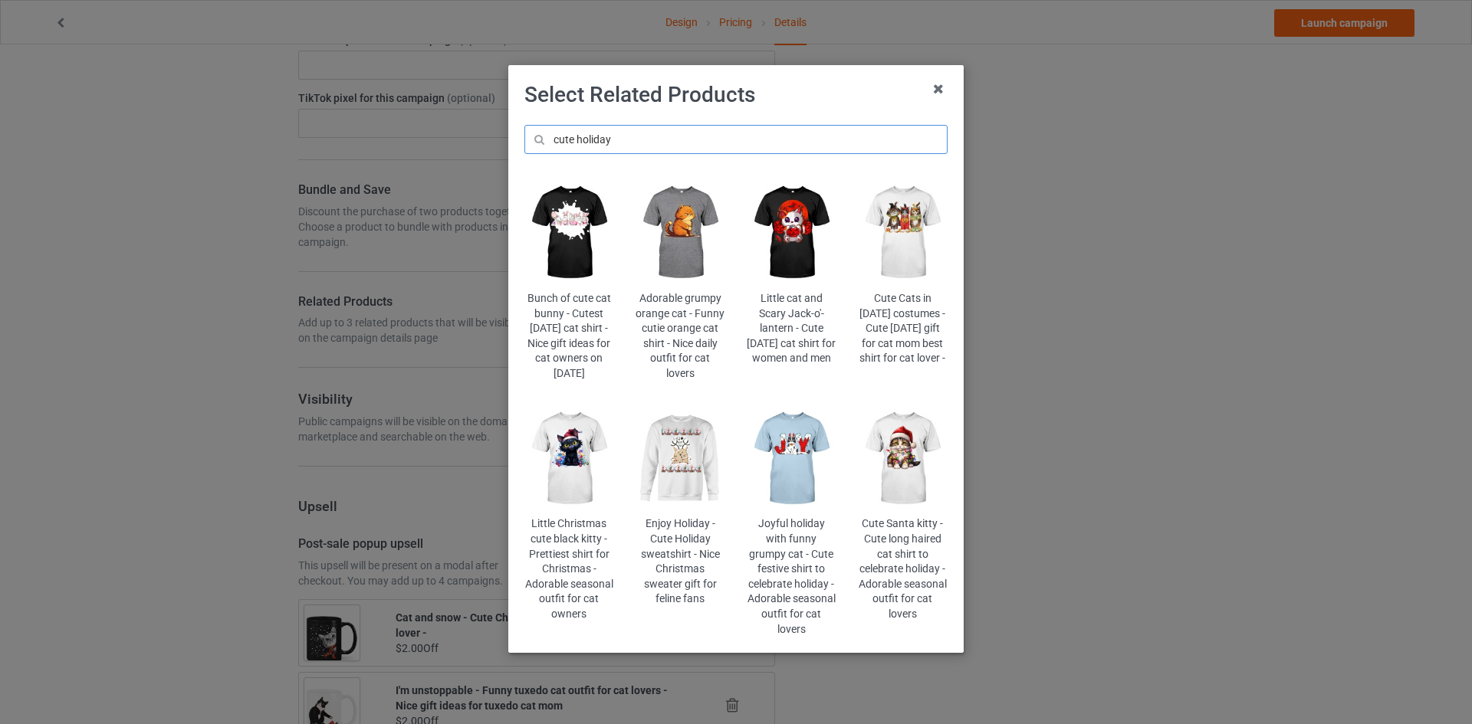
type input "cute holiday"
click at [890, 450] on img at bounding box center [903, 459] width 90 height 112
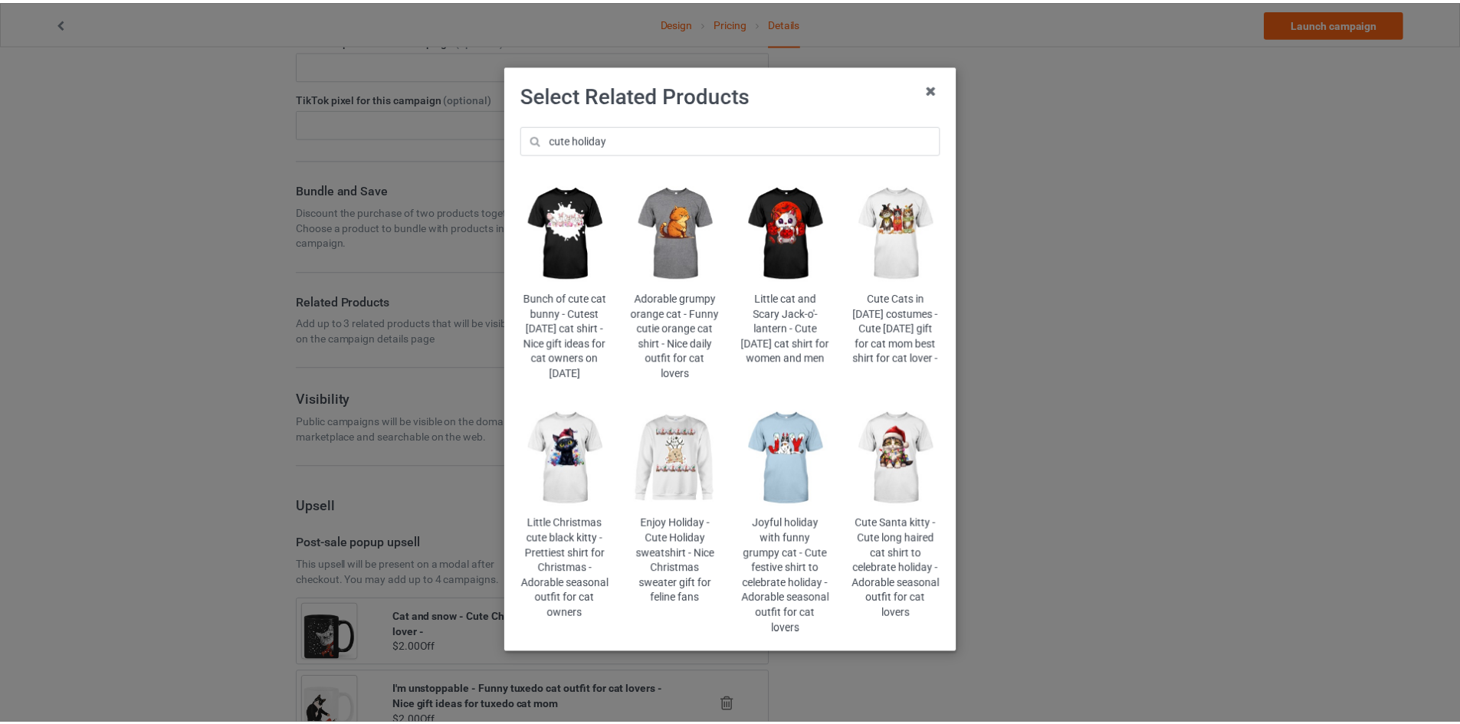
scroll to position [0, 0]
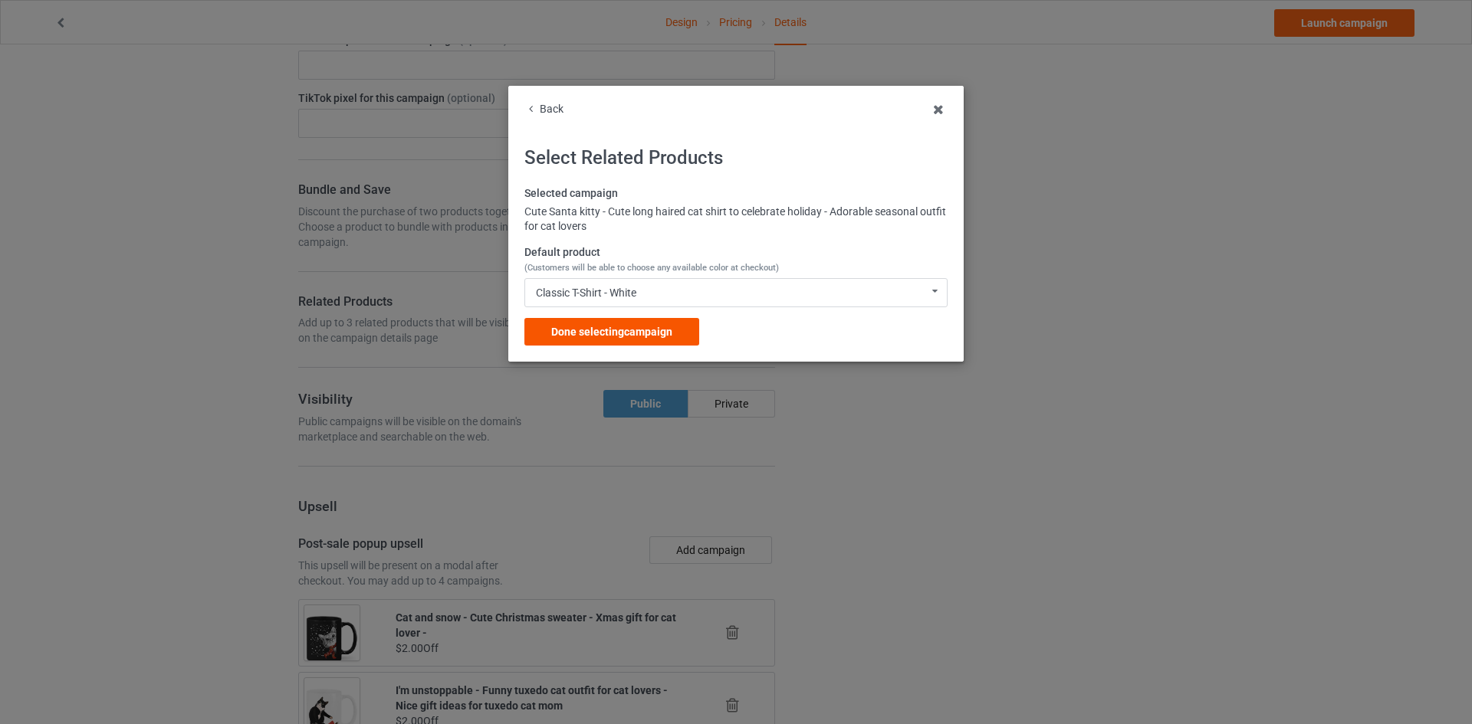
click at [589, 328] on span "Done selecting campaign" at bounding box center [611, 332] width 121 height 12
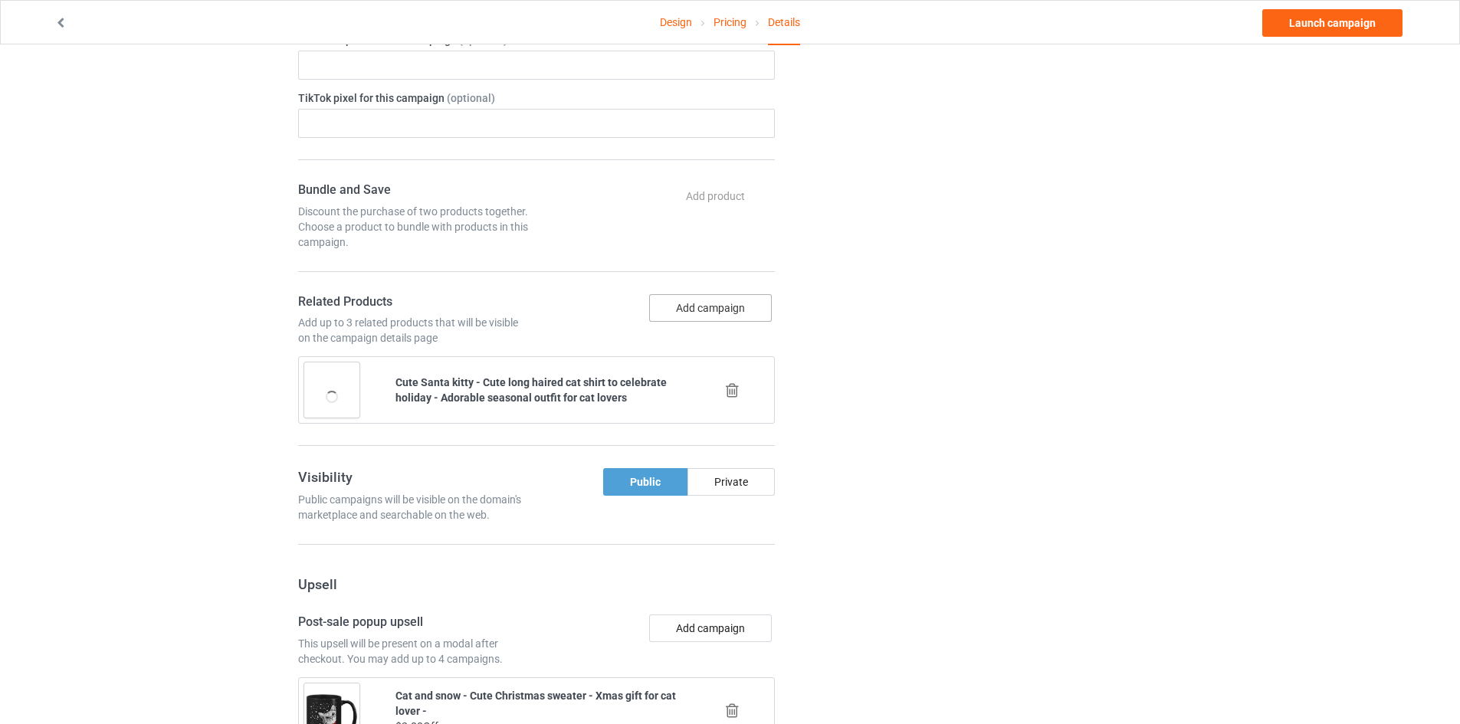
click at [668, 320] on button "Add campaign" at bounding box center [710, 308] width 123 height 28
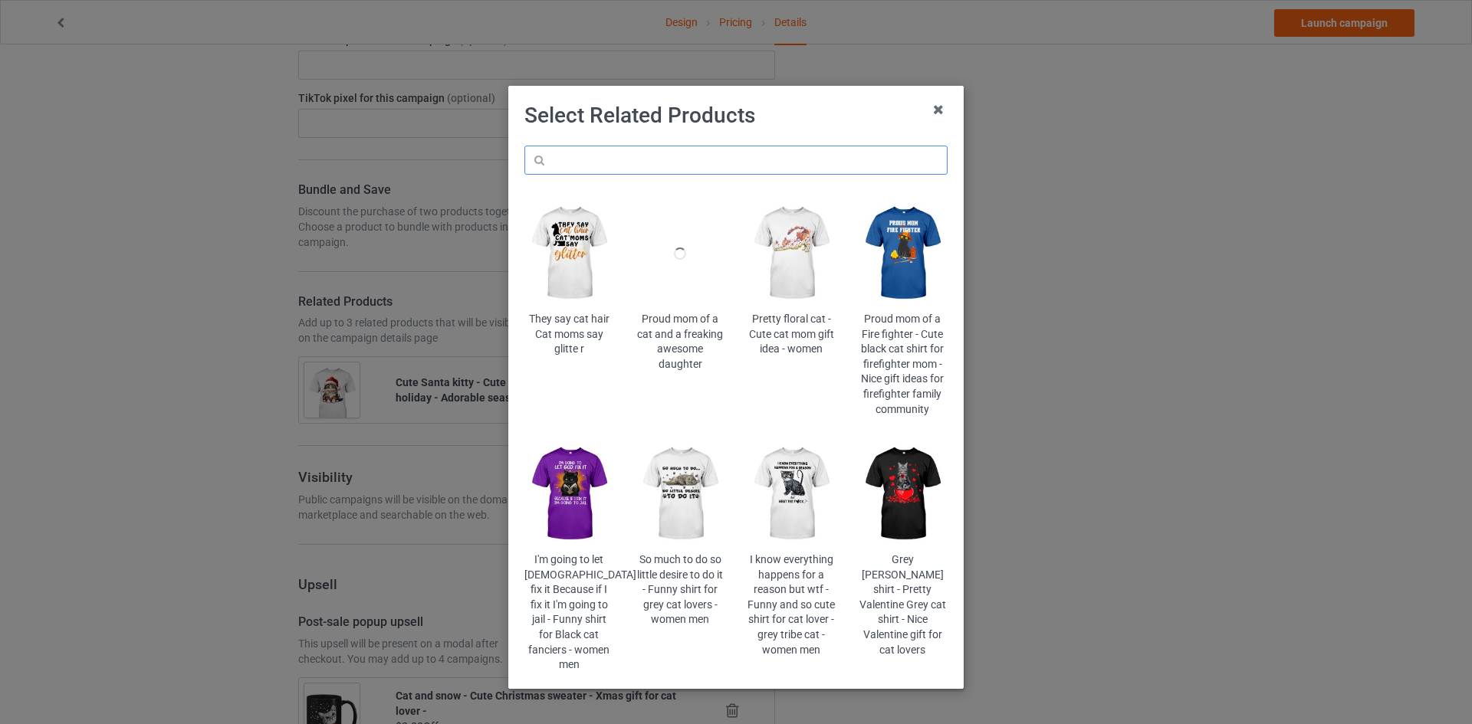
click at [638, 172] on input "text" at bounding box center [735, 160] width 423 height 29
paste input "cms-catmama"
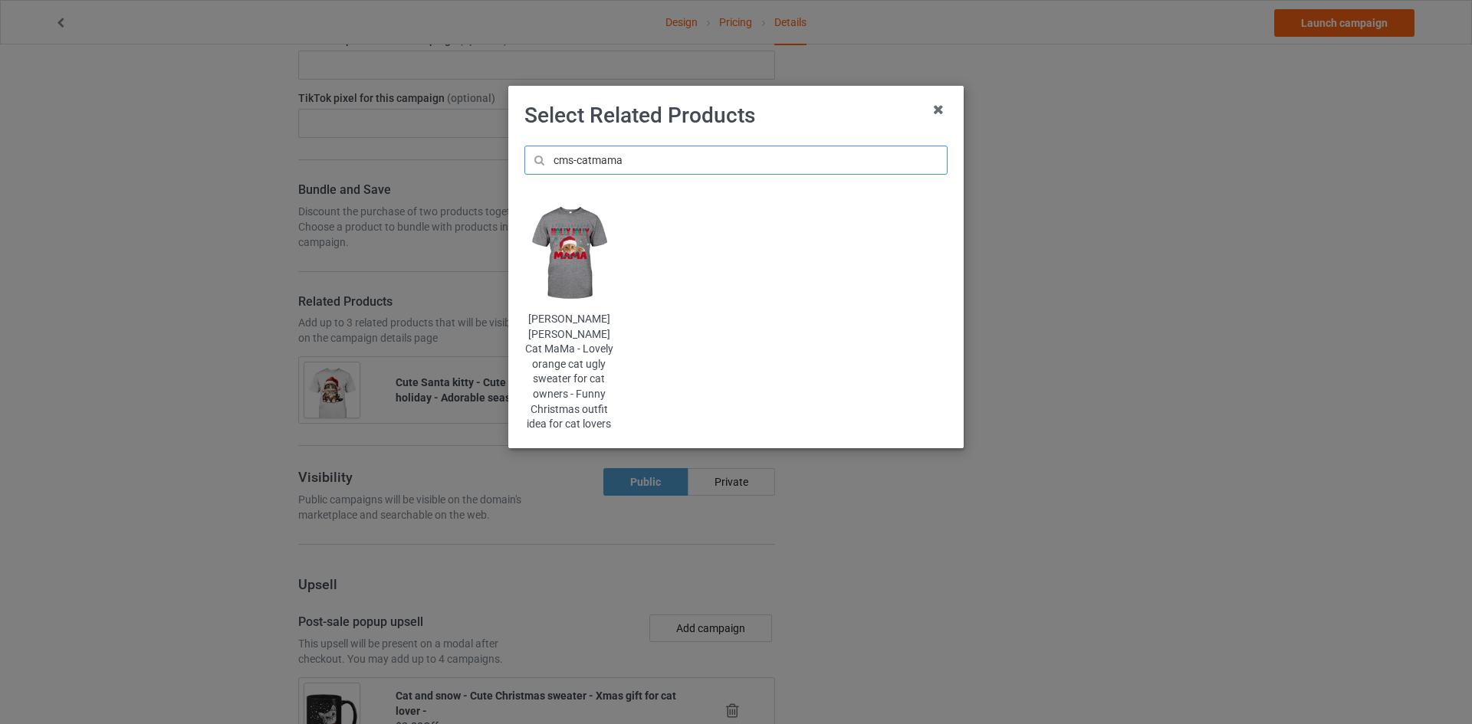
type input "cms-catmama"
click at [587, 257] on img at bounding box center [569, 254] width 90 height 112
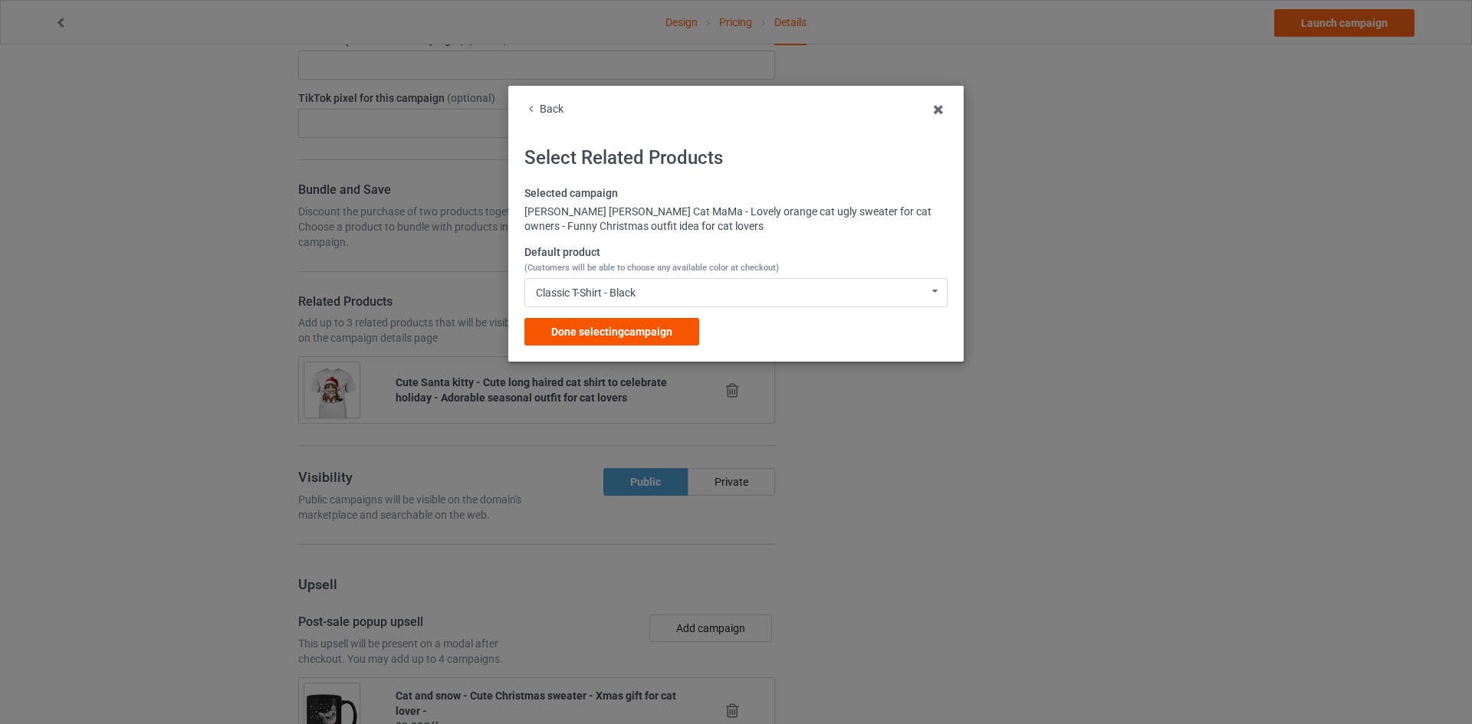
click at [657, 326] on span "Done selecting campaign" at bounding box center [611, 332] width 121 height 12
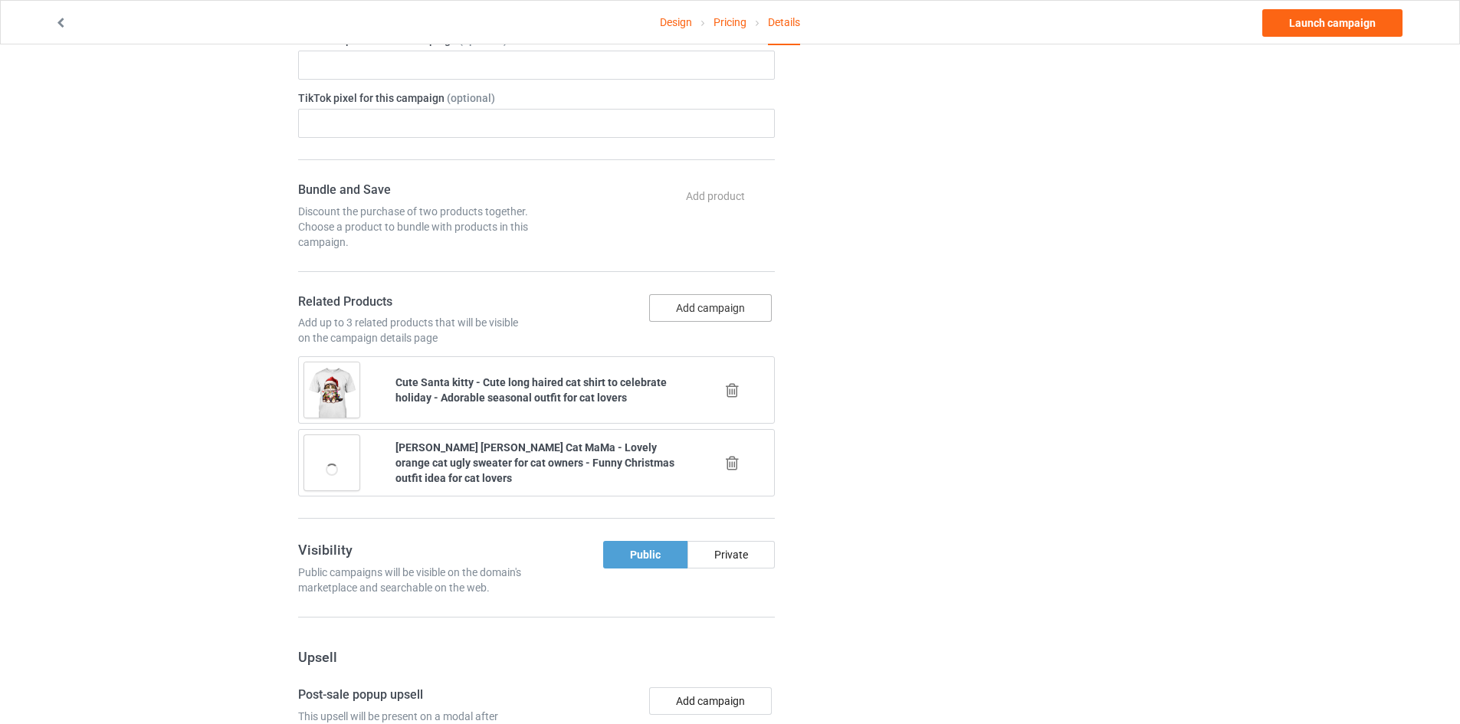
click at [711, 303] on button "Add campaign" at bounding box center [710, 308] width 123 height 28
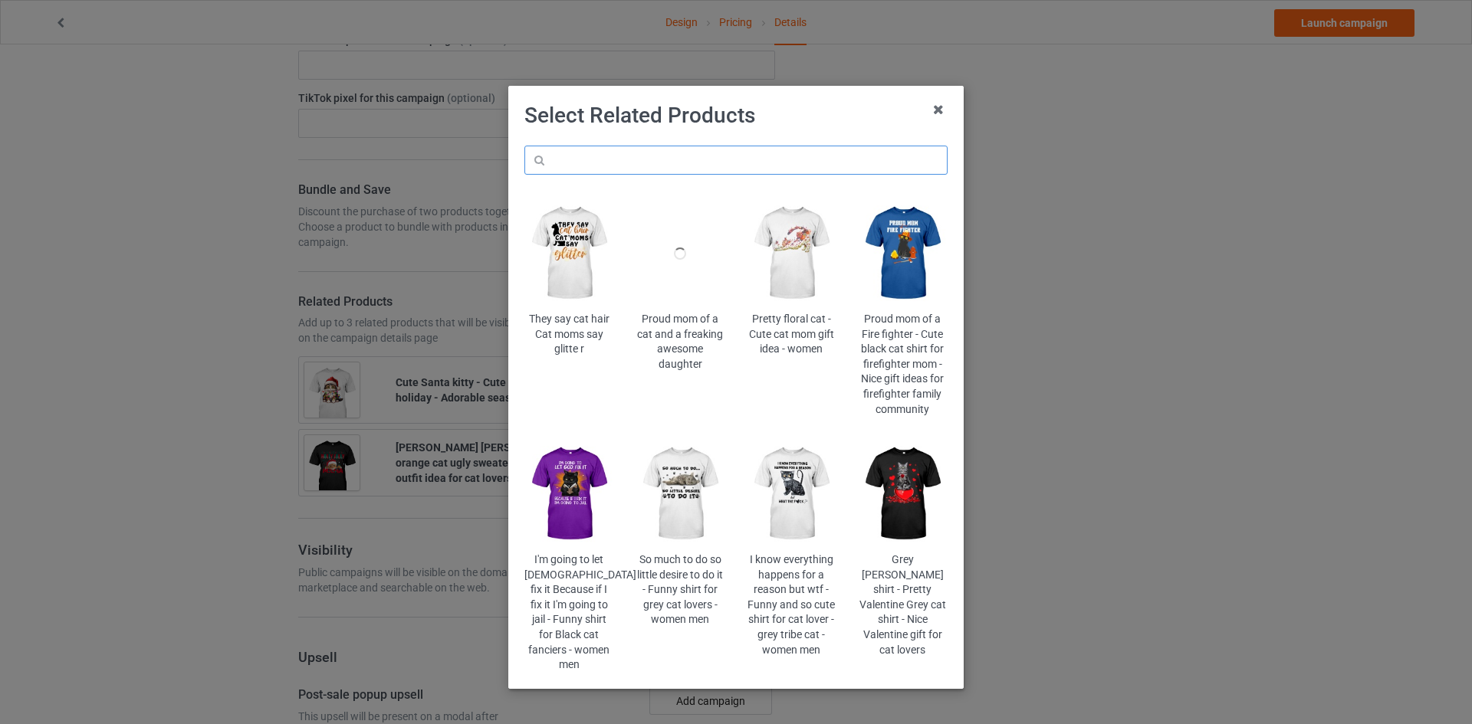
click at [697, 158] on input "text" at bounding box center [735, 160] width 423 height 29
paste input "cms-cat-mas"
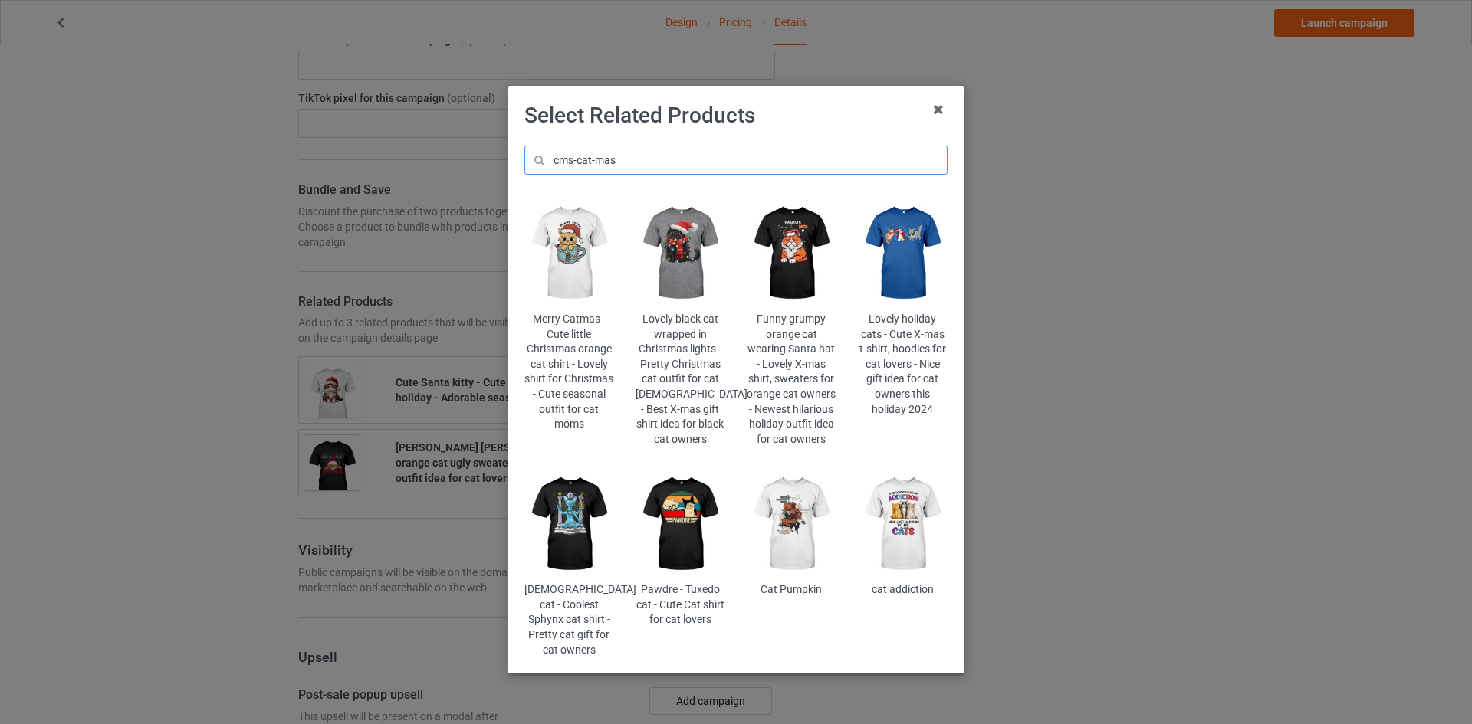
type input "cms-cat-mas"
click at [658, 246] on img at bounding box center [680, 254] width 90 height 112
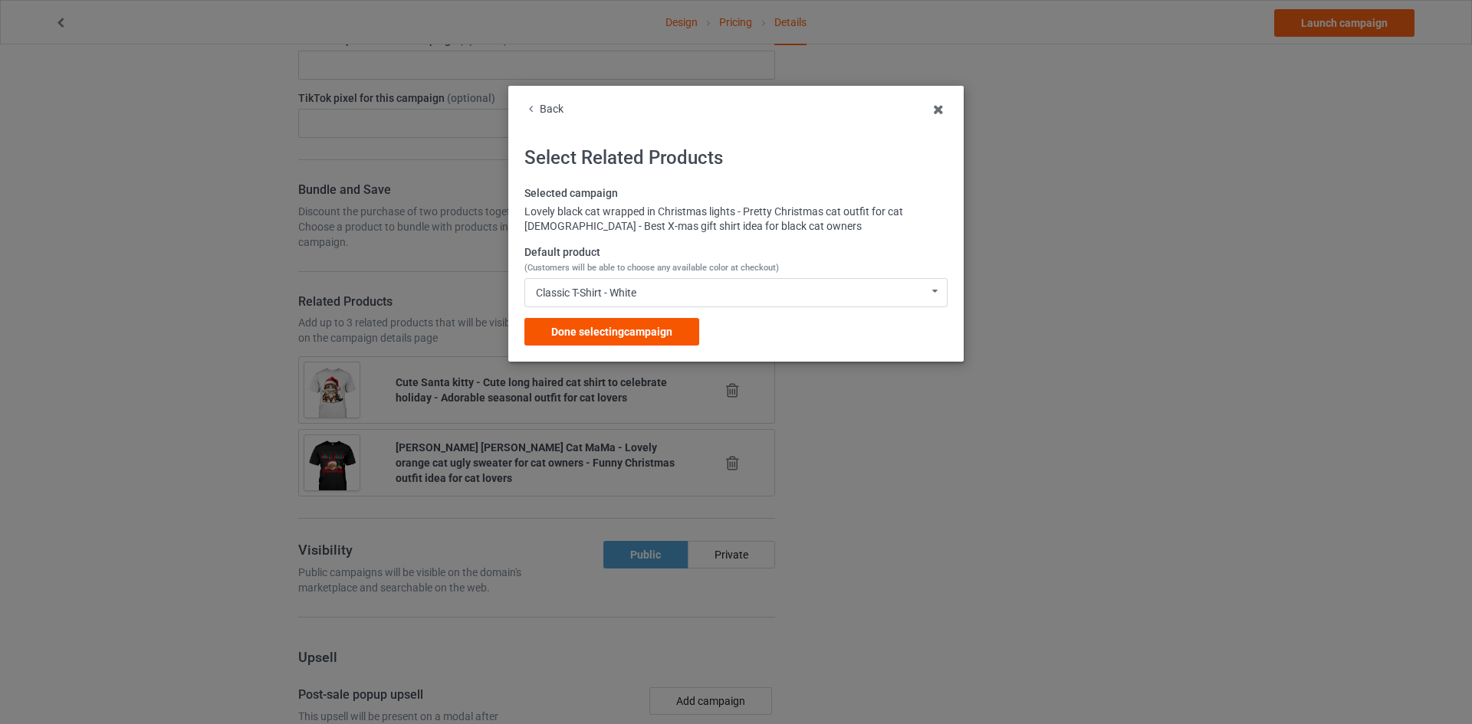
click at [647, 326] on span "Done selecting campaign" at bounding box center [611, 332] width 121 height 12
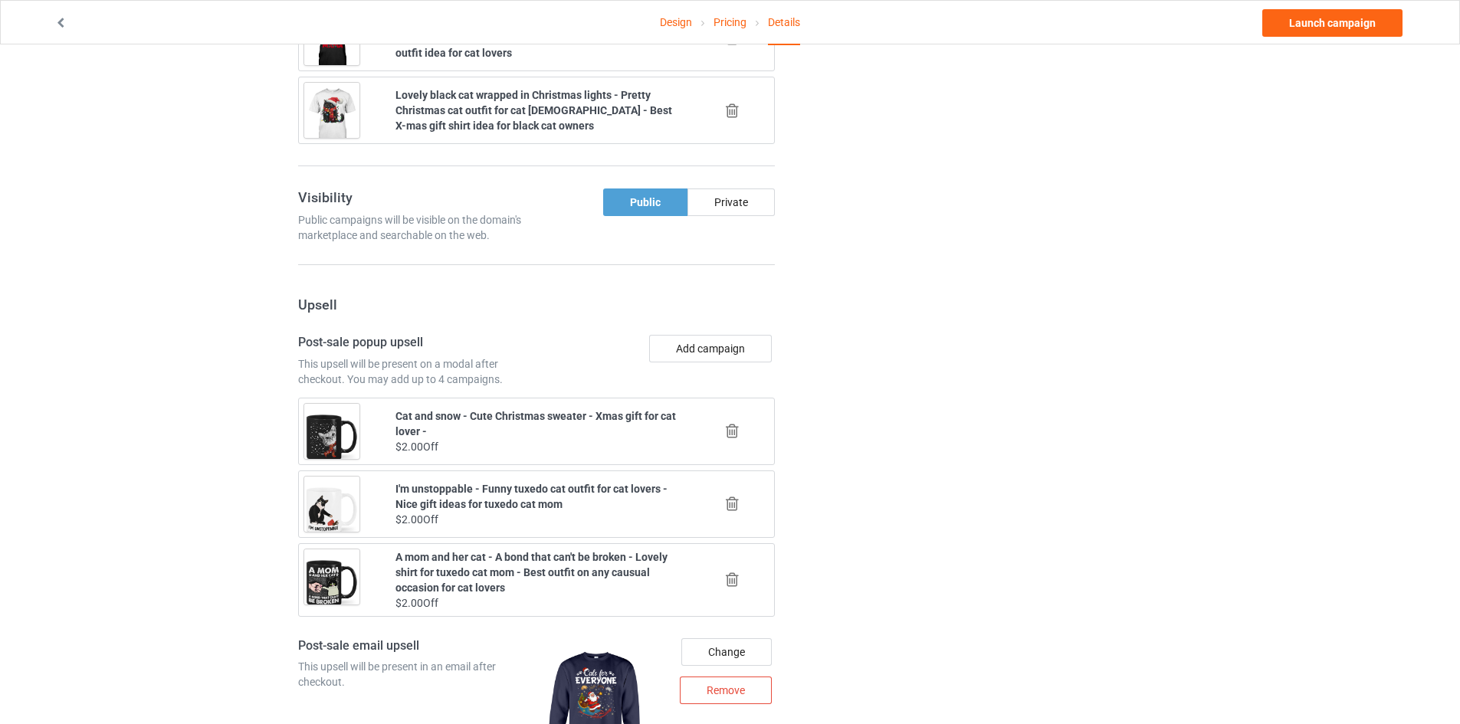
scroll to position [1456, 0]
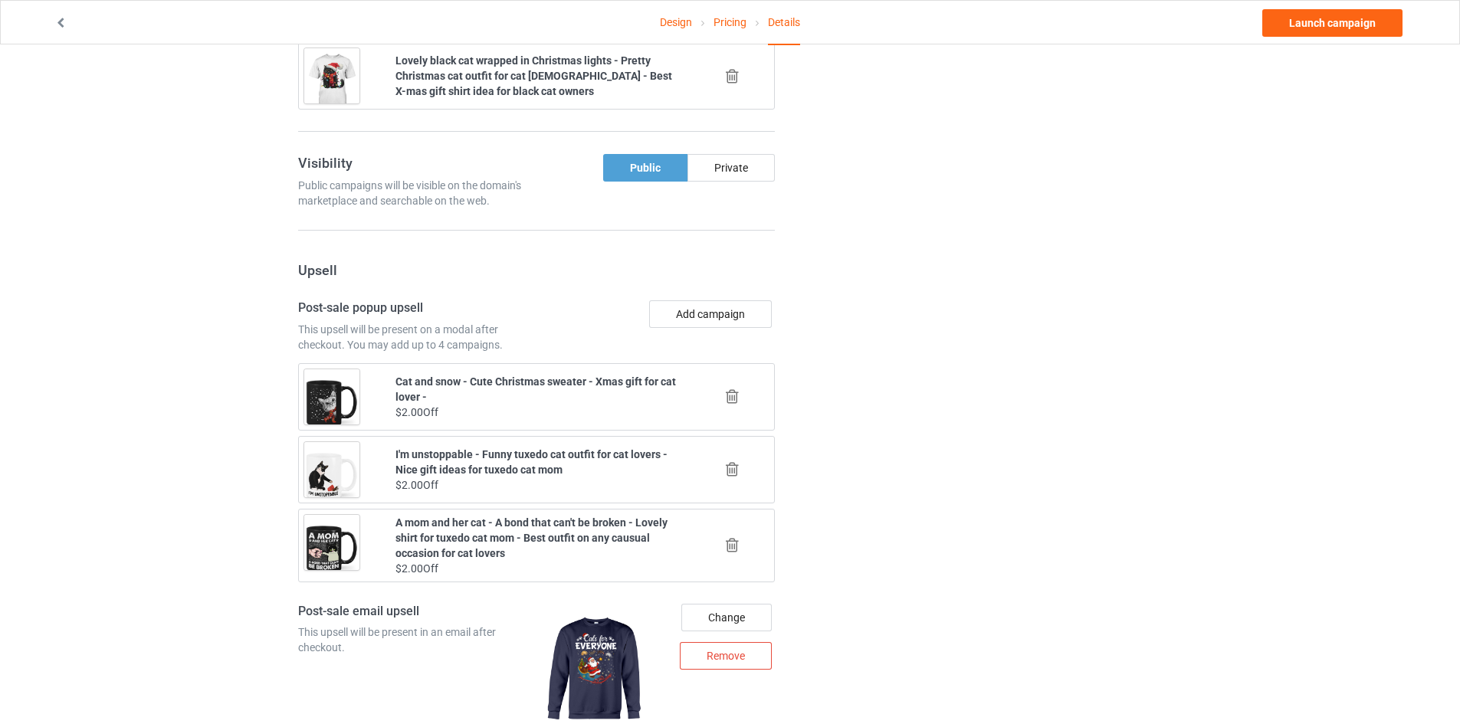
click at [730, 396] on icon at bounding box center [732, 397] width 19 height 16
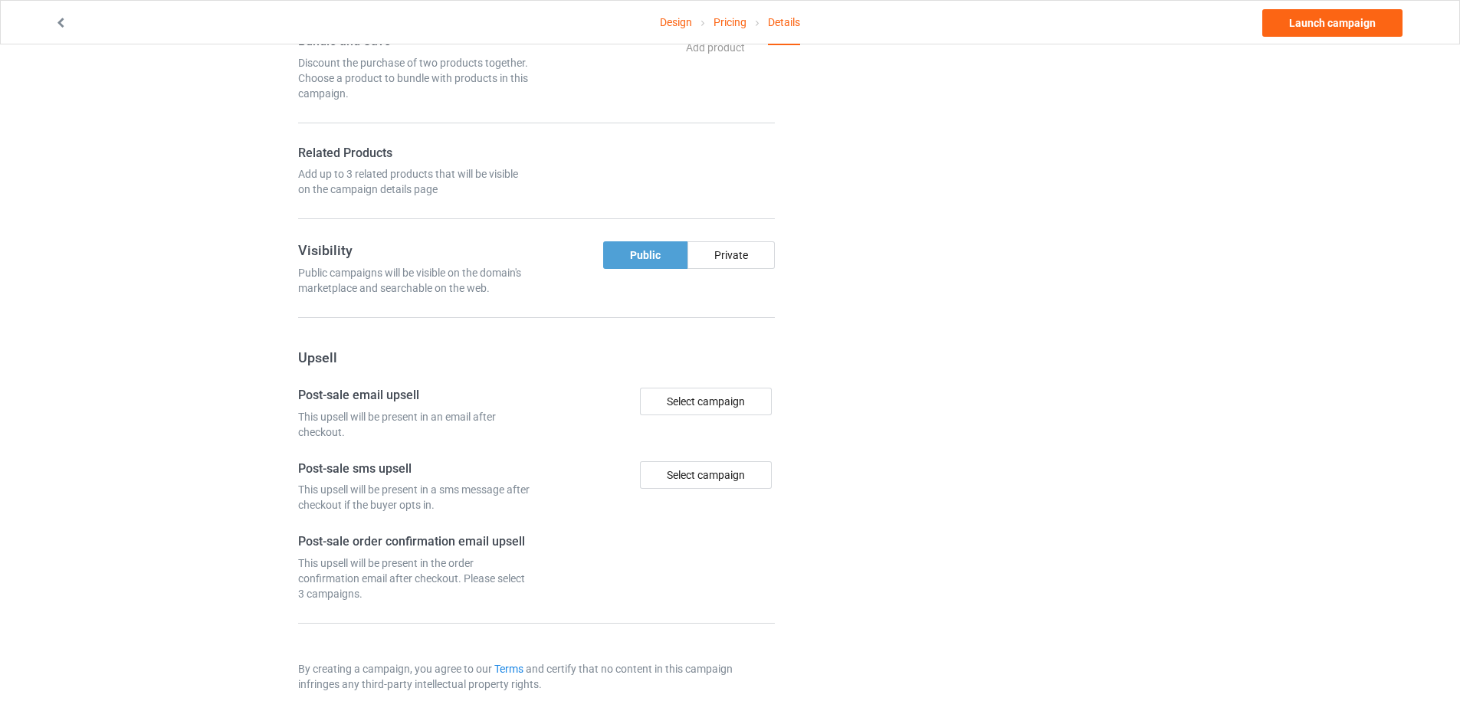
scroll to position [1145, 0]
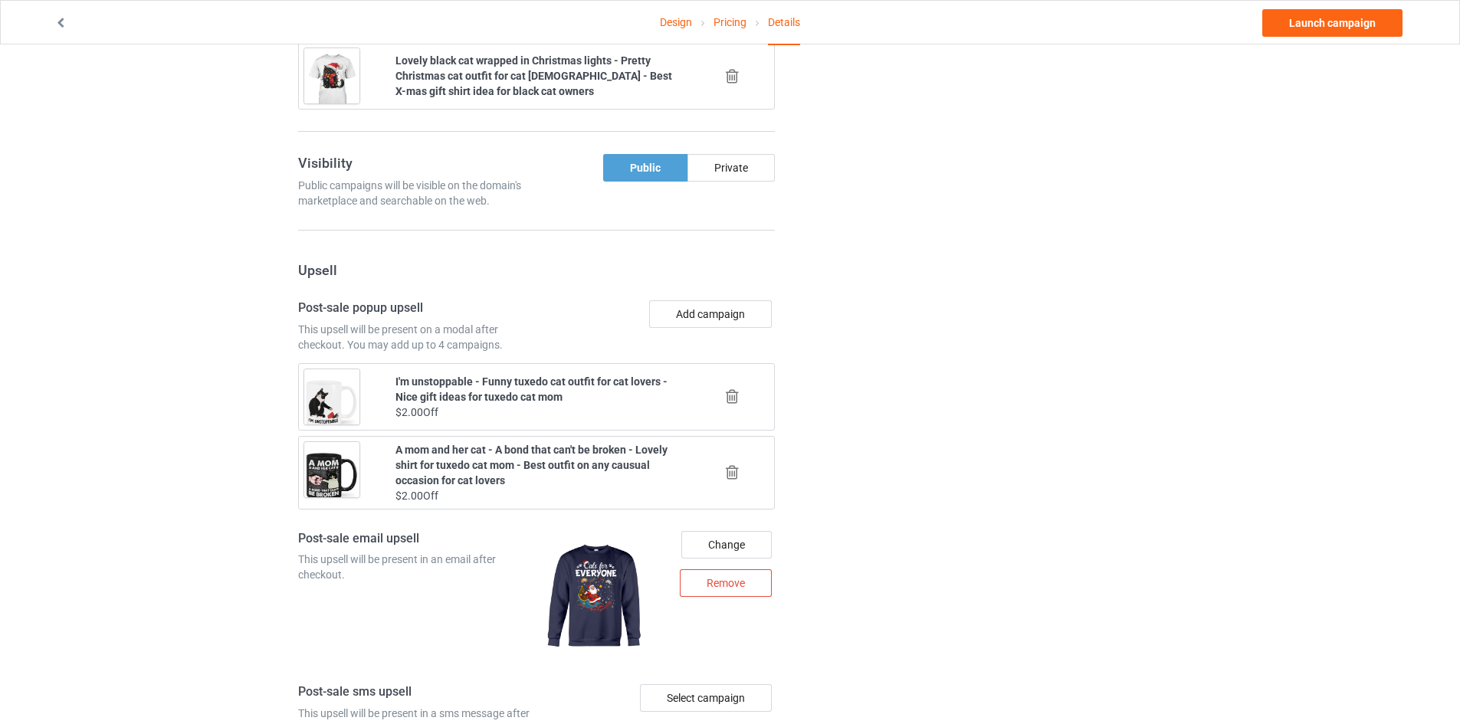
click at [730, 396] on icon at bounding box center [732, 397] width 19 height 16
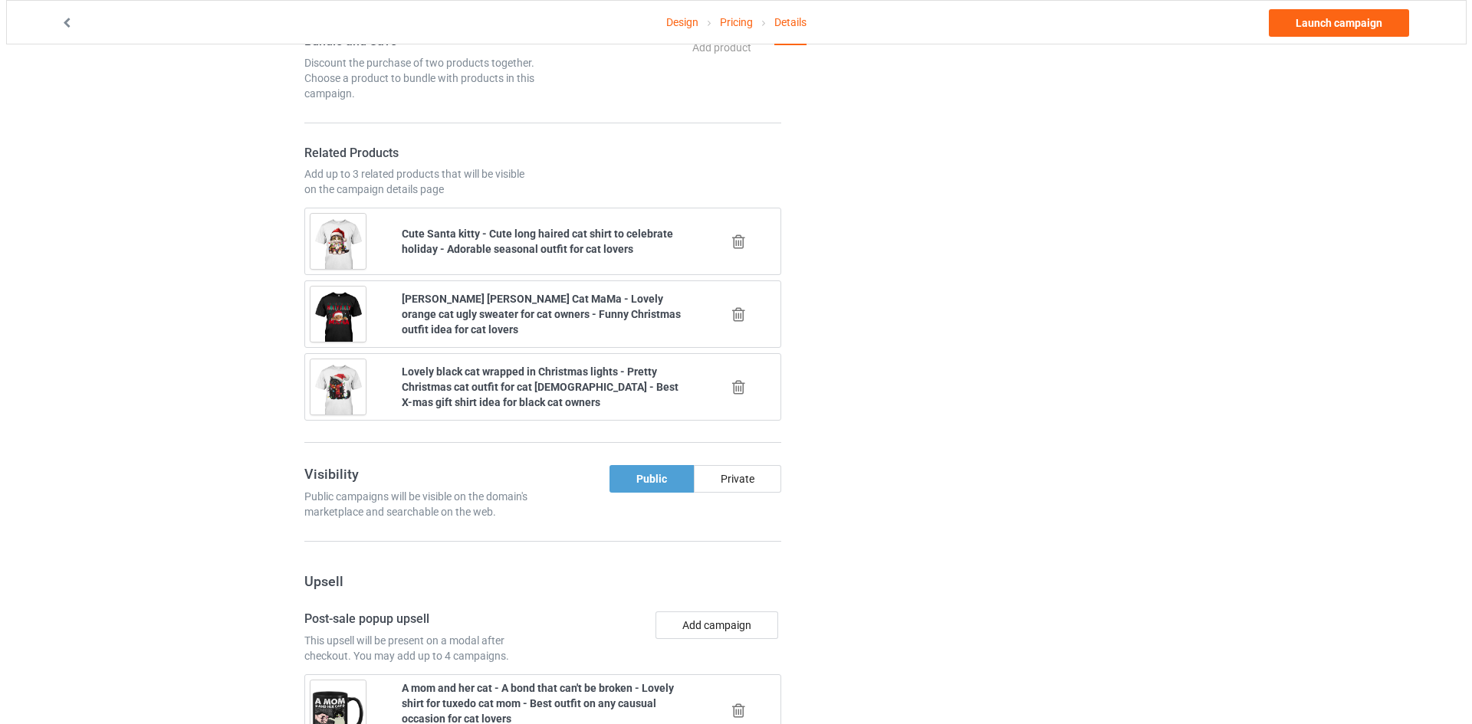
scroll to position [1456, 0]
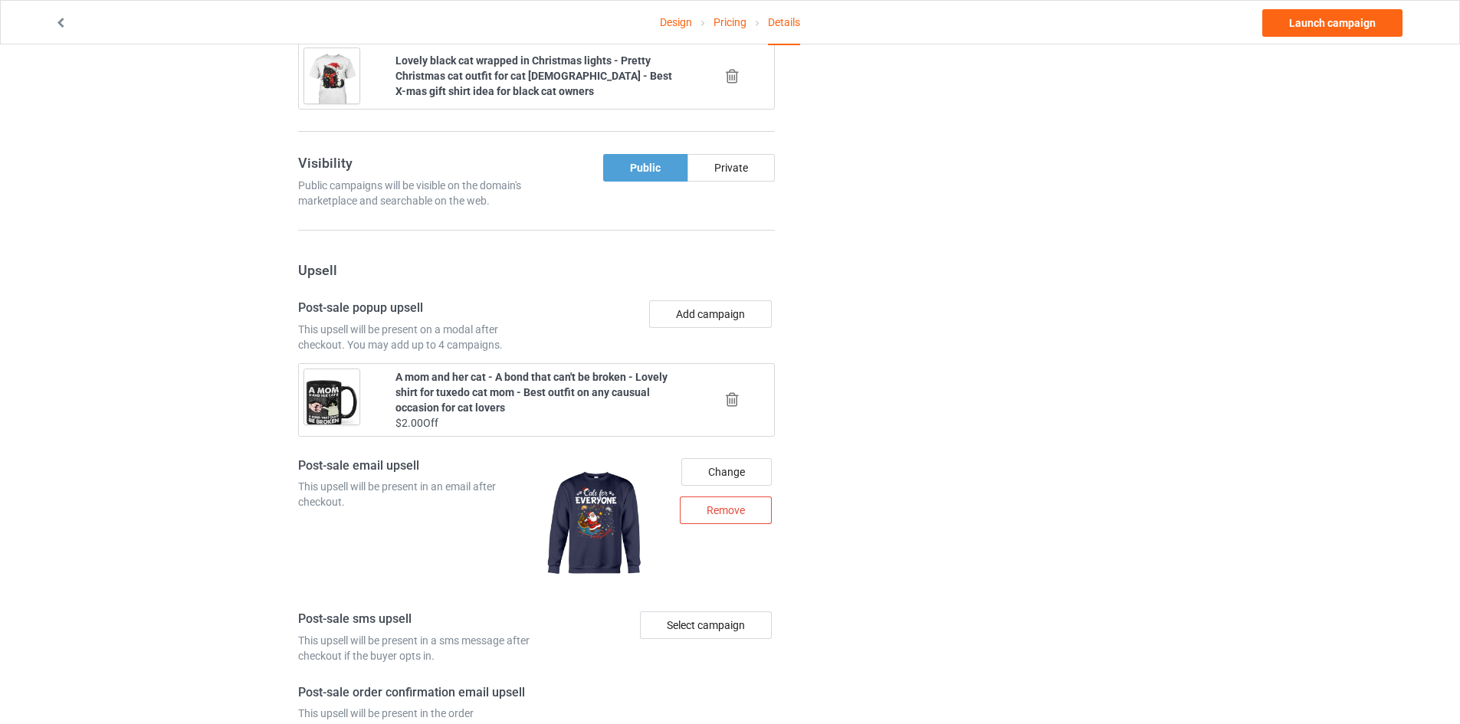
click at [730, 396] on icon at bounding box center [732, 400] width 19 height 16
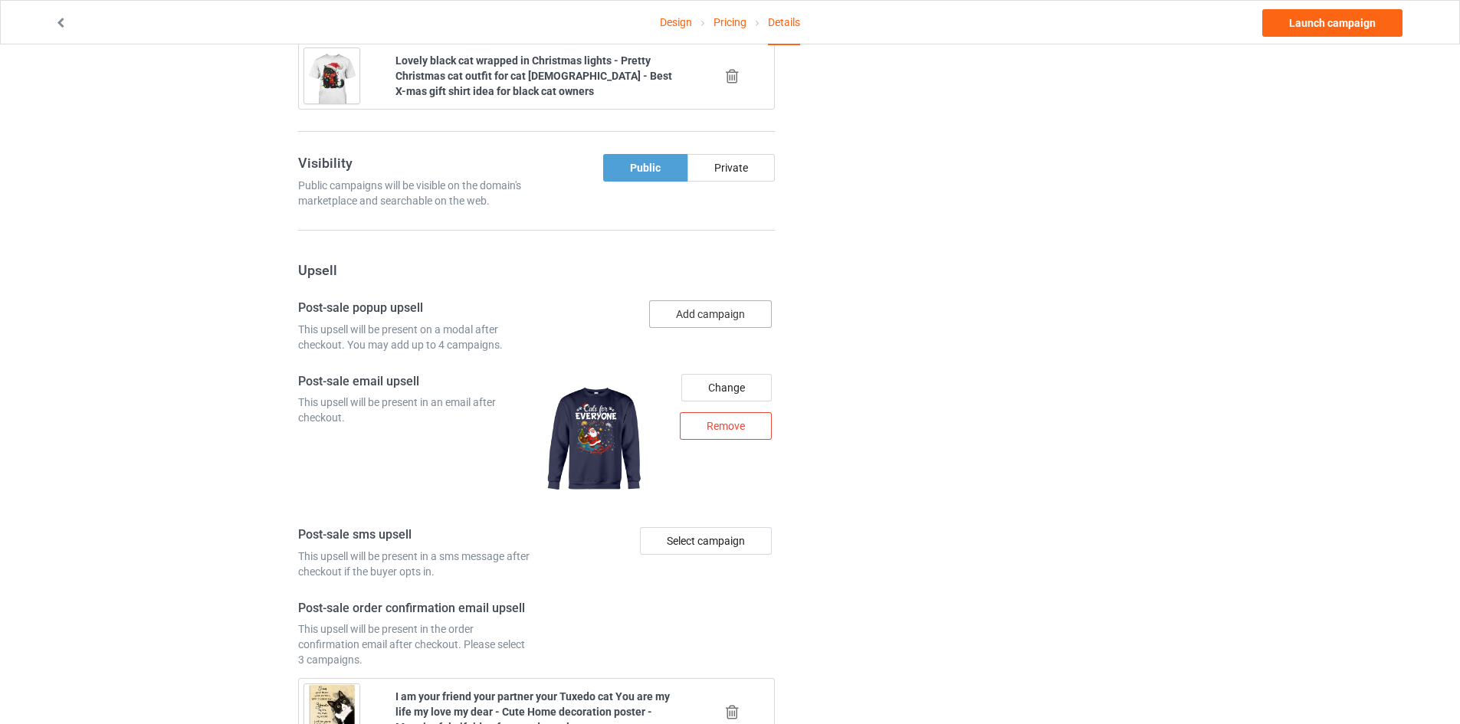
click at [732, 311] on button "Add campaign" at bounding box center [710, 314] width 123 height 28
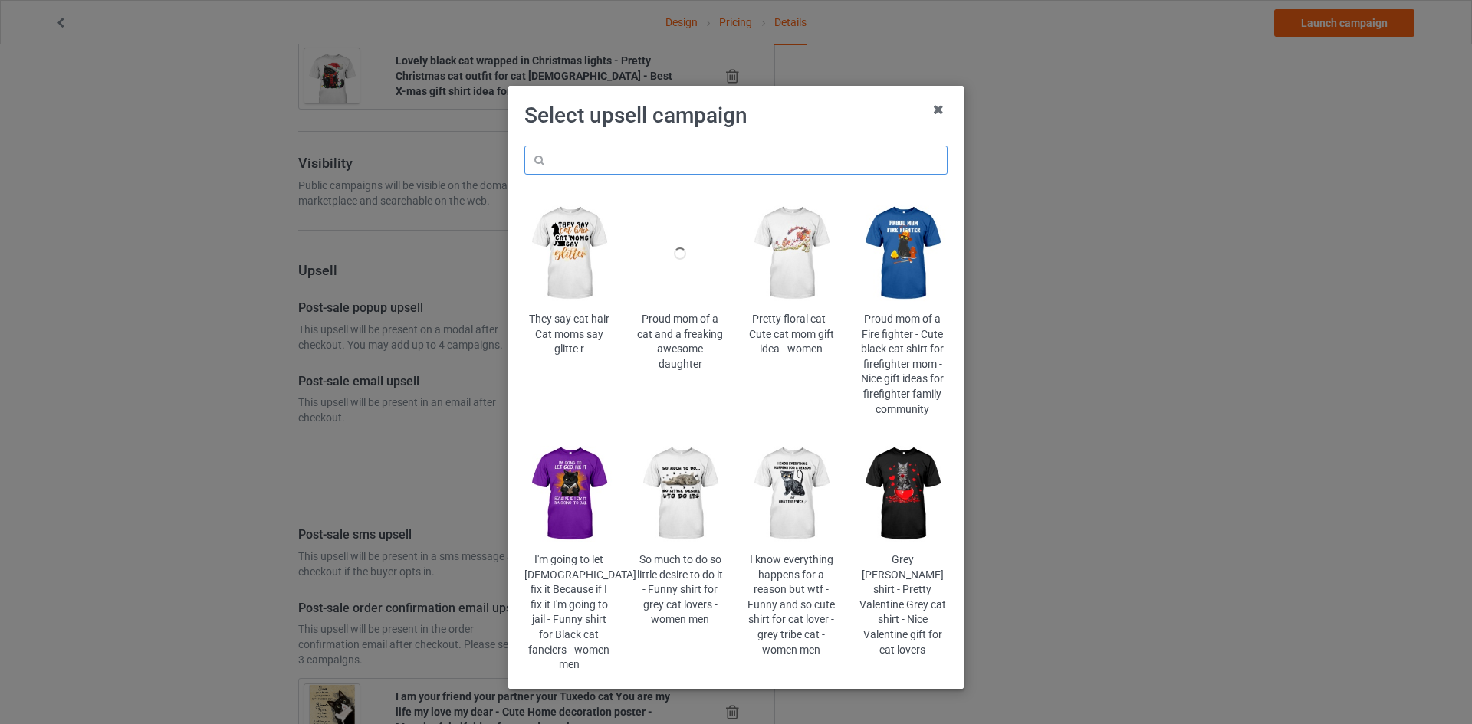
click at [668, 162] on input "text" at bounding box center [735, 160] width 423 height 29
paste input "cms-merry-orange"
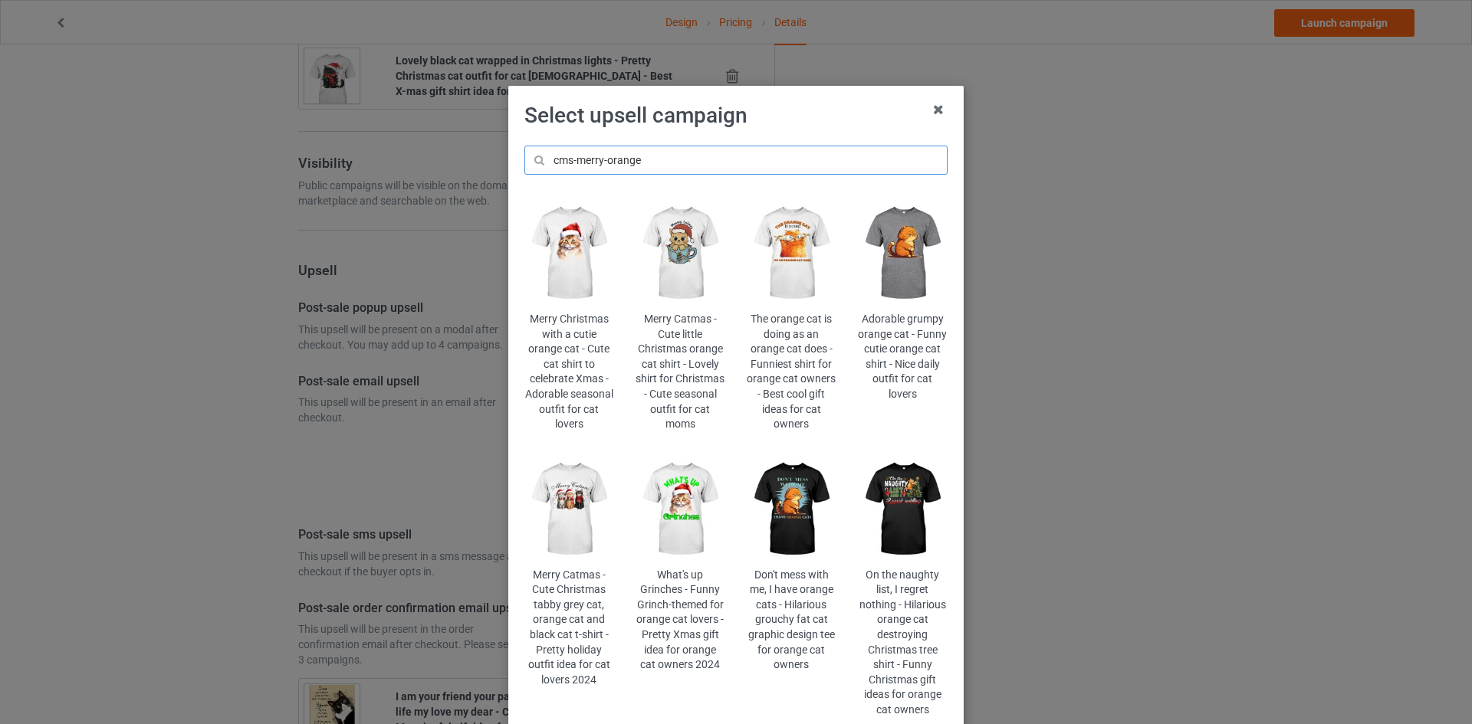
type input "cms-merry-orange"
click at [583, 267] on img at bounding box center [569, 254] width 90 height 112
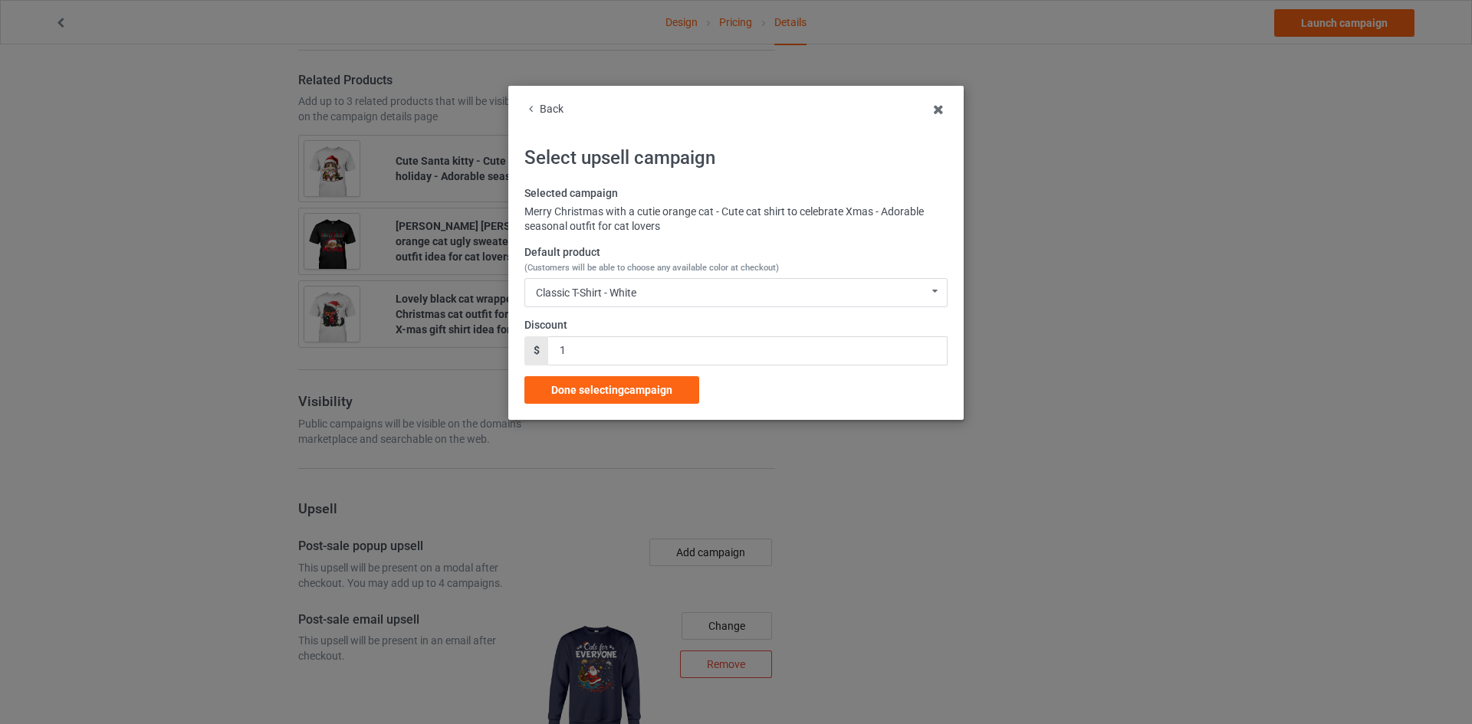
scroll to position [1456, 0]
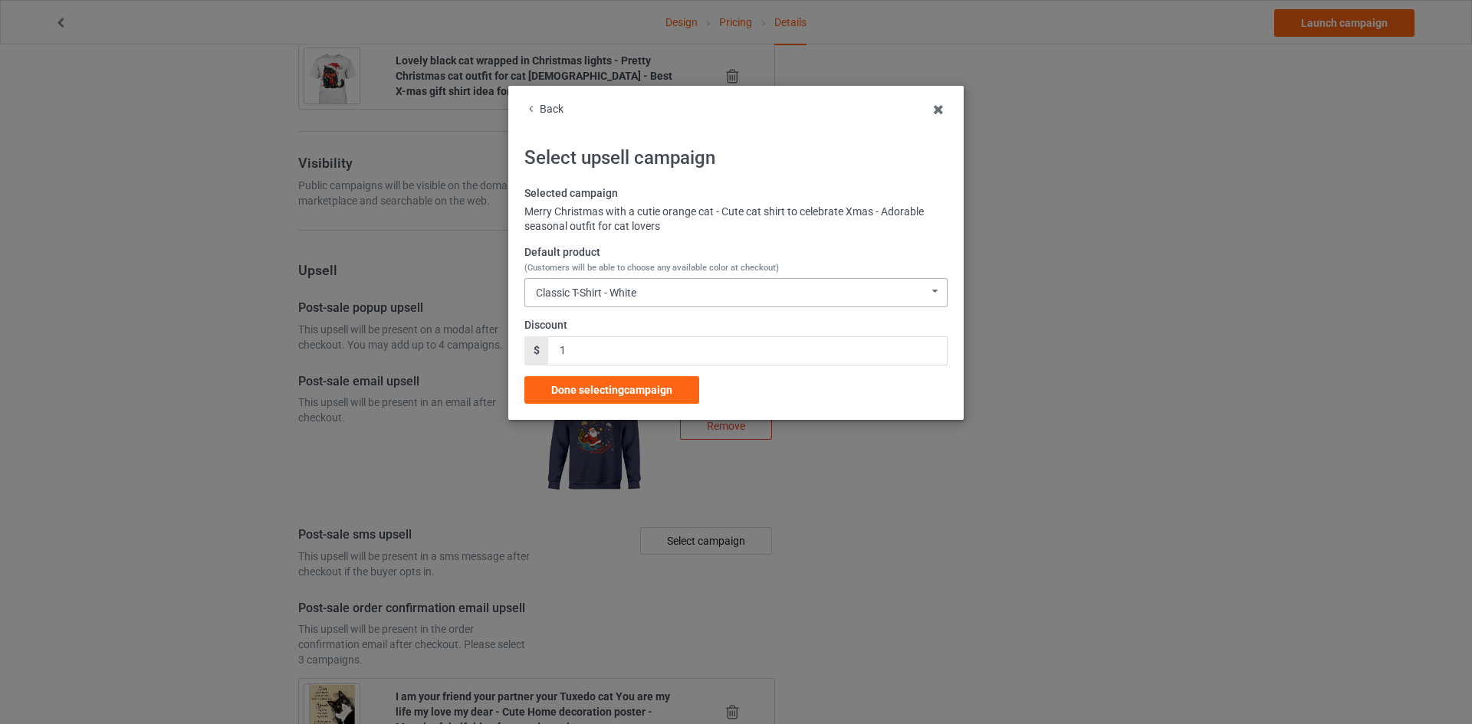
click at [584, 284] on div "Classic T-Shirt - White Classic T-Shirt - White Classic T-Shirt - Classic Pink …" at bounding box center [735, 292] width 423 height 29
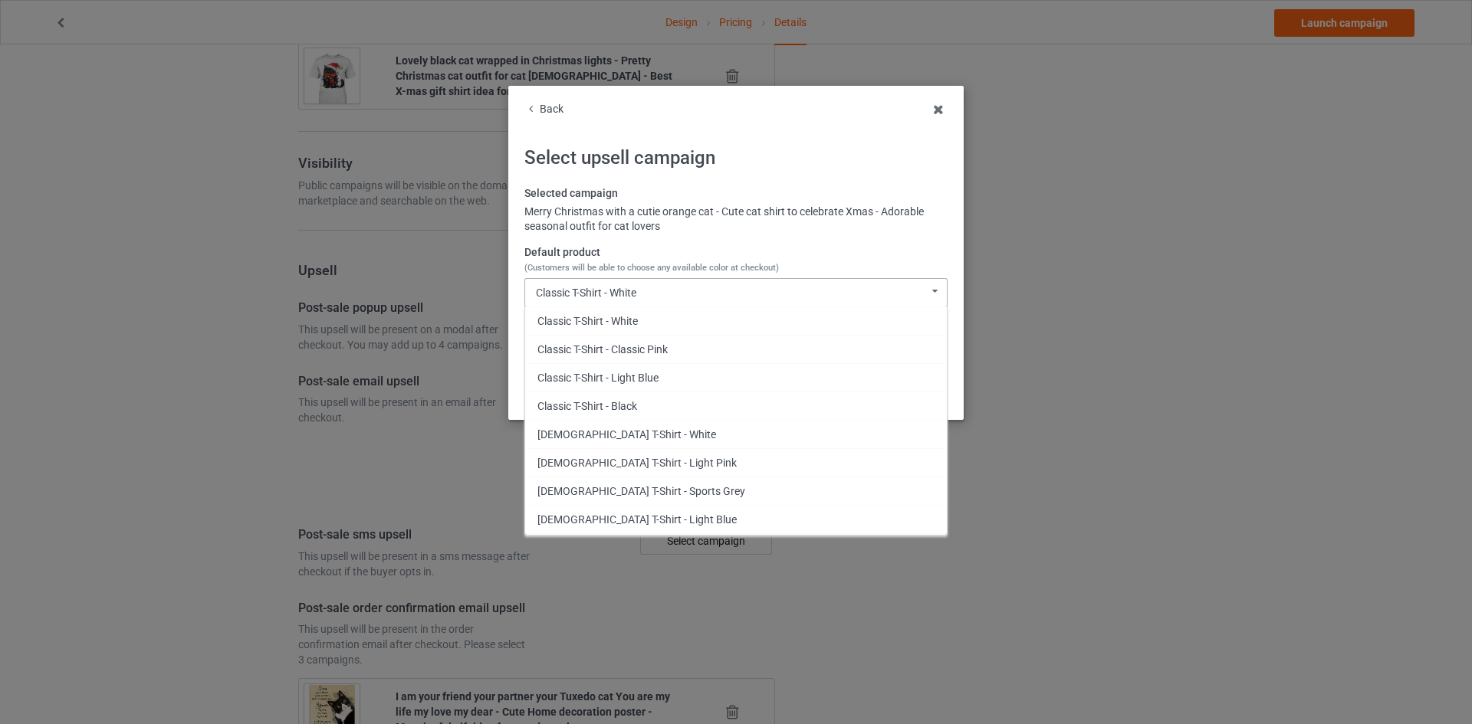
scroll to position [268, 0]
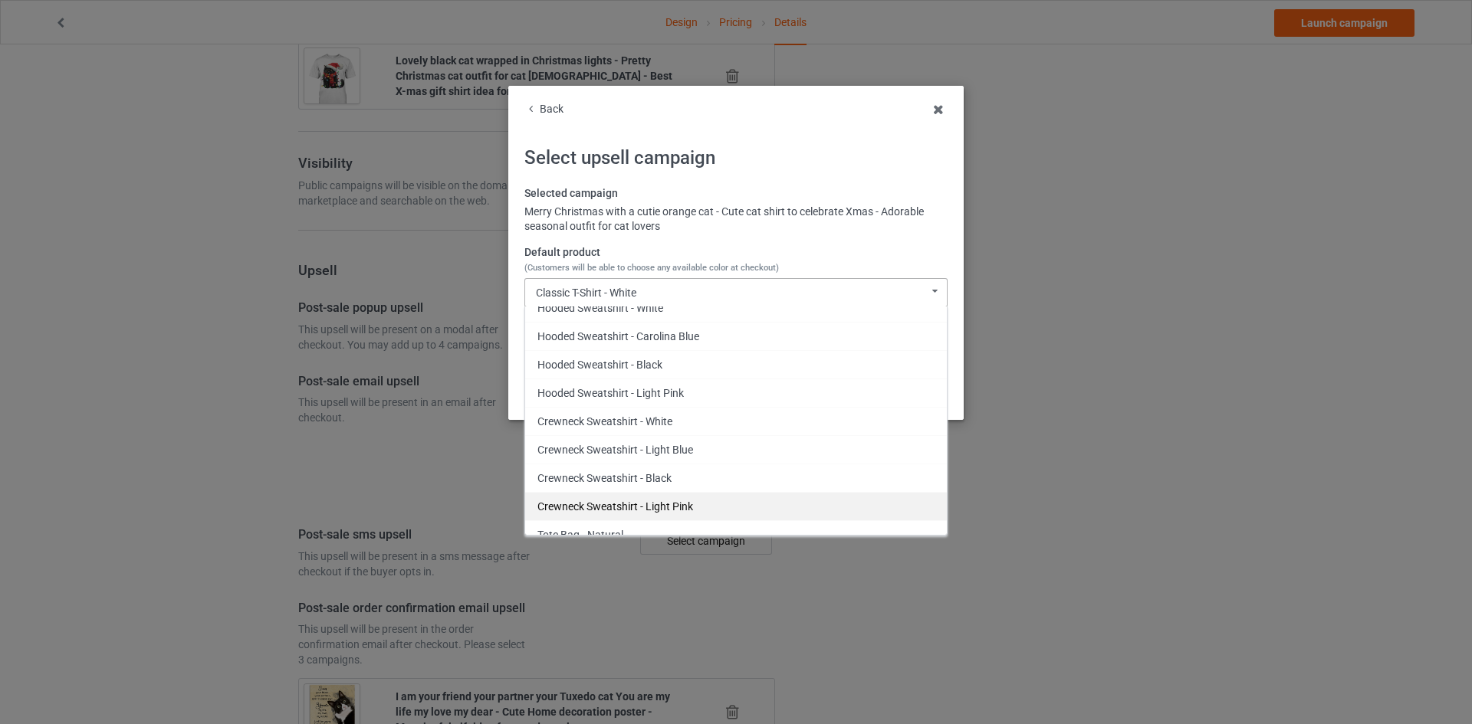
click at [639, 504] on div "Crewneck Sweatshirt - Light Pink" at bounding box center [736, 506] width 422 height 28
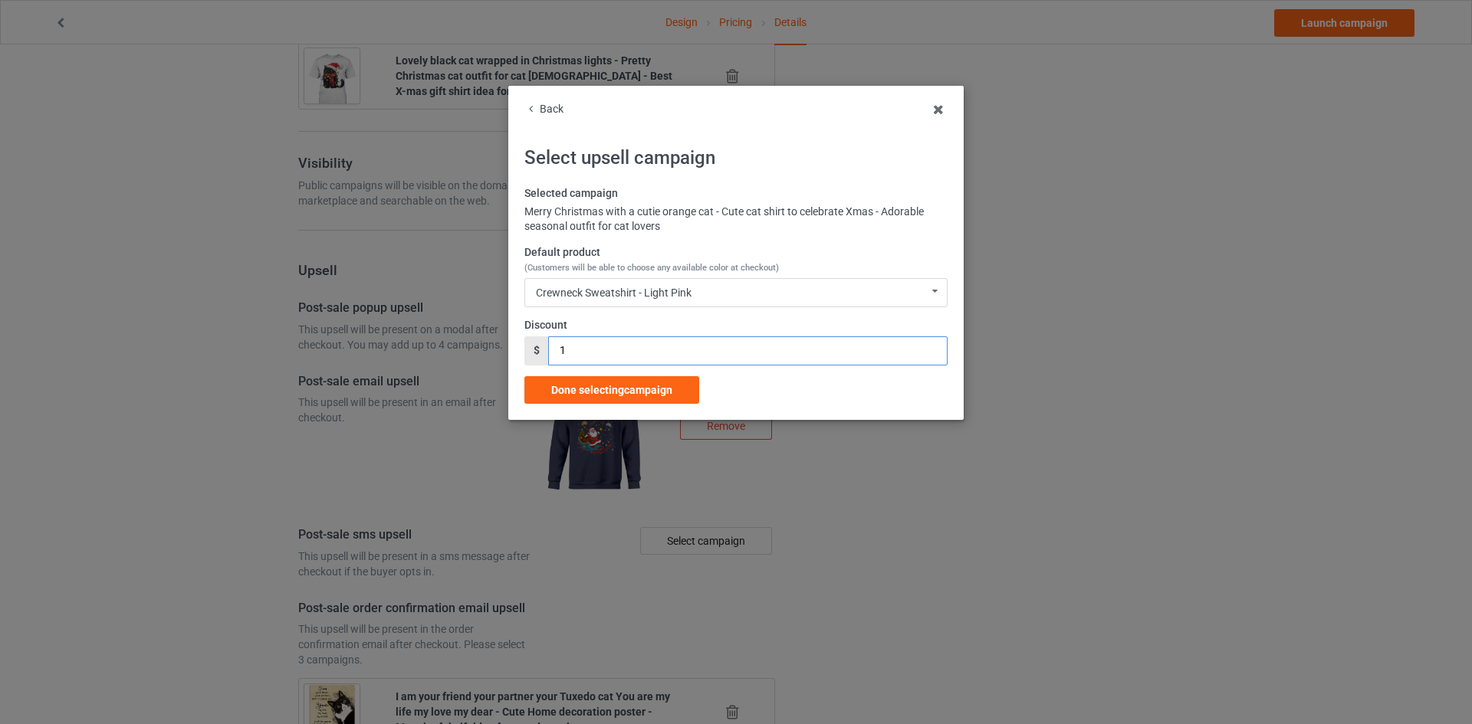
drag, startPoint x: 571, startPoint y: 345, endPoint x: 524, endPoint y: 344, distance: 46.8
click at [524, 344] on div "$ 1" at bounding box center [735, 350] width 423 height 29
type input "3"
click at [597, 380] on div "Done selecting campaign" at bounding box center [611, 390] width 175 height 28
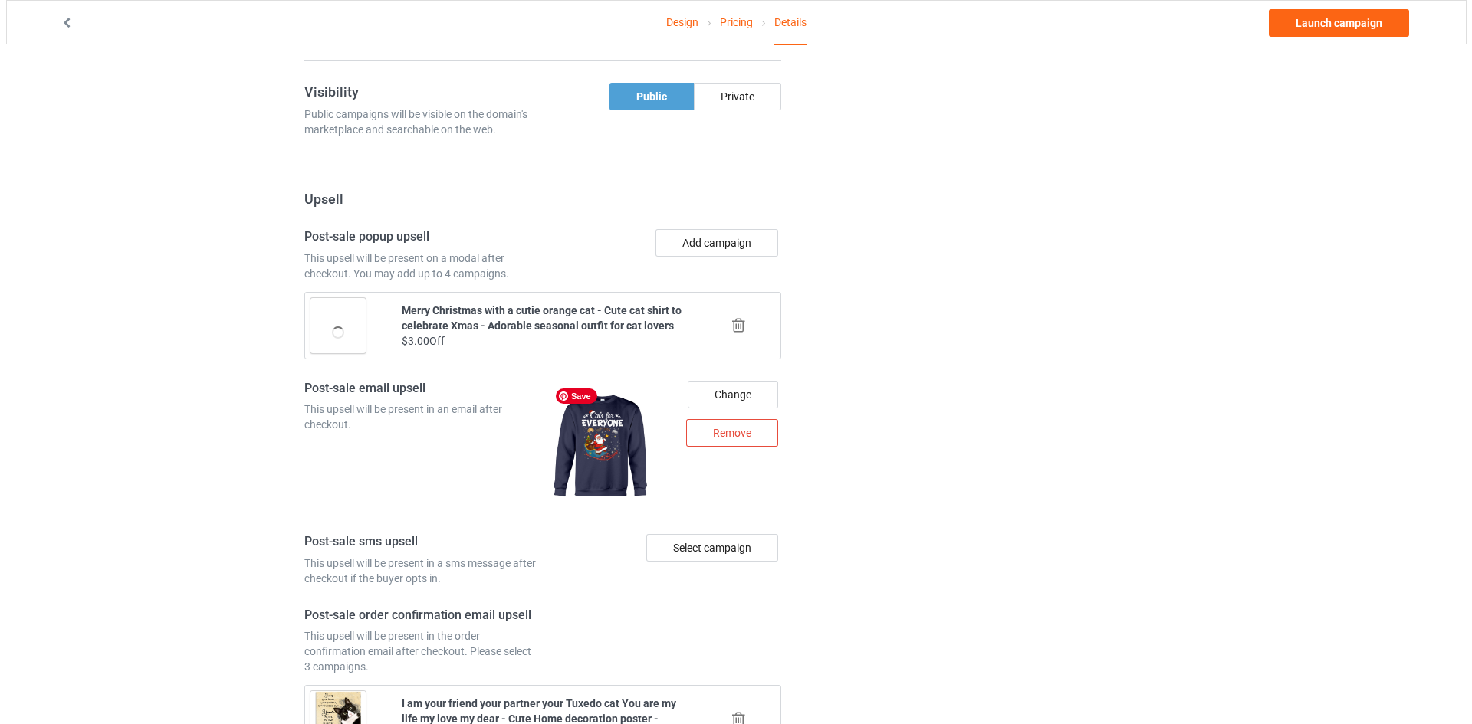
scroll to position [1528, 0]
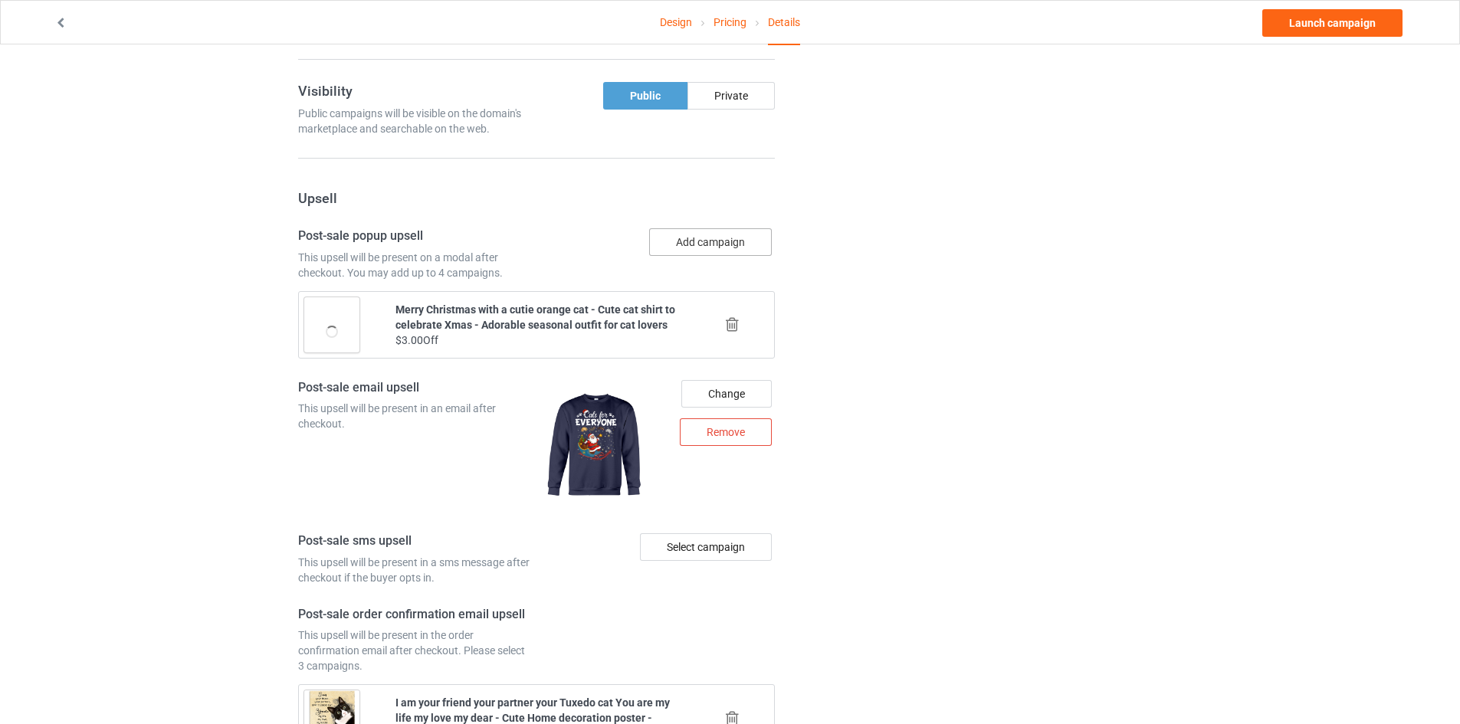
click at [699, 240] on button "Add campaign" at bounding box center [710, 242] width 123 height 28
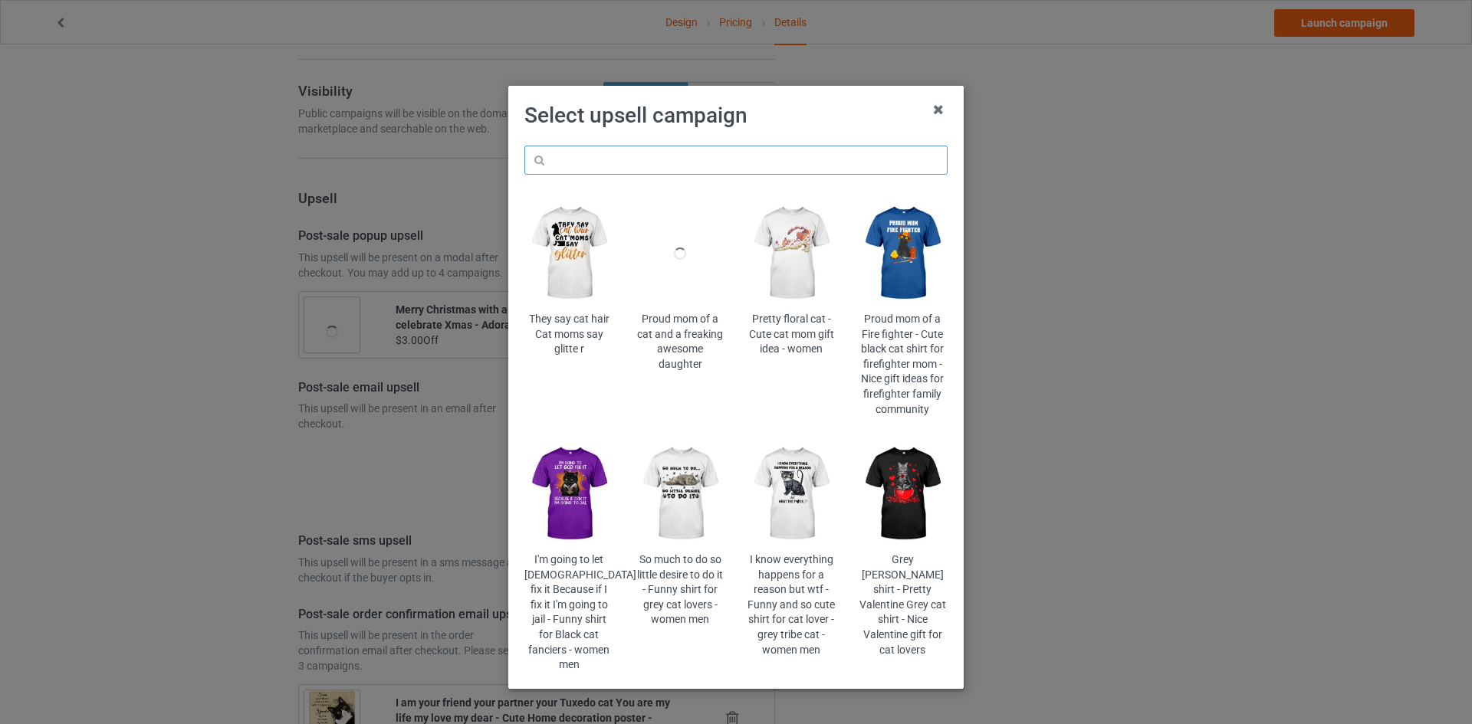
click at [685, 161] on input "text" at bounding box center [735, 160] width 423 height 29
type input "orange"
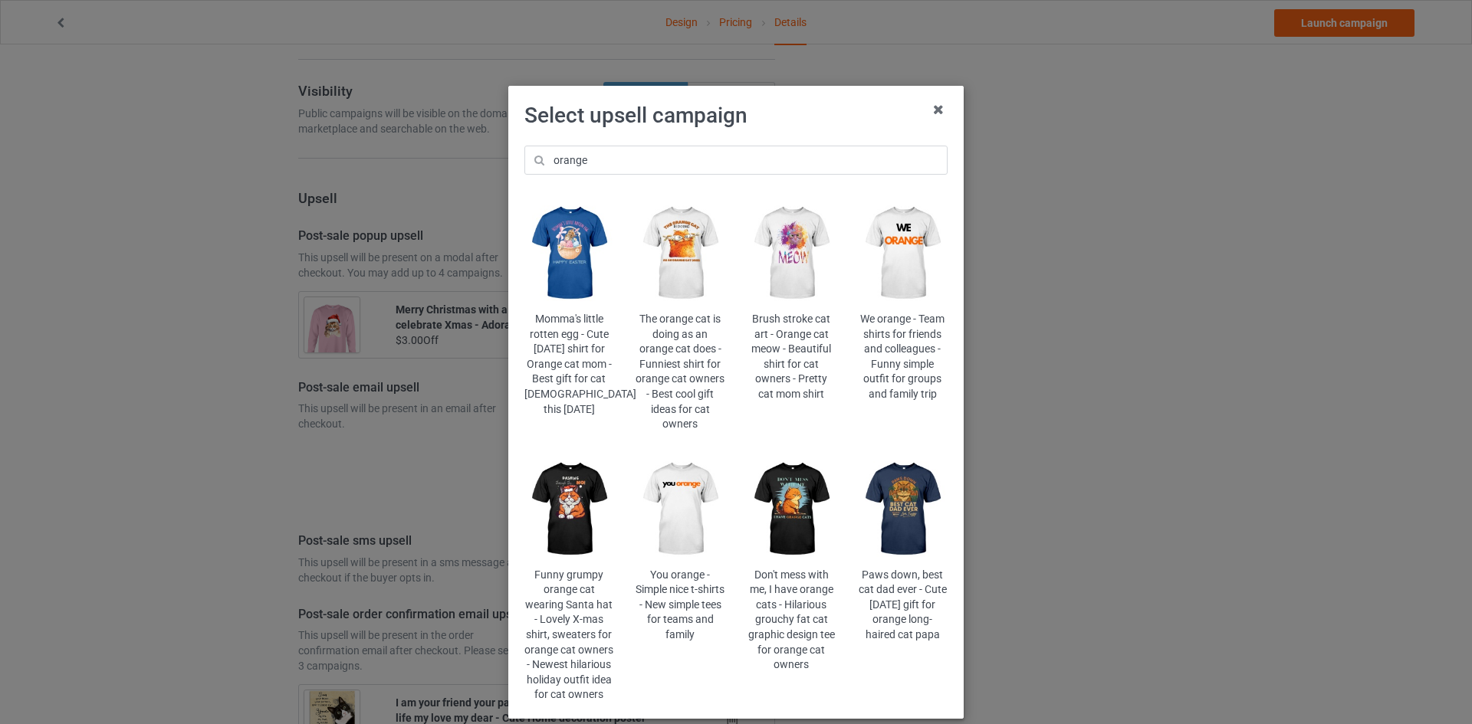
click at [674, 228] on img at bounding box center [680, 254] width 90 height 112
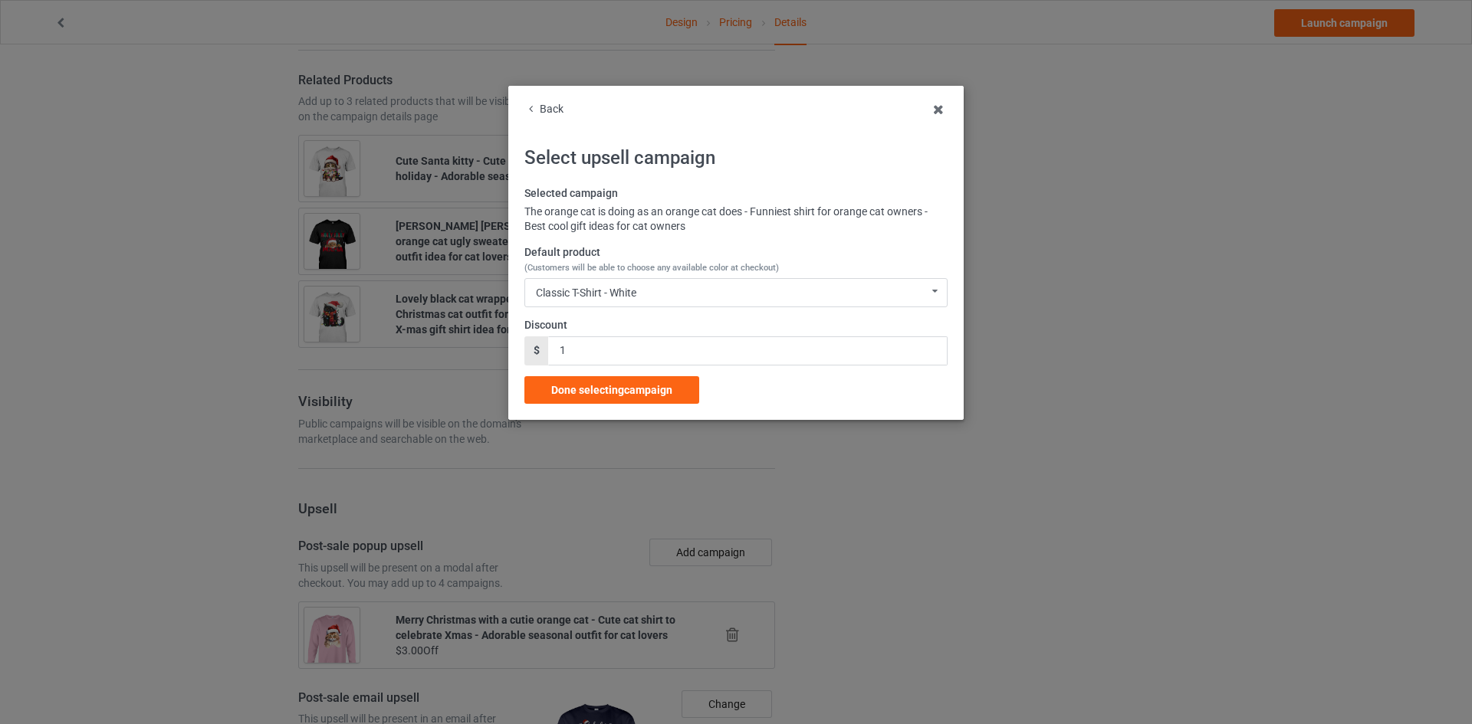
scroll to position [1528, 0]
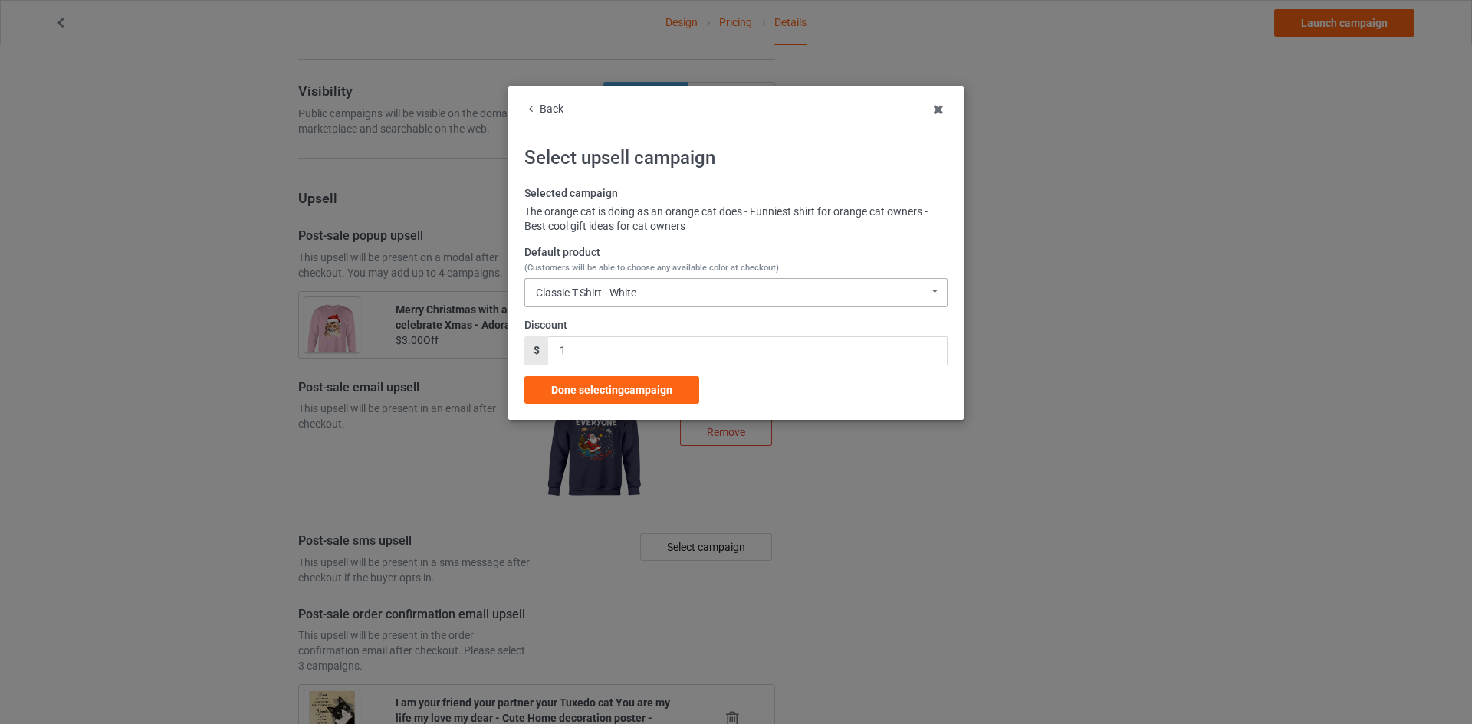
click at [629, 294] on div "Classic T-Shirt - White" at bounding box center [586, 292] width 100 height 11
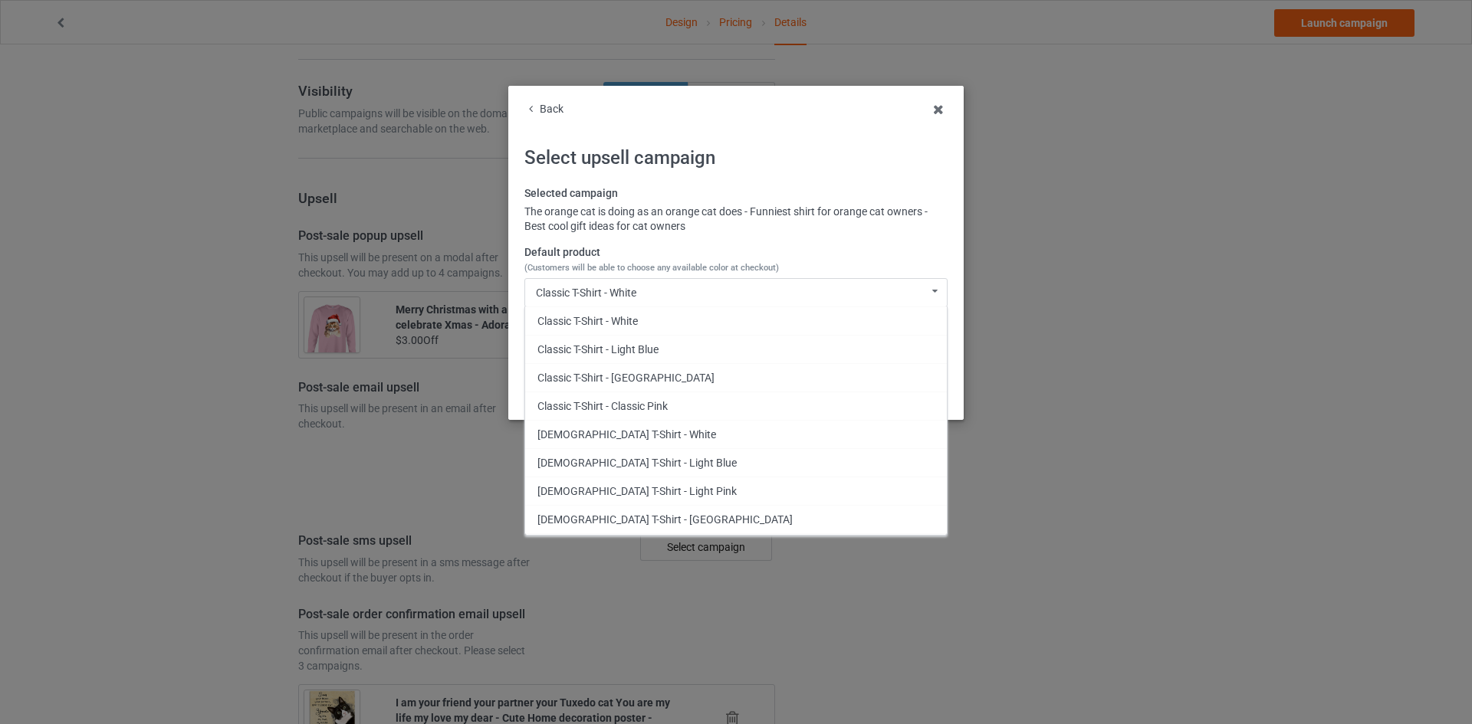
scroll to position [240, 0]
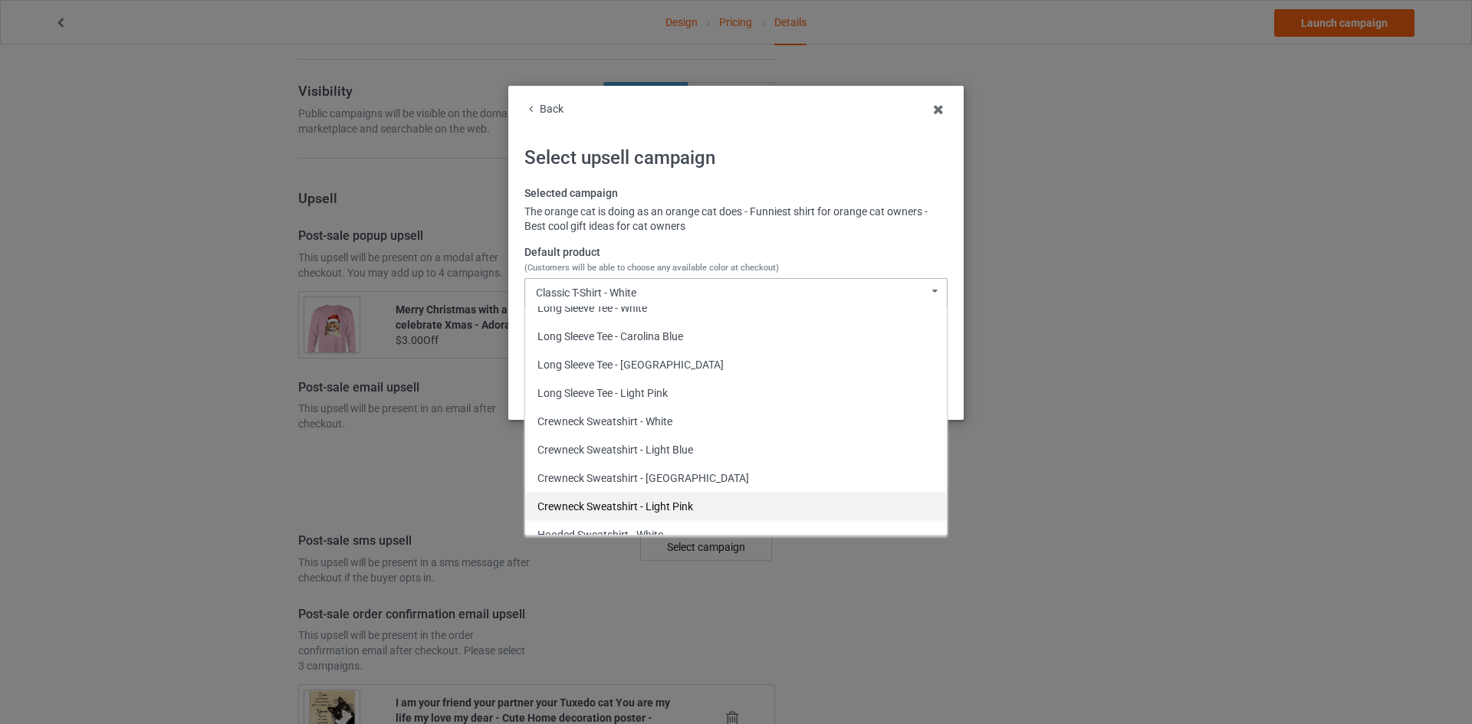
click at [645, 498] on div "Crewneck Sweatshirt - Light Pink" at bounding box center [736, 506] width 422 height 28
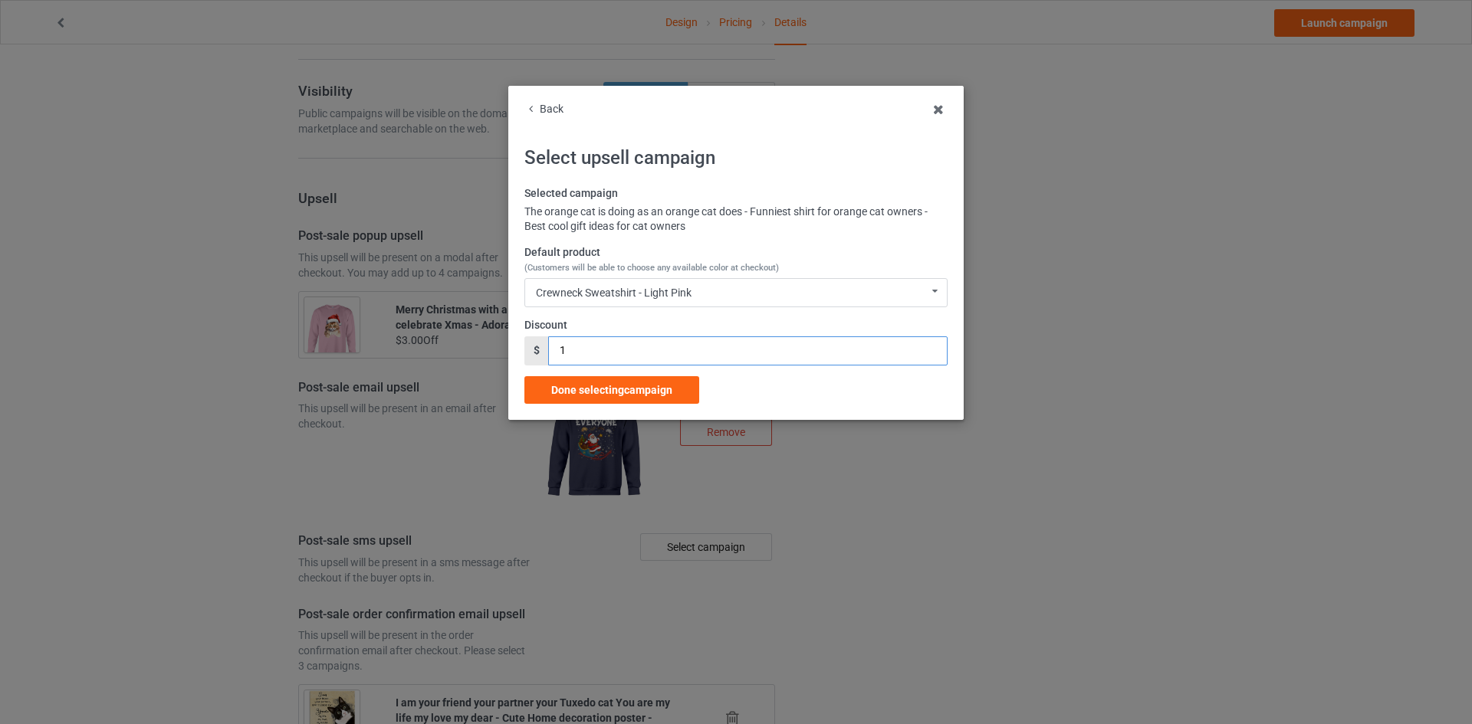
click at [501, 333] on div "Back Select upsell campaign Selected campaign The orange cat is doing as an ora…" at bounding box center [736, 362] width 1472 height 724
type input "3"
click at [633, 380] on div "Done selecting campaign" at bounding box center [611, 390] width 175 height 28
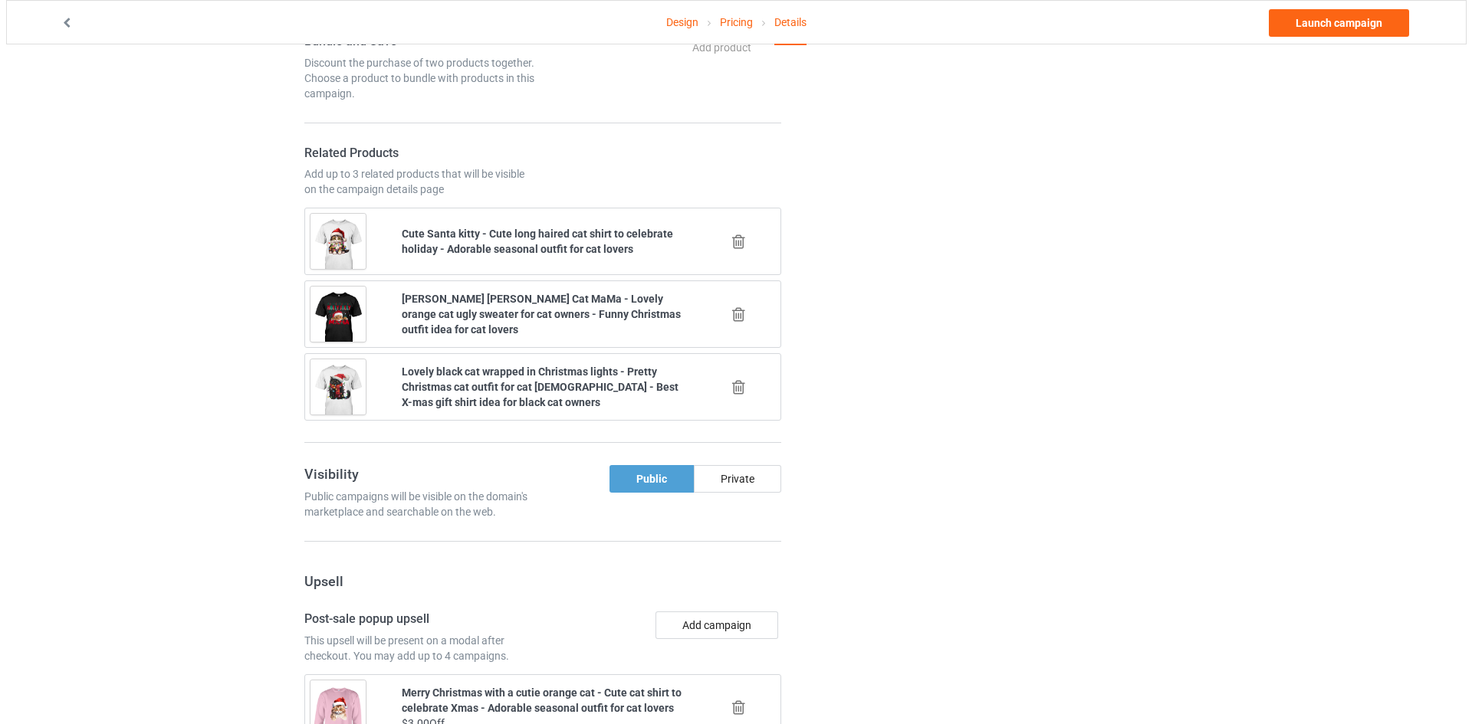
scroll to position [1452, 0]
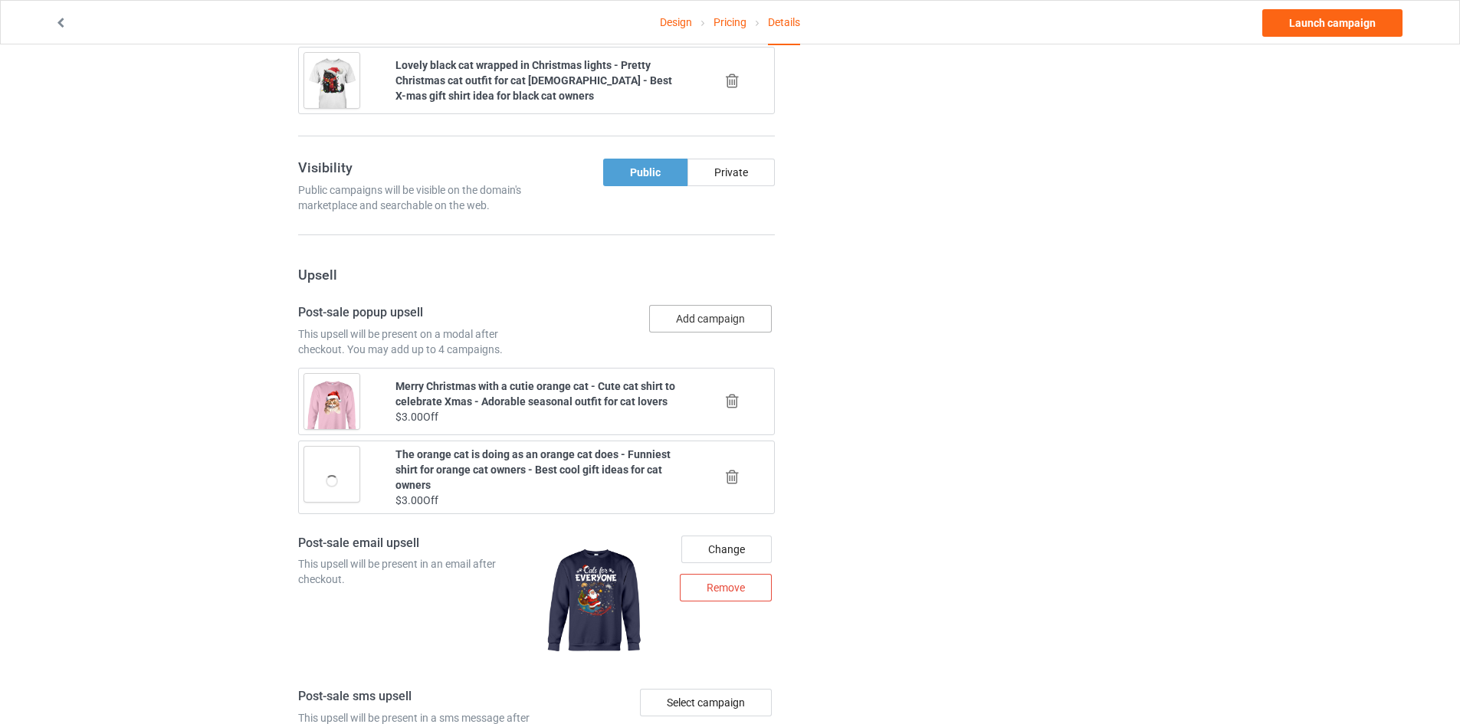
click at [721, 322] on button "Add campaign" at bounding box center [710, 319] width 123 height 28
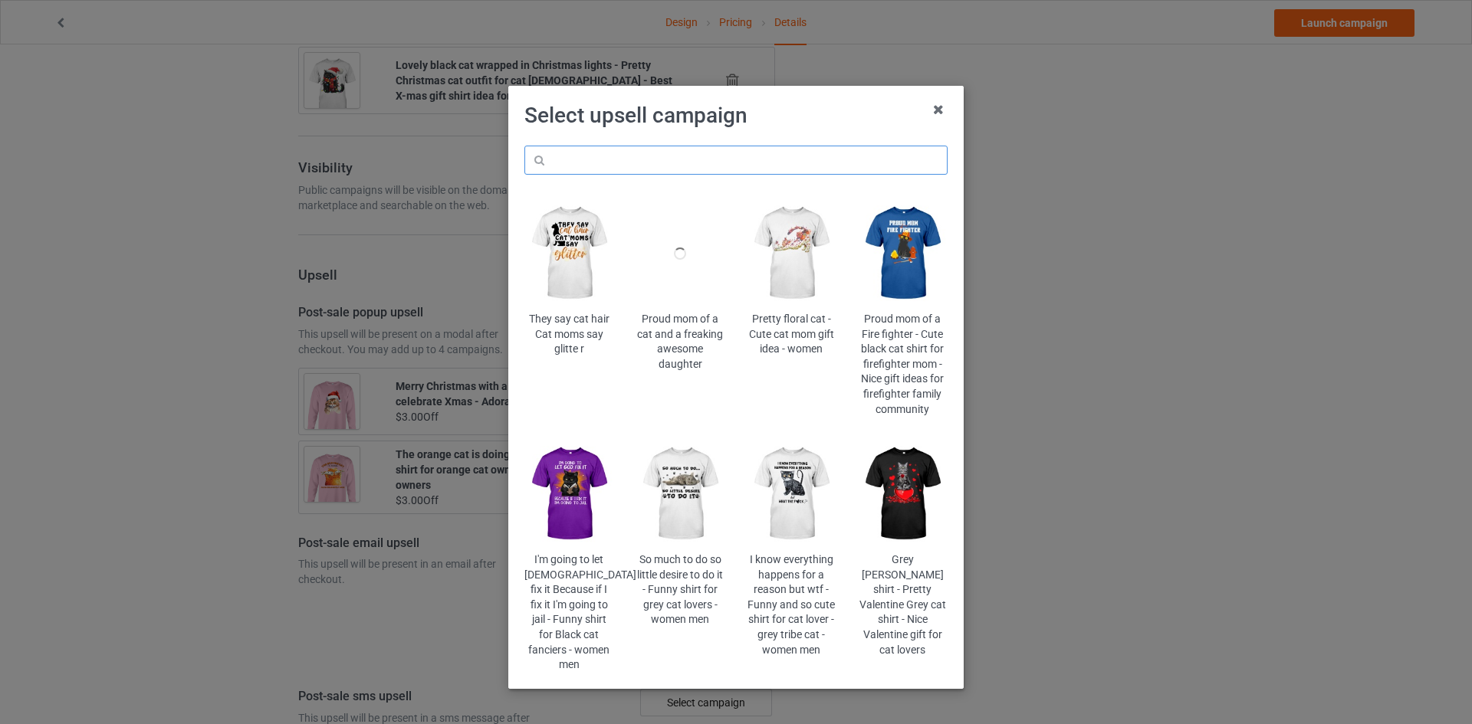
click at [680, 166] on input "text" at bounding box center [735, 160] width 423 height 29
paste input "cms-regret-orange"
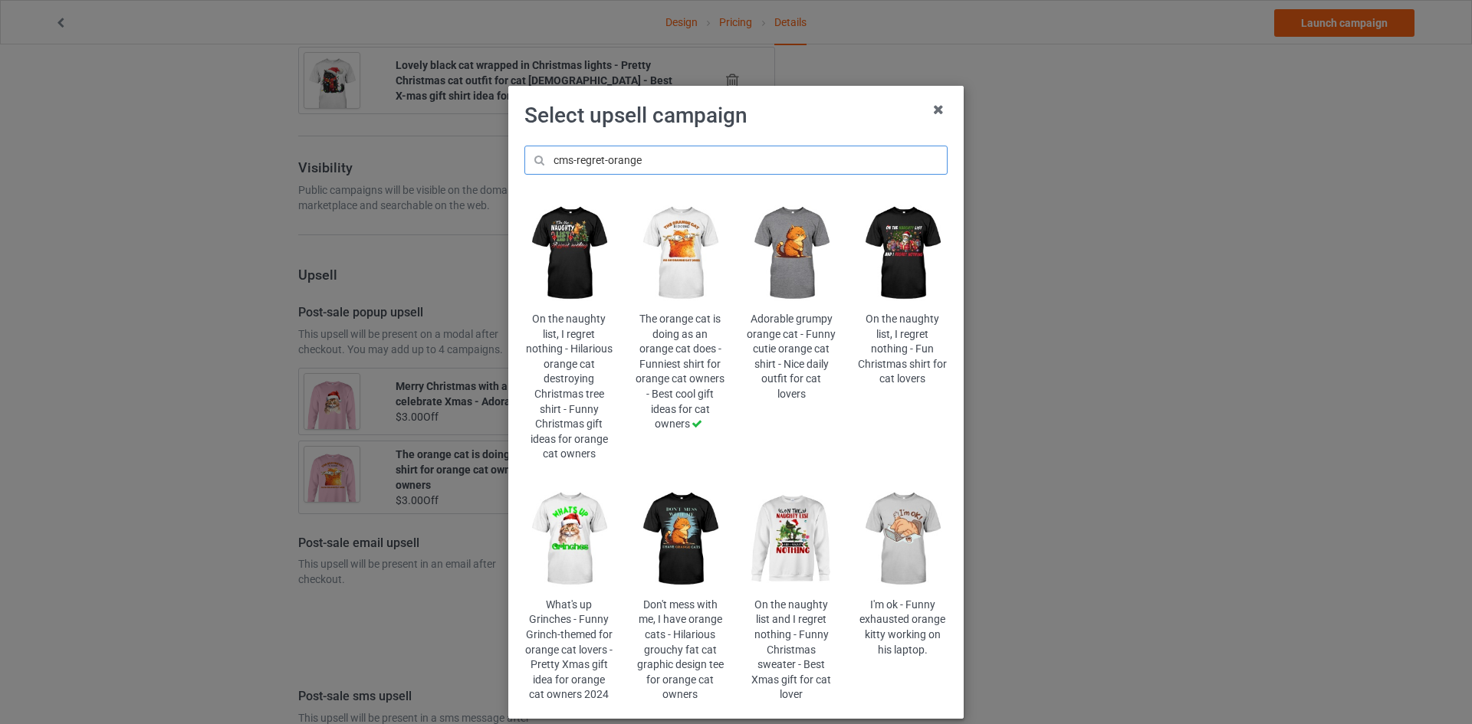
type input "cms-regret-orange"
click at [579, 261] on img at bounding box center [569, 254] width 90 height 112
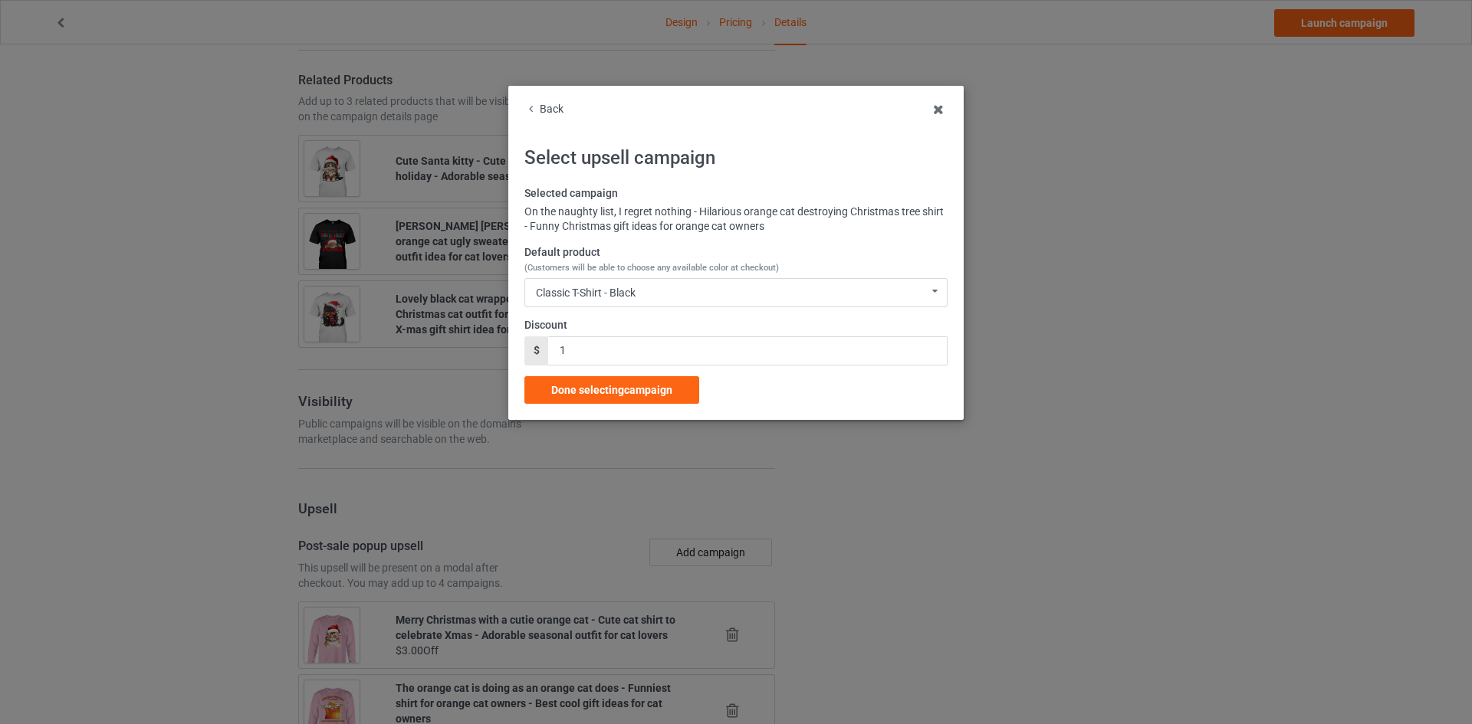
scroll to position [1452, 0]
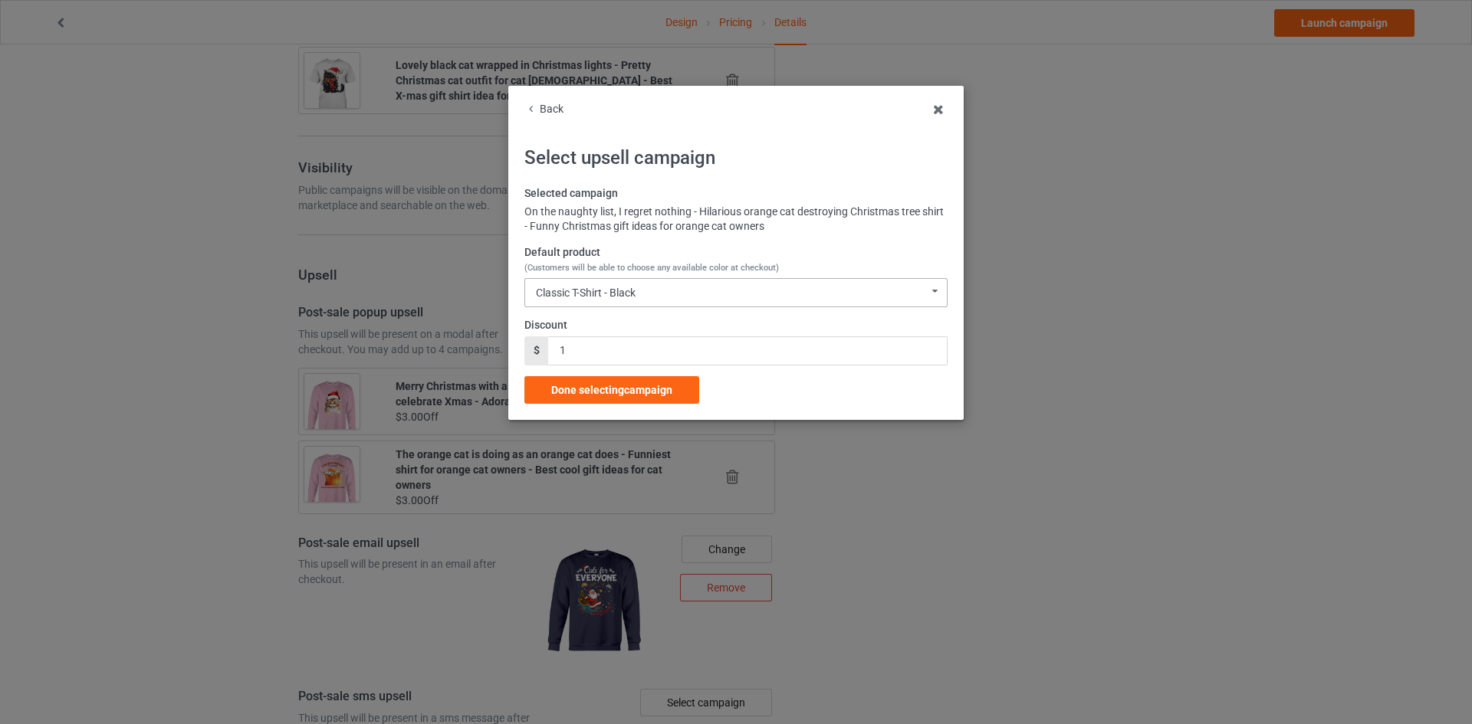
click at [631, 284] on div "Classic T-Shirt - Black Classic T-Shirt - Black Classic T-Shirt - Athletic Heat…" at bounding box center [735, 292] width 423 height 29
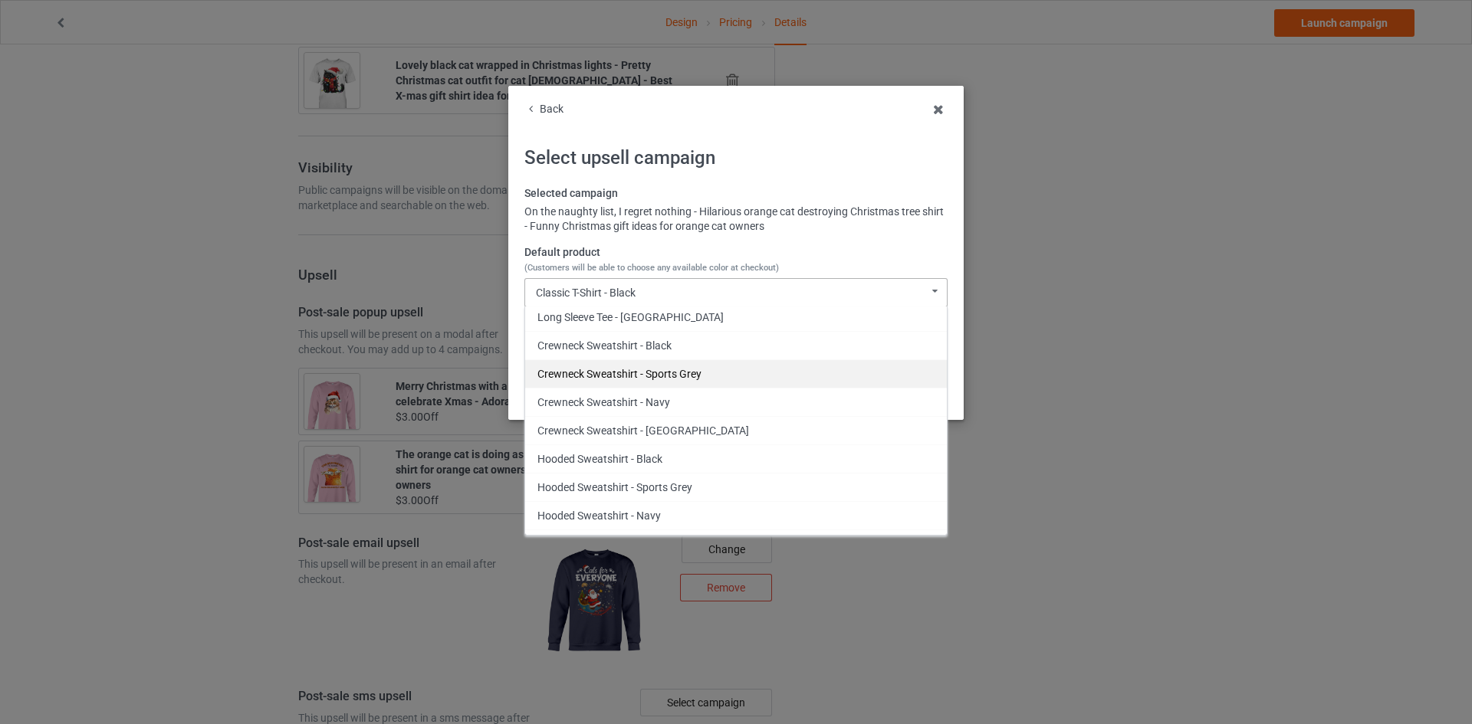
scroll to position [317, 0]
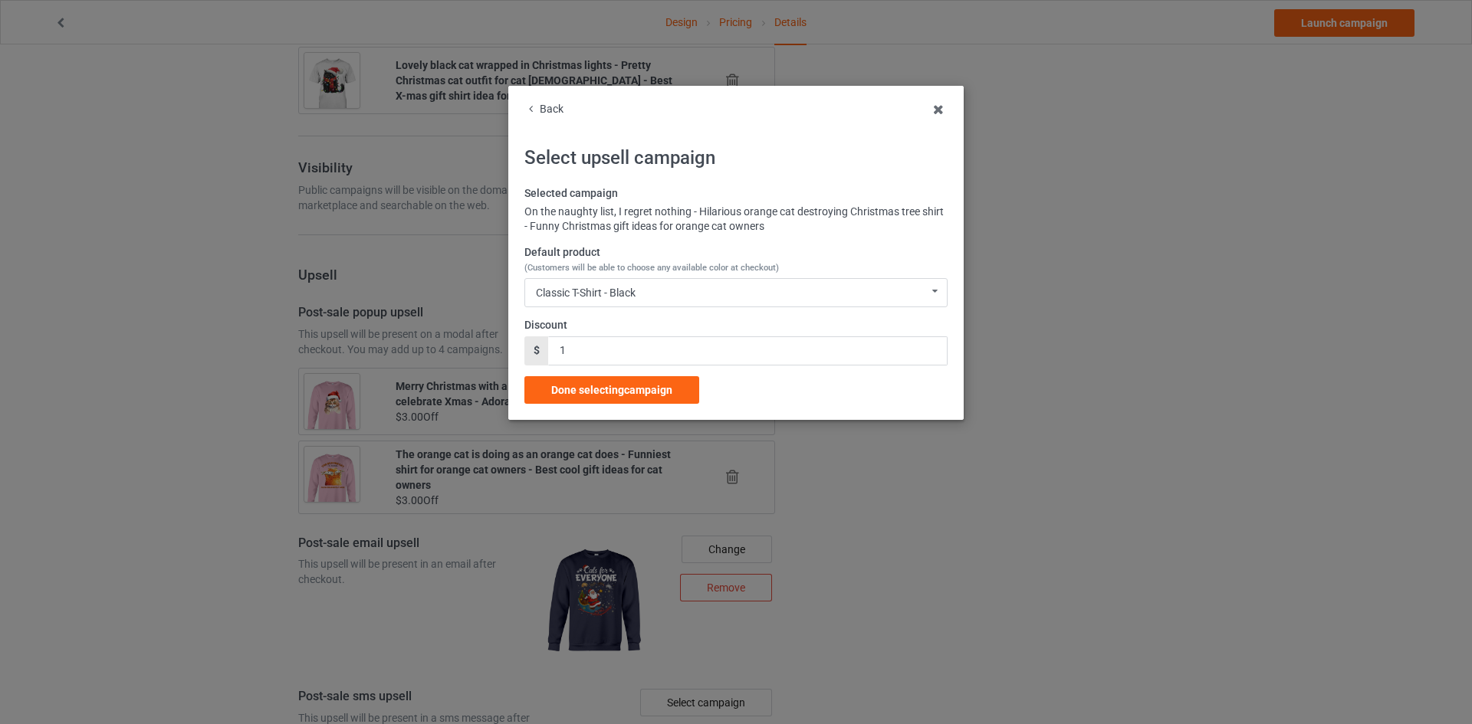
click at [547, 110] on div "Back" at bounding box center [735, 109] width 423 height 15
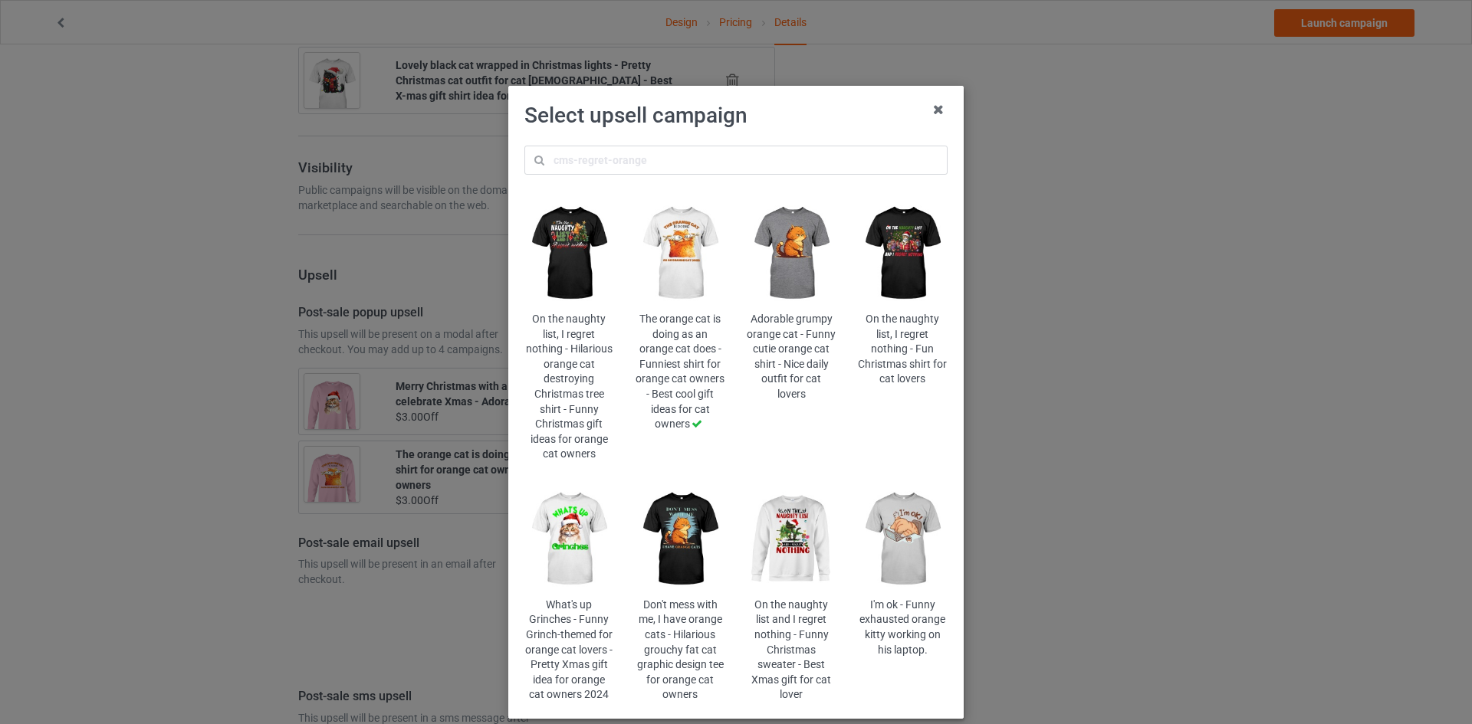
click at [579, 536] on img at bounding box center [569, 540] width 90 height 112
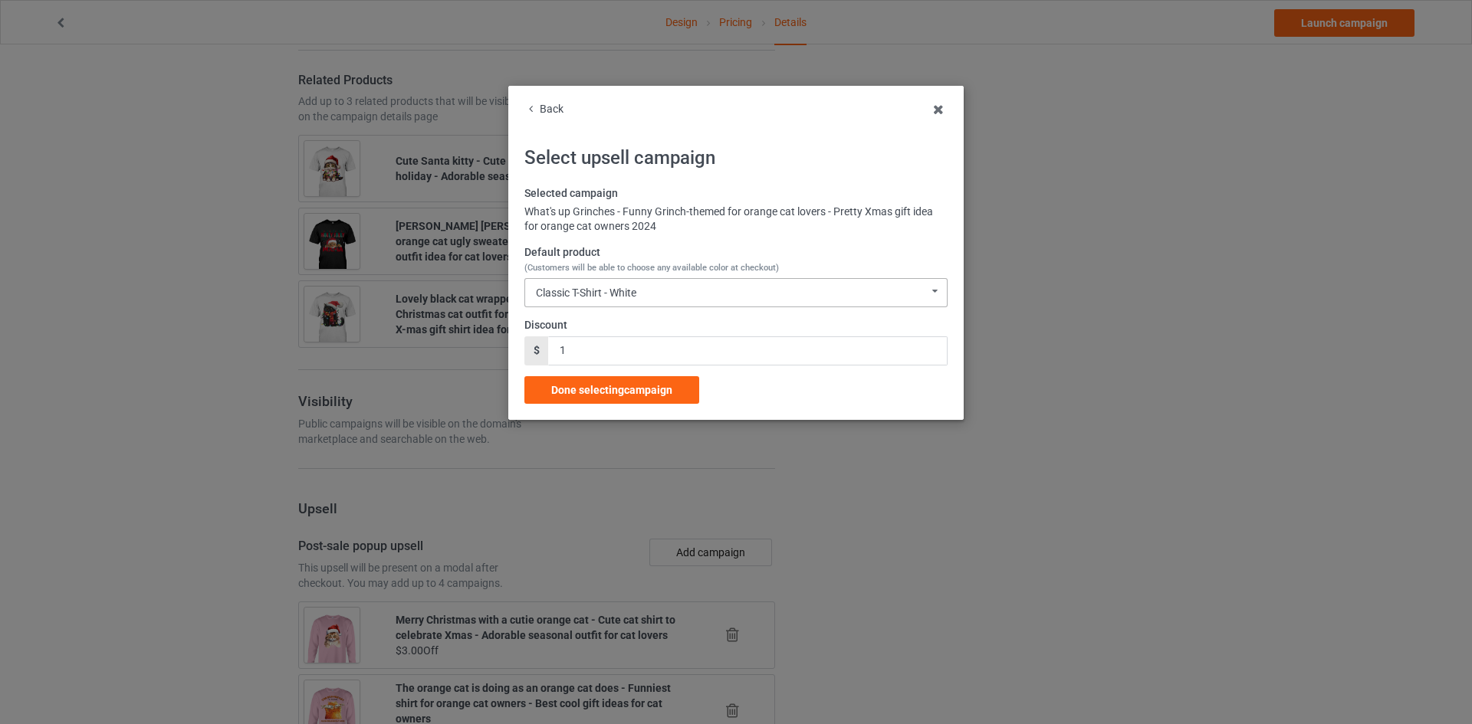
scroll to position [1452, 0]
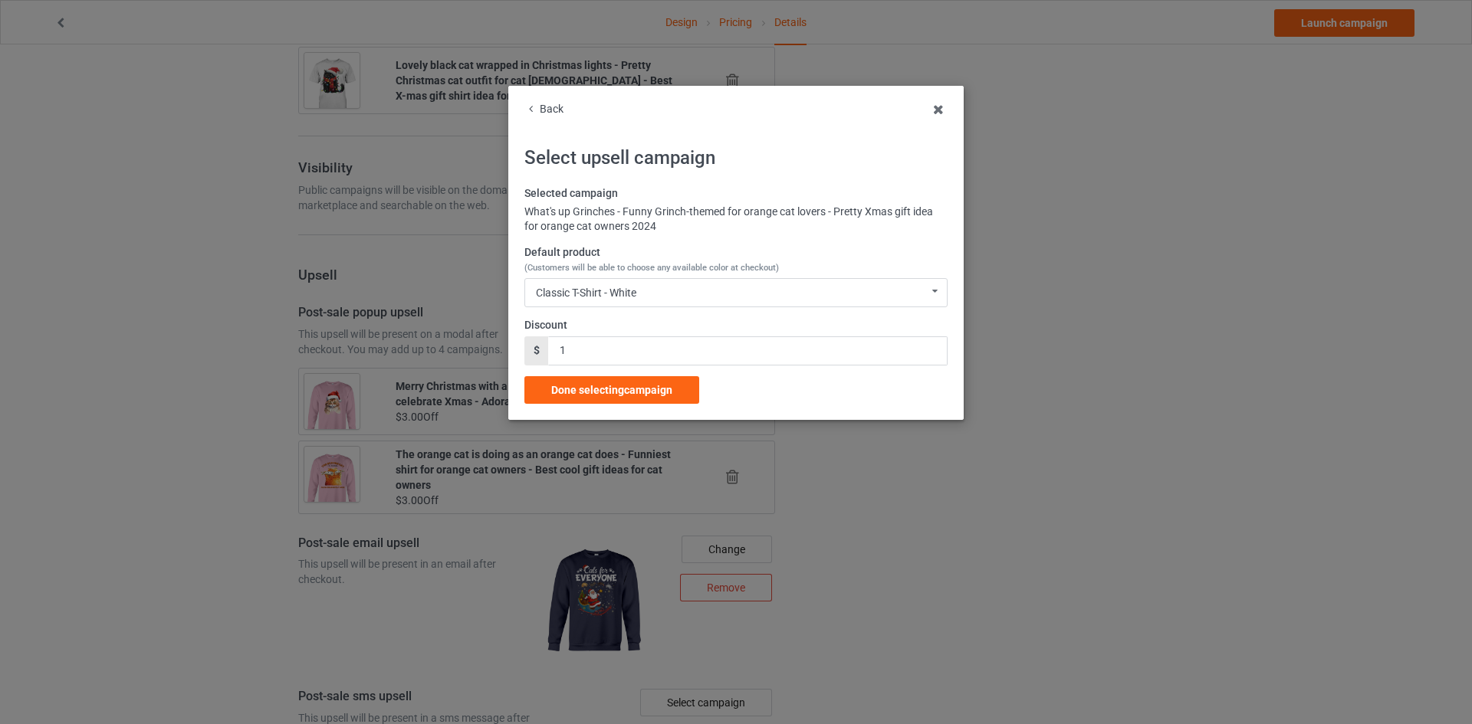
click at [551, 108] on div "Back" at bounding box center [735, 109] width 423 height 15
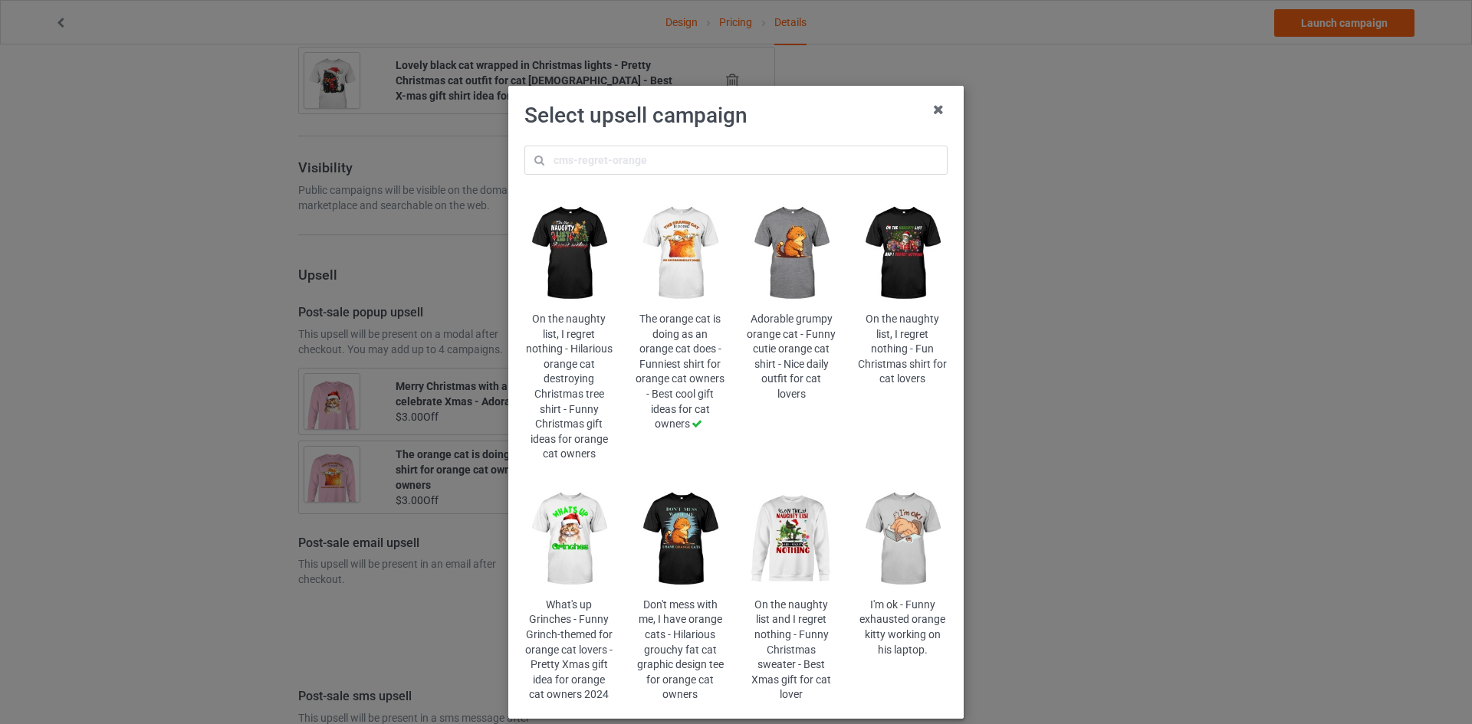
click at [817, 530] on img at bounding box center [792, 540] width 90 height 112
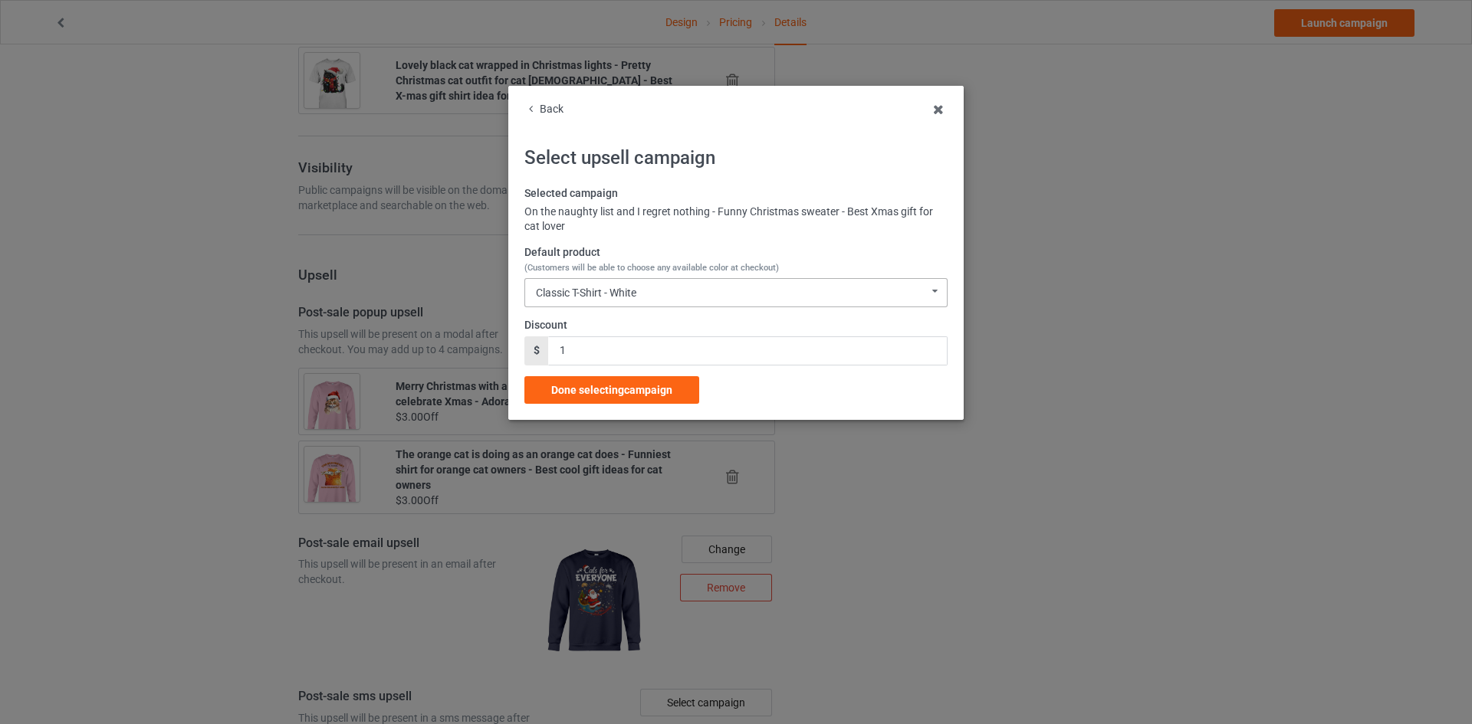
click at [691, 288] on div "Classic T-Shirt - White Classic T-Shirt - White Classic T-Shirt - Classic Pink …" at bounding box center [735, 292] width 423 height 29
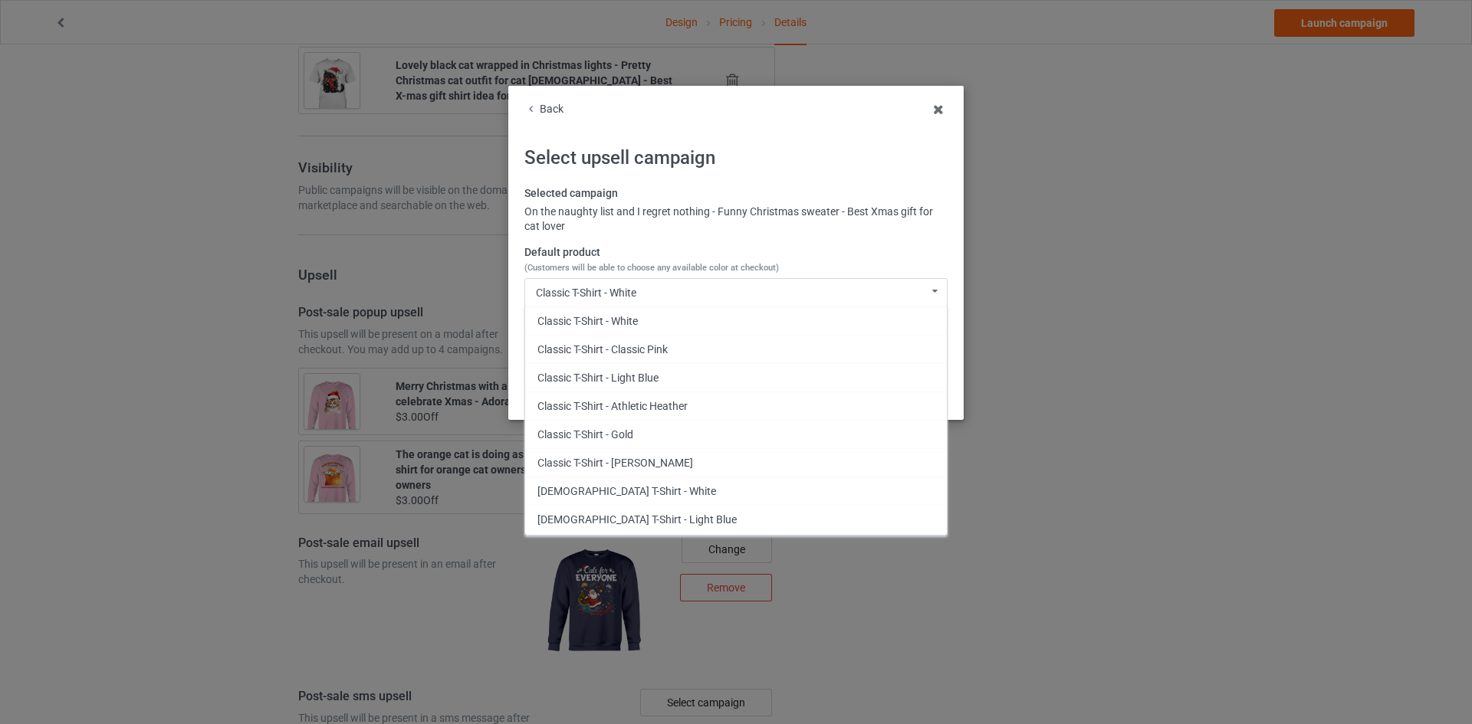
scroll to position [722, 0]
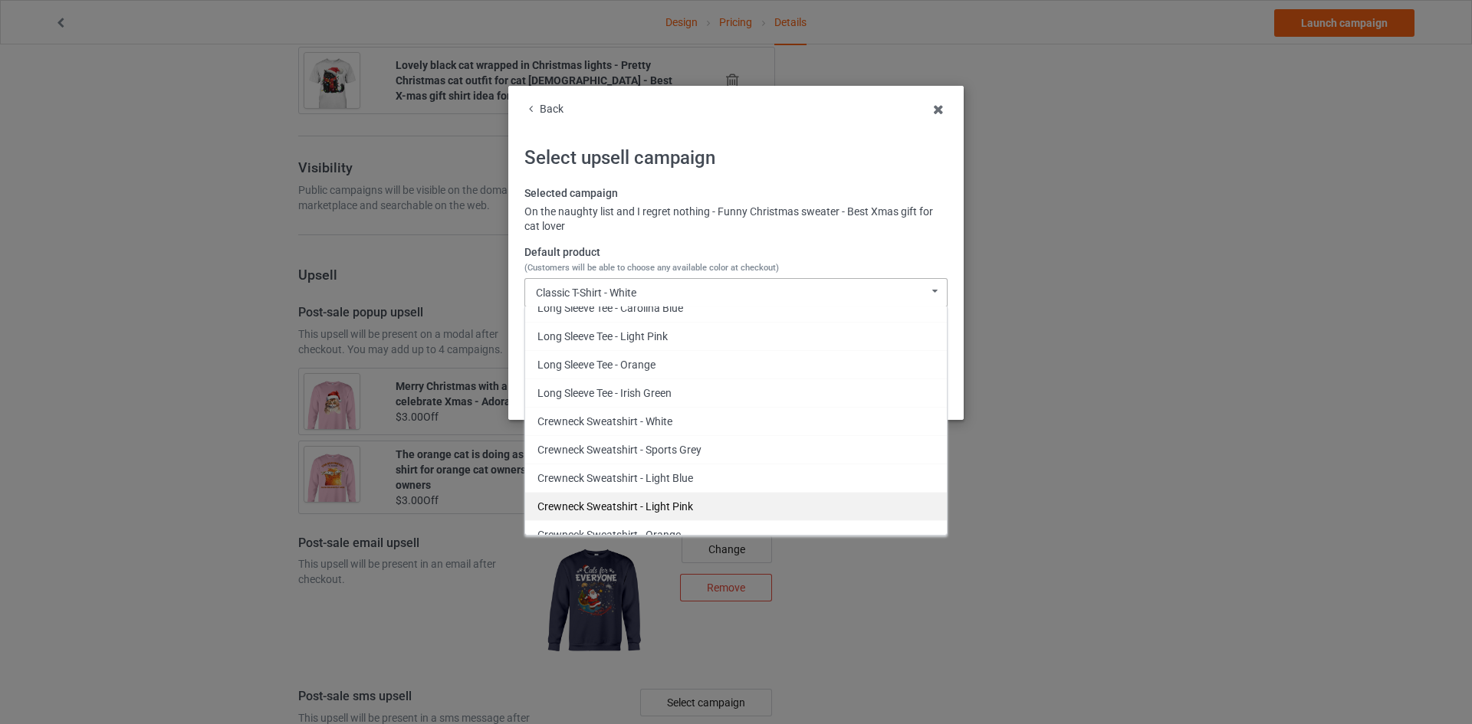
click at [664, 516] on div "Crewneck Sweatshirt - Light Pink" at bounding box center [736, 506] width 422 height 28
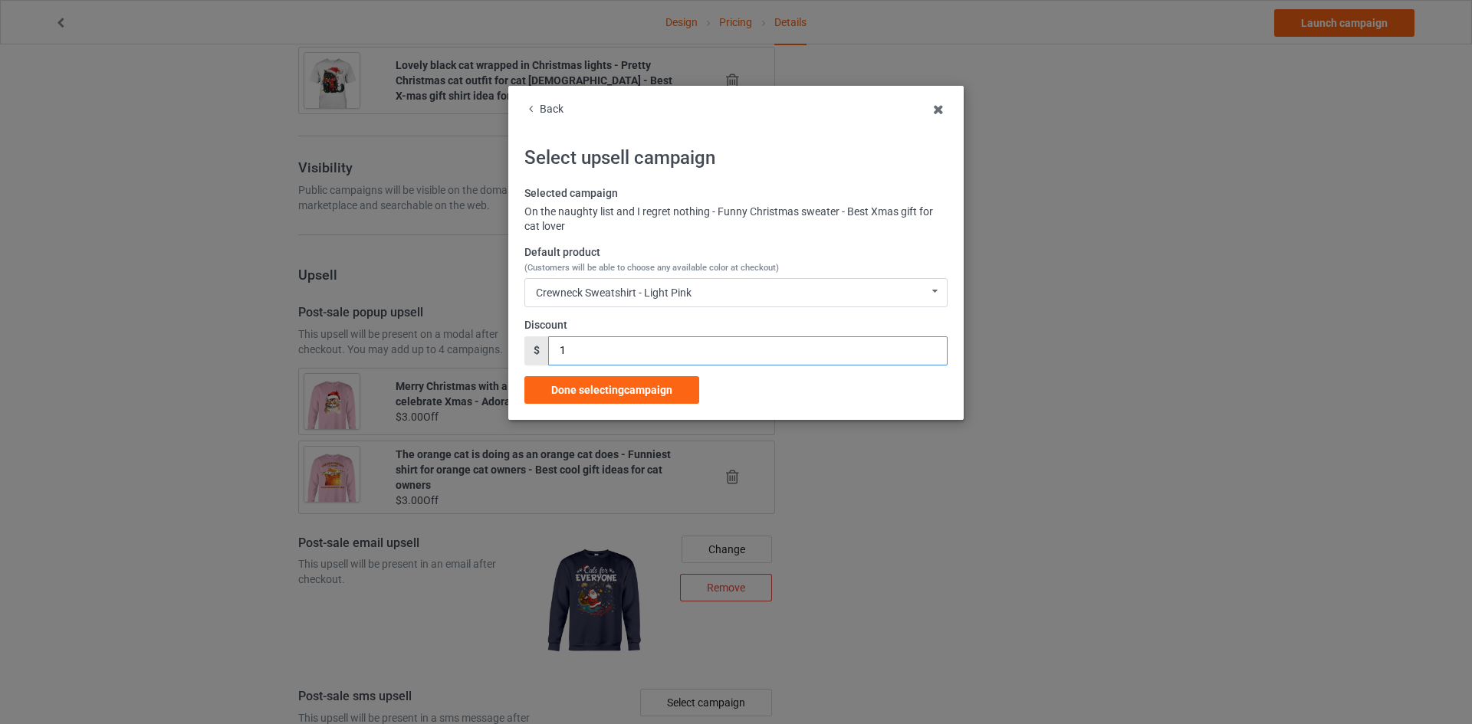
click at [484, 341] on div "Back Select upsell campaign Selected campaign On the naughty list and I regret …" at bounding box center [736, 362] width 1472 height 724
type input "3"
click at [587, 384] on span "Done selecting campaign" at bounding box center [611, 390] width 121 height 12
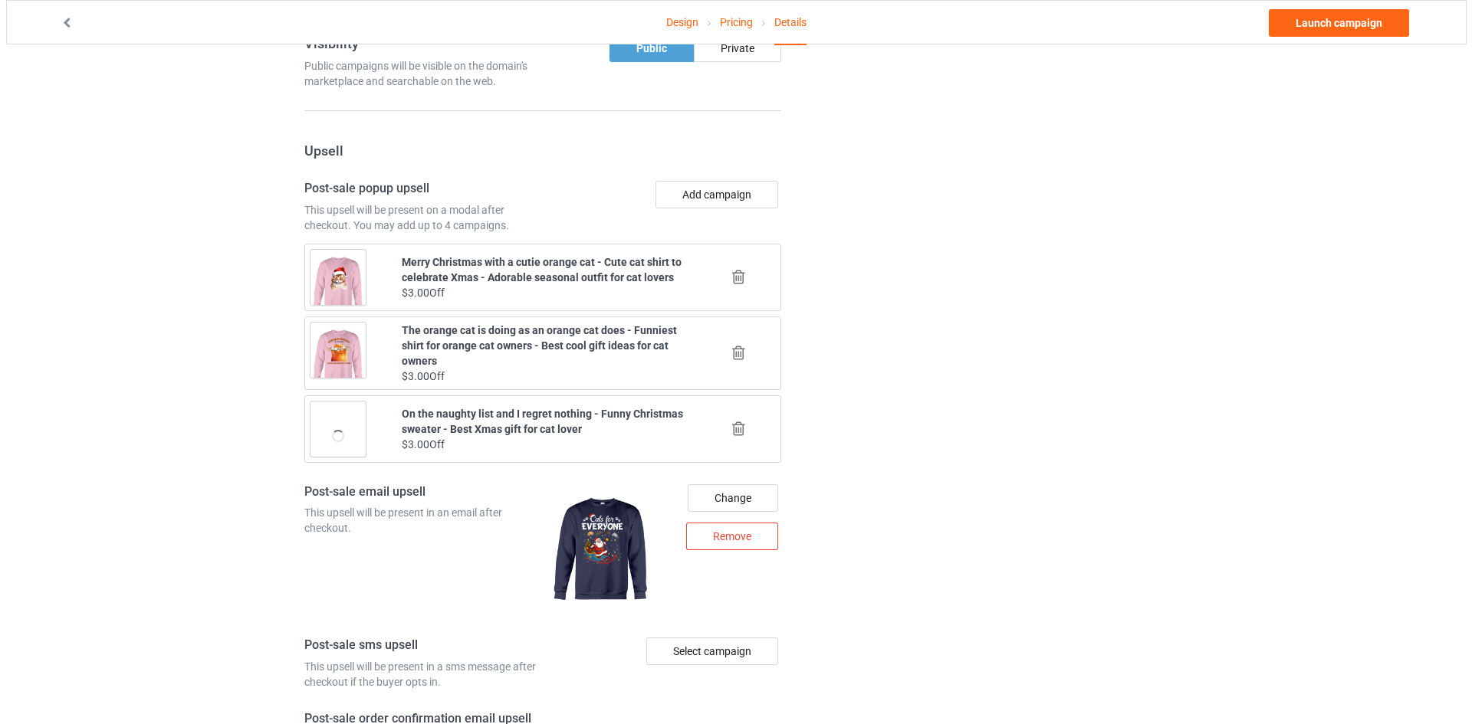
scroll to position [1605, 0]
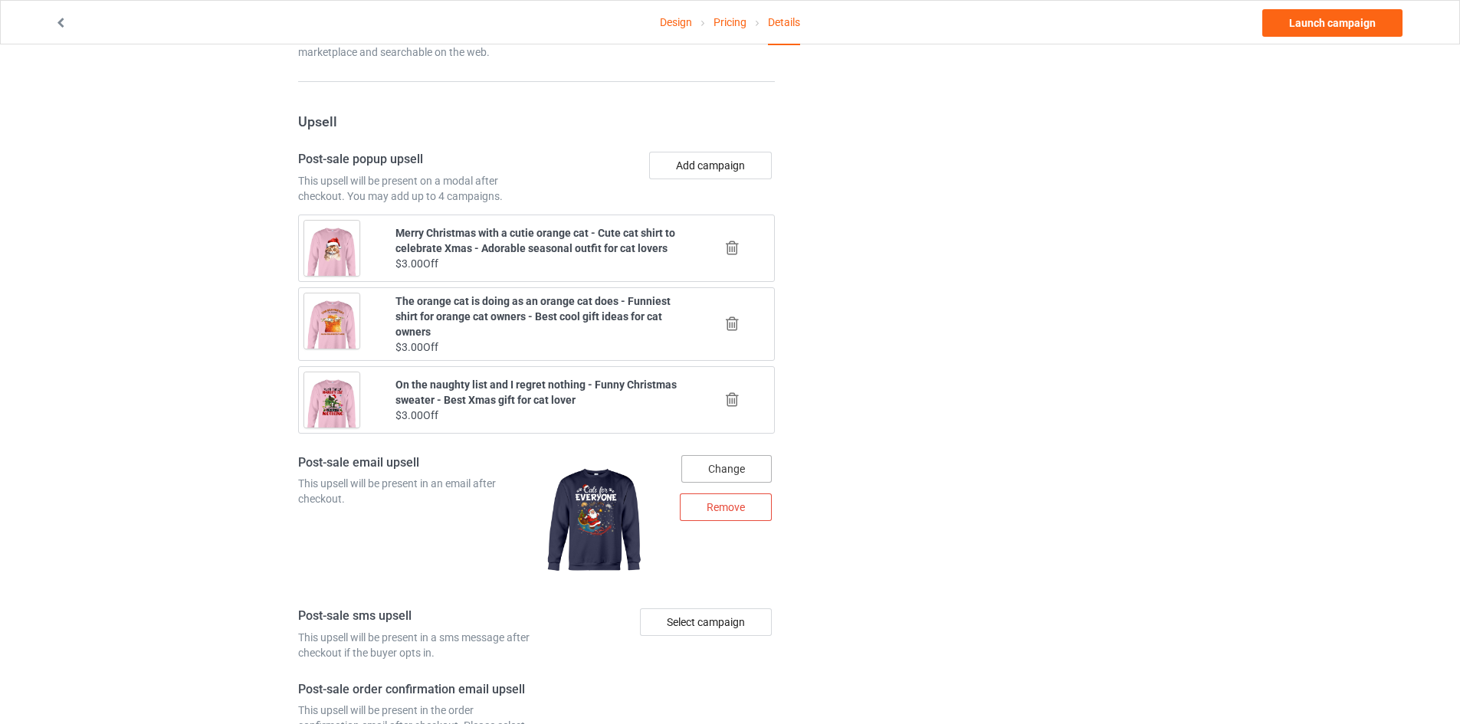
click at [734, 468] on div "Change" at bounding box center [726, 469] width 90 height 28
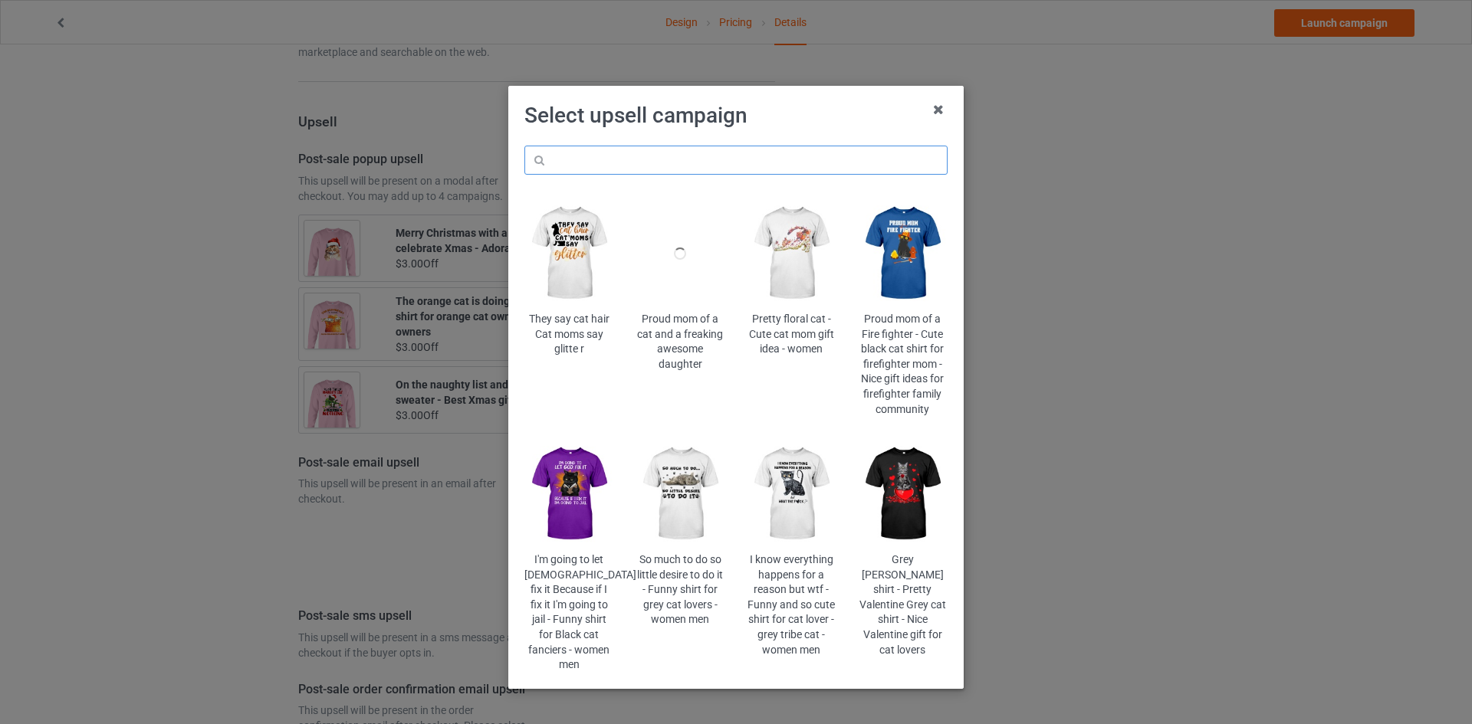
click at [757, 155] on input "text" at bounding box center [735, 160] width 423 height 29
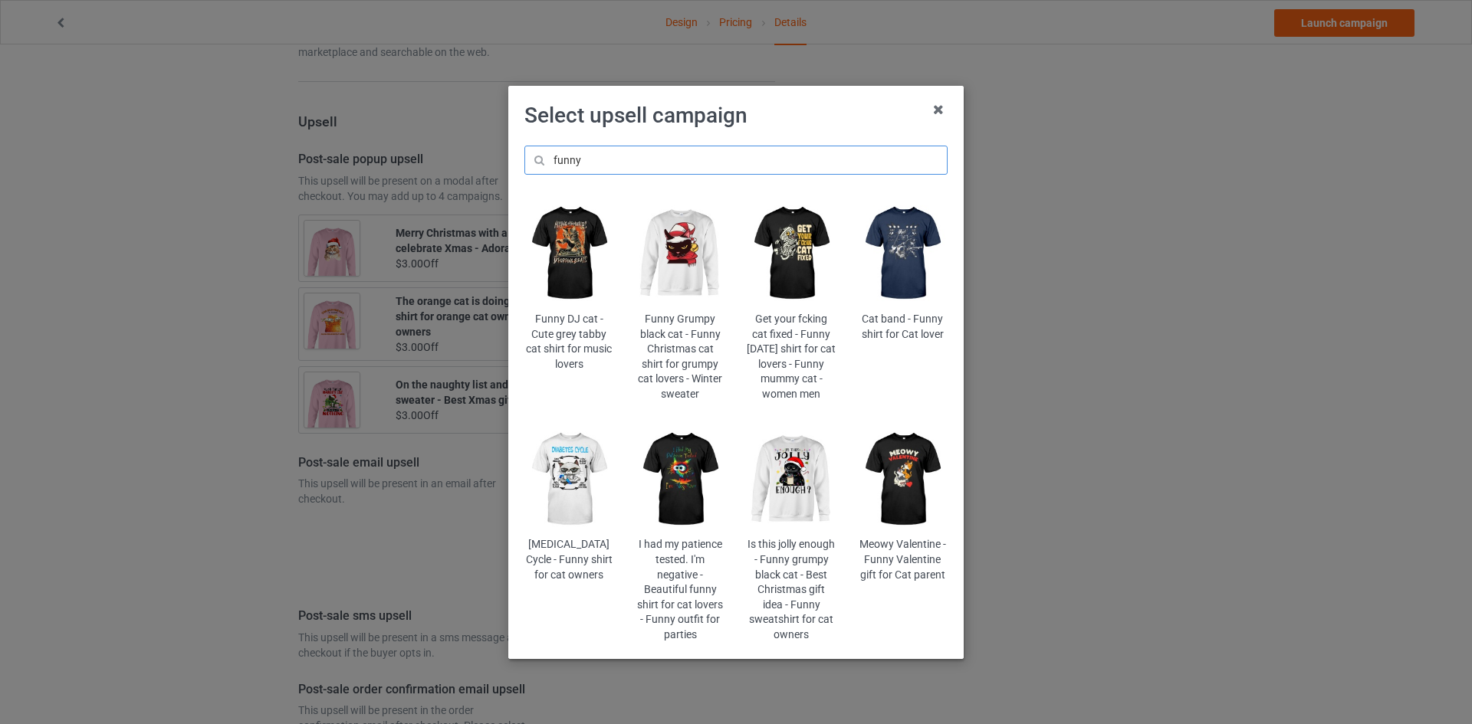
drag, startPoint x: 558, startPoint y: 160, endPoint x: 409, endPoint y: 151, distance: 149.7
click at [409, 151] on div "Select upsell campaign funny Funny DJ cat - Cute grey tabby cat shirt for music…" at bounding box center [736, 362] width 1472 height 724
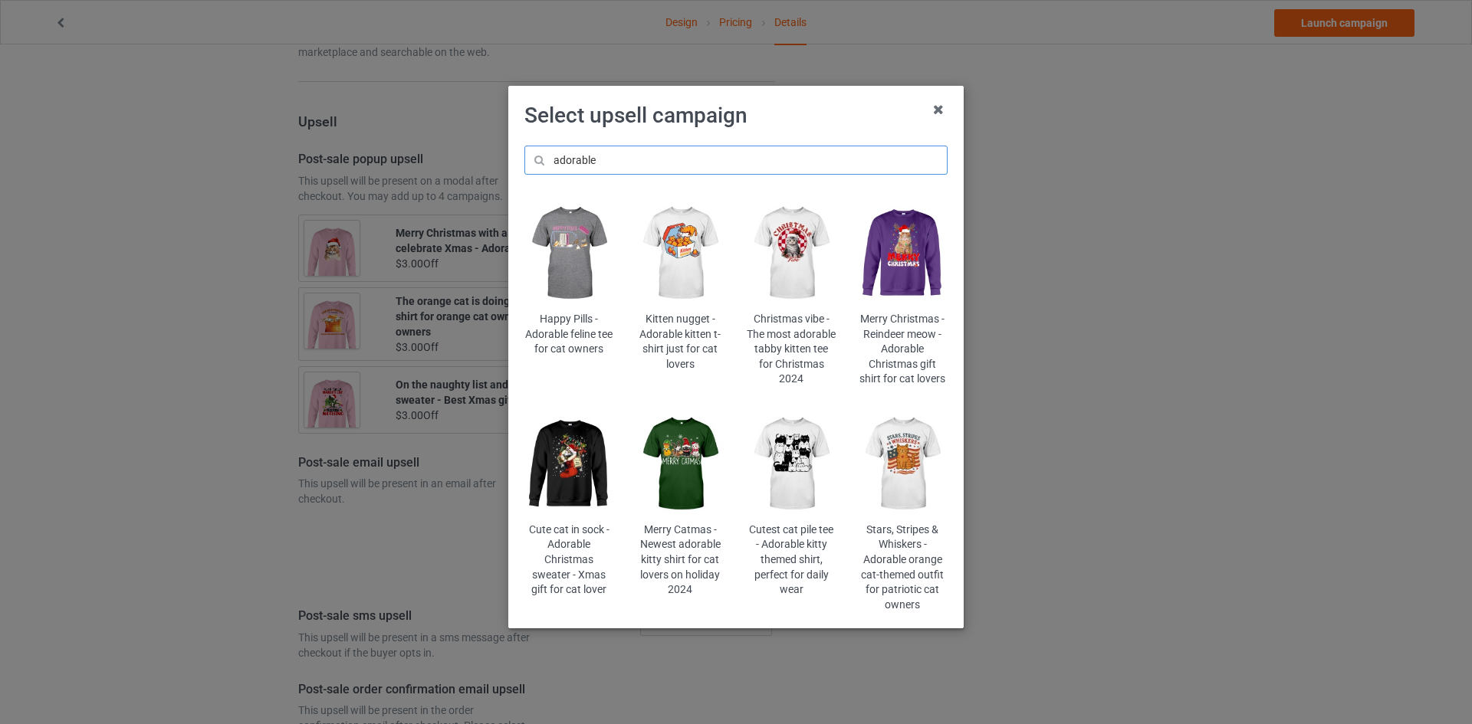
type input "adorable"
click at [801, 436] on img at bounding box center [792, 465] width 90 height 112
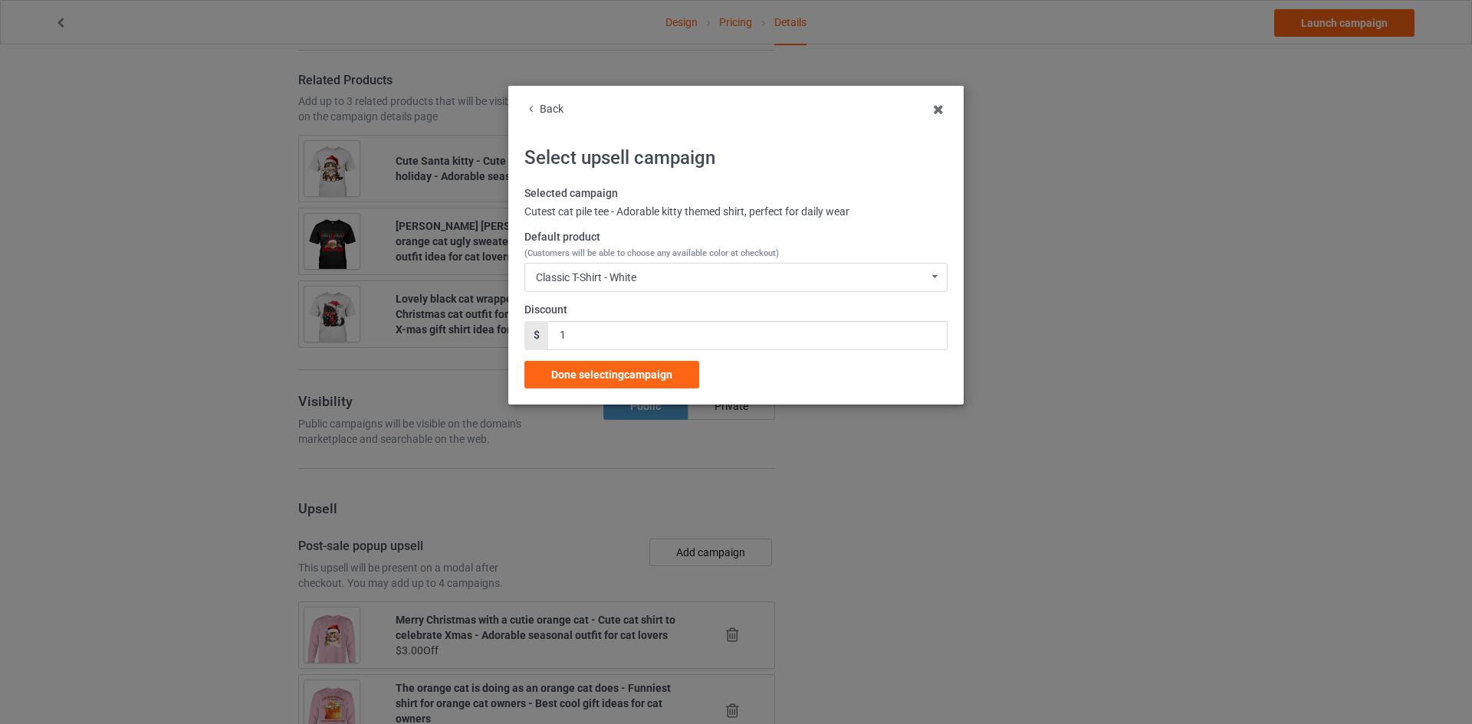
scroll to position [1605, 0]
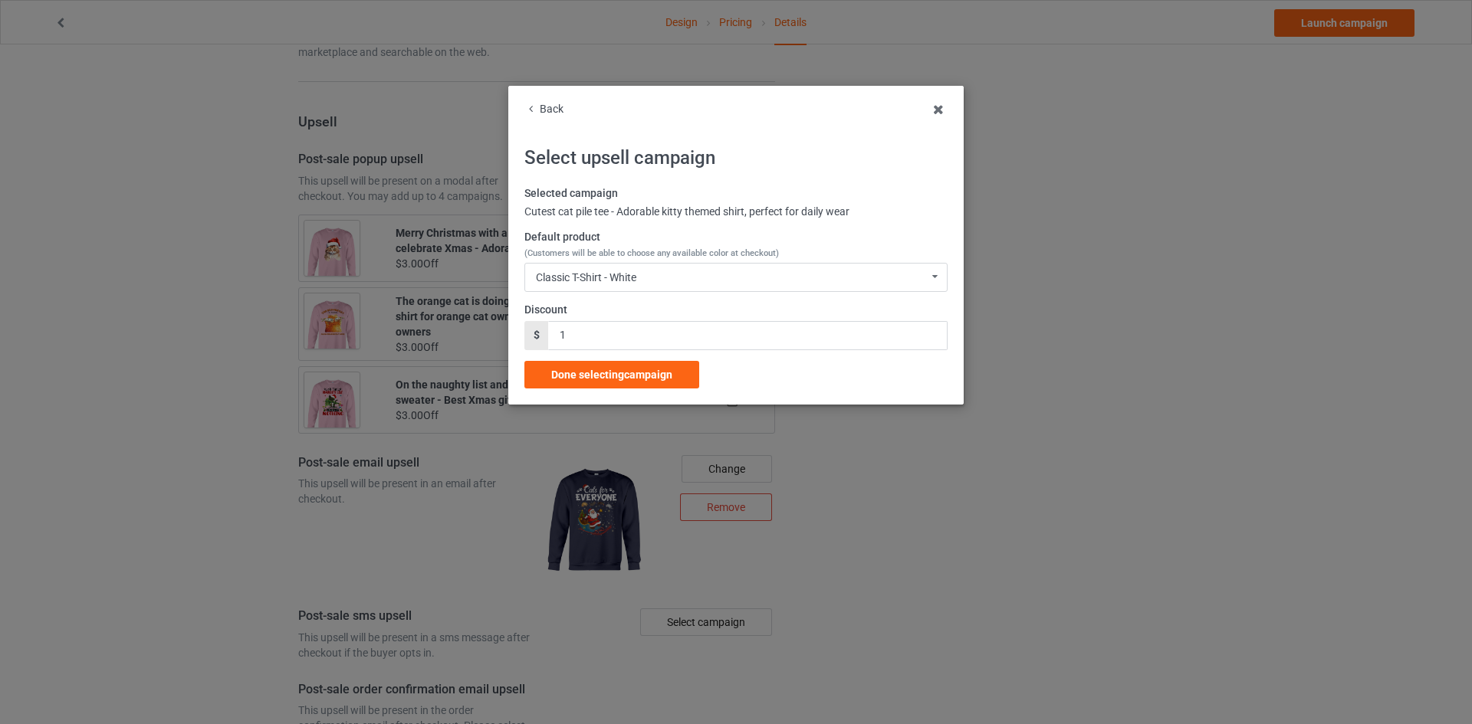
click at [665, 258] on span "(Customers will be able to choose any available color at checkout)" at bounding box center [651, 253] width 254 height 10
click at [664, 271] on div "Classic T-Shirt - White Classic T-Shirt - White Classic T-Shirt - Classic Pink …" at bounding box center [735, 277] width 423 height 29
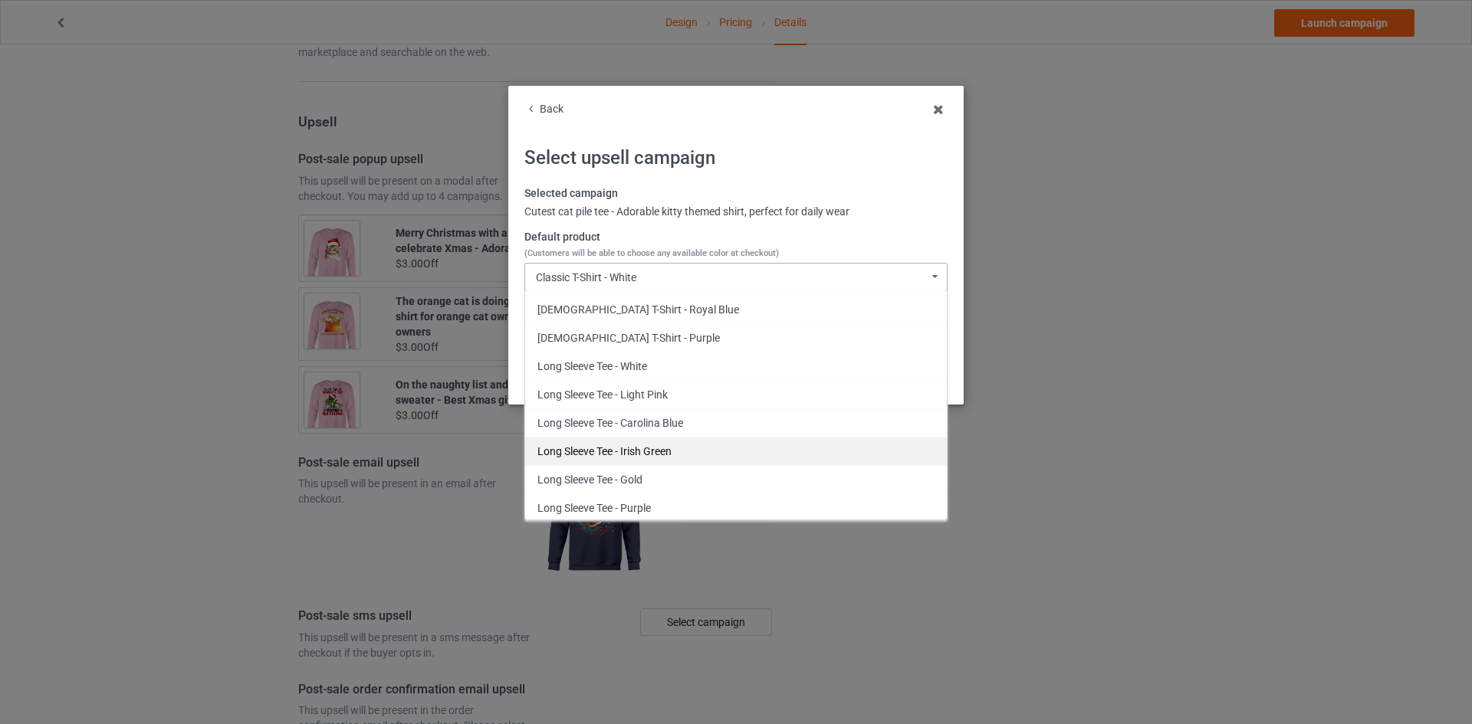
scroll to position [374, 0]
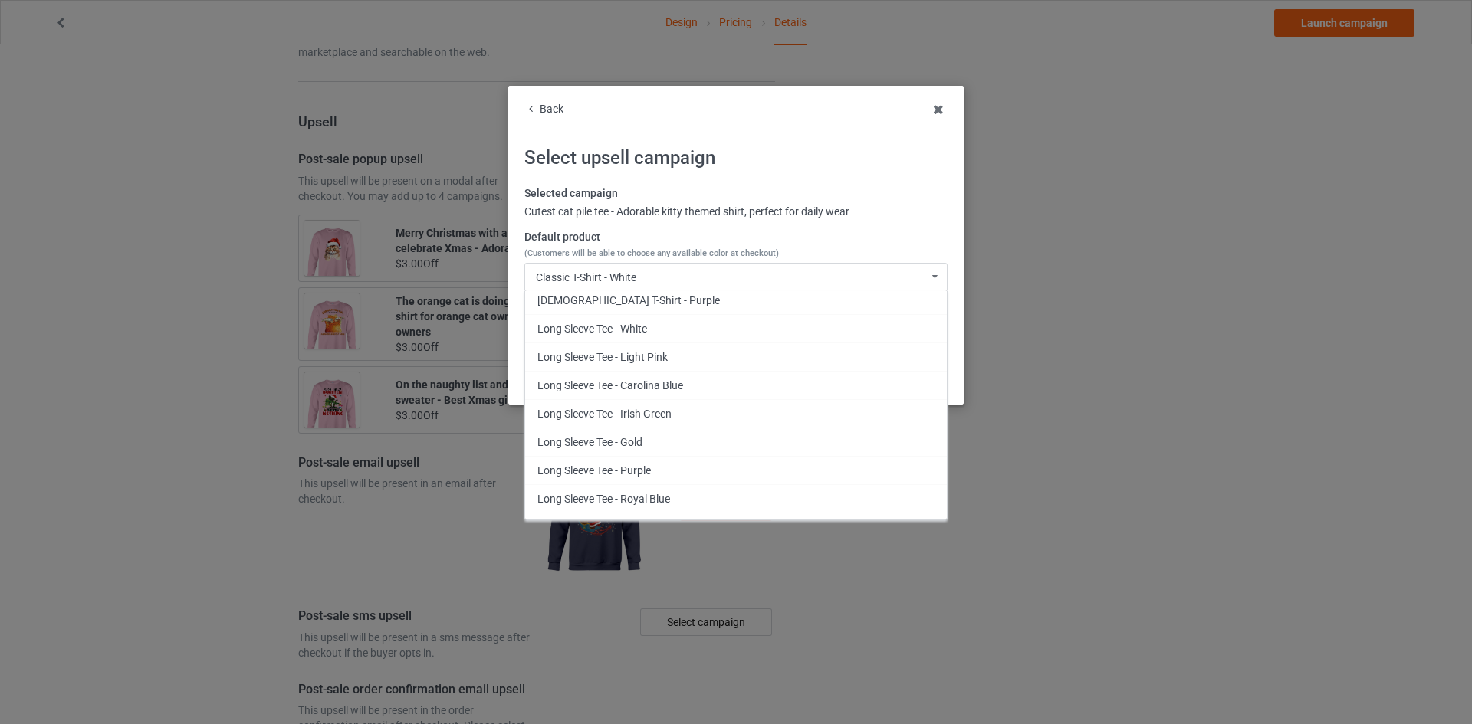
click at [655, 503] on div "Long Sleeve Tee - Royal Blue" at bounding box center [736, 498] width 422 height 28
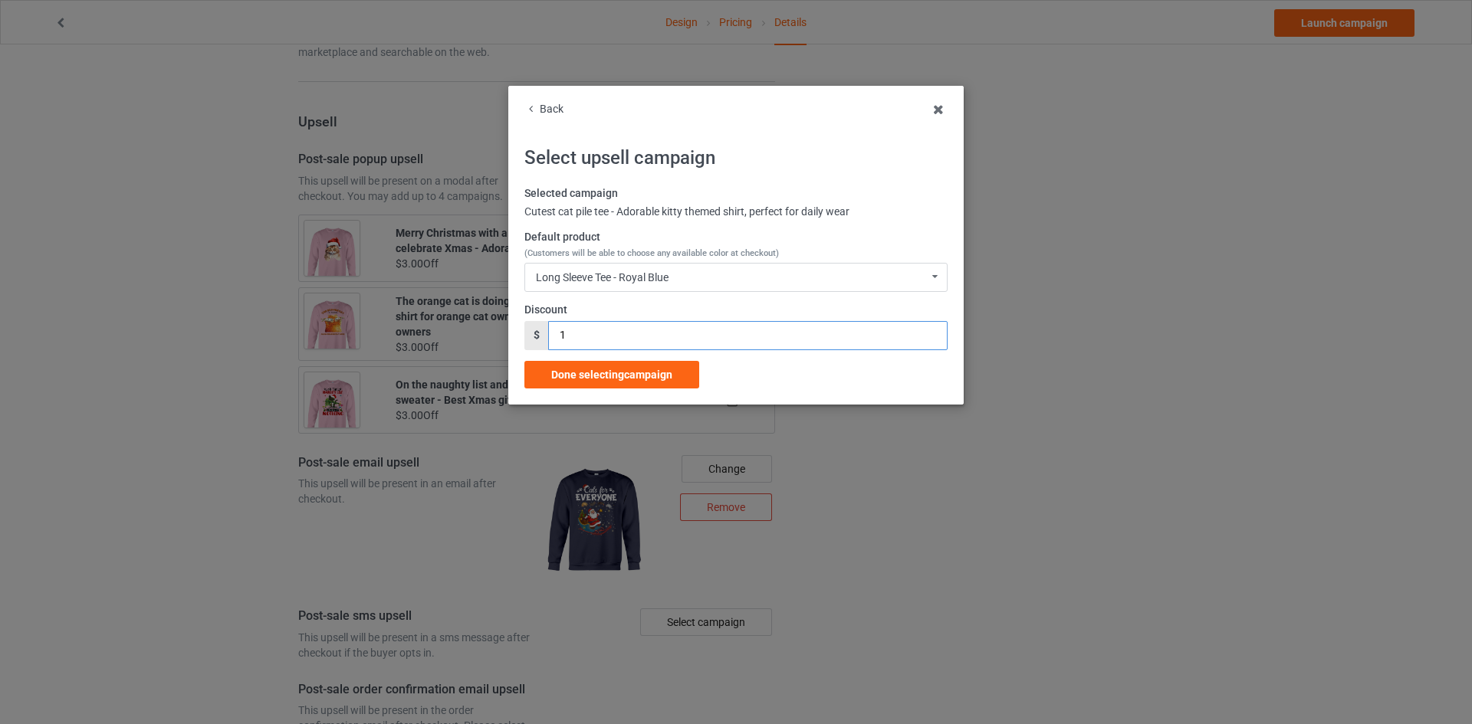
drag, startPoint x: 545, startPoint y: 341, endPoint x: 595, endPoint y: 335, distance: 50.2
click at [595, 335] on input "1" at bounding box center [747, 335] width 399 height 29
type input "2"
click at [604, 372] on span "Done selecting campaign" at bounding box center [611, 375] width 121 height 12
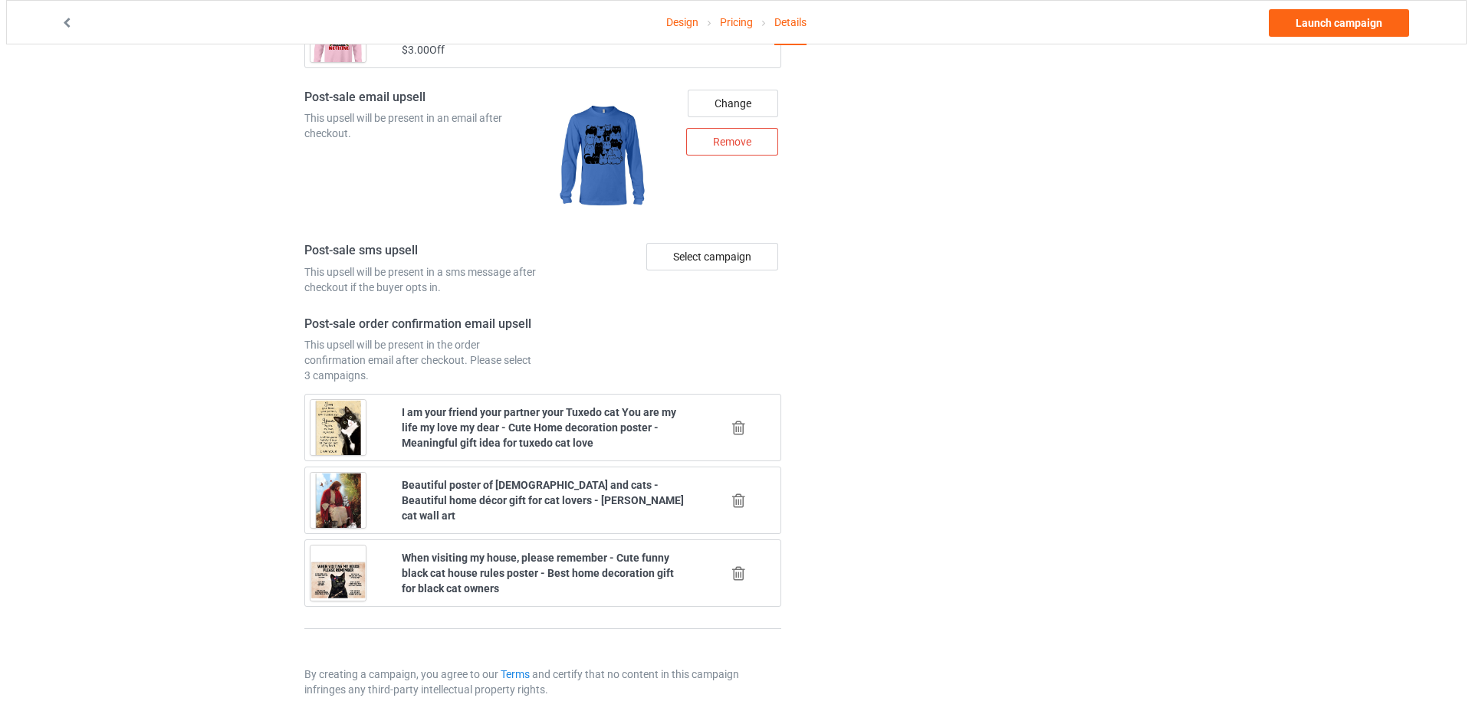
scroll to position [1976, 0]
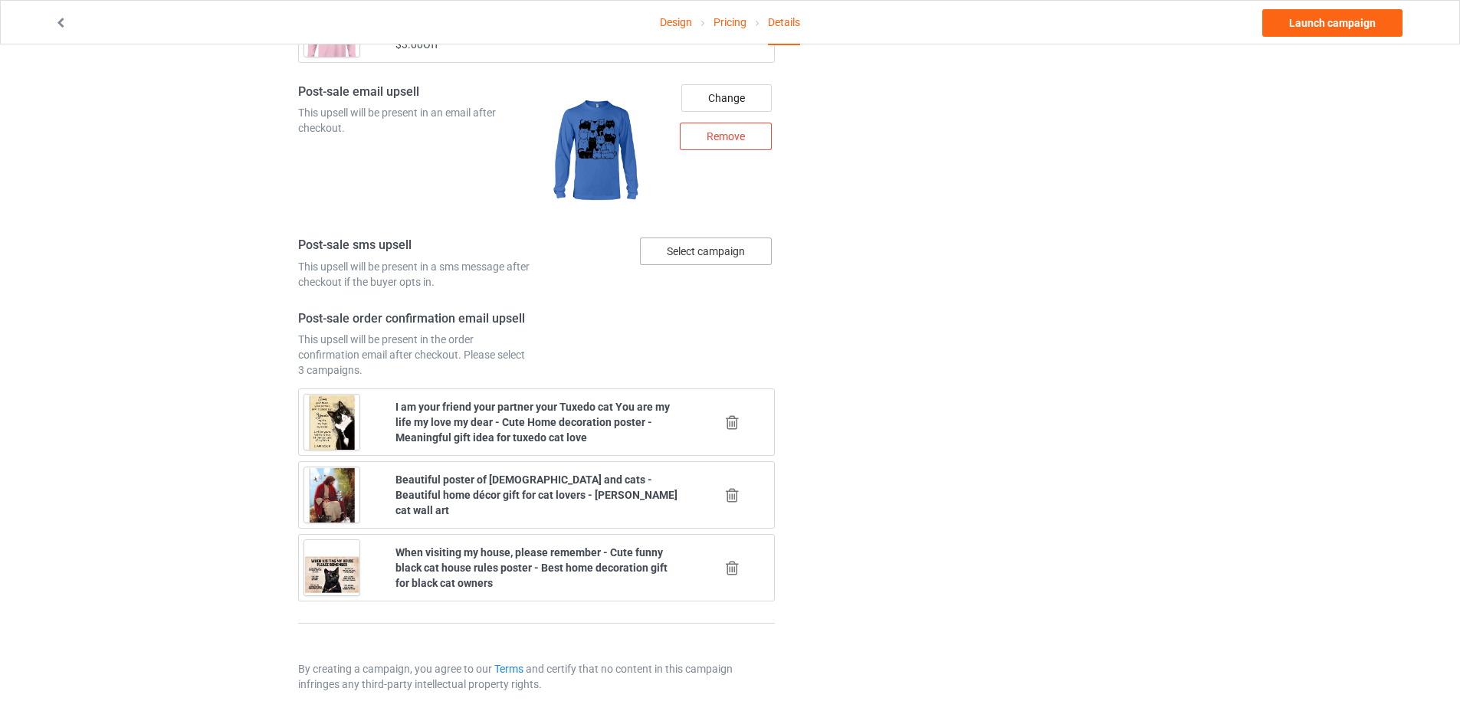
click at [715, 247] on div "Select campaign" at bounding box center [706, 252] width 132 height 28
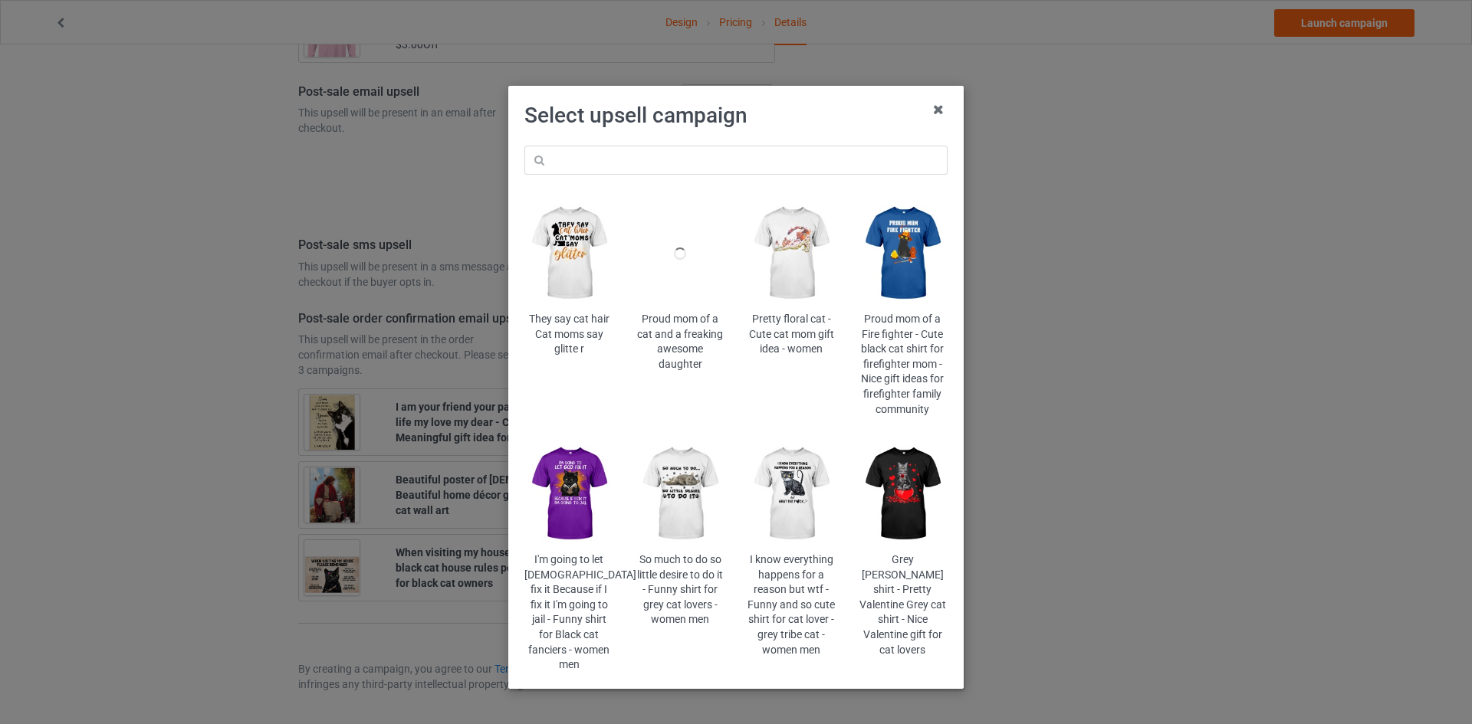
click at [804, 271] on img at bounding box center [792, 254] width 90 height 112
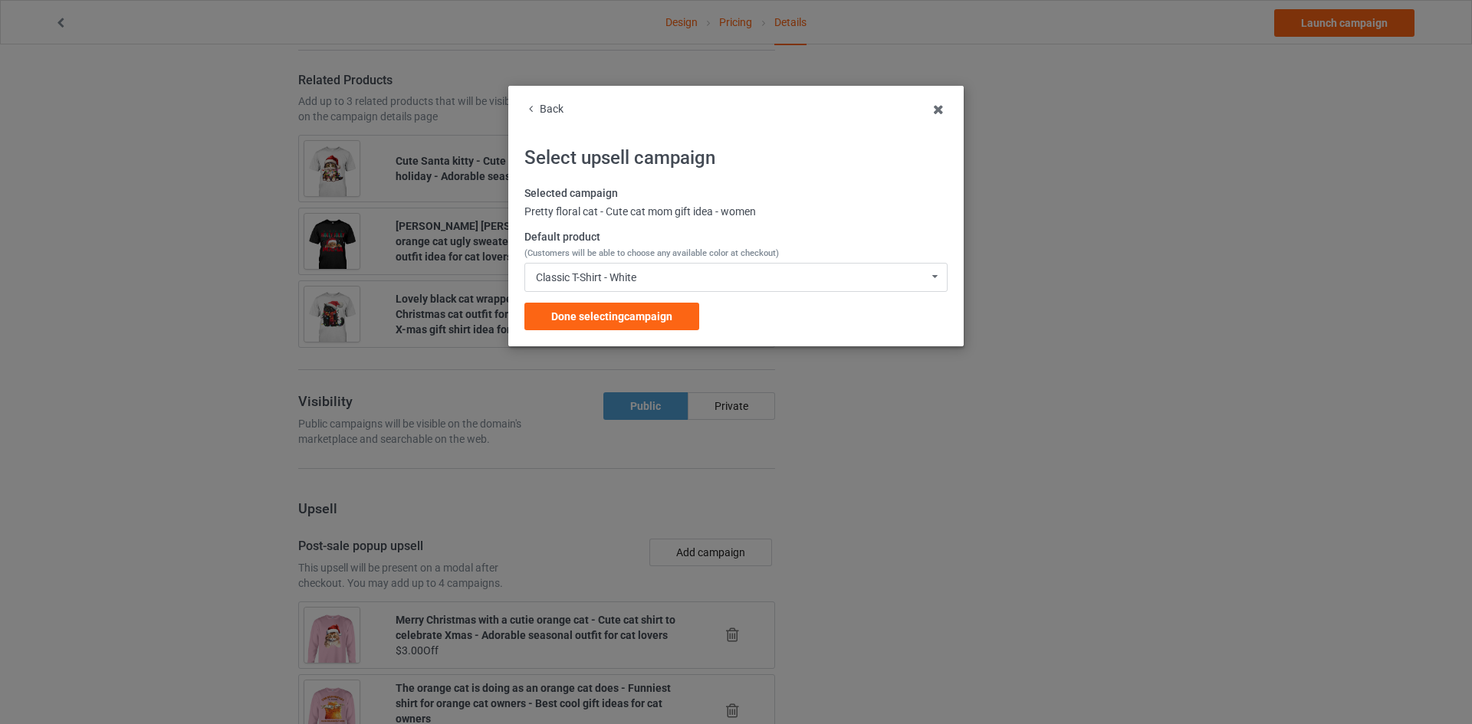
scroll to position [1976, 0]
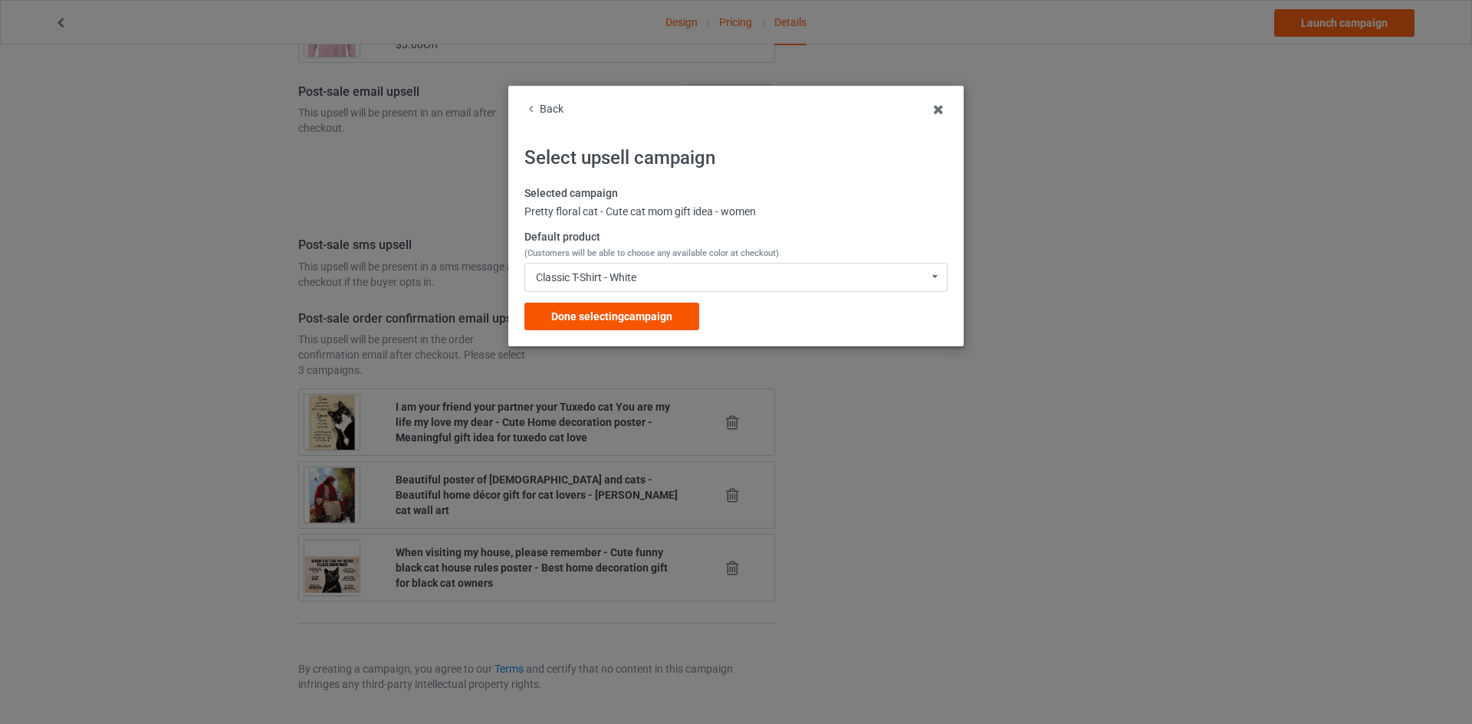
click at [675, 325] on div "Done selecting campaign" at bounding box center [611, 317] width 175 height 28
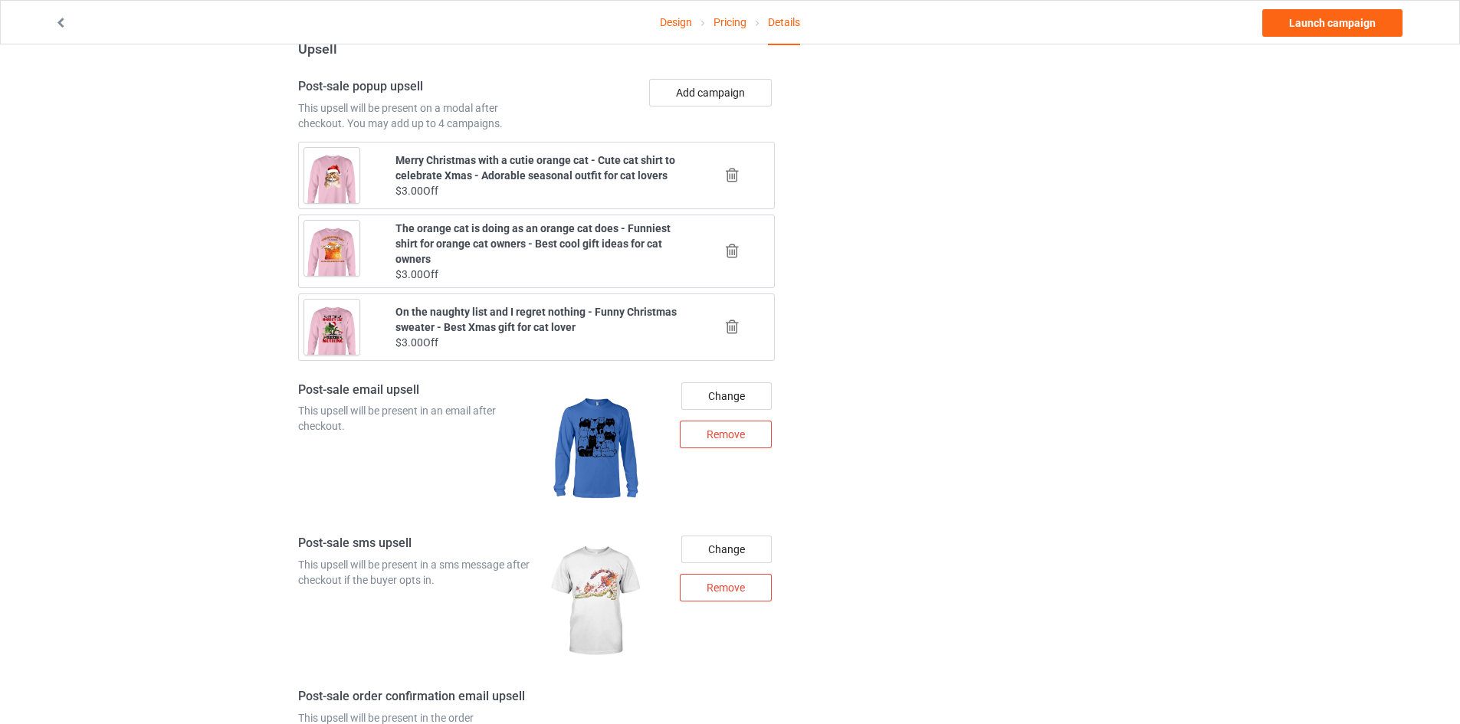
scroll to position [2056, 0]
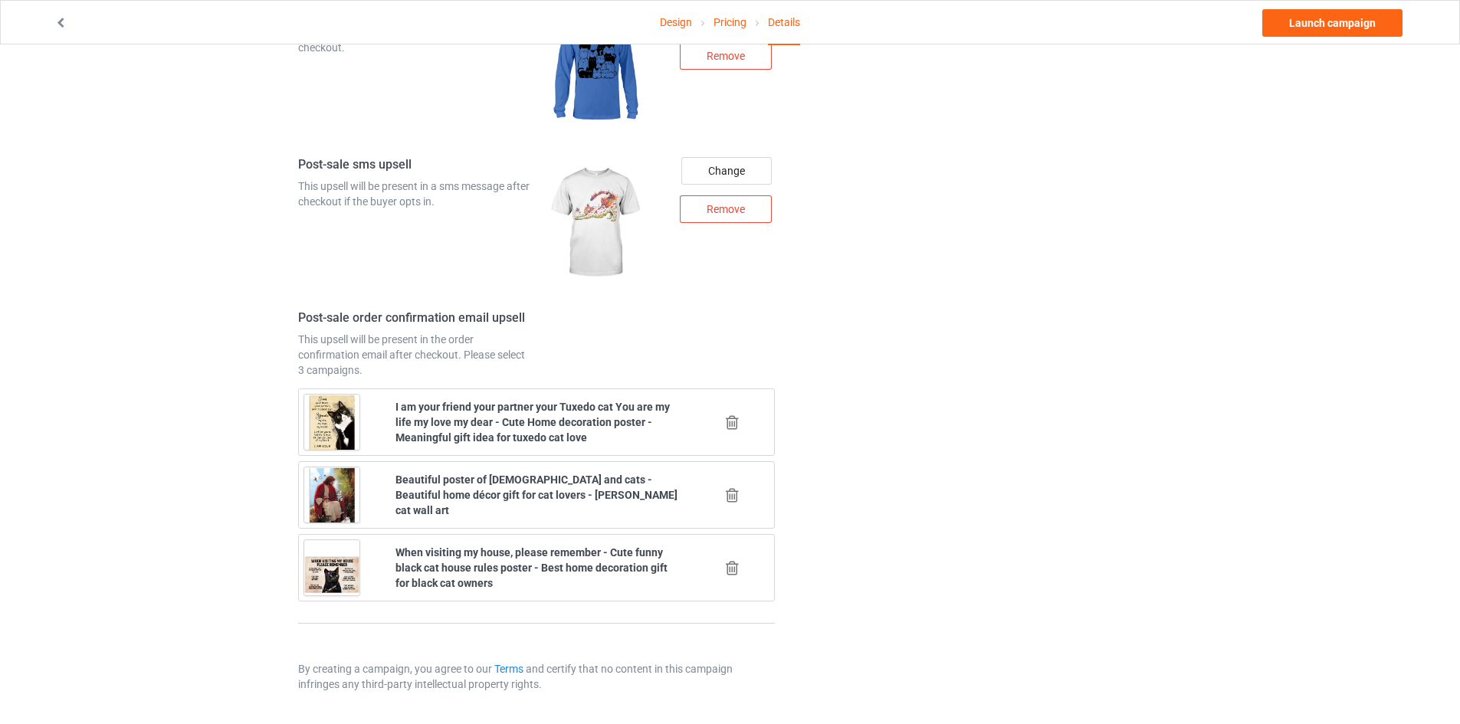
click at [733, 423] on icon at bounding box center [732, 423] width 19 height 16
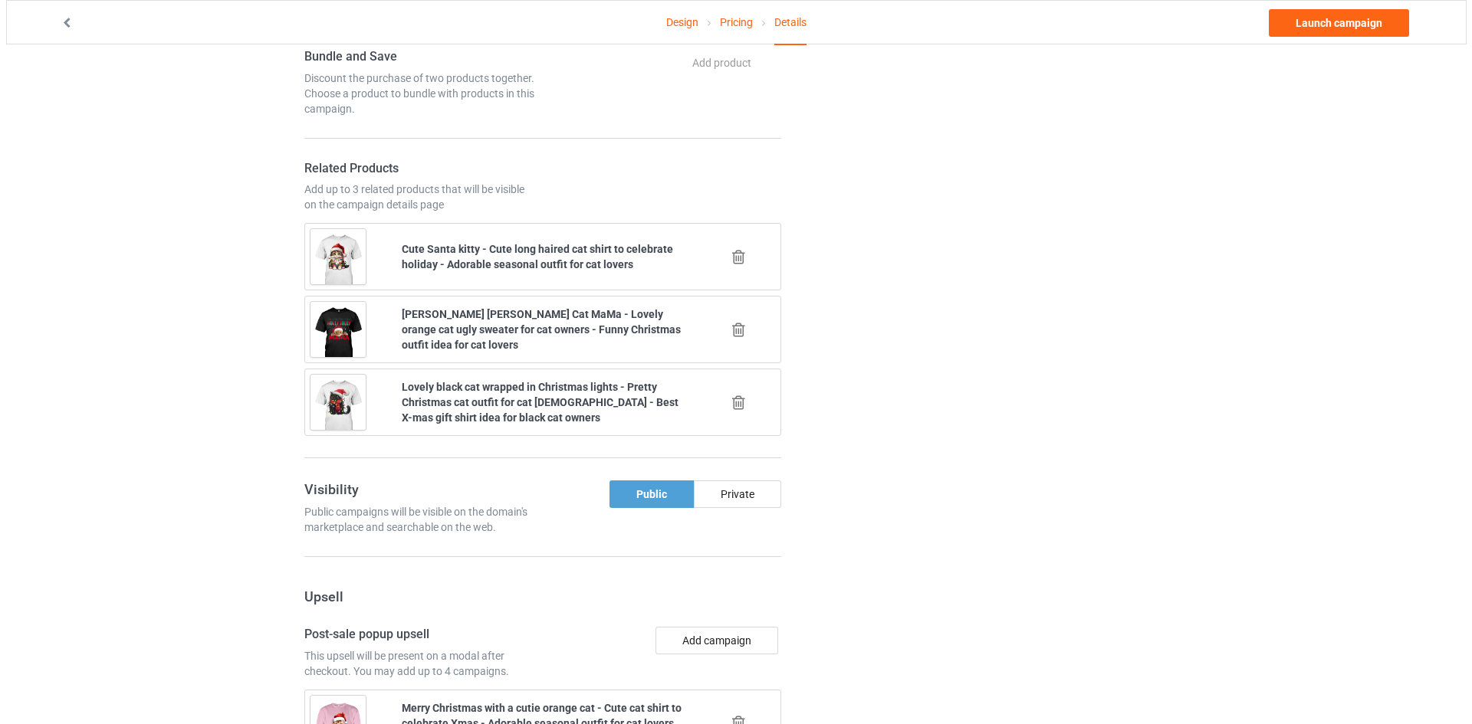
scroll to position [1984, 0]
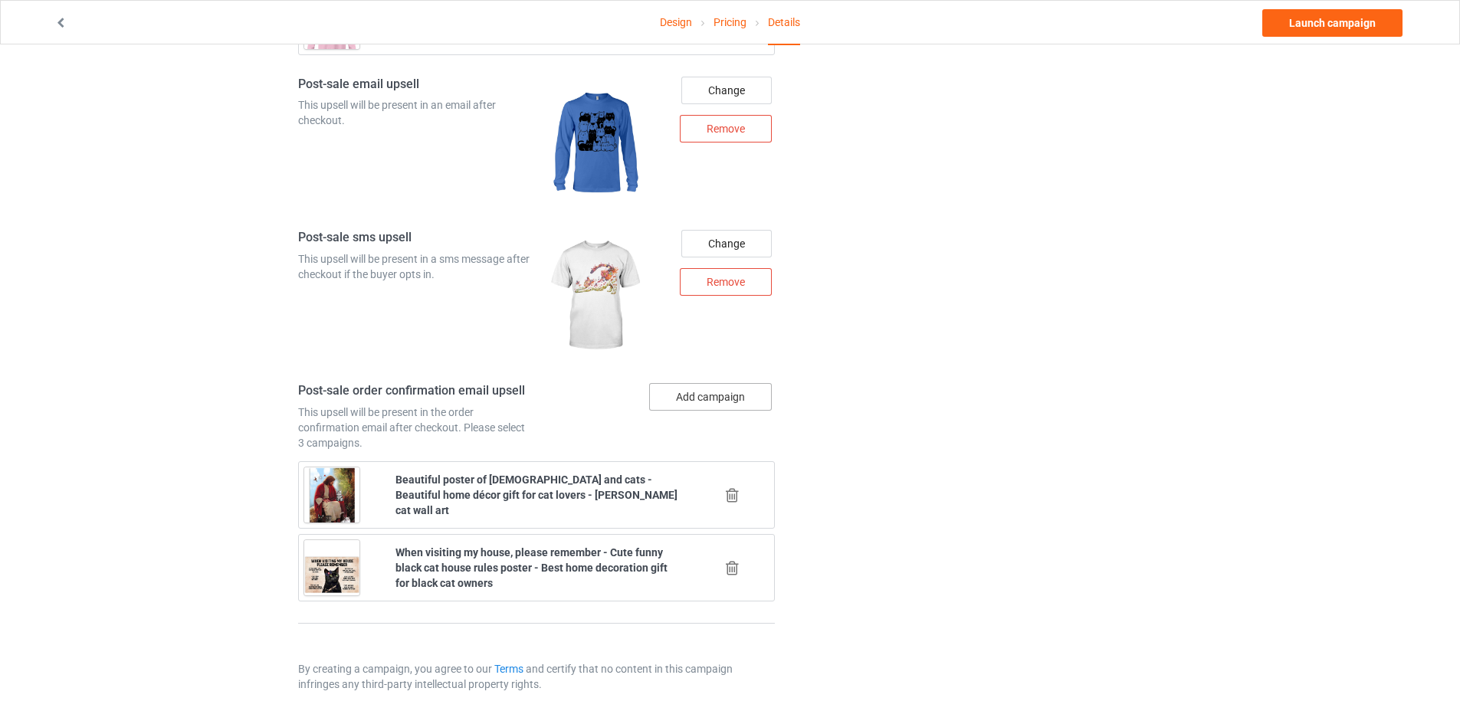
click at [735, 400] on button "Add campaign" at bounding box center [710, 397] width 123 height 28
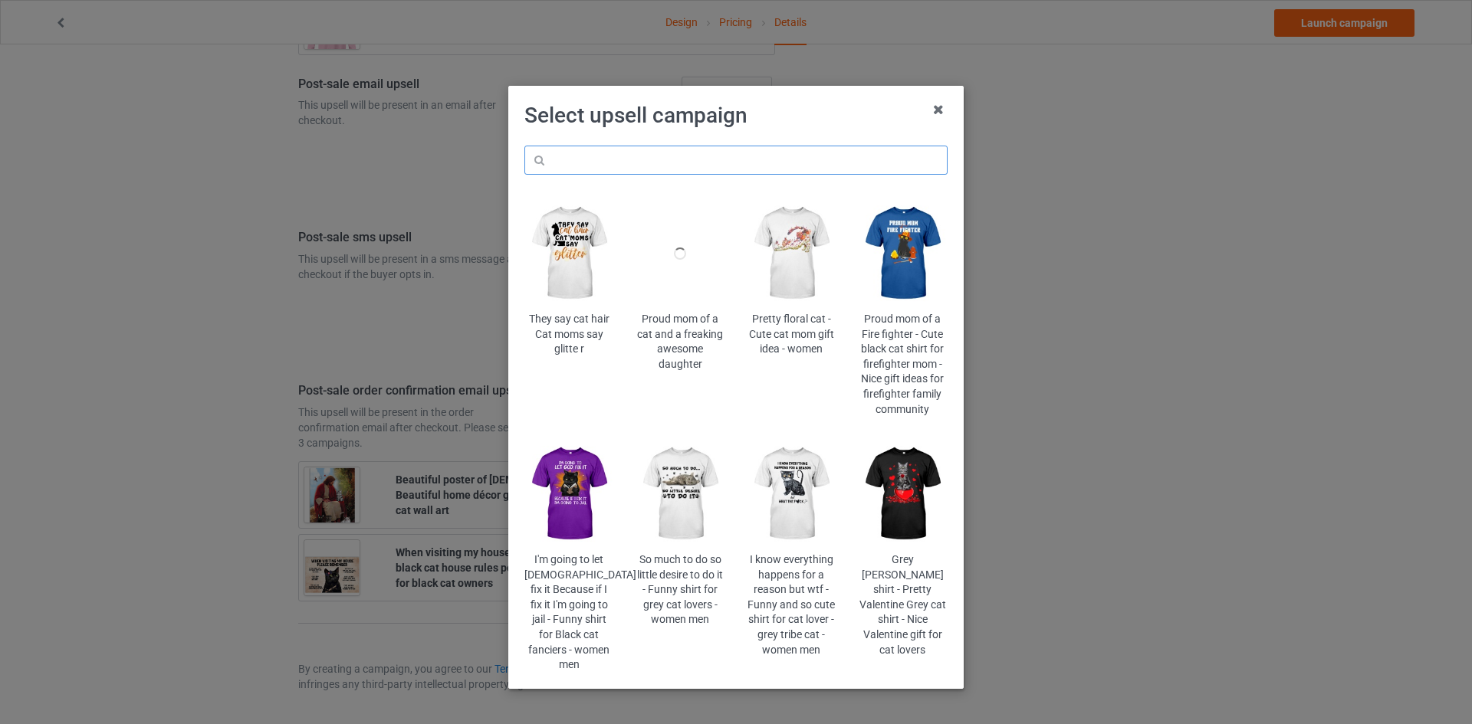
click at [759, 158] on input "text" at bounding box center [735, 160] width 423 height 29
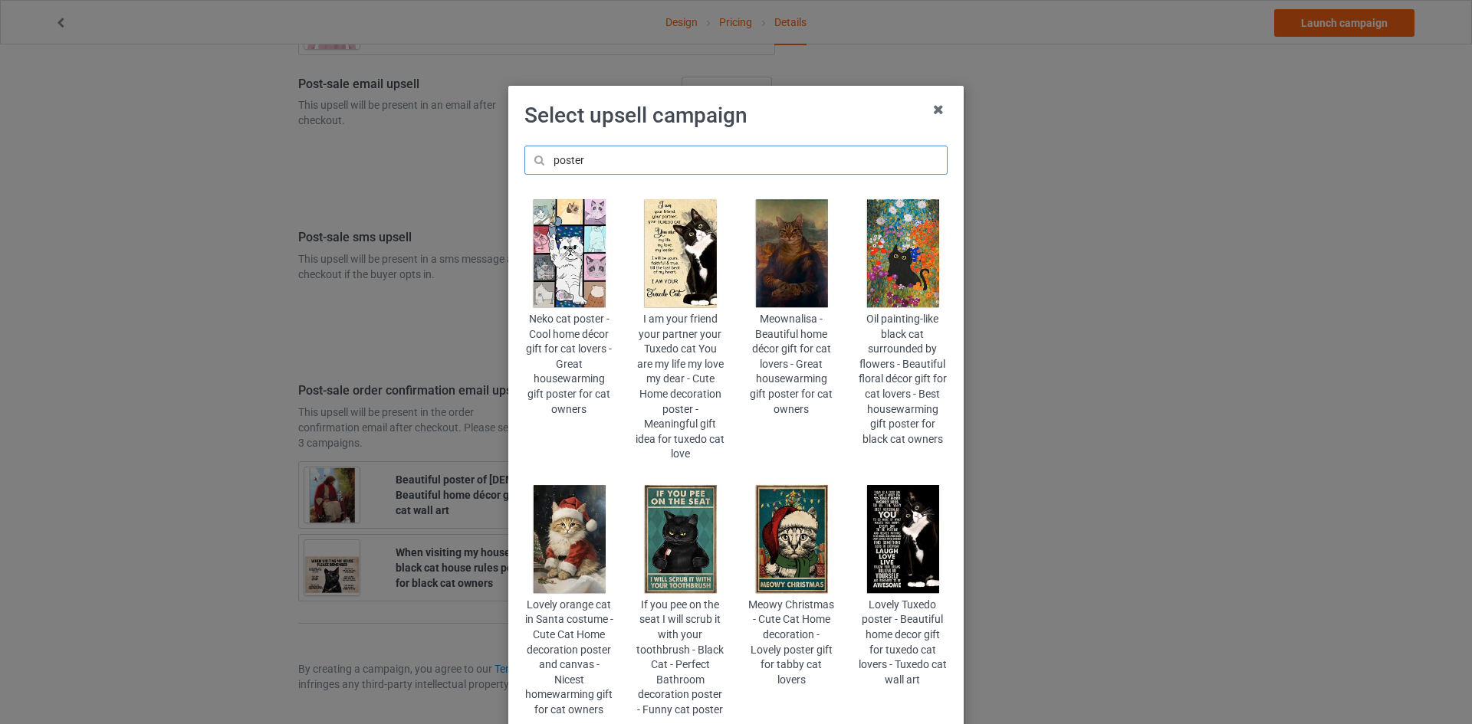
type input "poster"
click at [573, 545] on img at bounding box center [569, 540] width 90 height 112
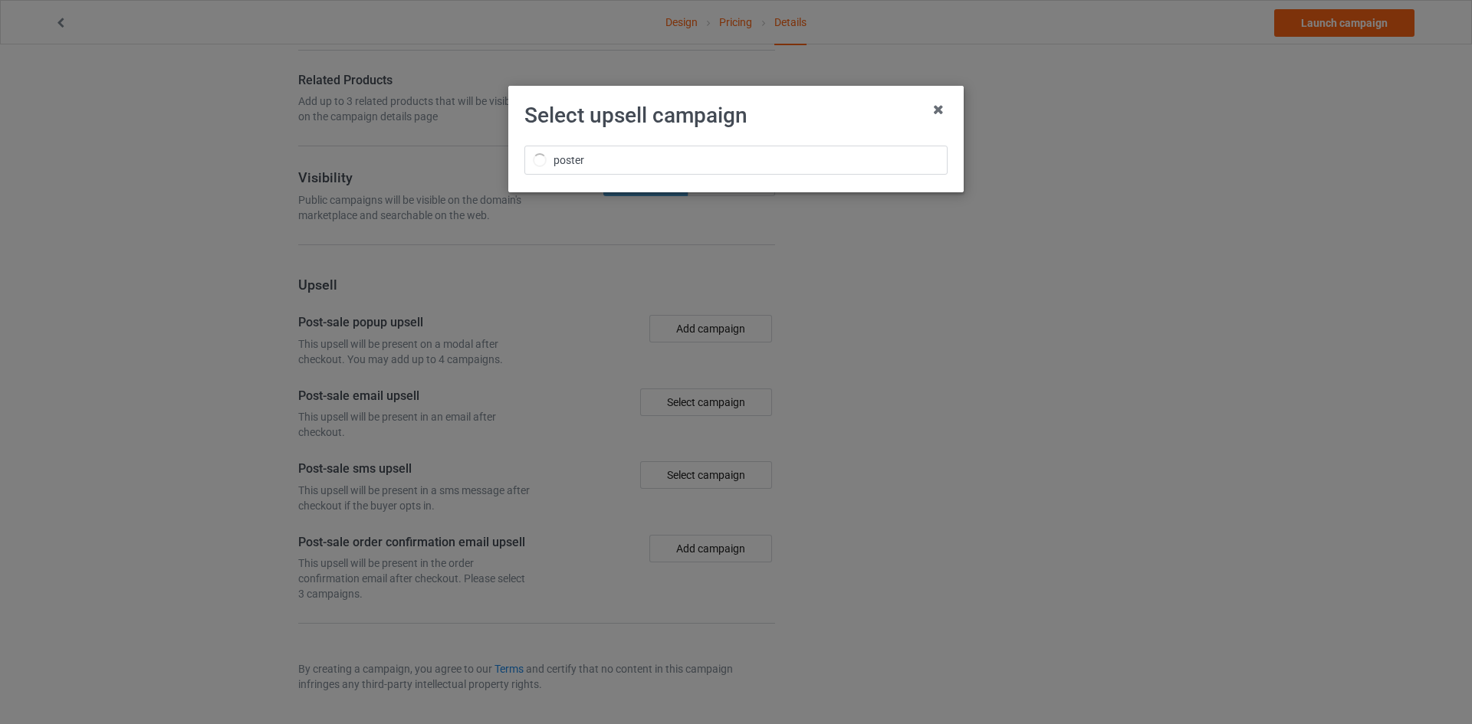
scroll to position [1984, 0]
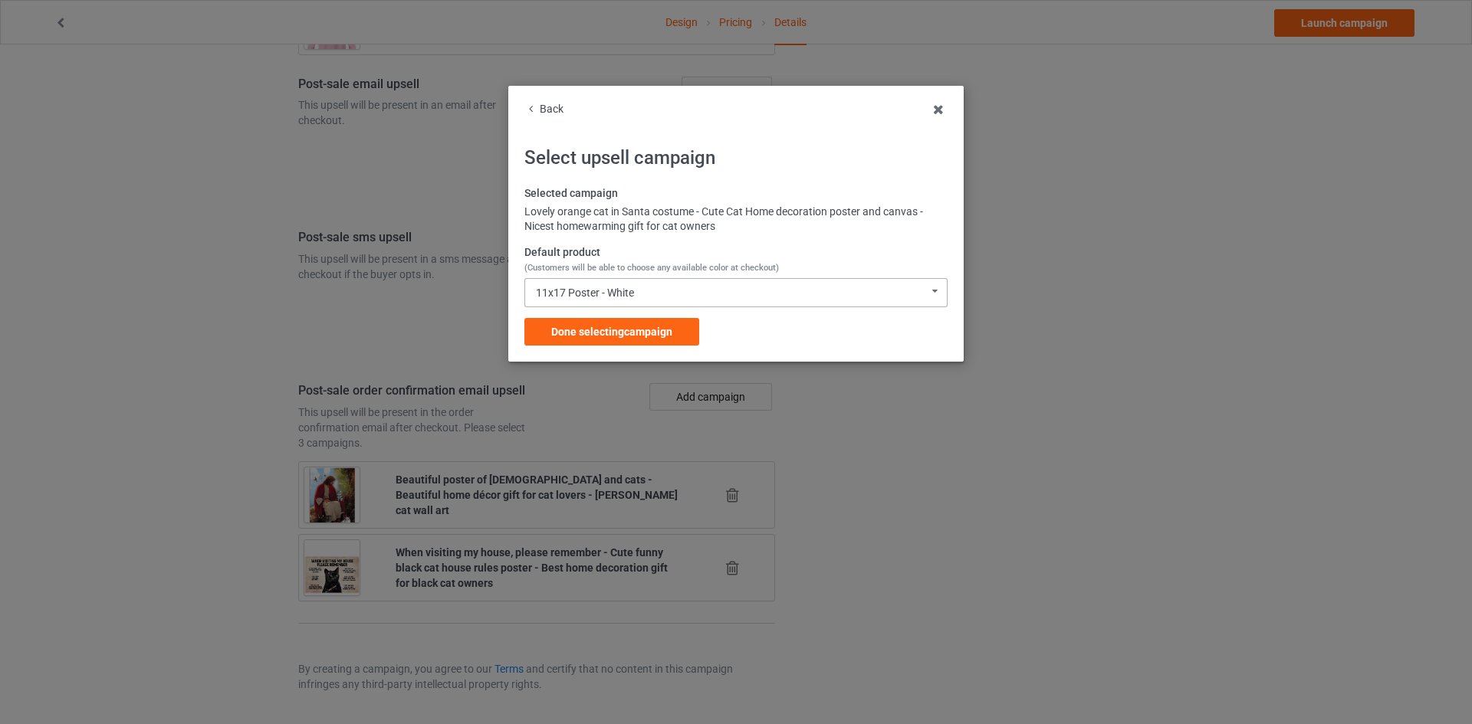
click at [678, 295] on div "11x17 Poster - White 11x17 Poster - White 16x24 Poster - White 24x36 Poster - W…" at bounding box center [735, 292] width 423 height 29
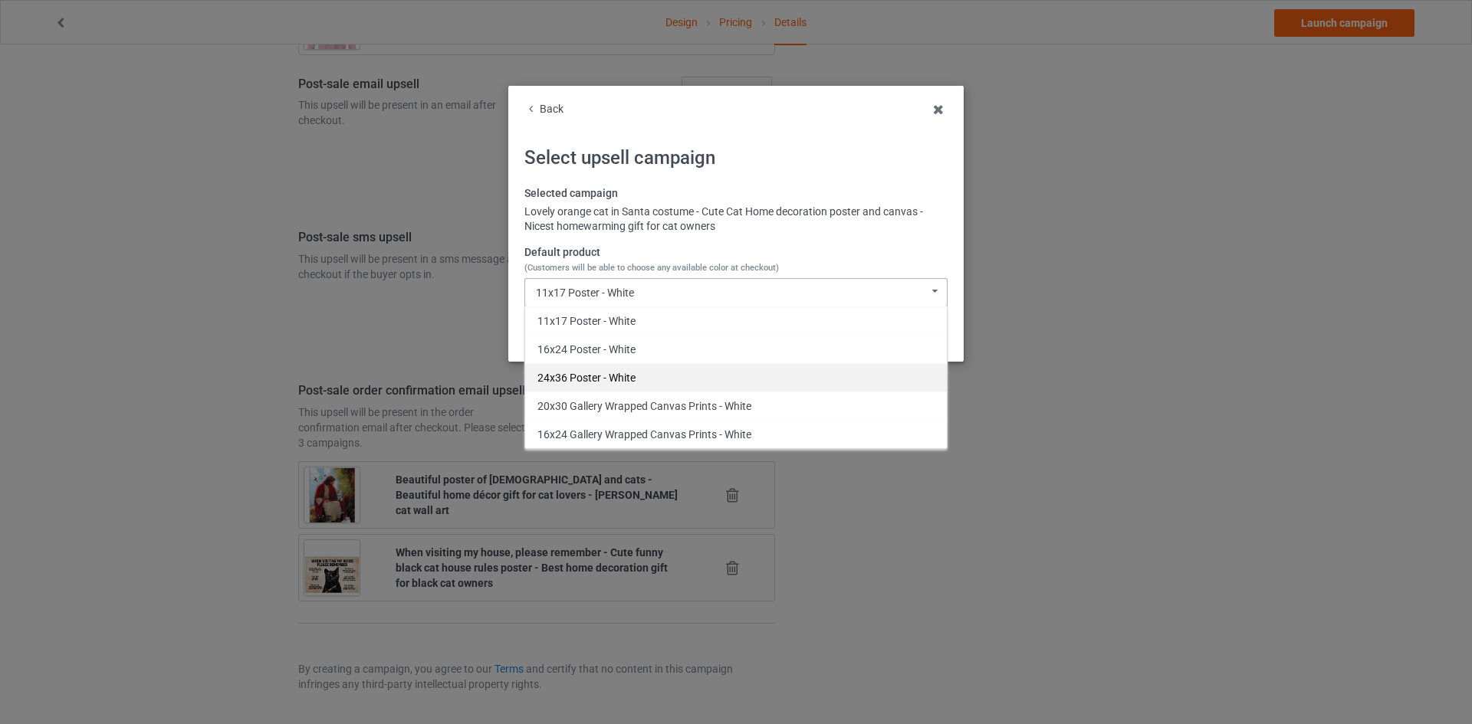
click at [622, 373] on div "24x36 Poster - White" at bounding box center [736, 377] width 422 height 28
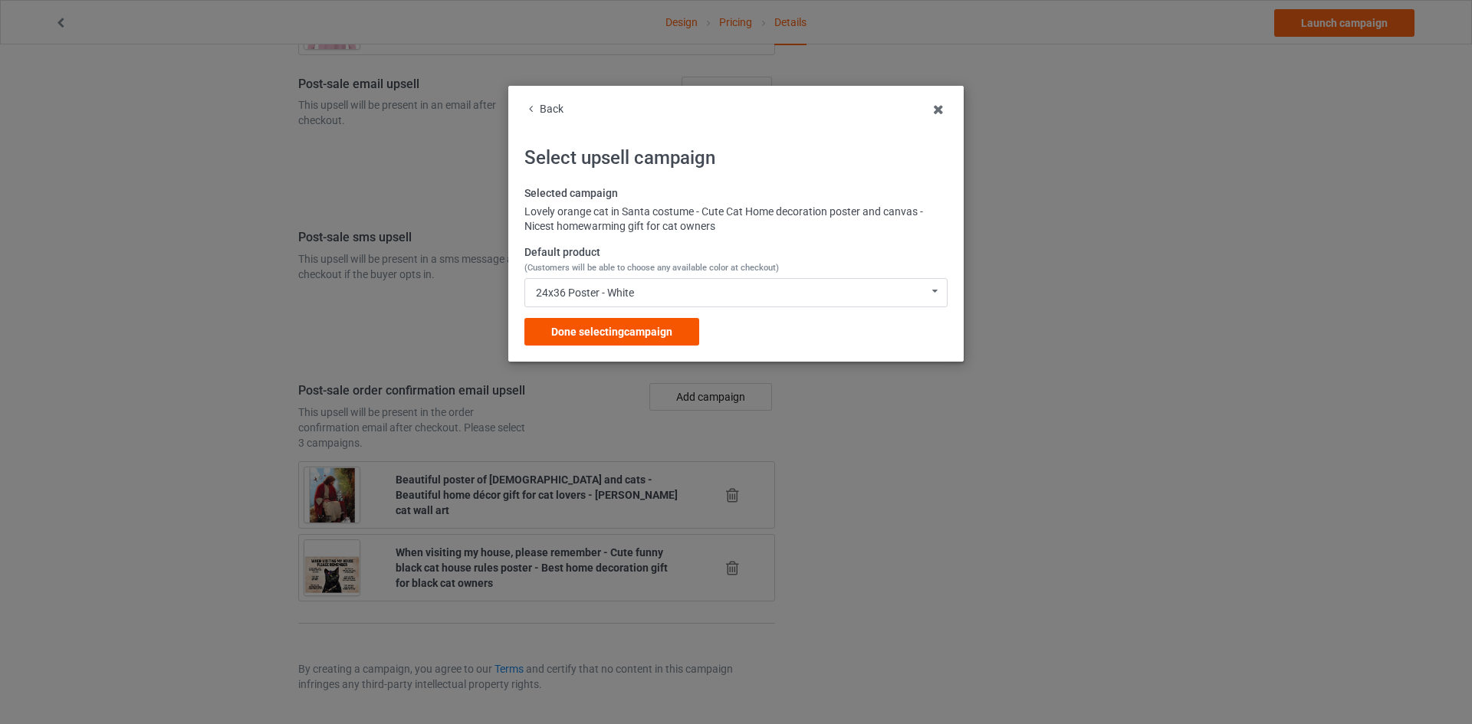
click at [637, 319] on div "Done selecting campaign" at bounding box center [611, 332] width 175 height 28
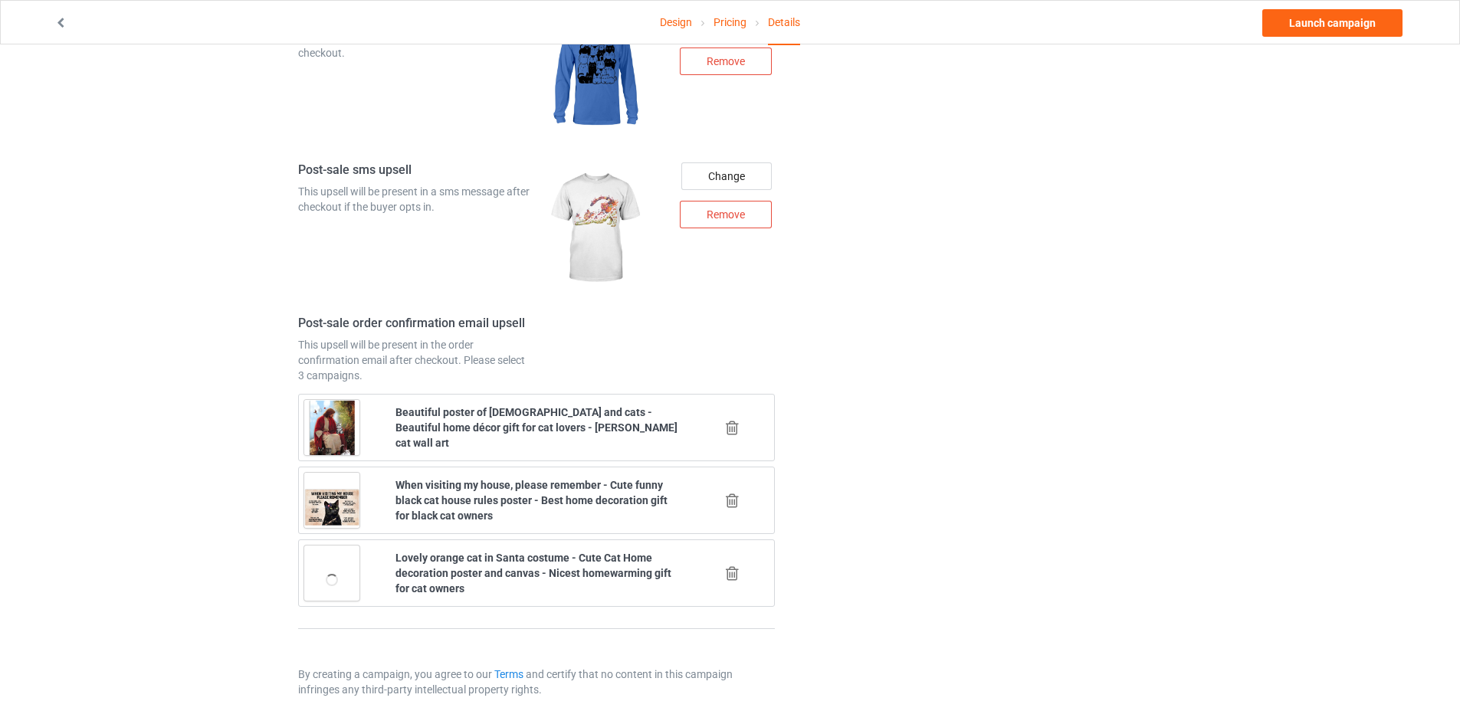
scroll to position [2056, 0]
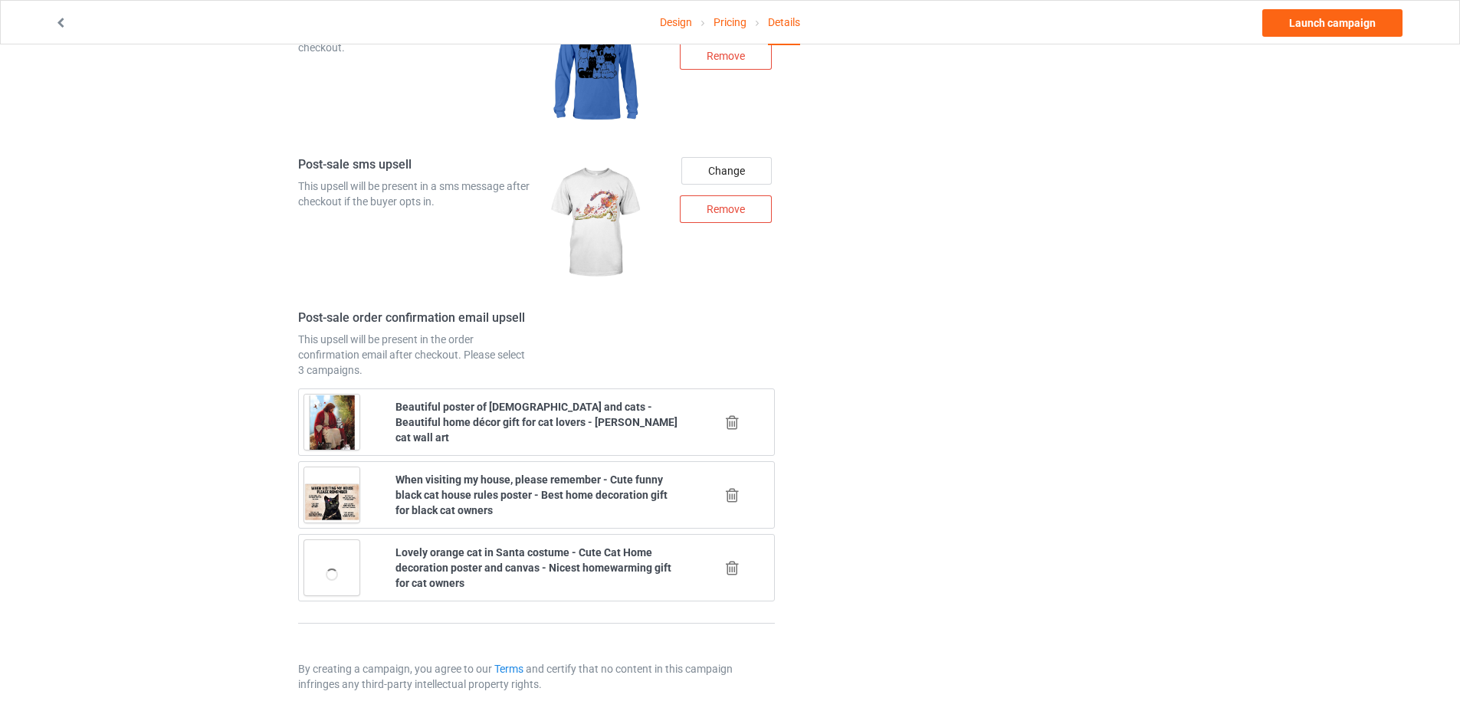
click at [735, 492] on icon at bounding box center [732, 495] width 19 height 16
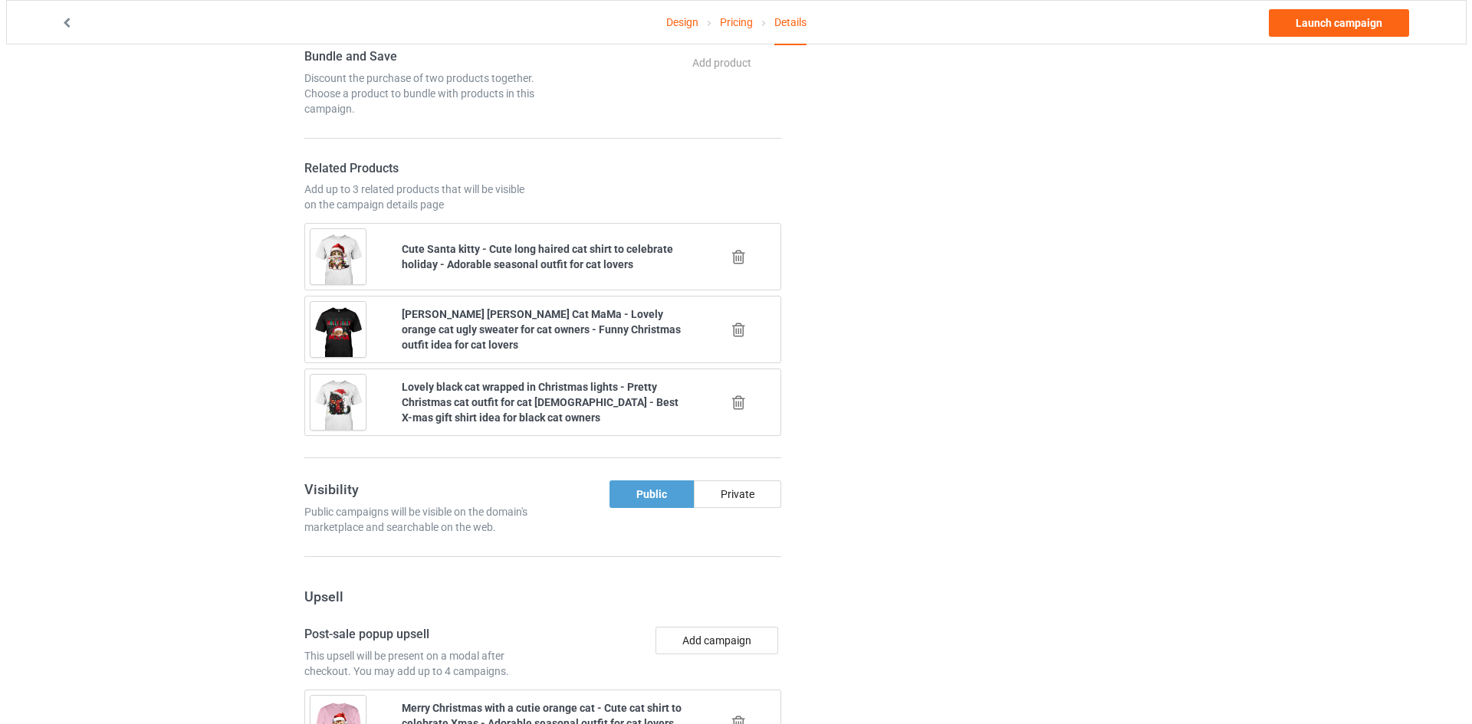
scroll to position [1984, 0]
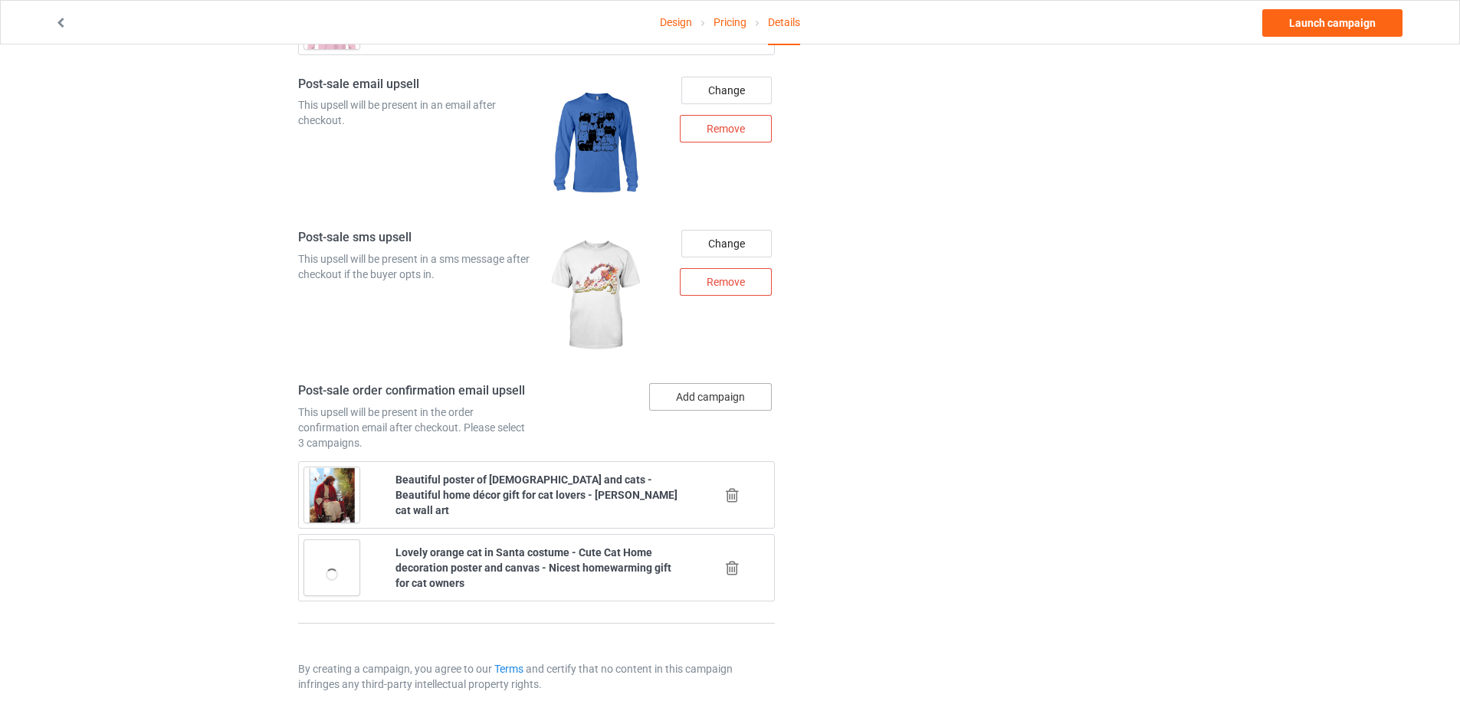
click at [749, 410] on button "Add campaign" at bounding box center [710, 397] width 123 height 28
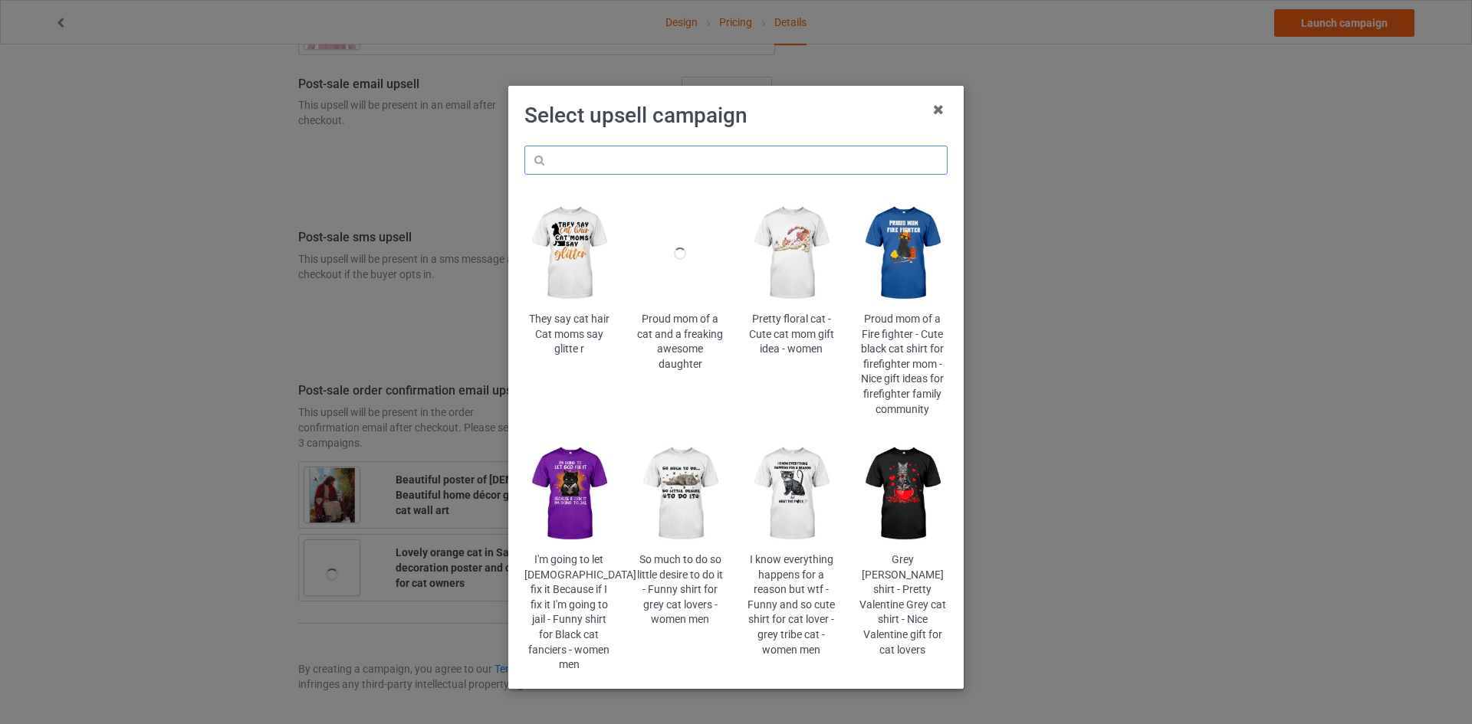
click at [736, 154] on input "text" at bounding box center [735, 160] width 423 height 29
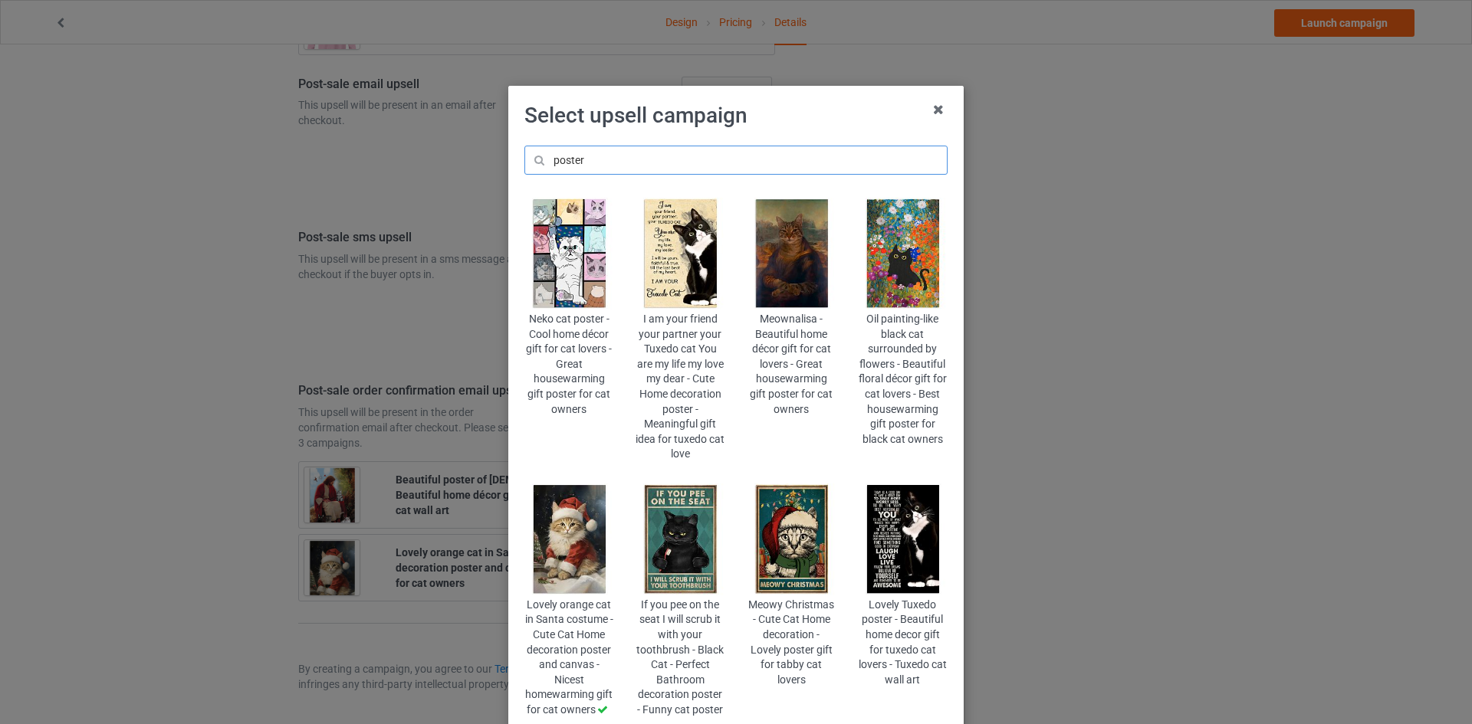
type input "poster"
click at [804, 542] on img at bounding box center [792, 540] width 90 height 112
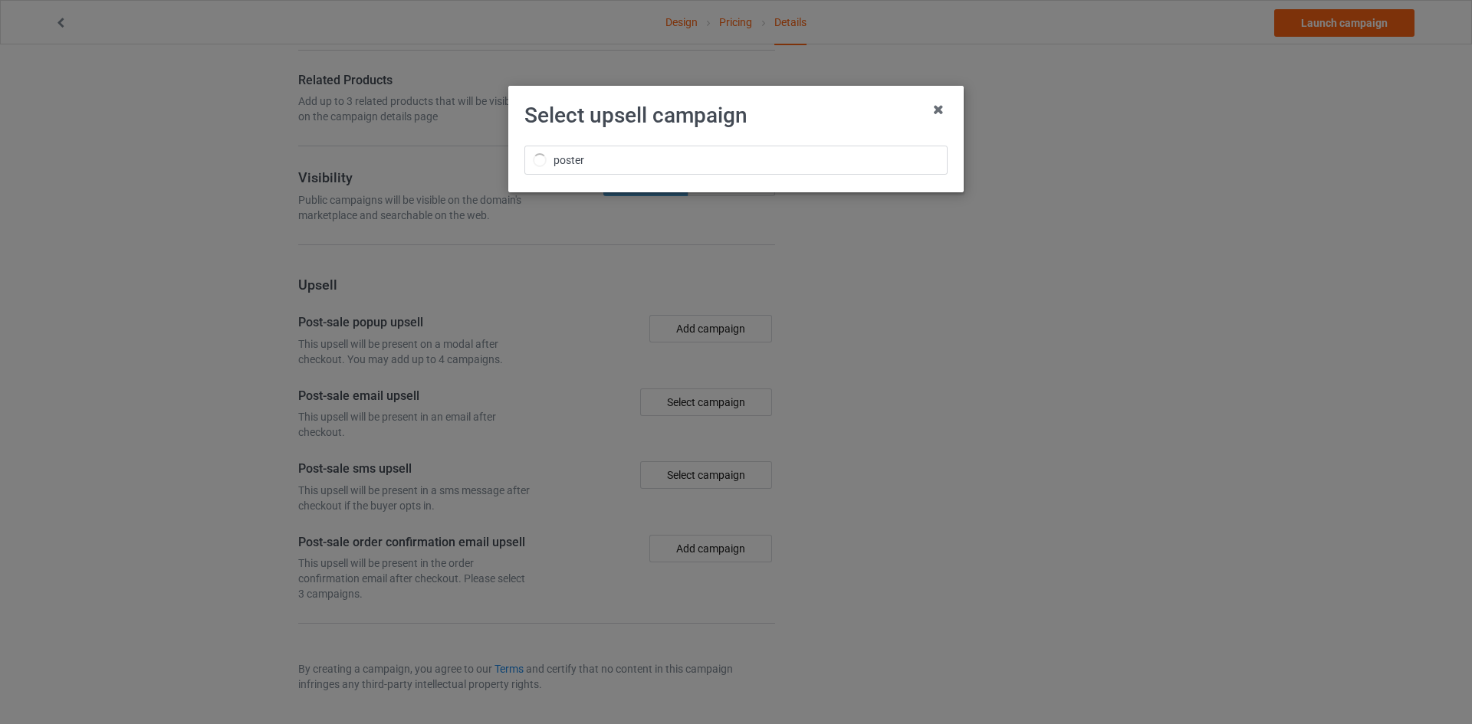
scroll to position [1984, 0]
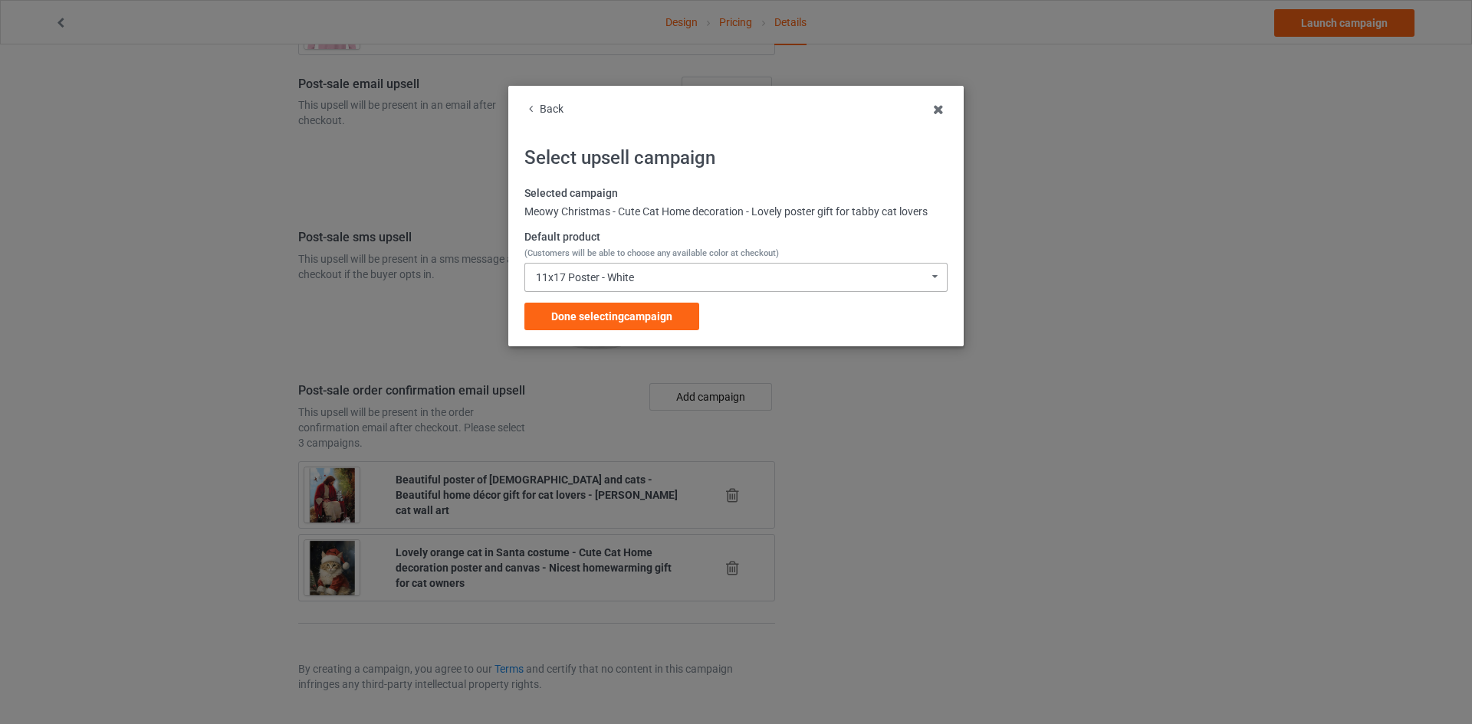
click at [648, 282] on div "11x17 Poster - White 11x17 Poster - White 16x24 Poster - White 24x36 Poster - W…" at bounding box center [735, 277] width 423 height 29
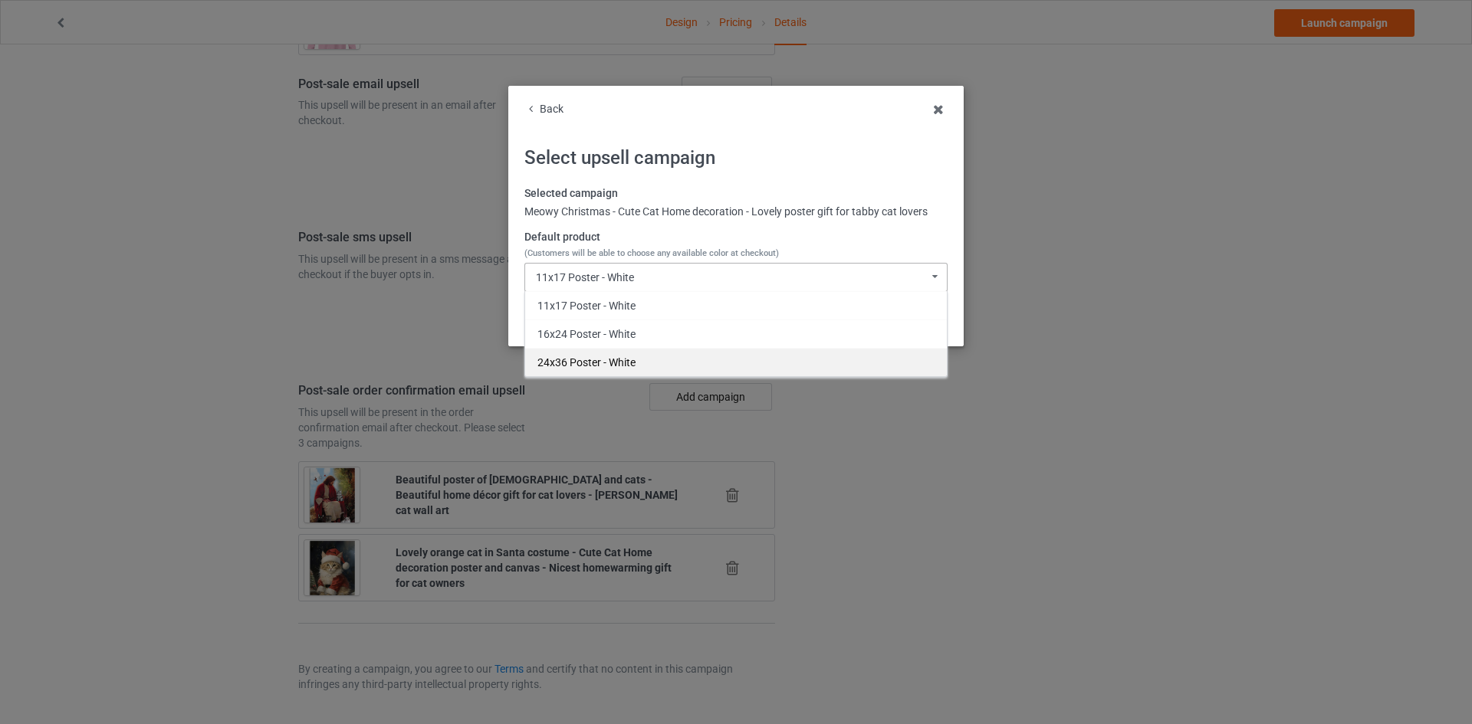
click at [622, 361] on div "24x36 Poster - White" at bounding box center [736, 362] width 422 height 28
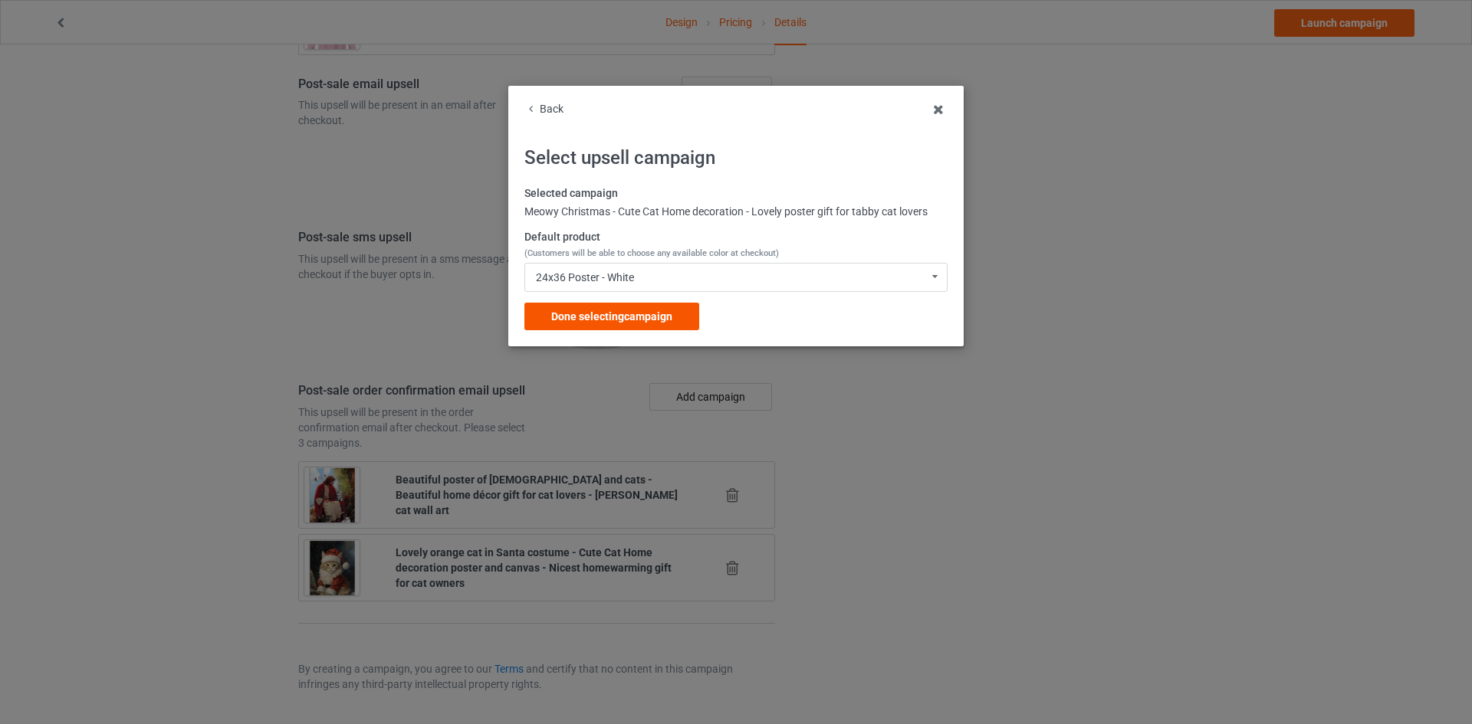
click at [626, 327] on div "Done selecting campaign" at bounding box center [611, 317] width 175 height 28
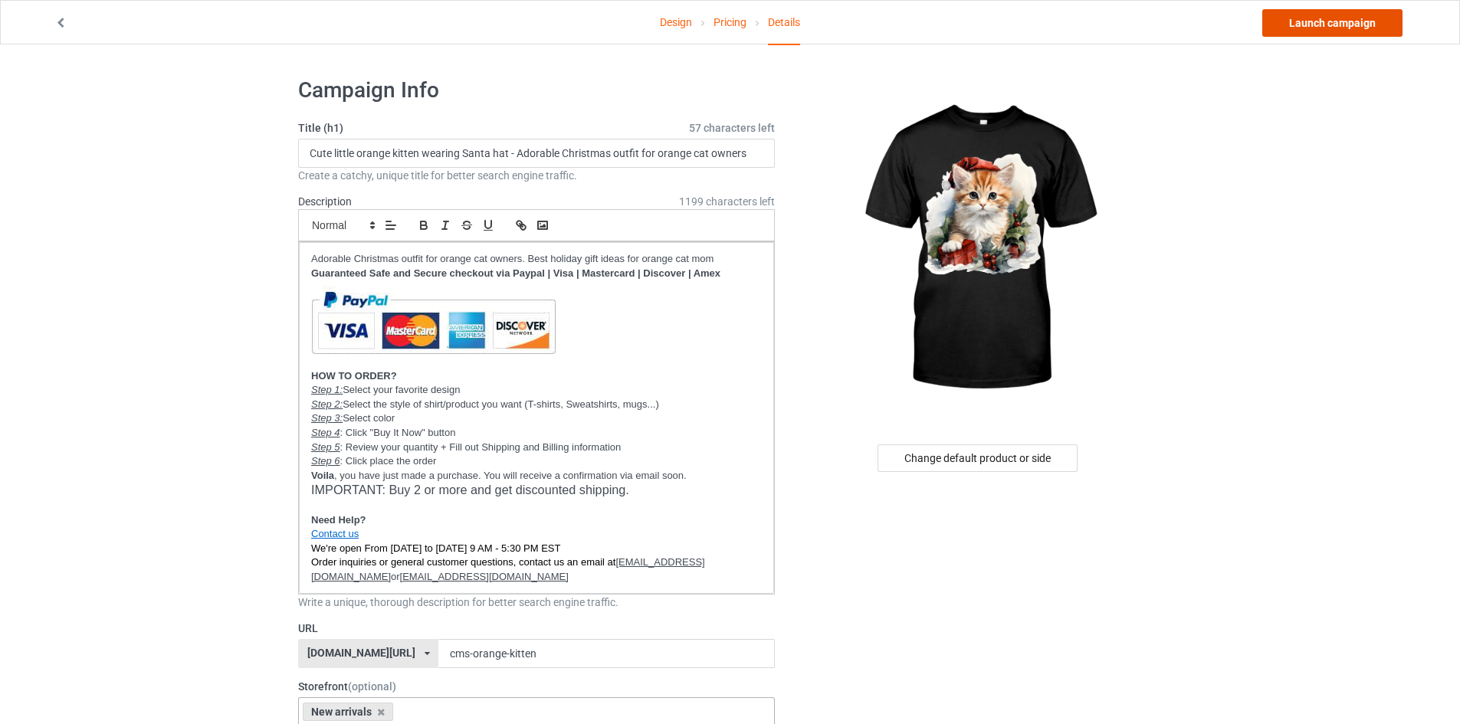
click at [1355, 10] on link "Launch campaign" at bounding box center [1332, 23] width 140 height 28
